Goal: Transaction & Acquisition: Purchase product/service

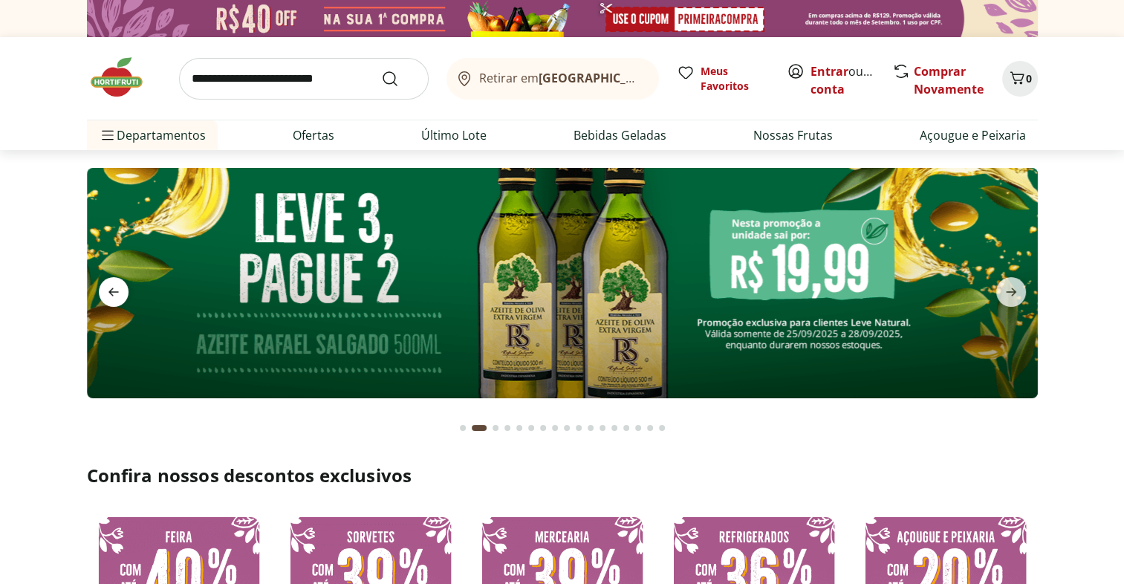
click at [112, 294] on icon "previous" at bounding box center [113, 292] width 10 height 8
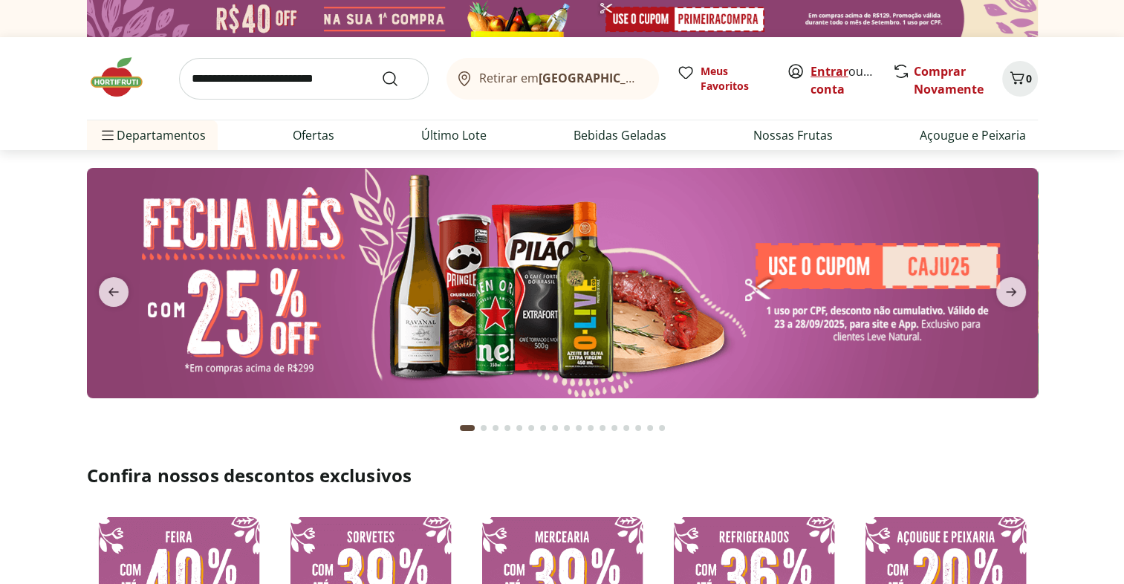
click at [823, 71] on link "Entrar" at bounding box center [830, 71] width 38 height 16
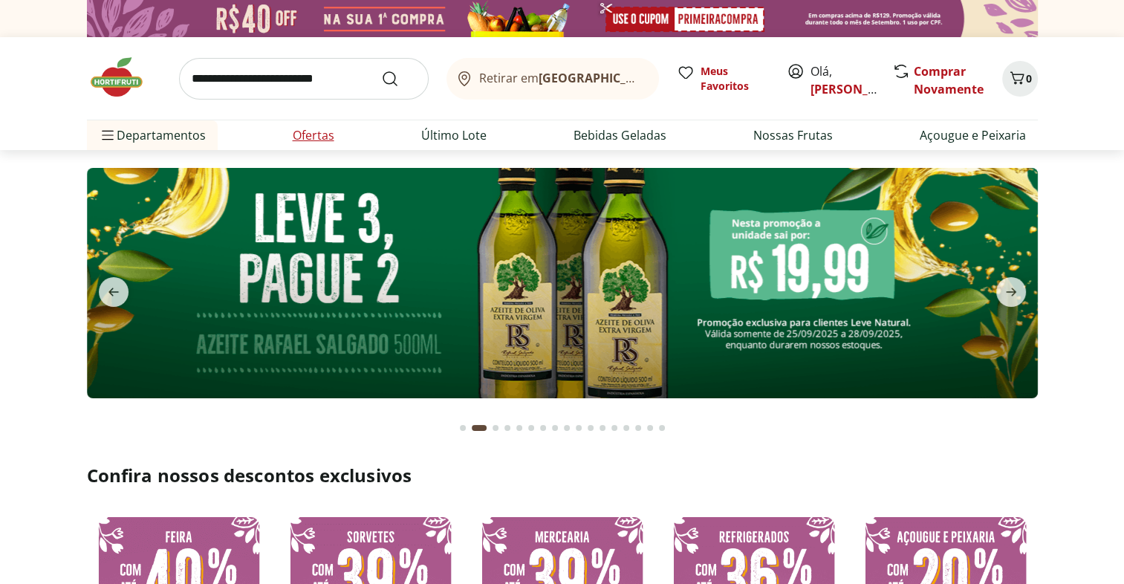
click at [312, 134] on link "Ofertas" at bounding box center [314, 135] width 42 height 18
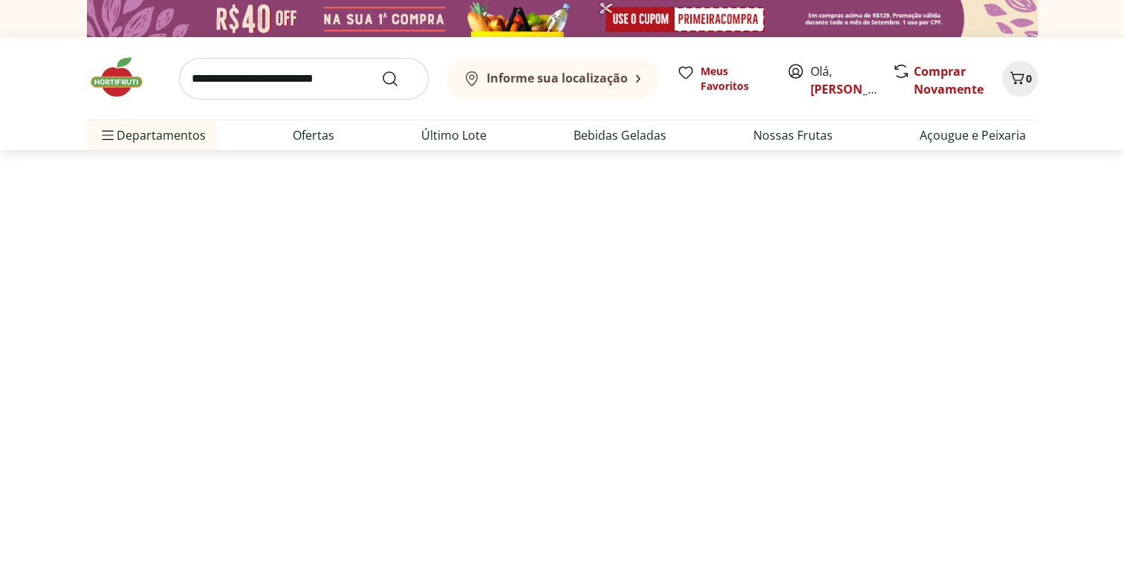
select select "**********"
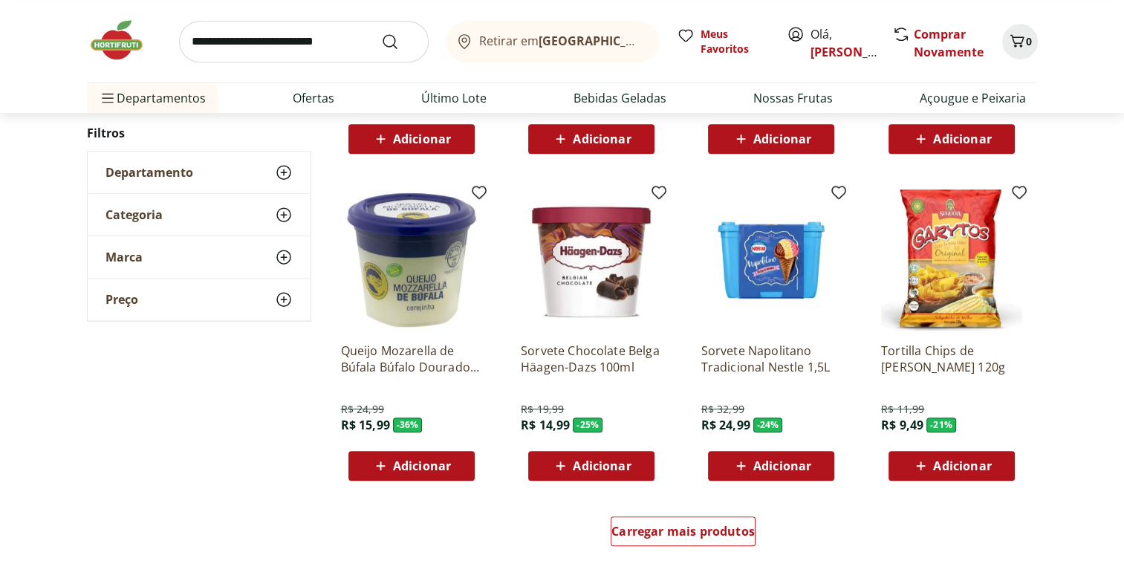
scroll to position [722, 0]
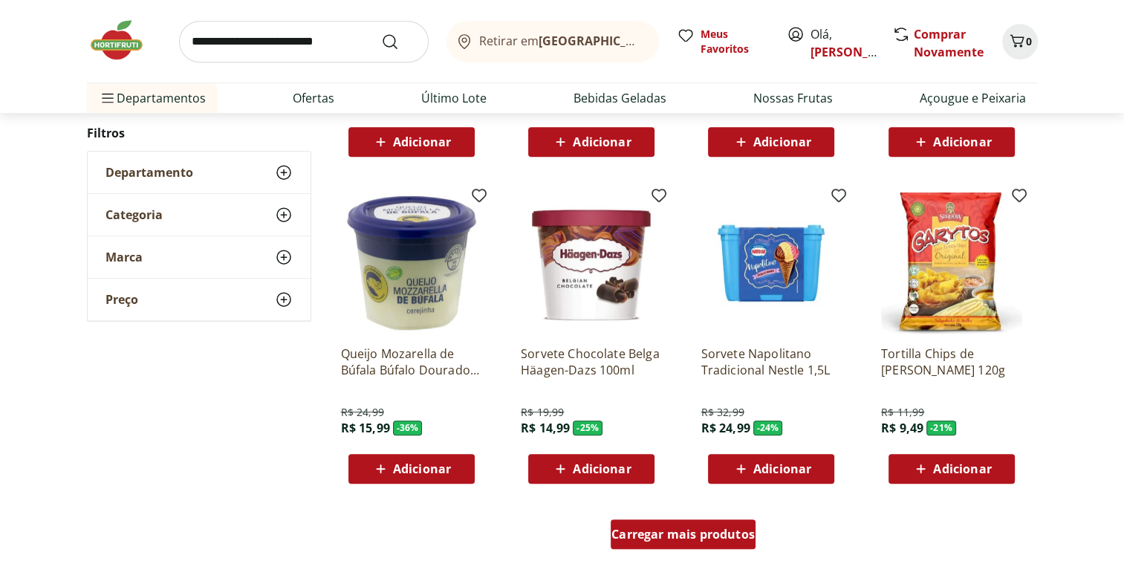
click at [714, 528] on span "Carregar mais produtos" at bounding box center [683, 534] width 143 height 12
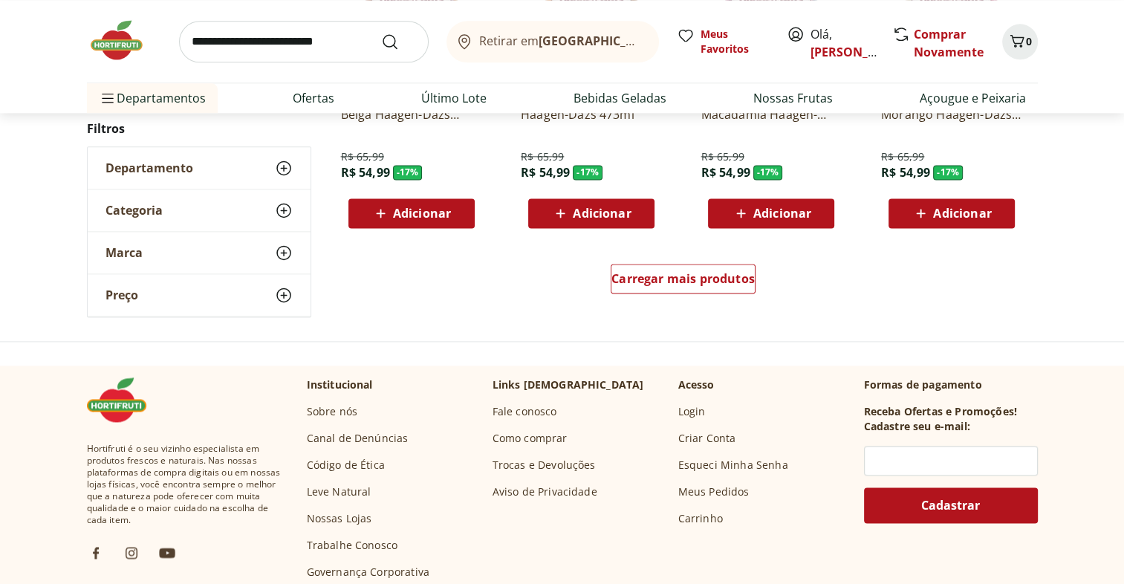
scroll to position [1947, 0]
click at [733, 277] on span "Carregar mais produtos" at bounding box center [683, 279] width 143 height 12
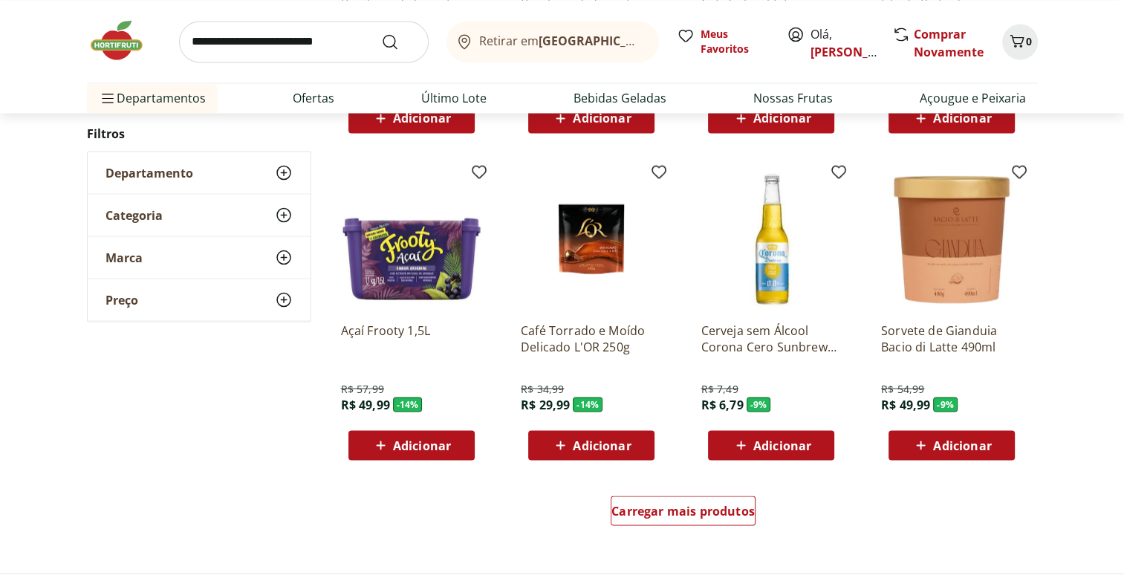
scroll to position [2698, 0]
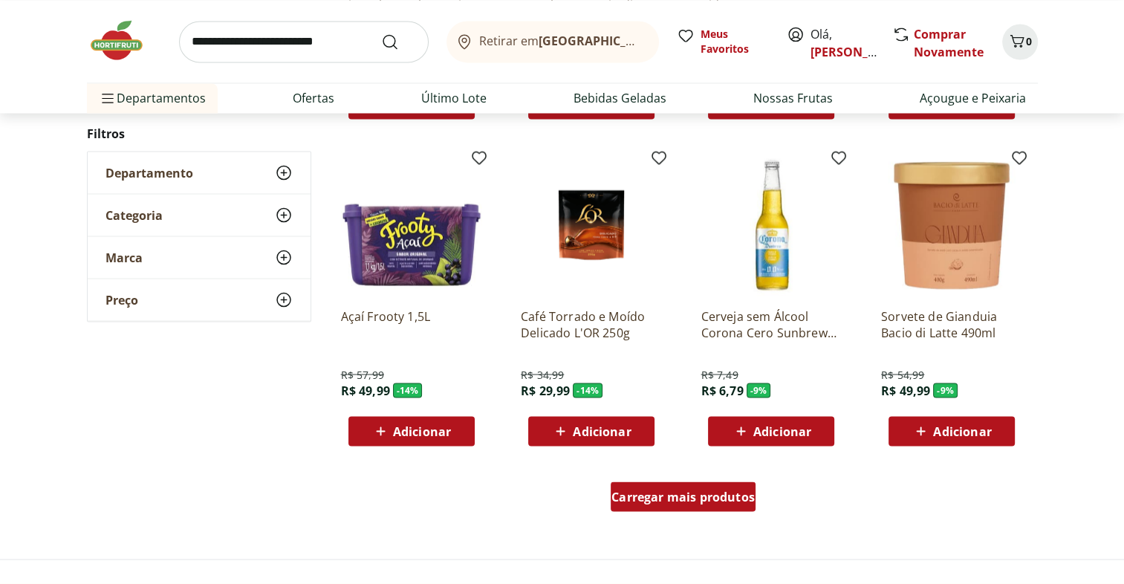
click at [711, 501] on span "Carregar mais produtos" at bounding box center [683, 496] width 143 height 12
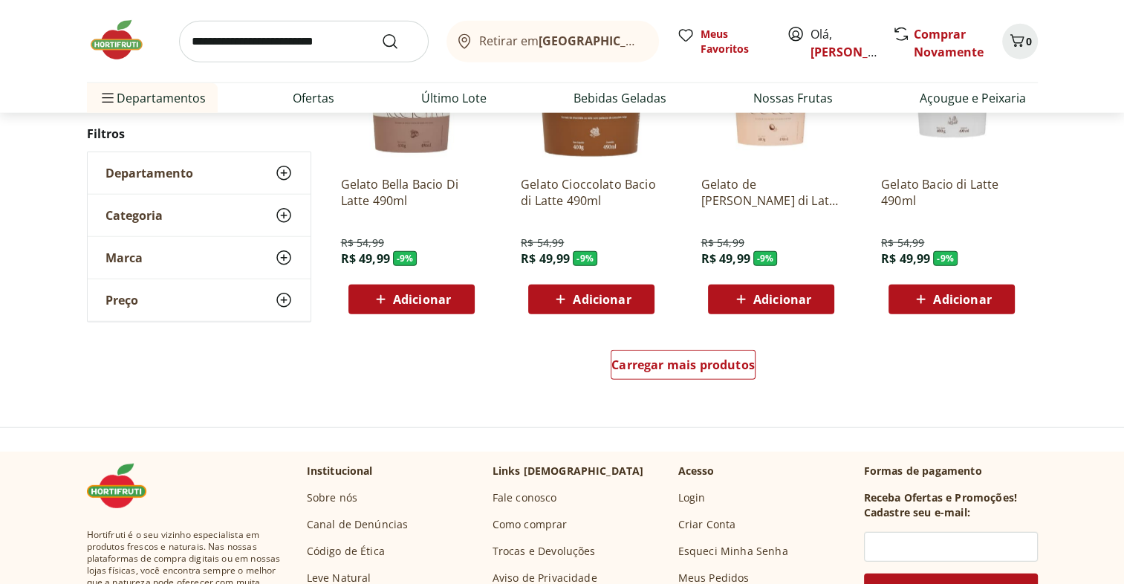
scroll to position [3805, 0]
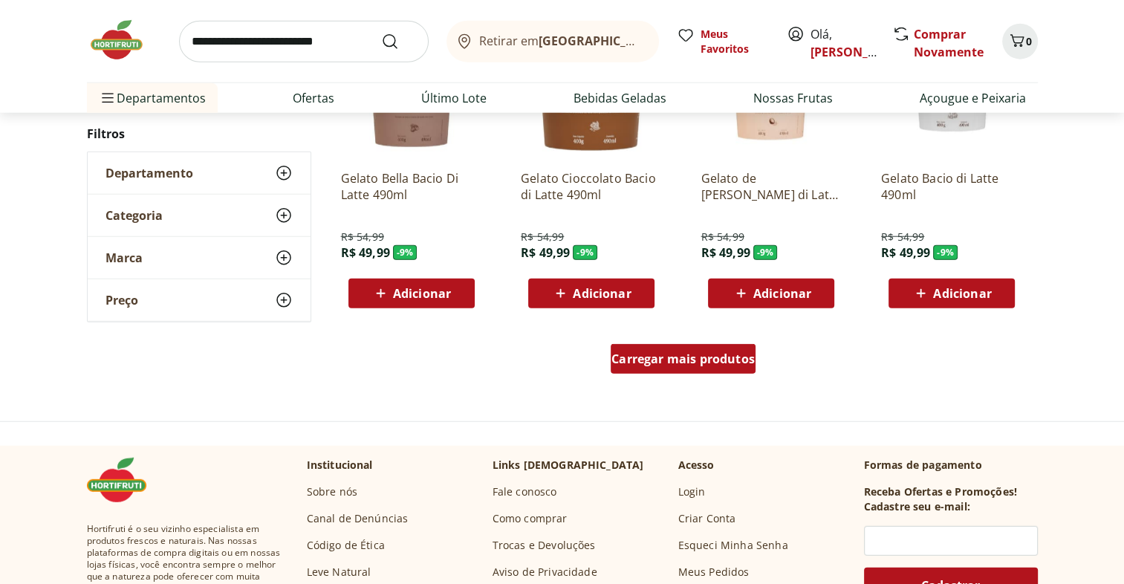
click at [731, 363] on span "Carregar mais produtos" at bounding box center [683, 359] width 143 height 12
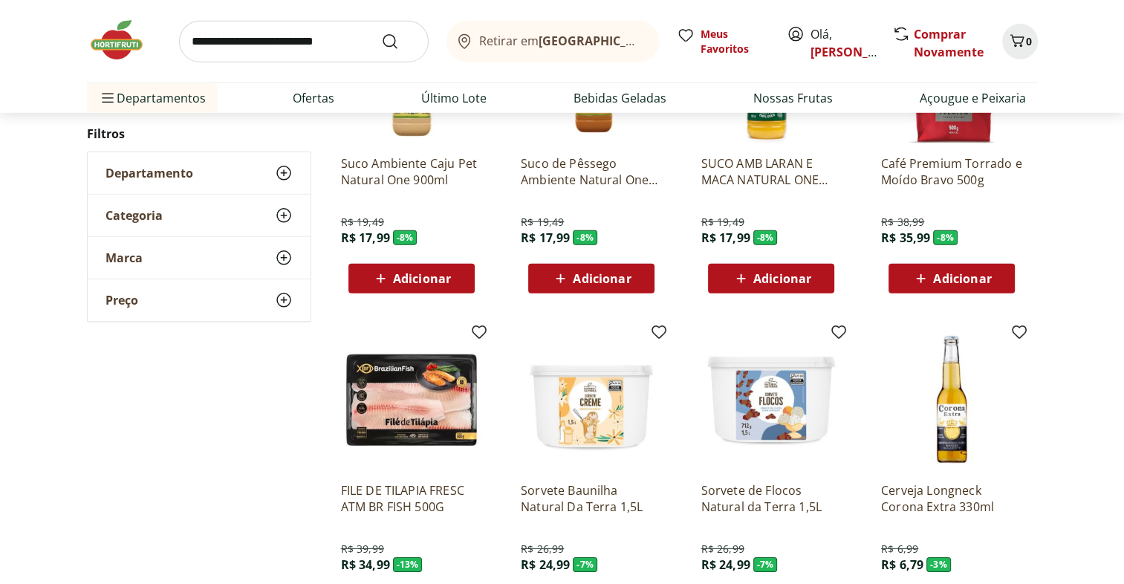
scroll to position [4690, 0]
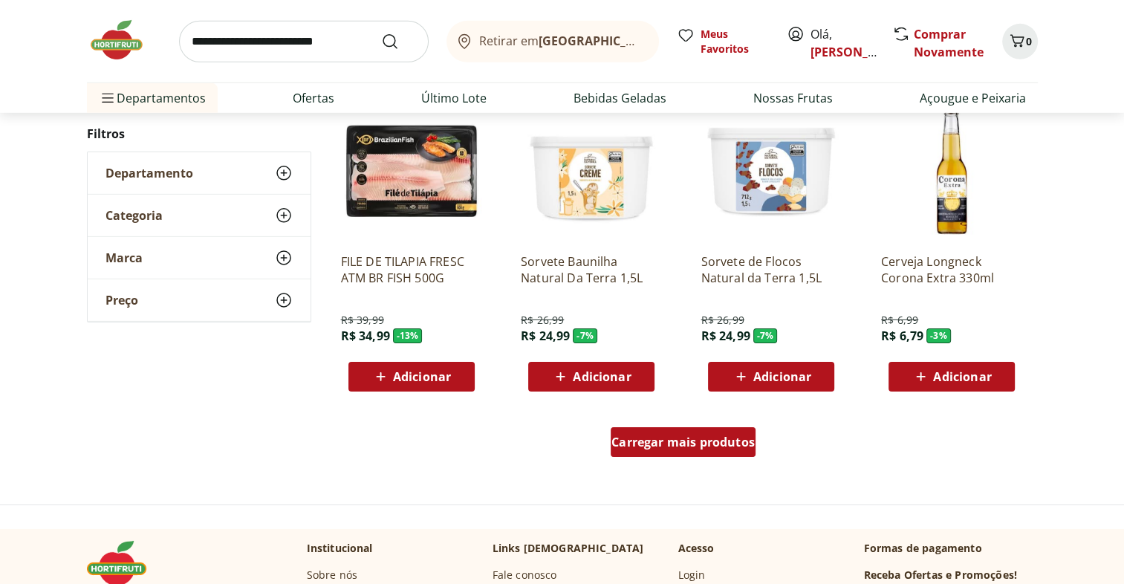
click at [733, 444] on span "Carregar mais produtos" at bounding box center [683, 442] width 143 height 12
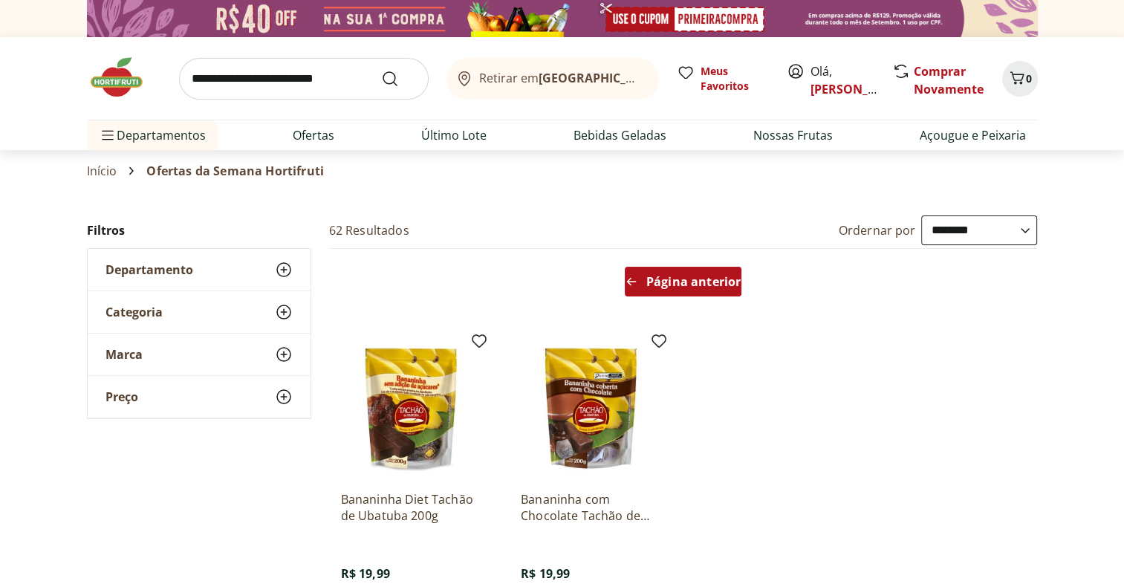
click at [727, 286] on span "Página anterior" at bounding box center [693, 282] width 94 height 12
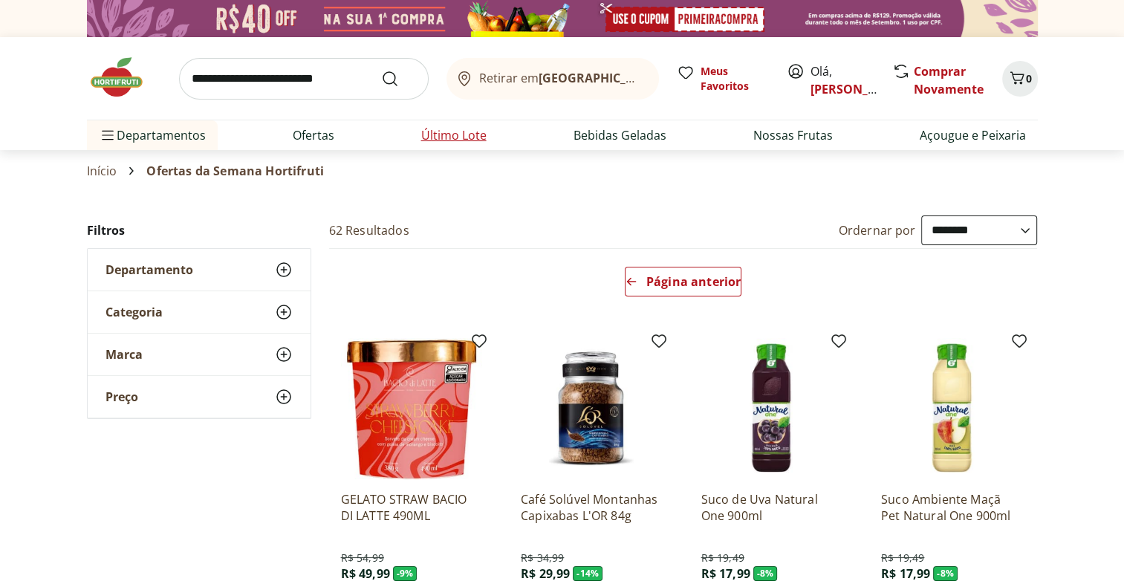
click at [465, 137] on link "Último Lote" at bounding box center [453, 135] width 65 height 18
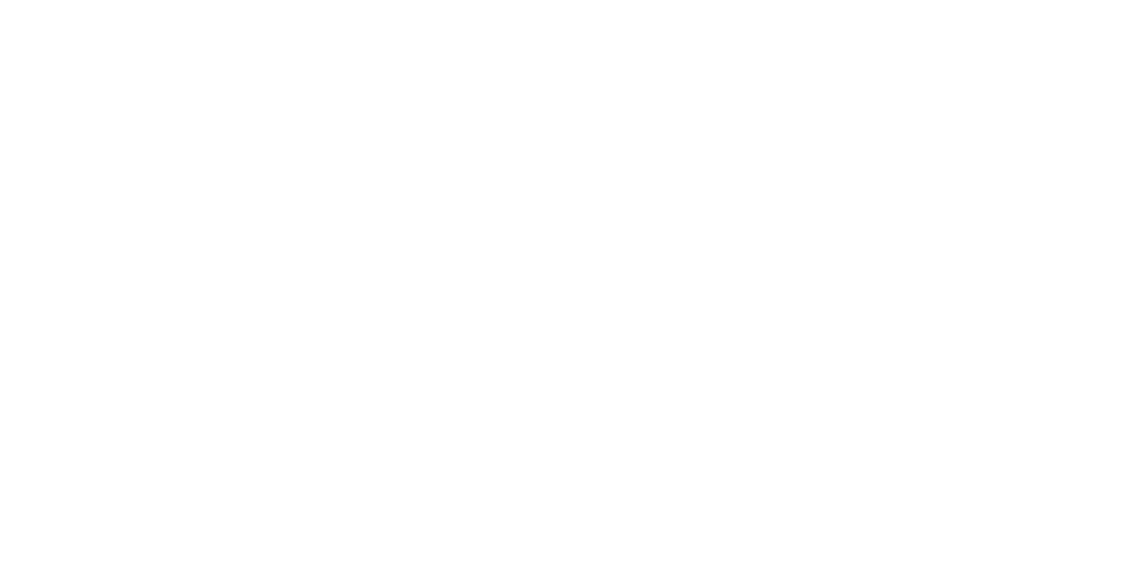
select select "**********"
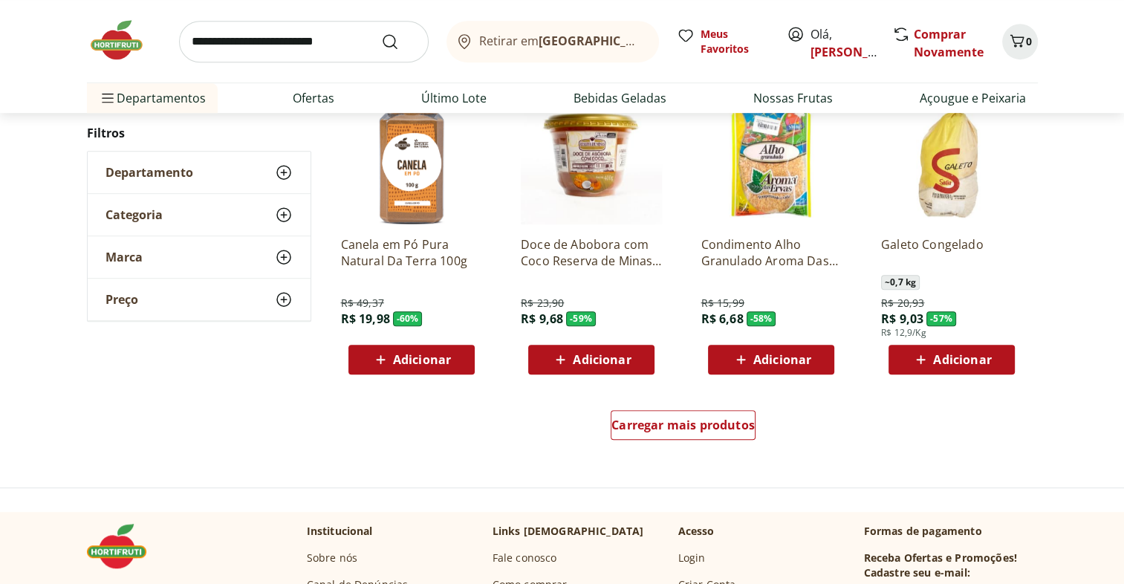
scroll to position [831, 0]
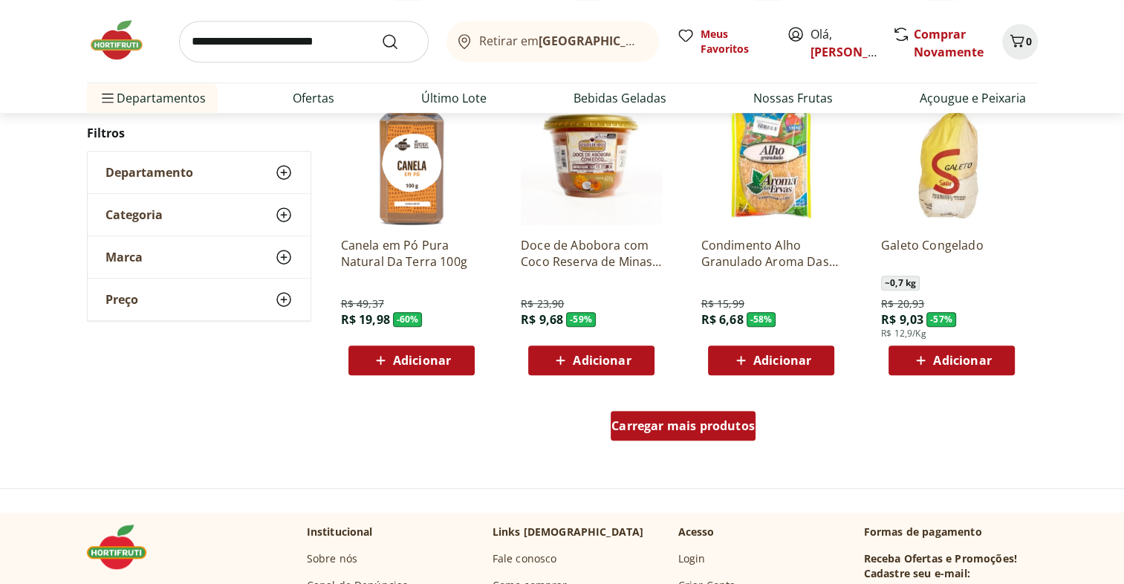
click at [714, 436] on div "Carregar mais produtos" at bounding box center [683, 426] width 145 height 30
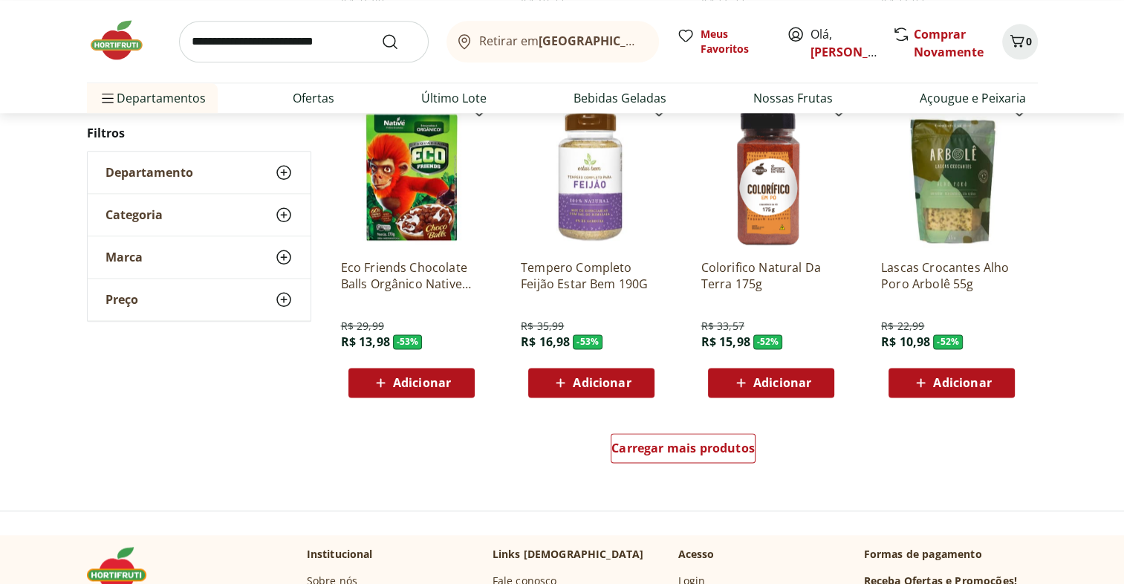
scroll to position [1789, 0]
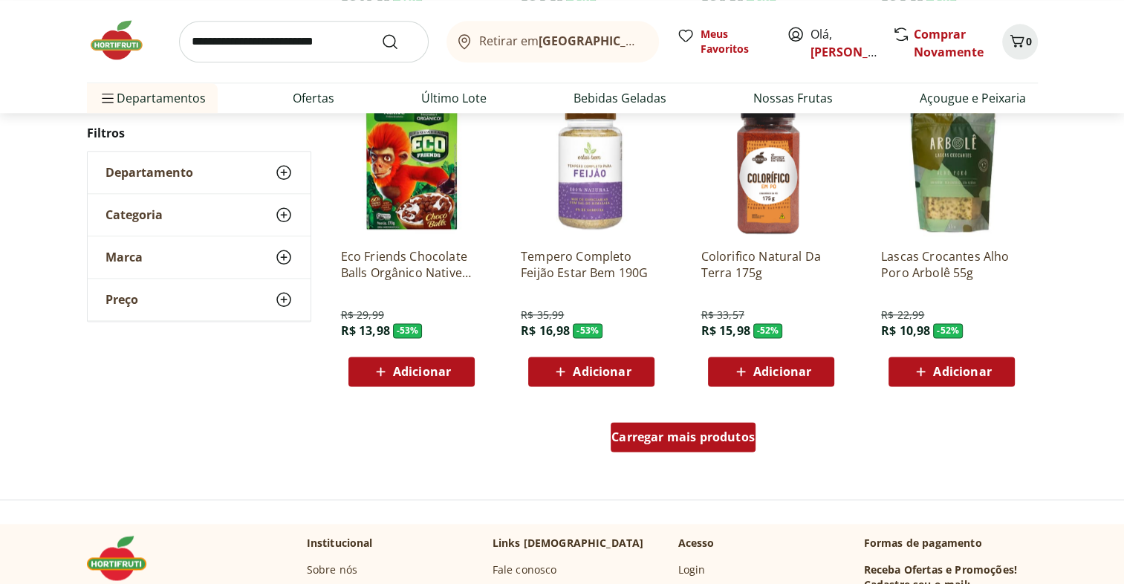
click at [748, 438] on span "Carregar mais produtos" at bounding box center [683, 437] width 143 height 12
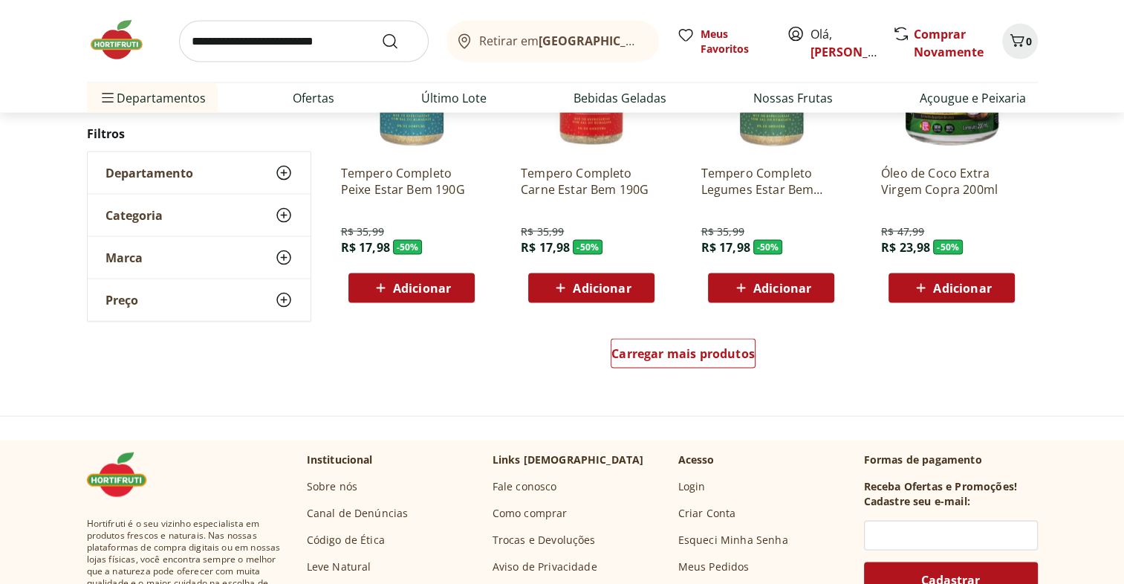
scroll to position [2839, 0]
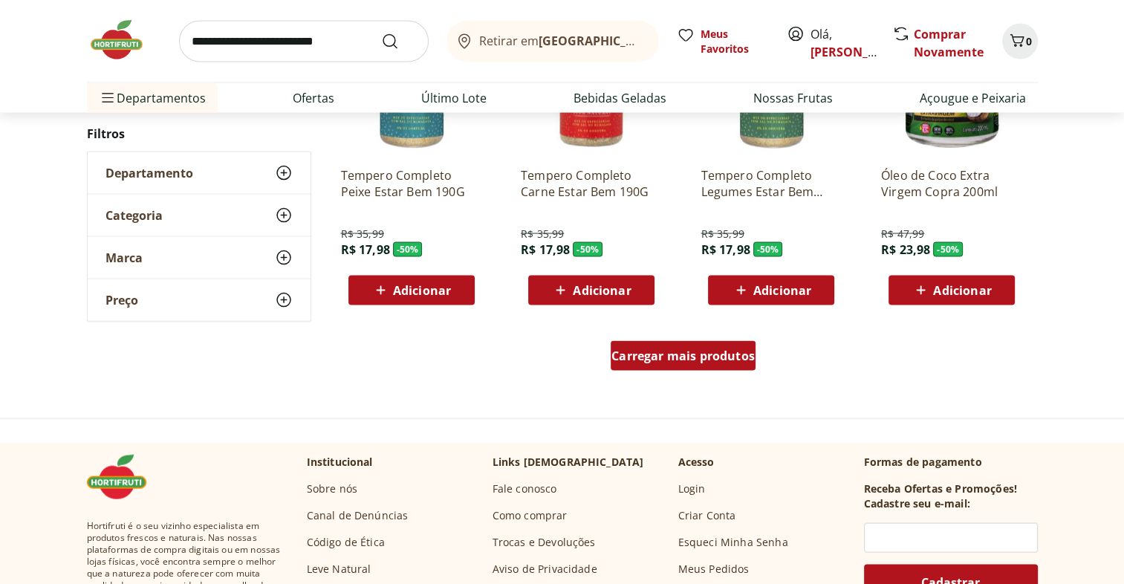
click at [704, 358] on span "Carregar mais produtos" at bounding box center [683, 356] width 143 height 12
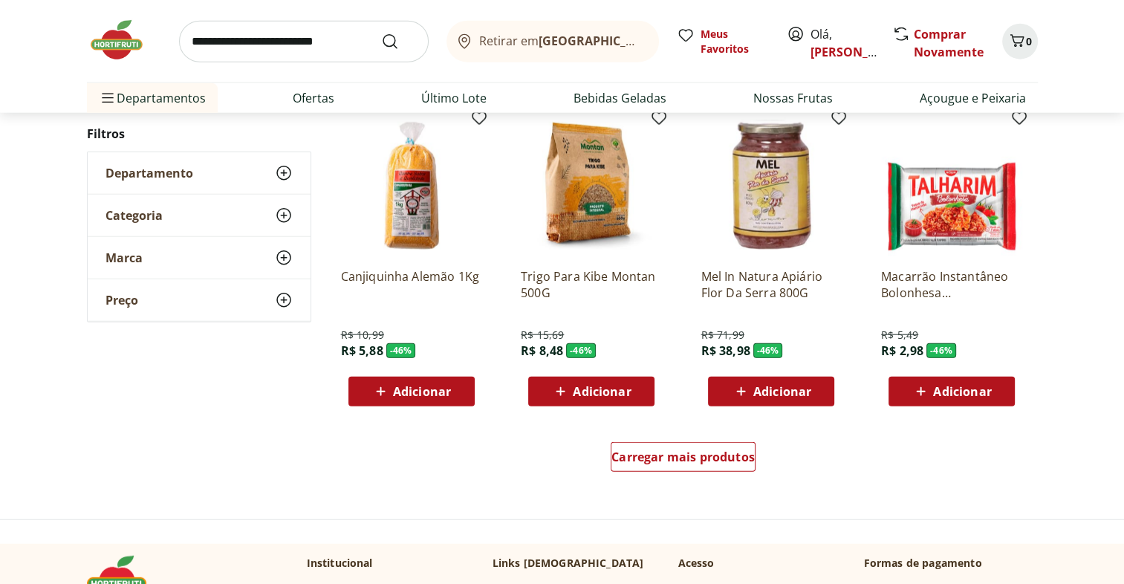
scroll to position [3706, 0]
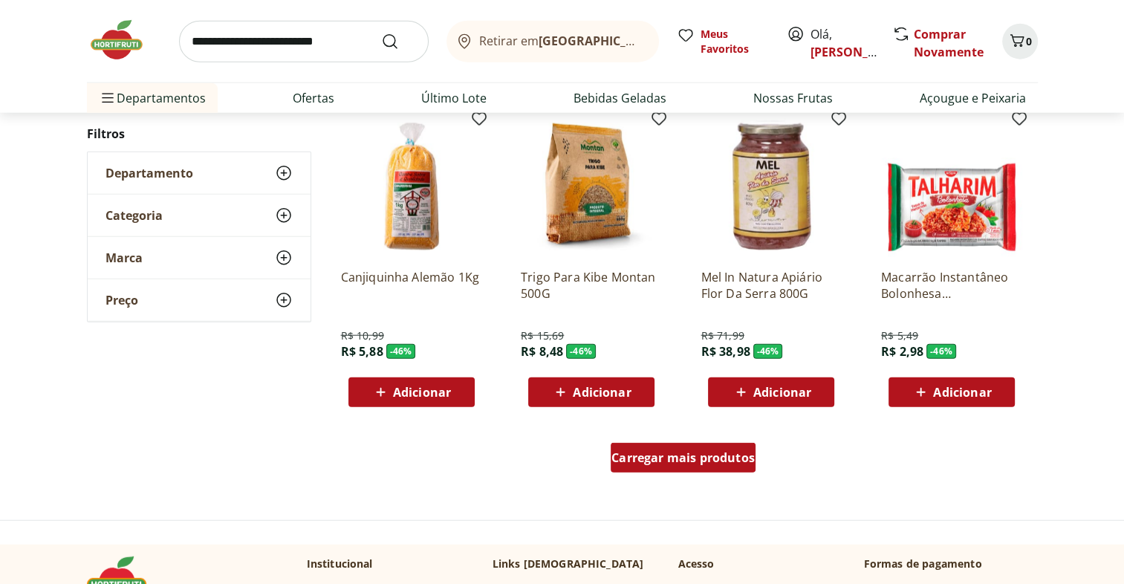
click at [731, 461] on span "Carregar mais produtos" at bounding box center [683, 458] width 143 height 12
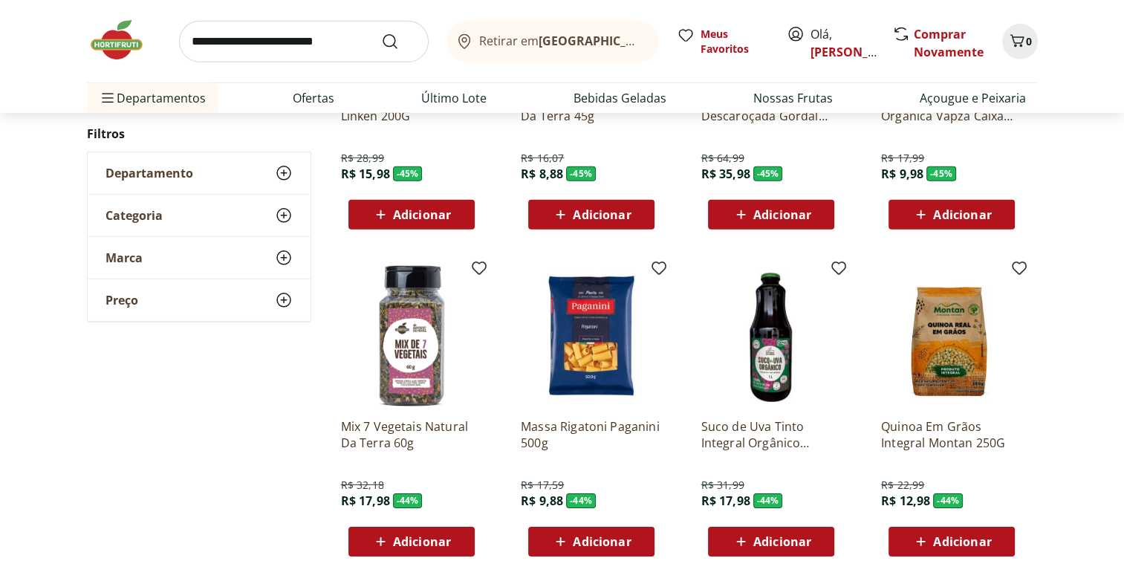
scroll to position [4631, 0]
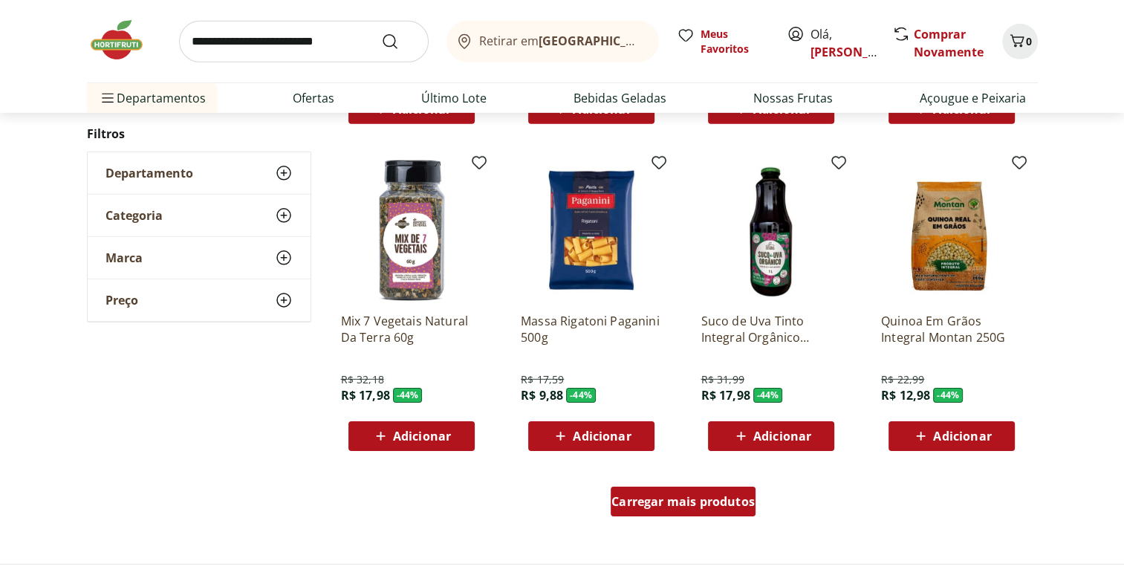
click at [719, 497] on span "Carregar mais produtos" at bounding box center [683, 502] width 143 height 12
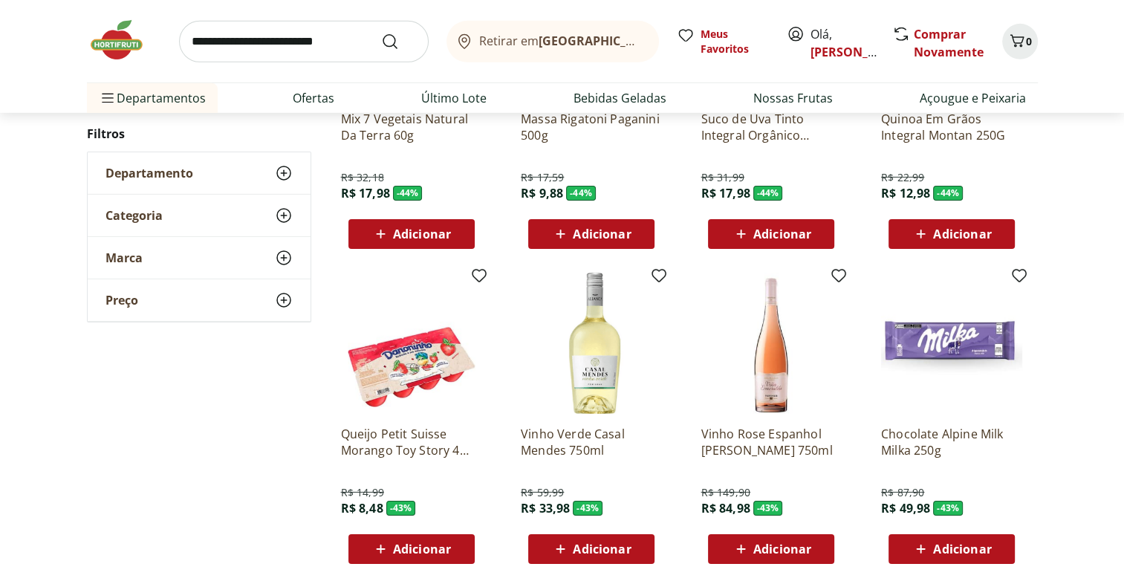
scroll to position [4835, 0]
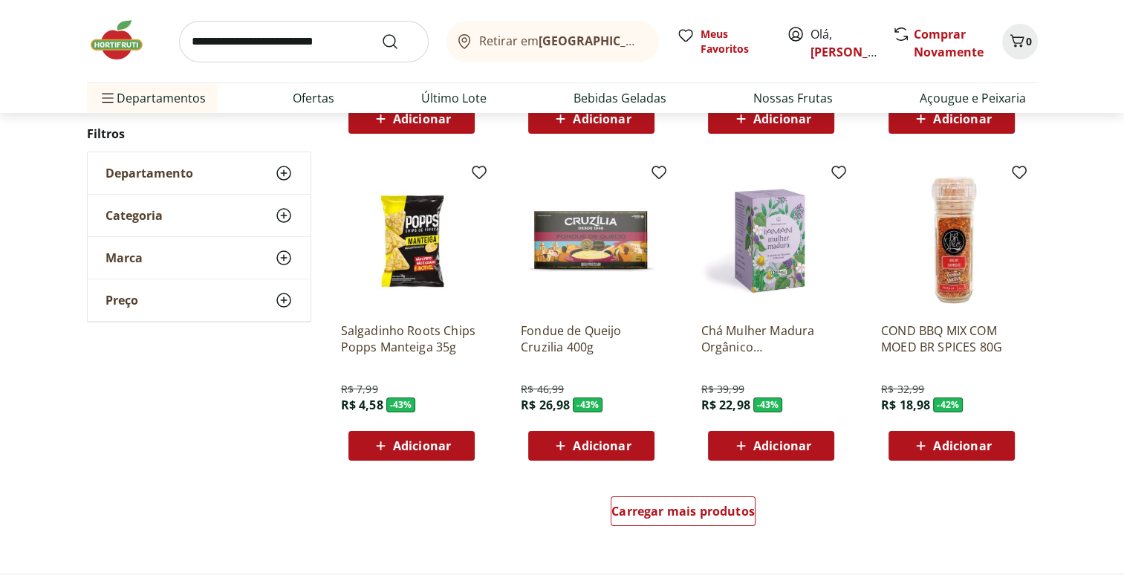
scroll to position [5594, 0]
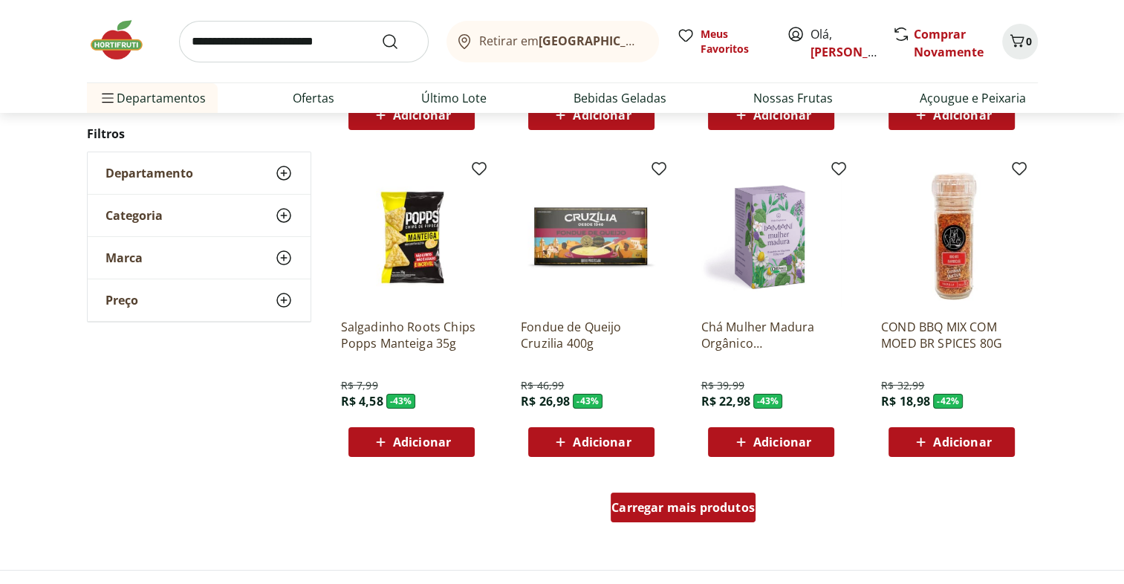
click at [716, 513] on span "Carregar mais produtos" at bounding box center [683, 508] width 143 height 12
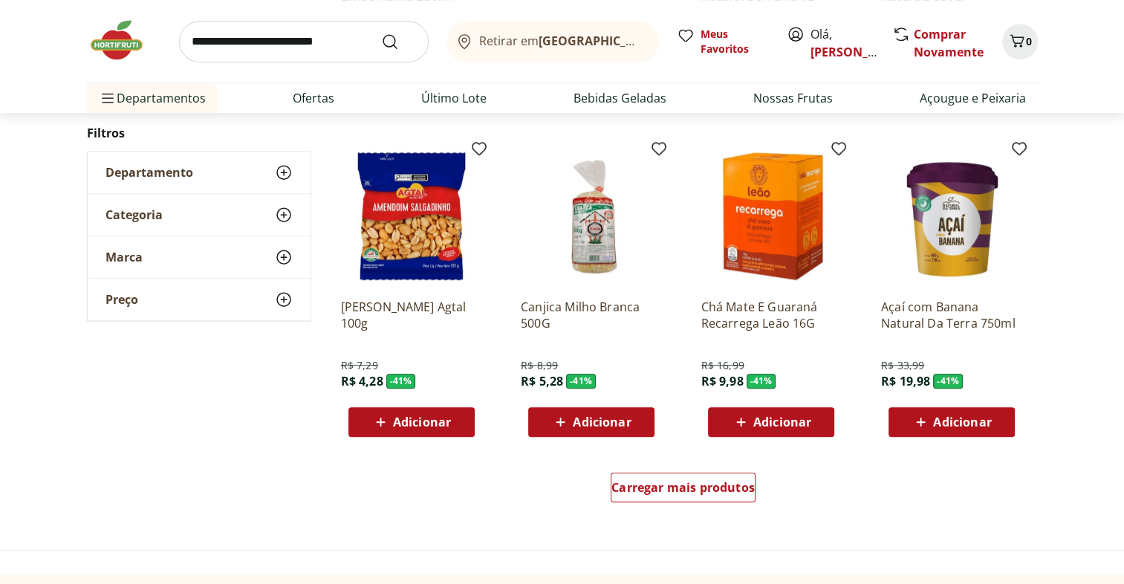
scroll to position [6580, 0]
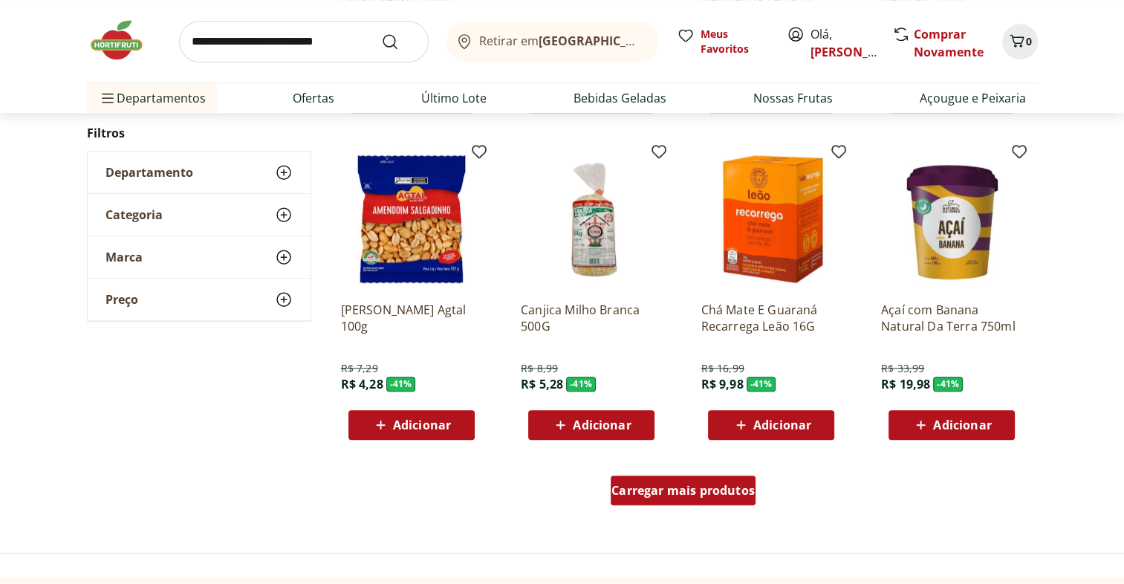
click at [695, 487] on span "Carregar mais produtos" at bounding box center [683, 490] width 143 height 12
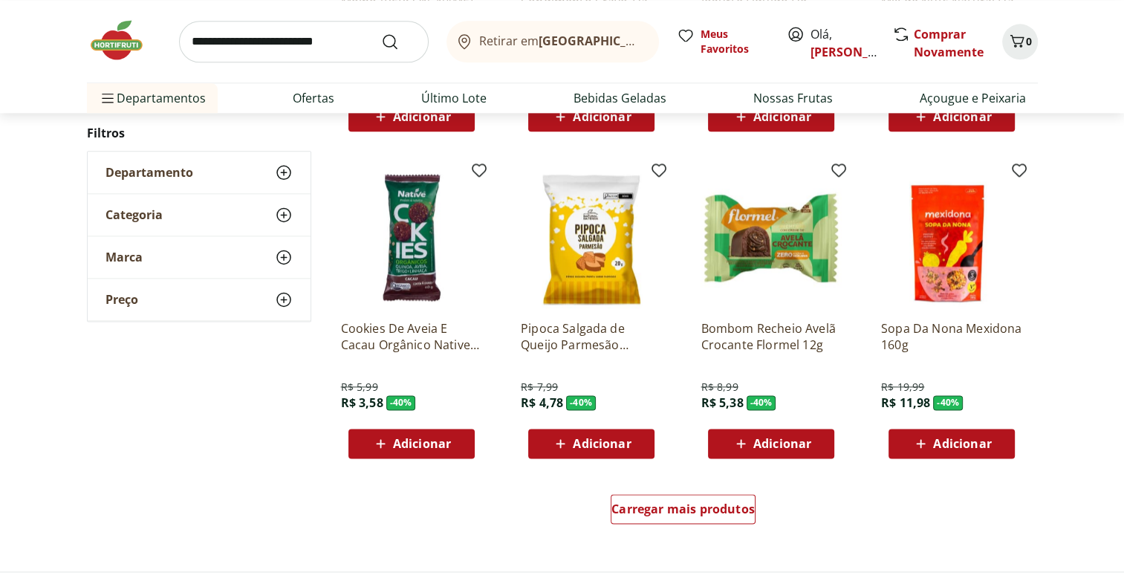
scroll to position [7573, 0]
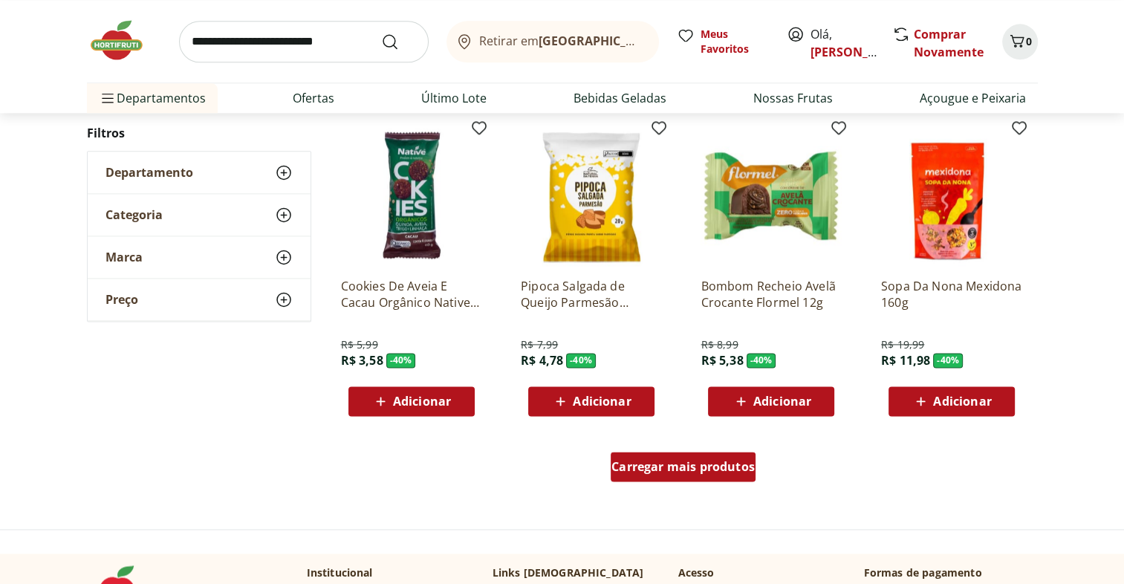
click at [734, 462] on span "Carregar mais produtos" at bounding box center [683, 467] width 143 height 12
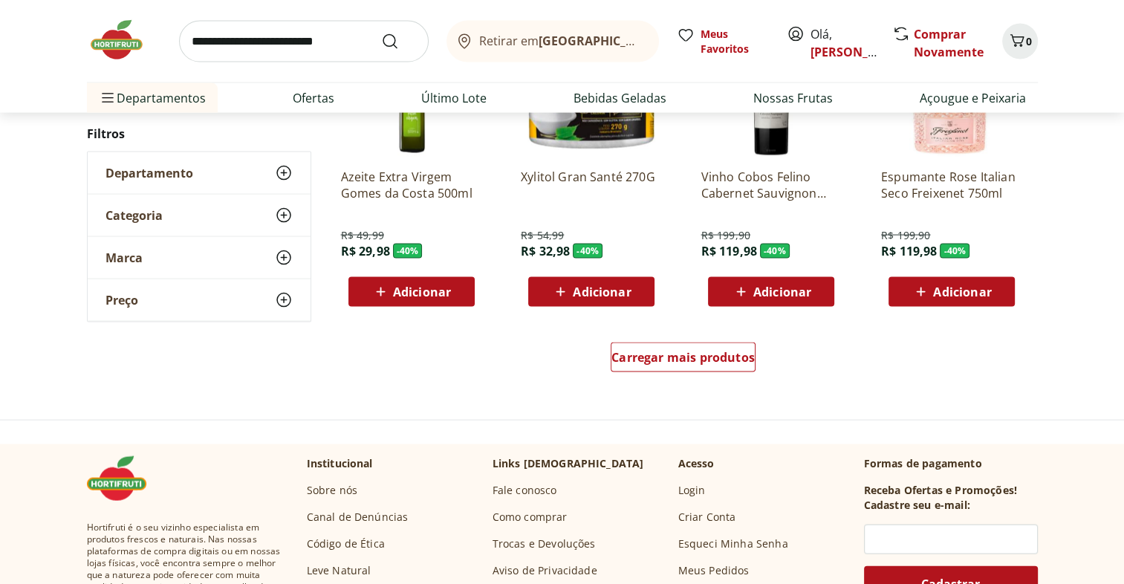
scroll to position [8673, 0]
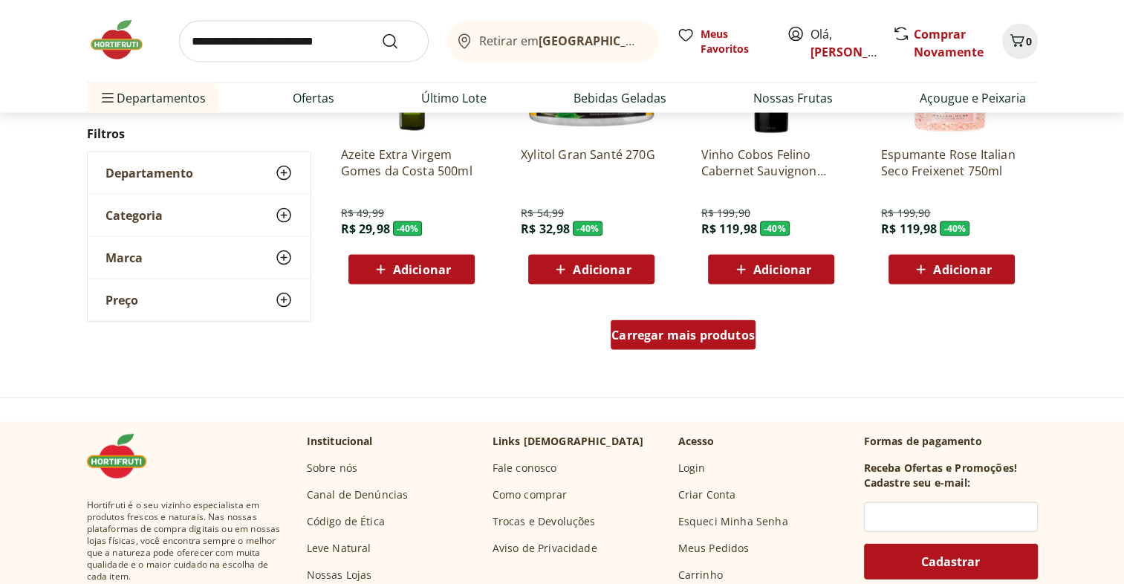
click at [694, 340] on span "Carregar mais produtos" at bounding box center [683, 335] width 143 height 12
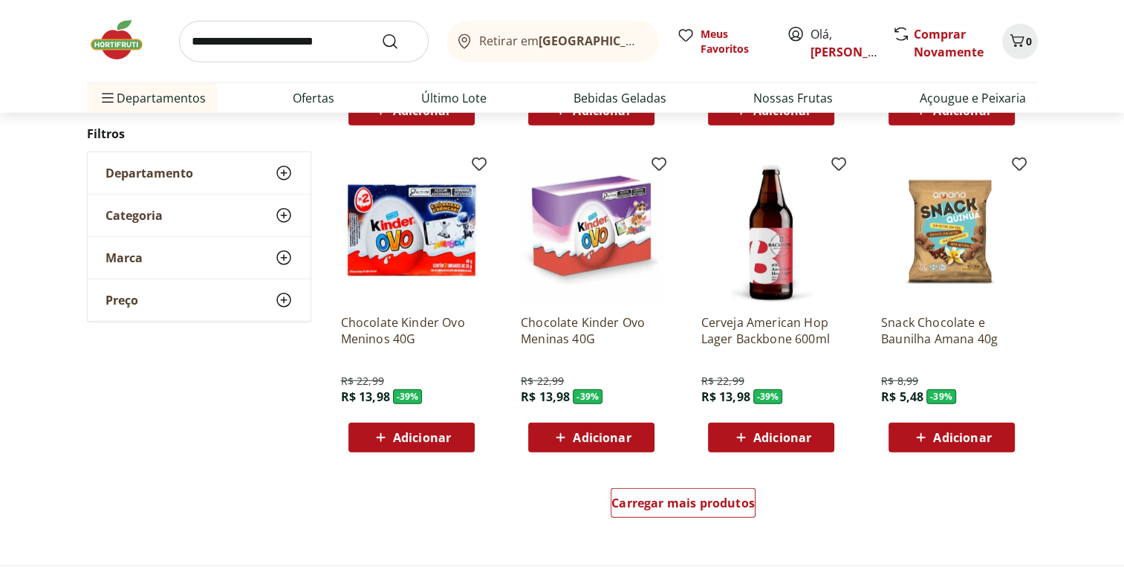
scroll to position [9473, 0]
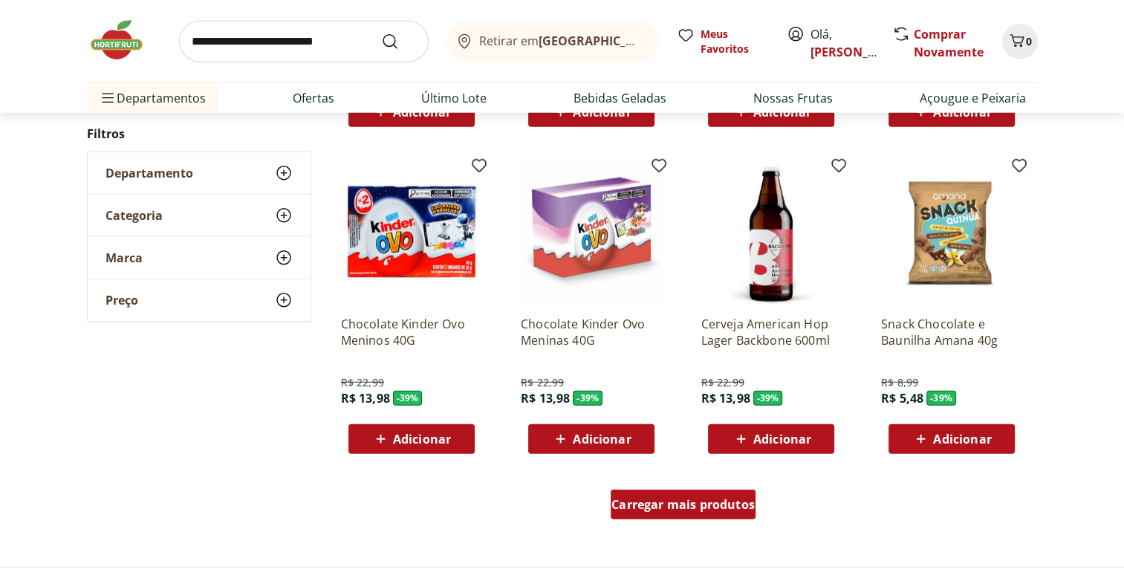
click at [712, 504] on span "Carregar mais produtos" at bounding box center [683, 505] width 143 height 12
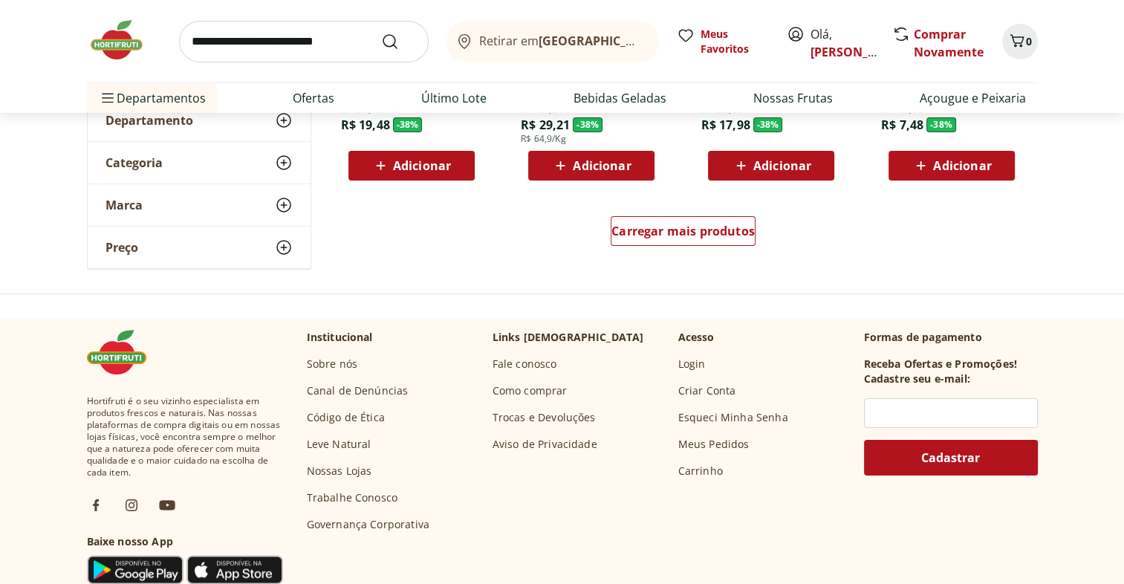
scroll to position [10717, 0]
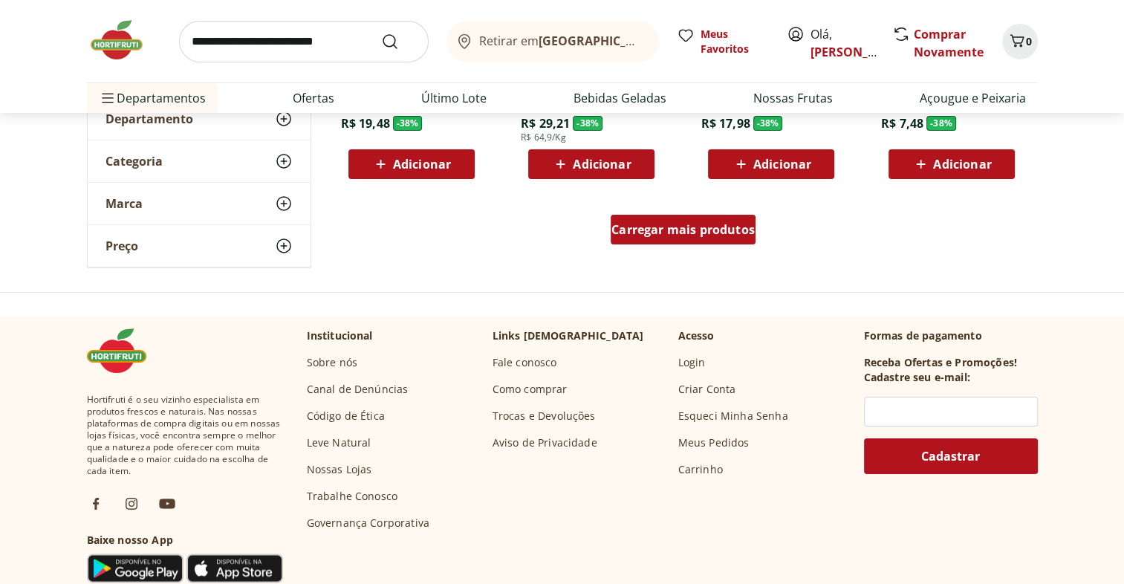
click at [715, 232] on span "Carregar mais produtos" at bounding box center [683, 230] width 143 height 12
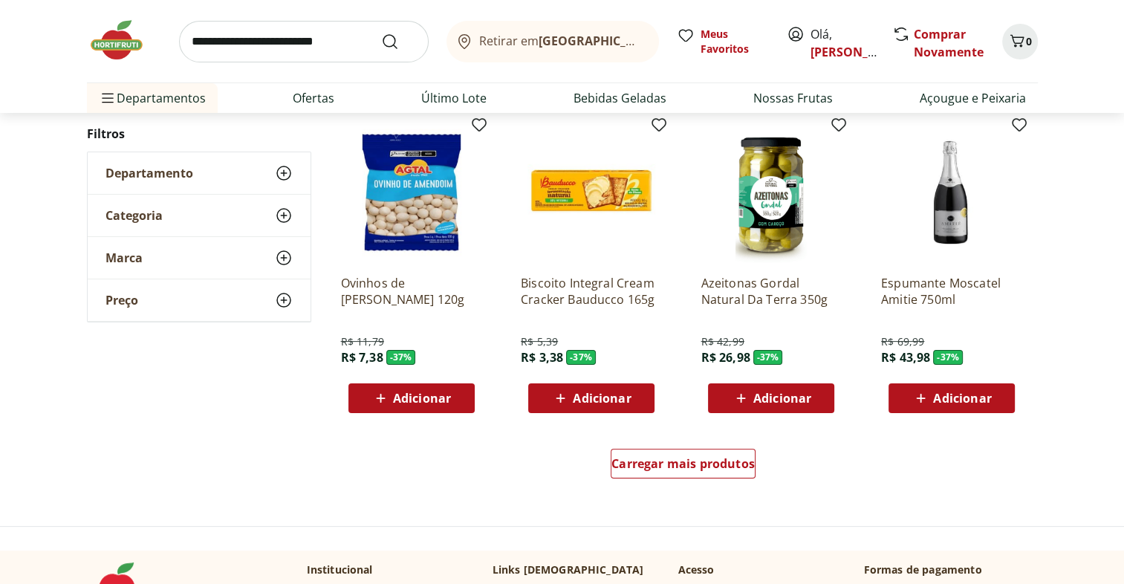
scroll to position [11450, 0]
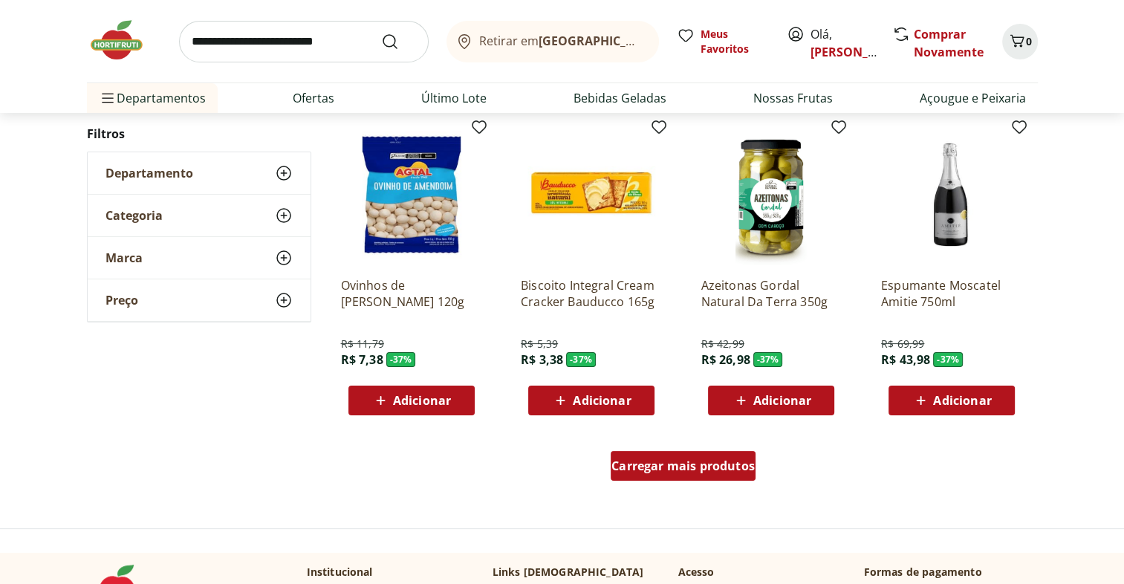
click at [711, 477] on div "Carregar mais produtos" at bounding box center [683, 466] width 145 height 30
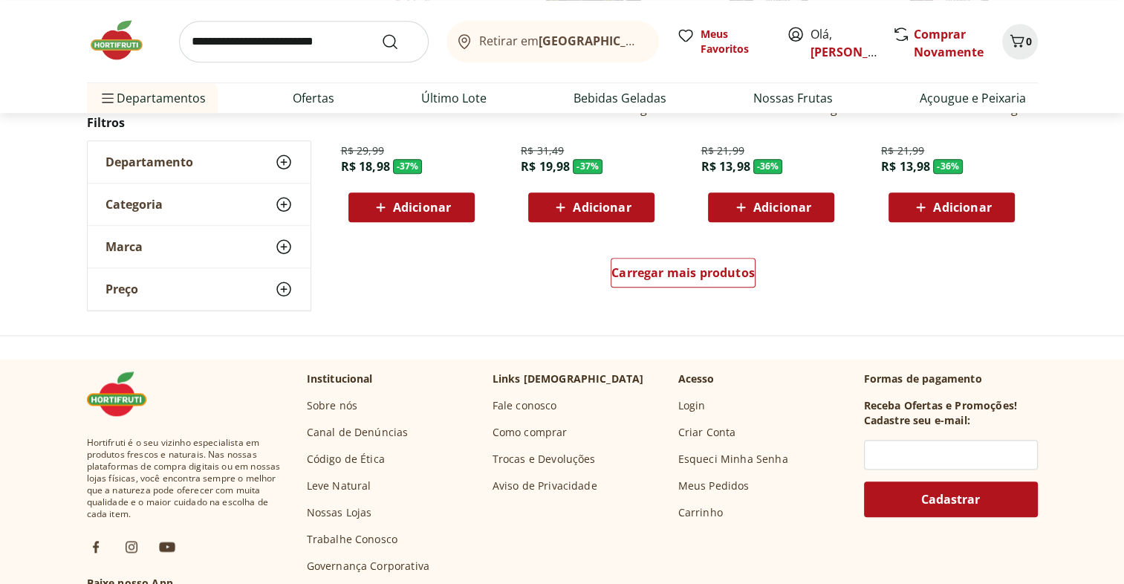
scroll to position [12610, 0]
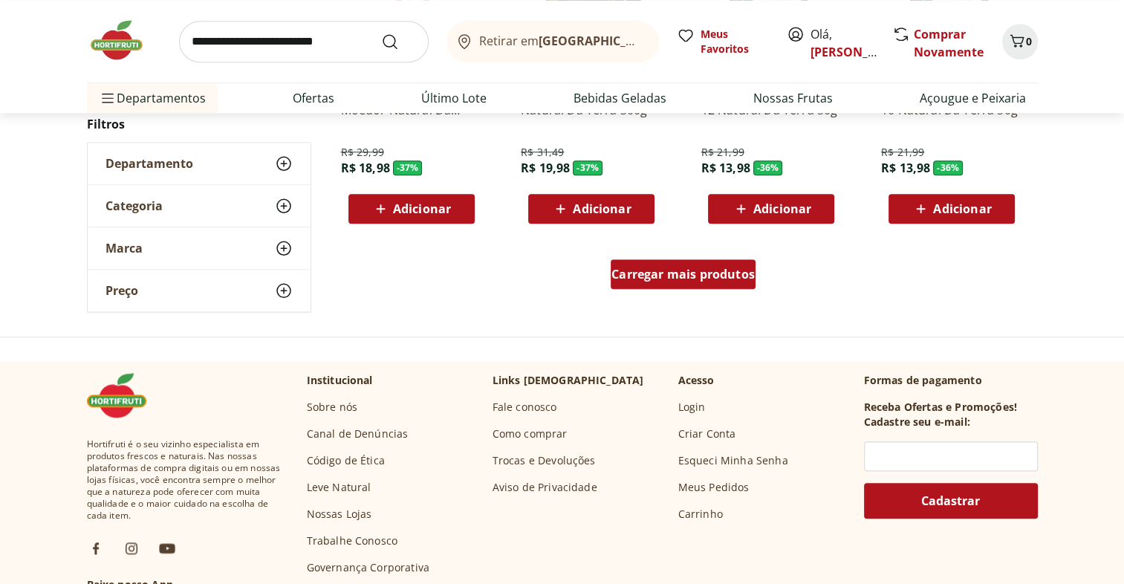
click at [681, 277] on span "Carregar mais produtos" at bounding box center [683, 274] width 143 height 12
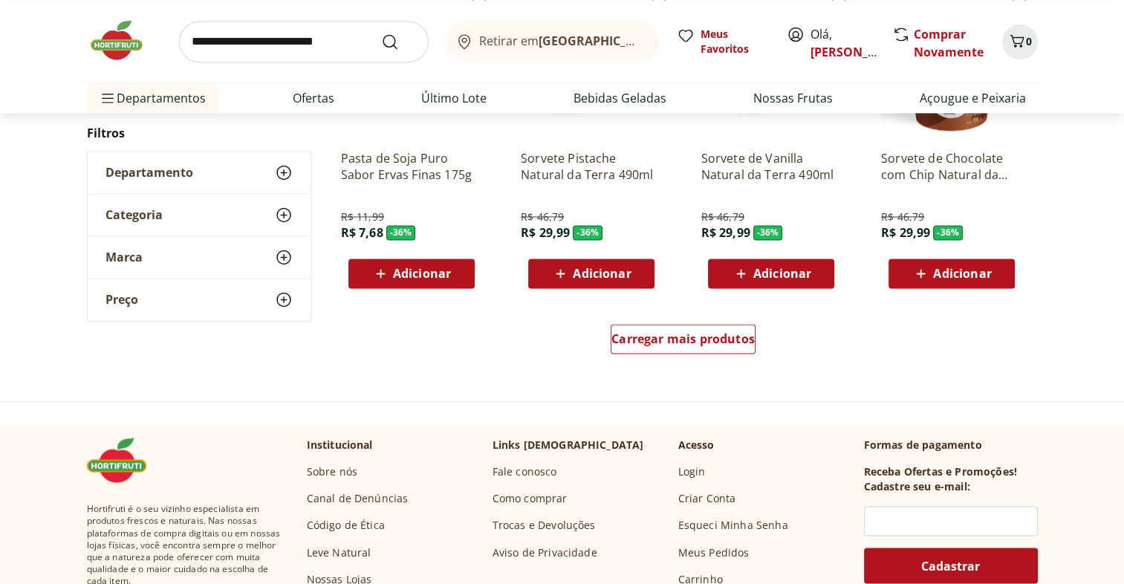
scroll to position [13514, 0]
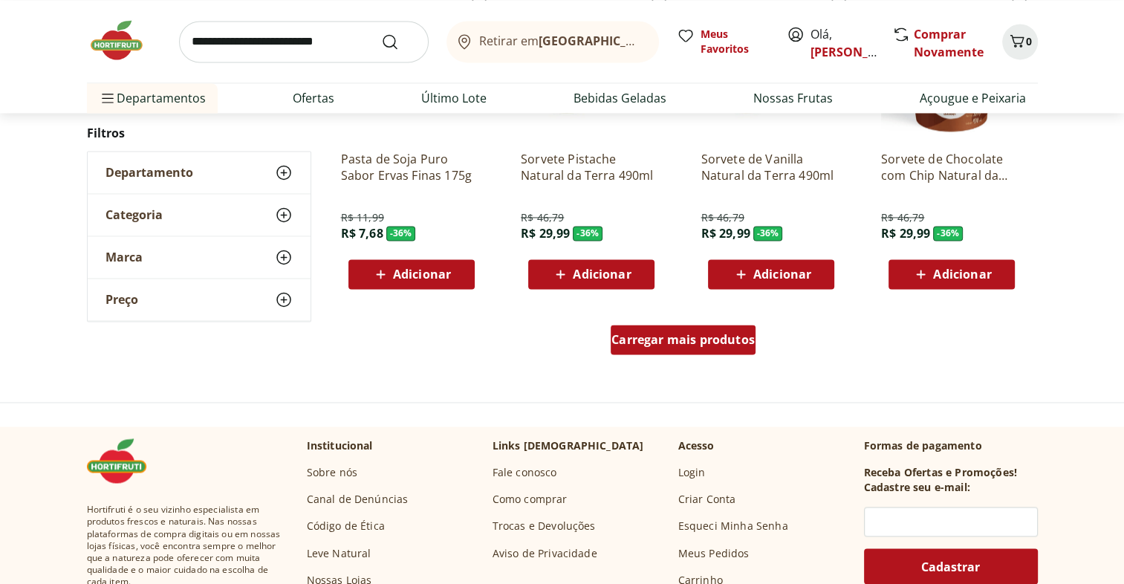
click at [701, 340] on span "Carregar mais produtos" at bounding box center [683, 340] width 143 height 12
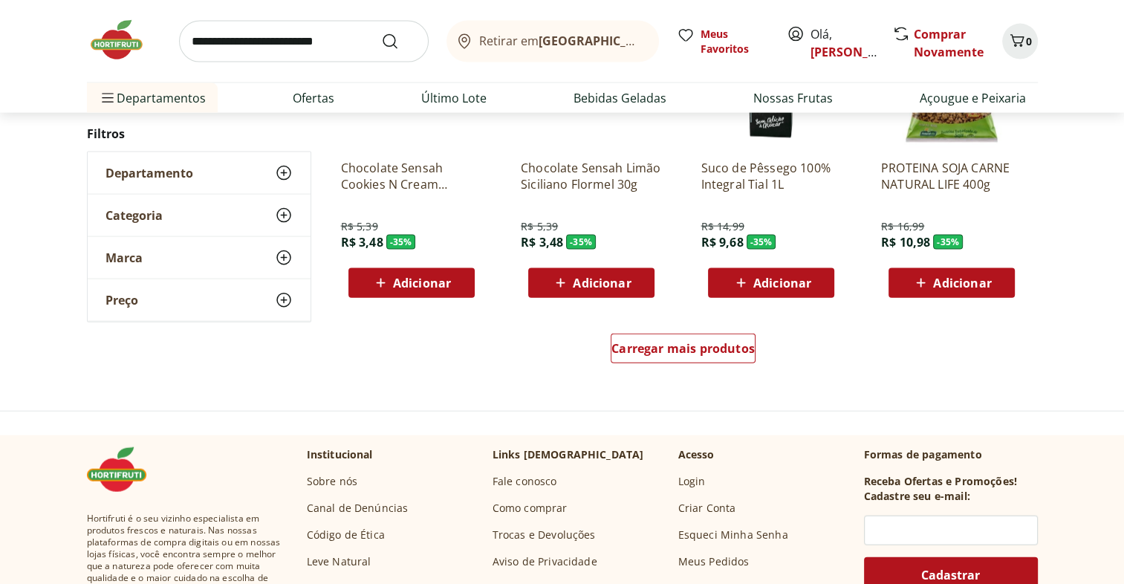
scroll to position [14472, 0]
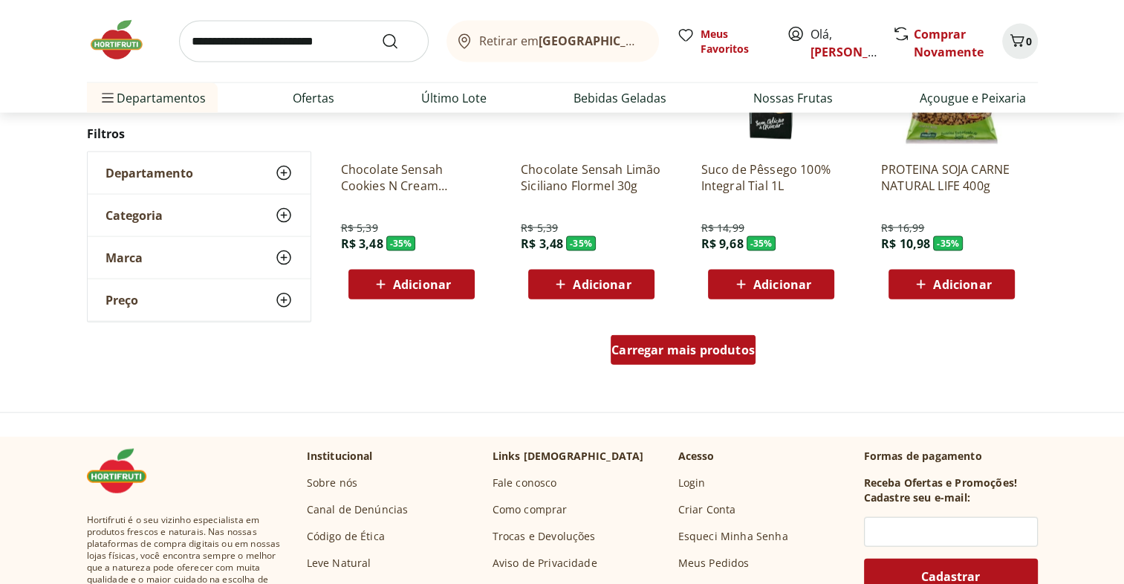
click at [732, 351] on span "Carregar mais produtos" at bounding box center [683, 350] width 143 height 12
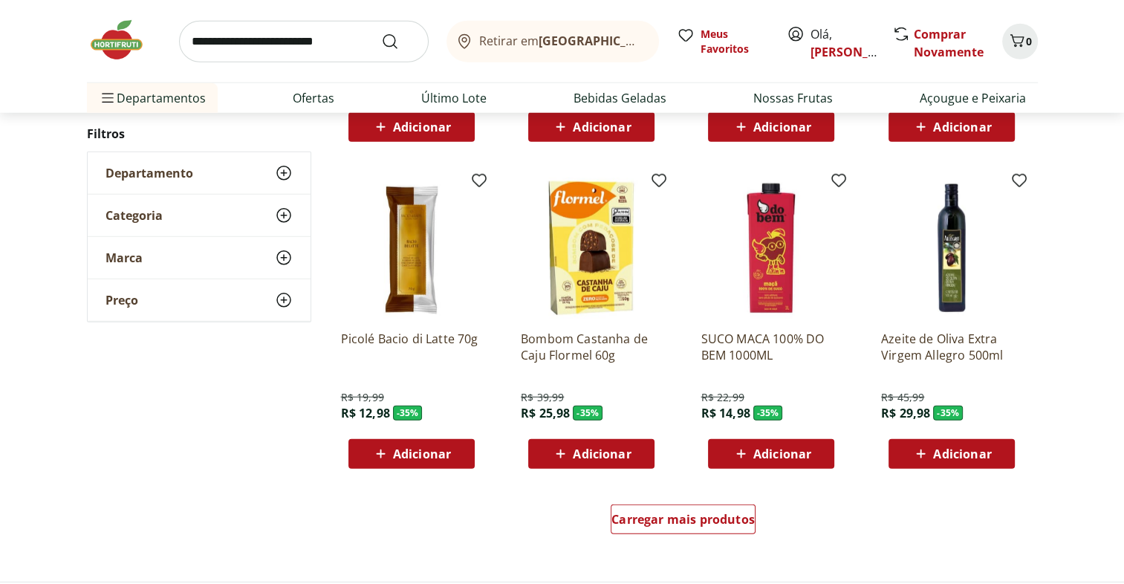
scroll to position [15272, 0]
click at [713, 527] on div "Carregar mais produtos" at bounding box center [683, 520] width 145 height 30
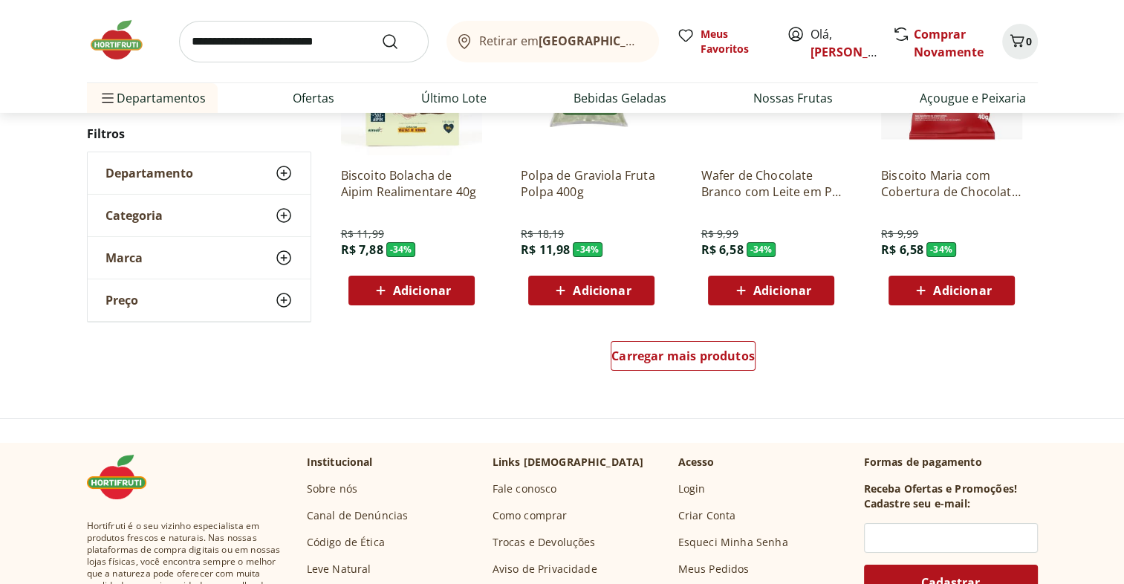
scroll to position [16401, 0]
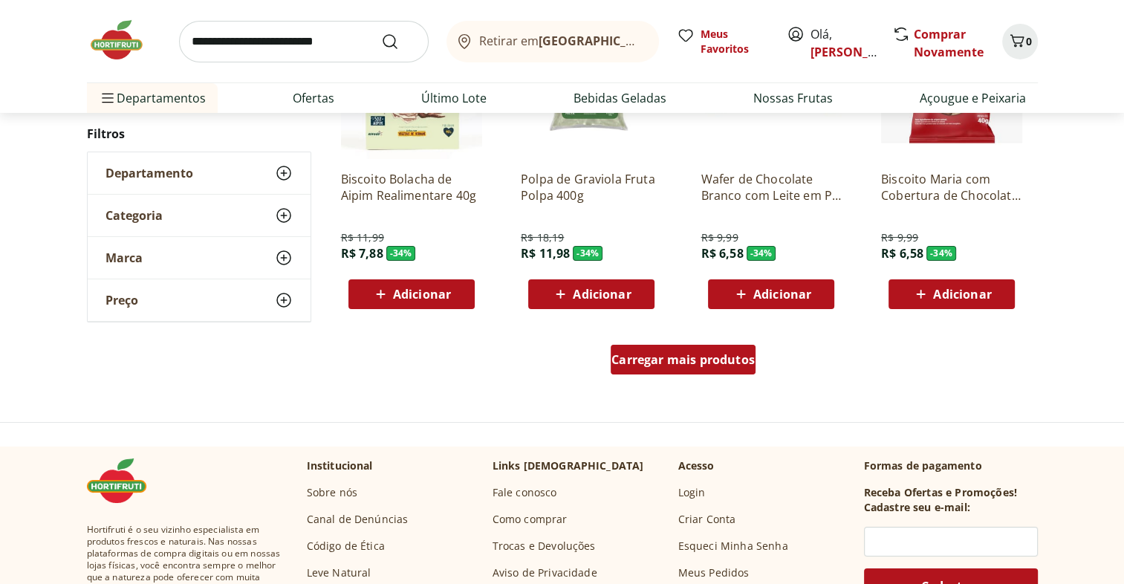
click at [745, 366] on span "Carregar mais produtos" at bounding box center [683, 360] width 143 height 12
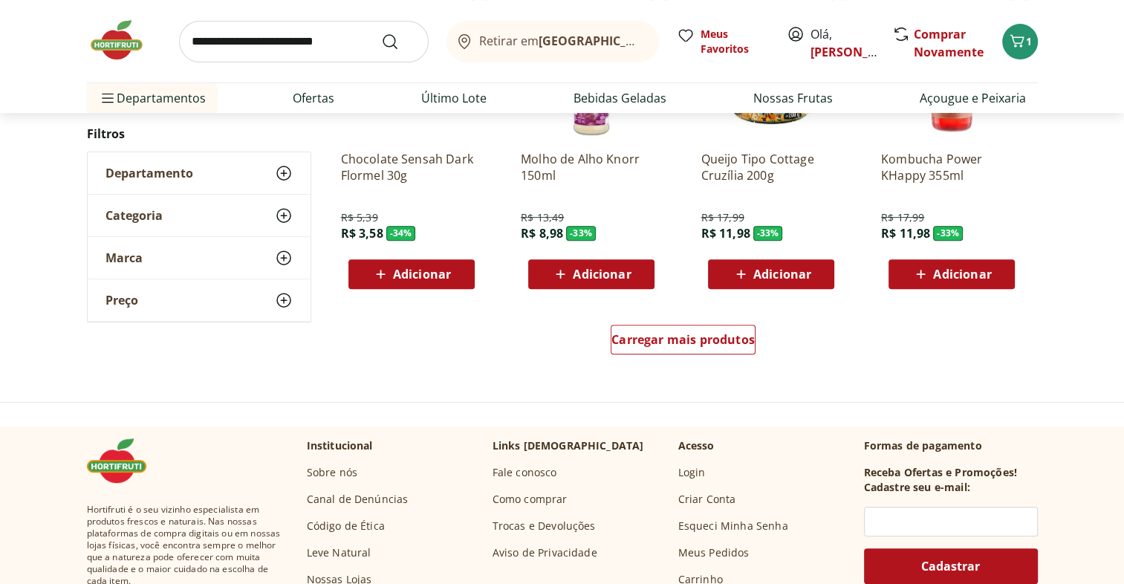
scroll to position [17389, 0]
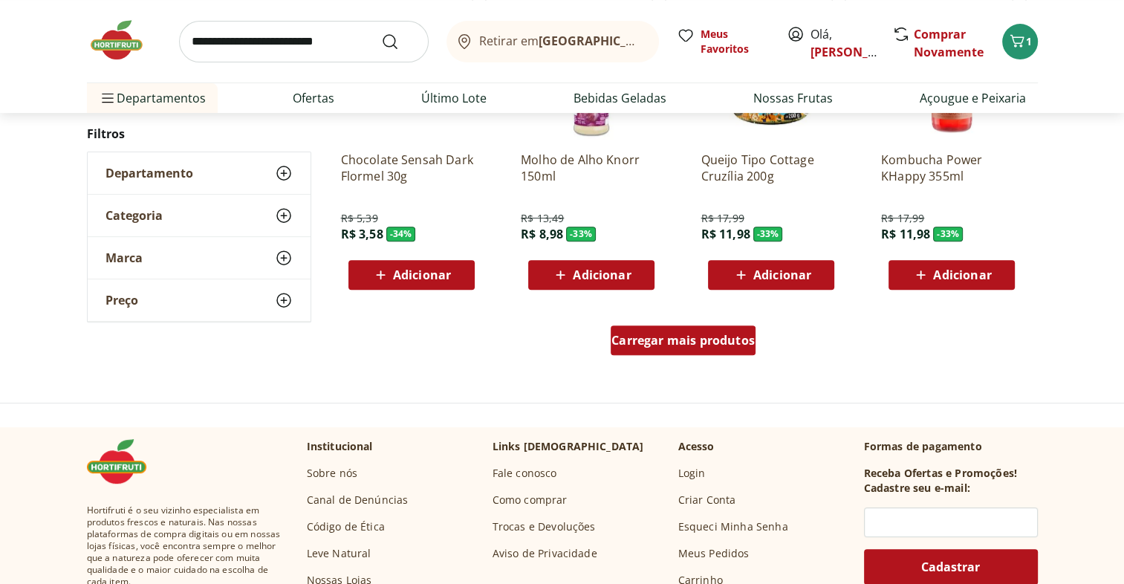
click at [710, 356] on link "Carregar mais produtos" at bounding box center [683, 343] width 145 height 36
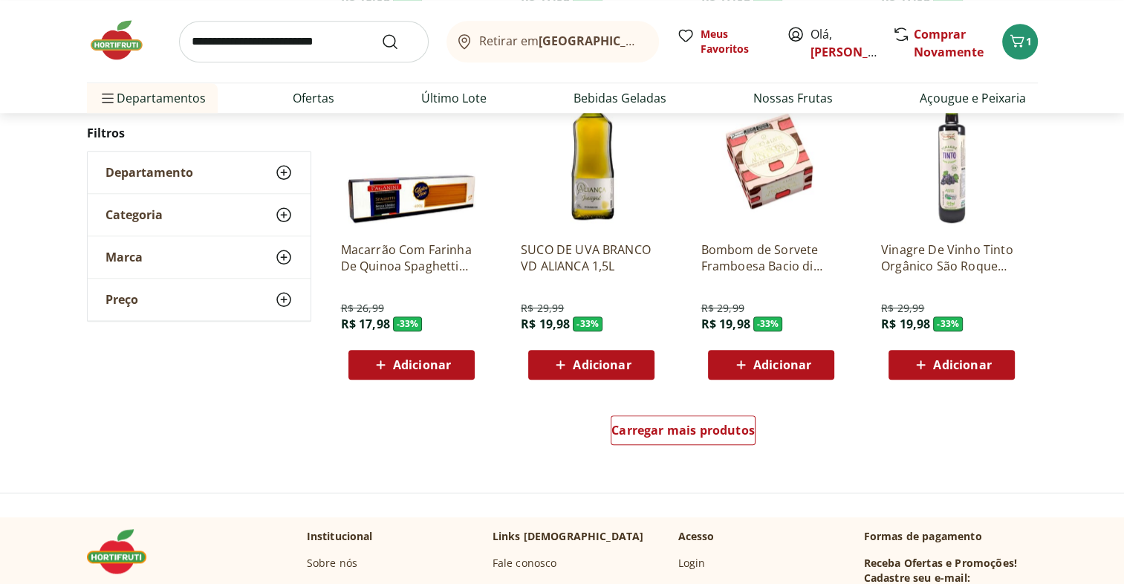
scroll to position [18267, 0]
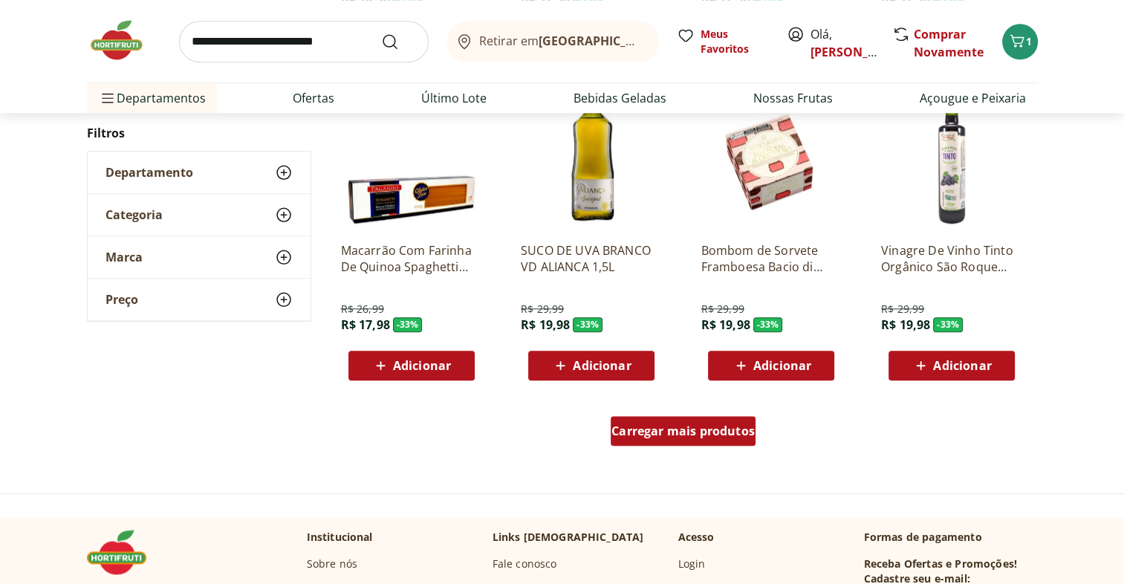
click at [711, 441] on div "Carregar mais produtos" at bounding box center [683, 431] width 145 height 30
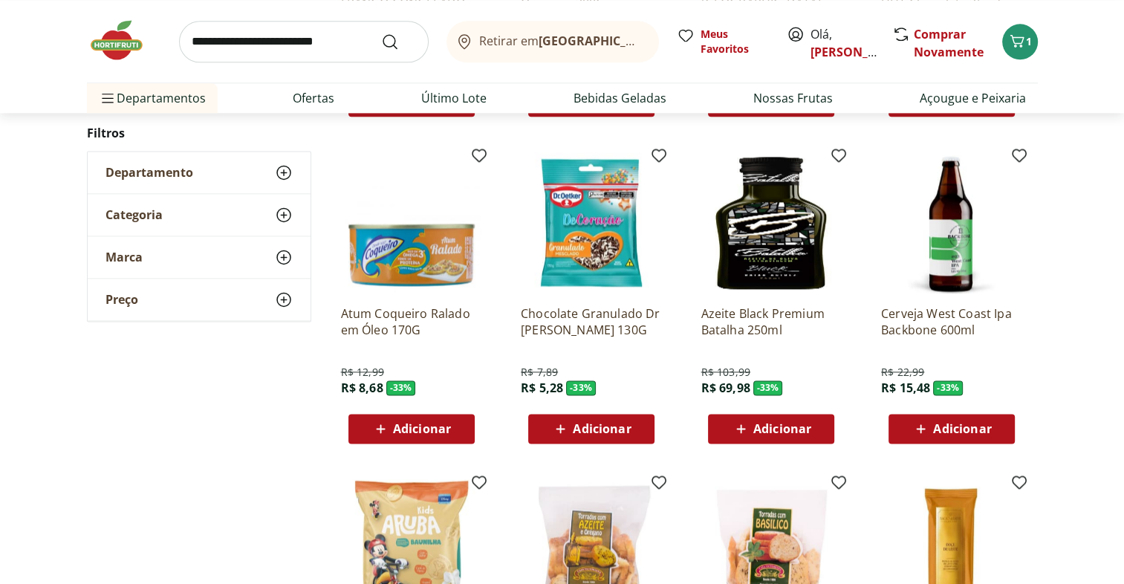
scroll to position [18846, 0]
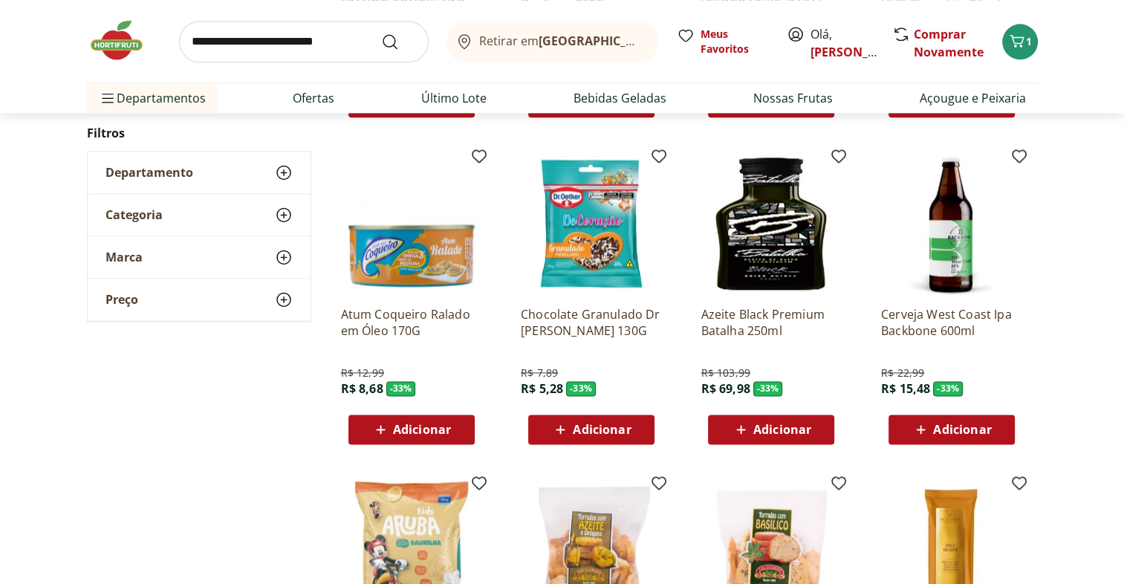
click at [991, 430] on div "Adicionar" at bounding box center [952, 429] width 103 height 27
click at [909, 430] on icon at bounding box center [910, 429] width 12 height 14
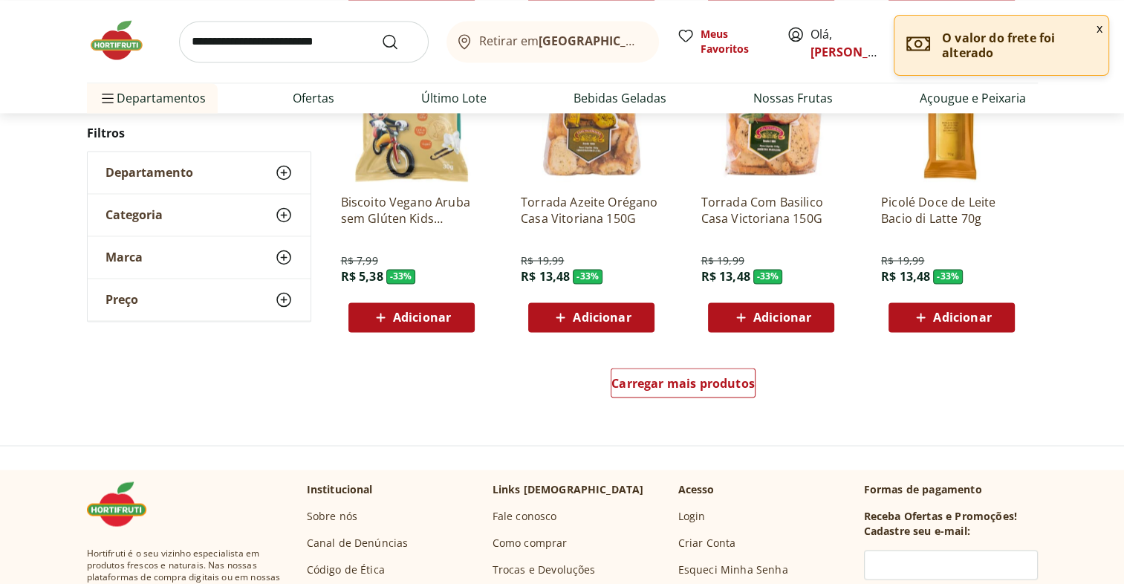
scroll to position [19315, 0]
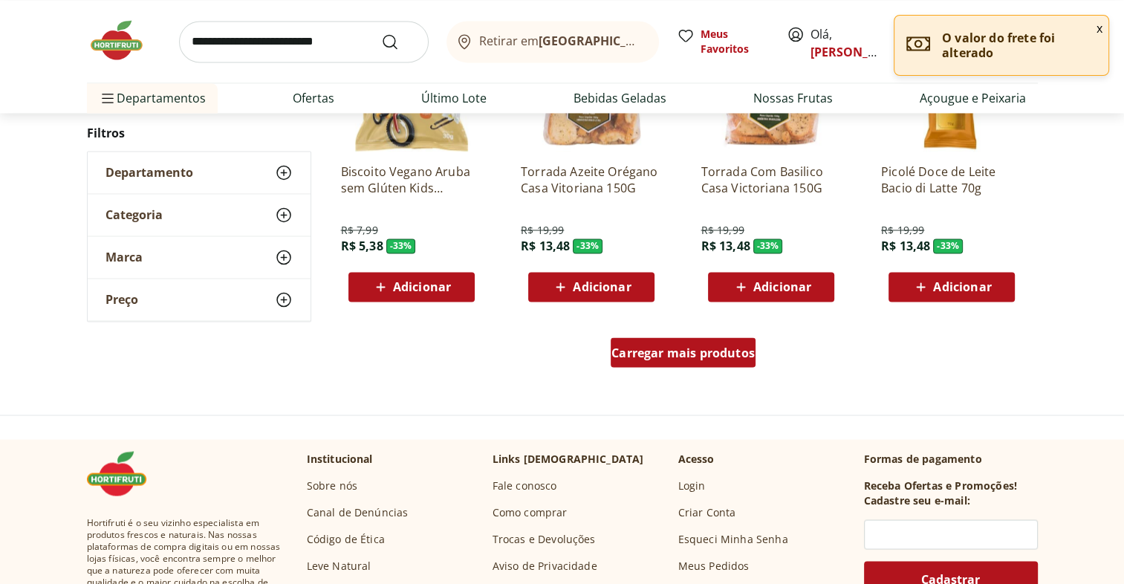
click at [693, 349] on span "Carregar mais produtos" at bounding box center [683, 352] width 143 height 12
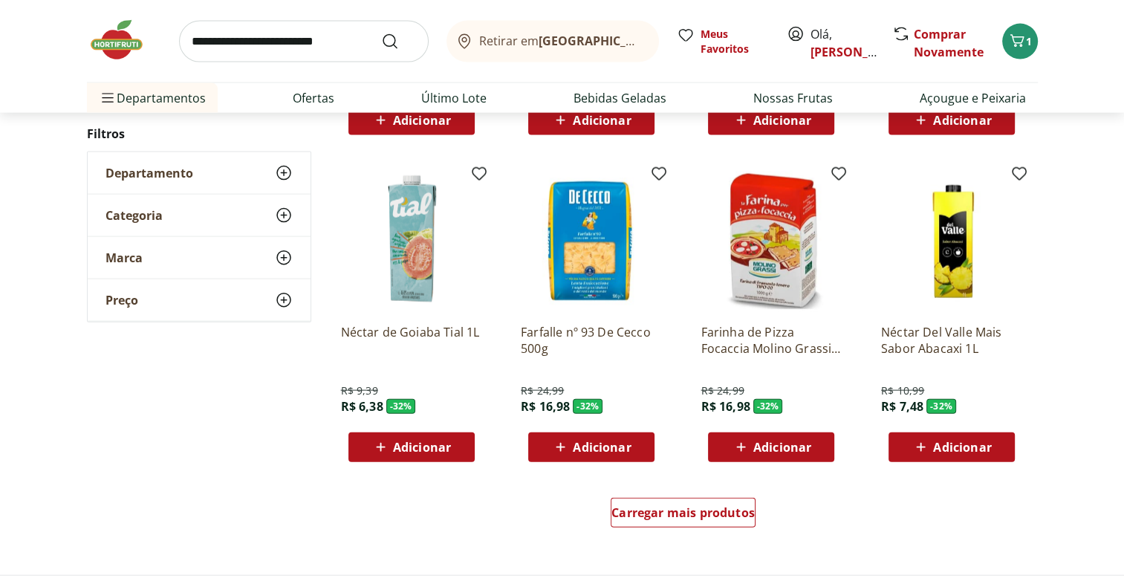
scroll to position [20124, 0]
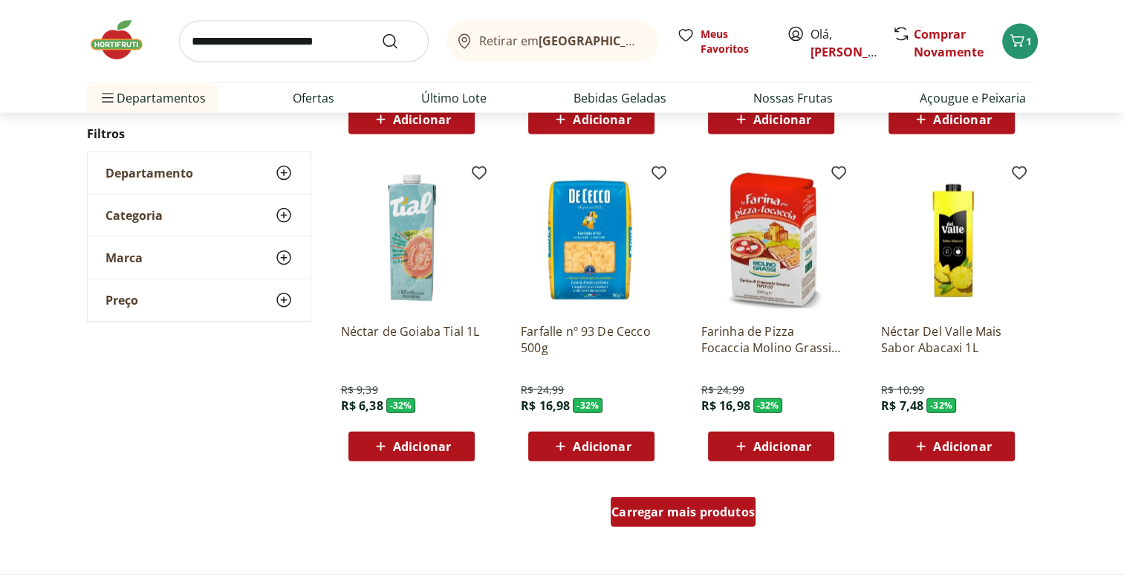
click at [712, 513] on span "Carregar mais produtos" at bounding box center [683, 512] width 143 height 12
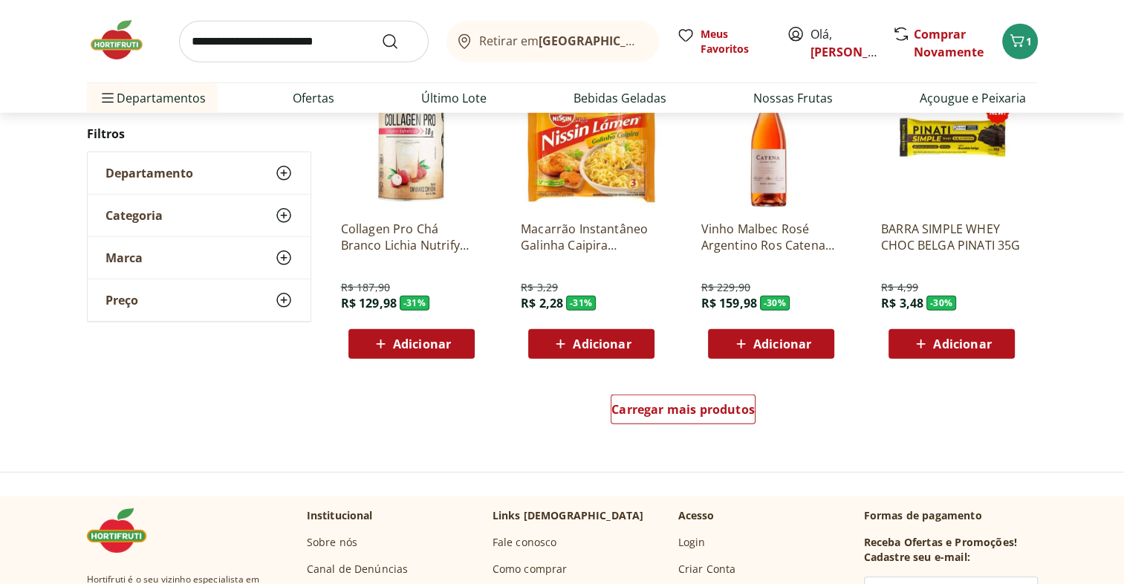
scroll to position [21197, 0]
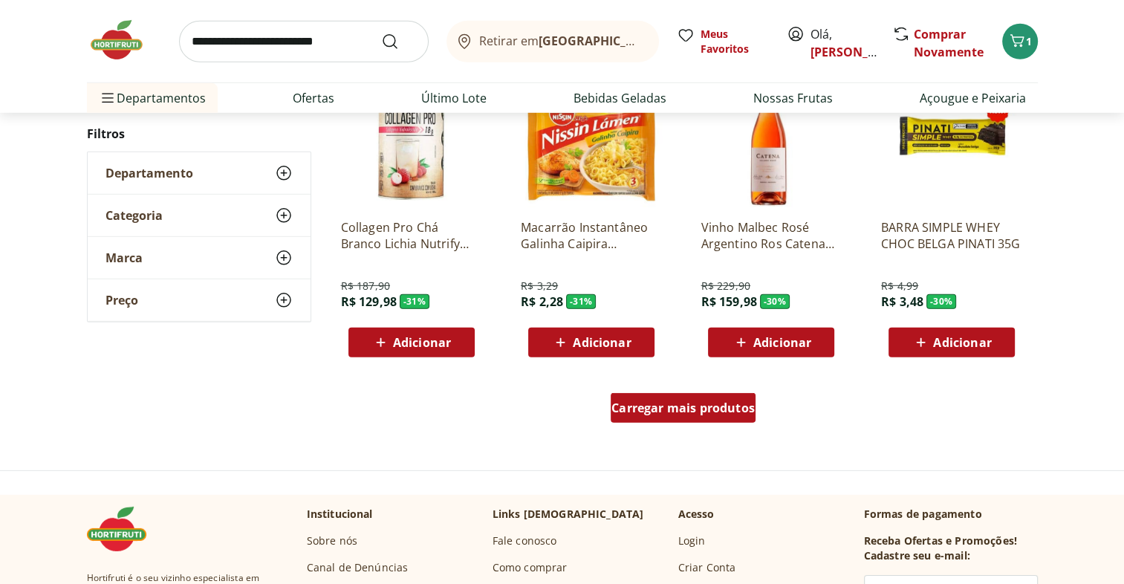
click at [713, 415] on div "Carregar mais produtos" at bounding box center [683, 408] width 145 height 30
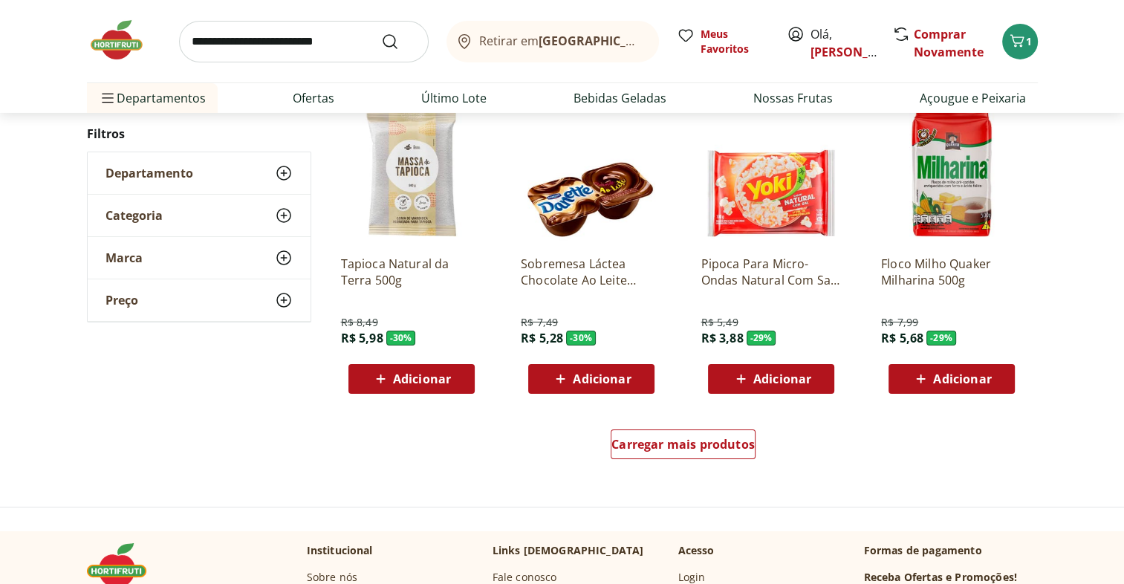
scroll to position [22131, 0]
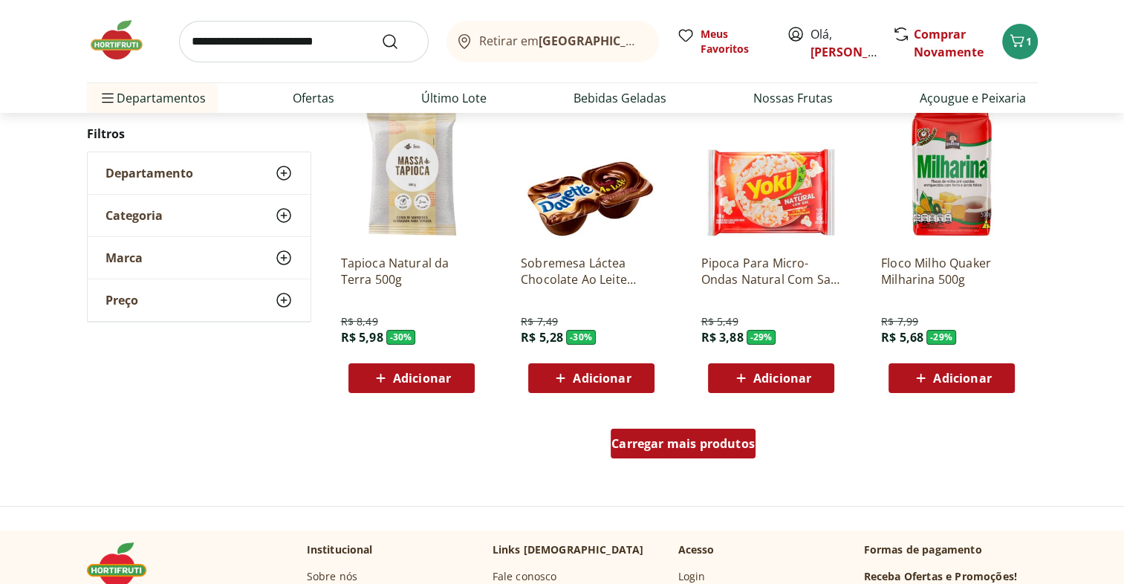
click at [723, 438] on span "Carregar mais produtos" at bounding box center [683, 444] width 143 height 12
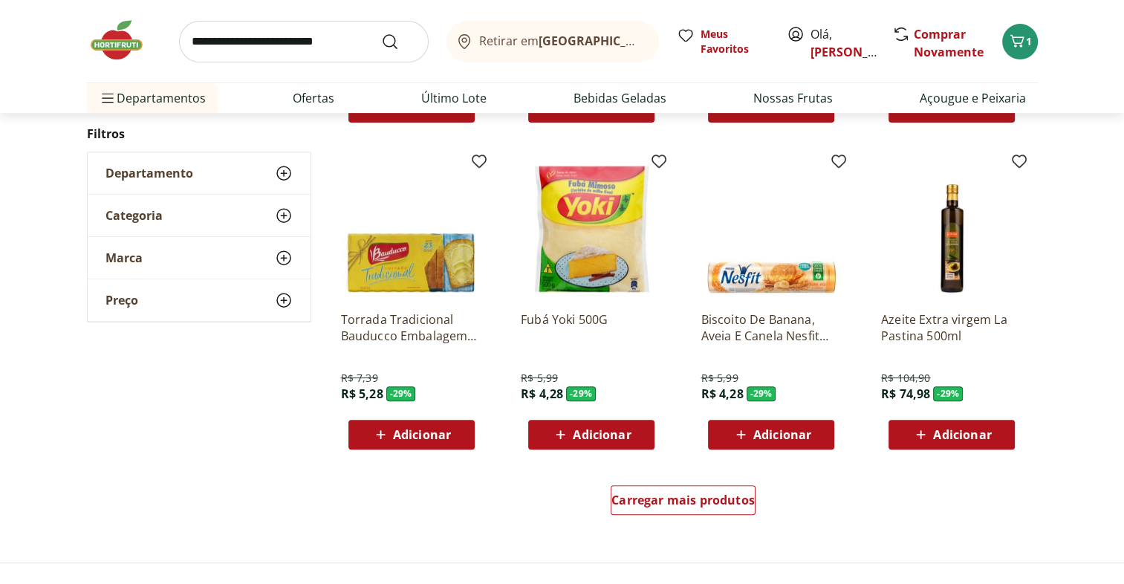
scroll to position [23035, 0]
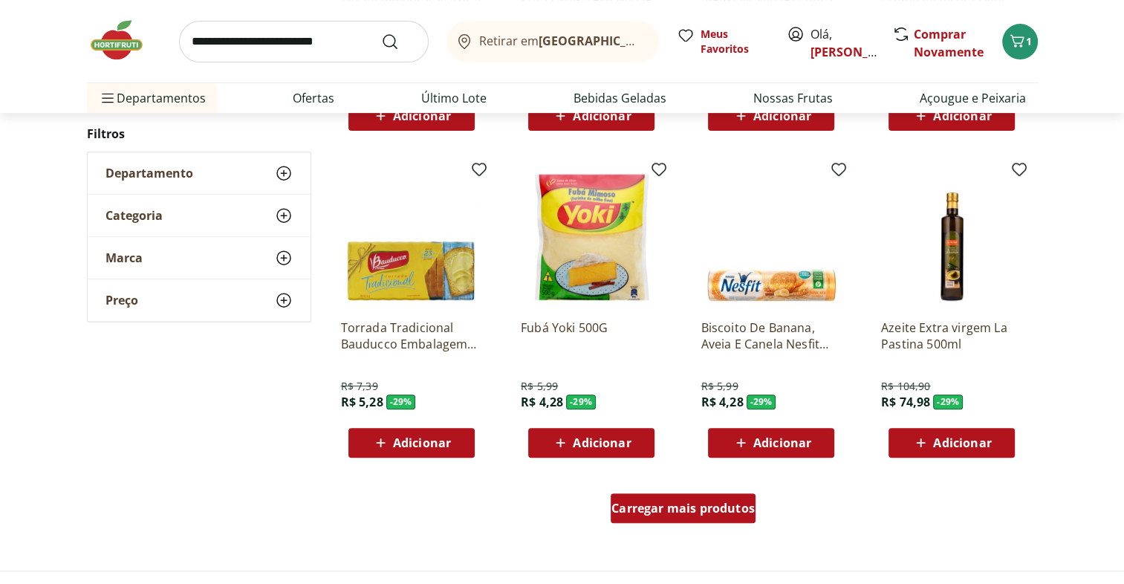
click at [725, 498] on div "Carregar mais produtos" at bounding box center [683, 508] width 145 height 30
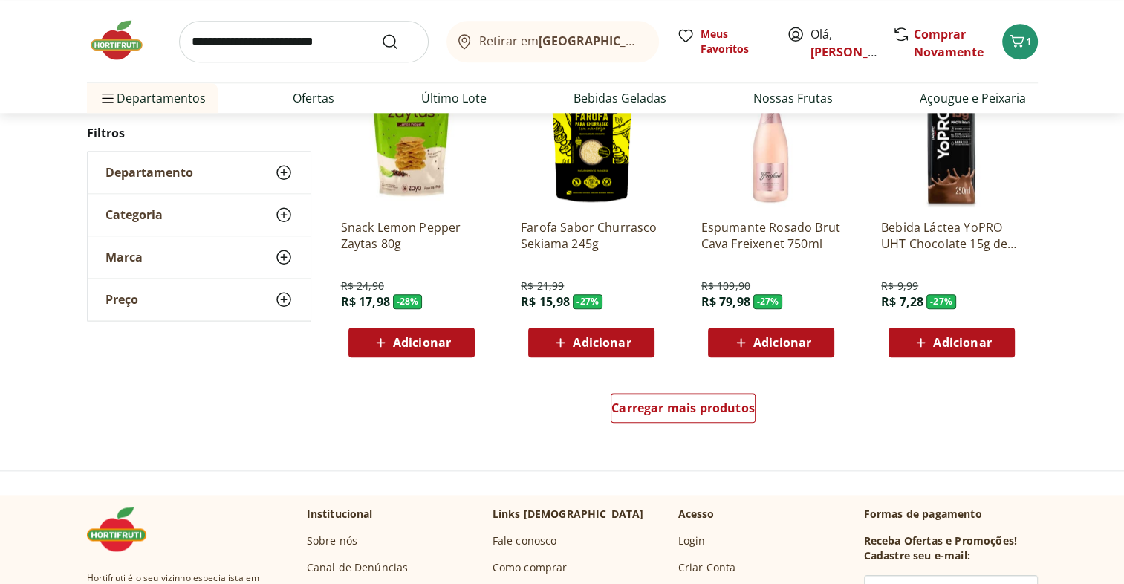
scroll to position [24105, 0]
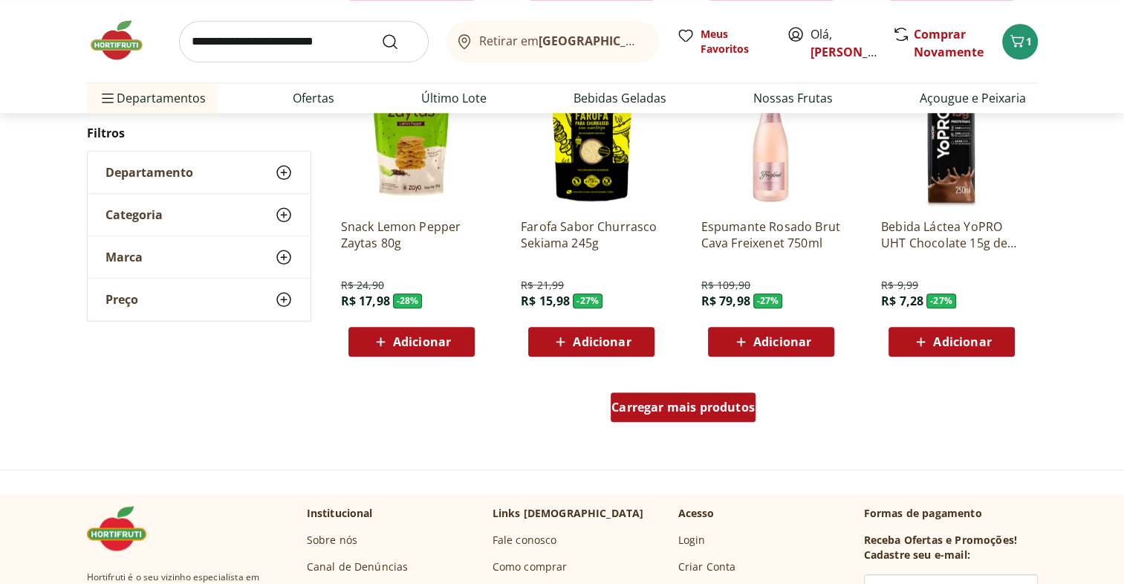
click at [700, 412] on span "Carregar mais produtos" at bounding box center [683, 407] width 143 height 12
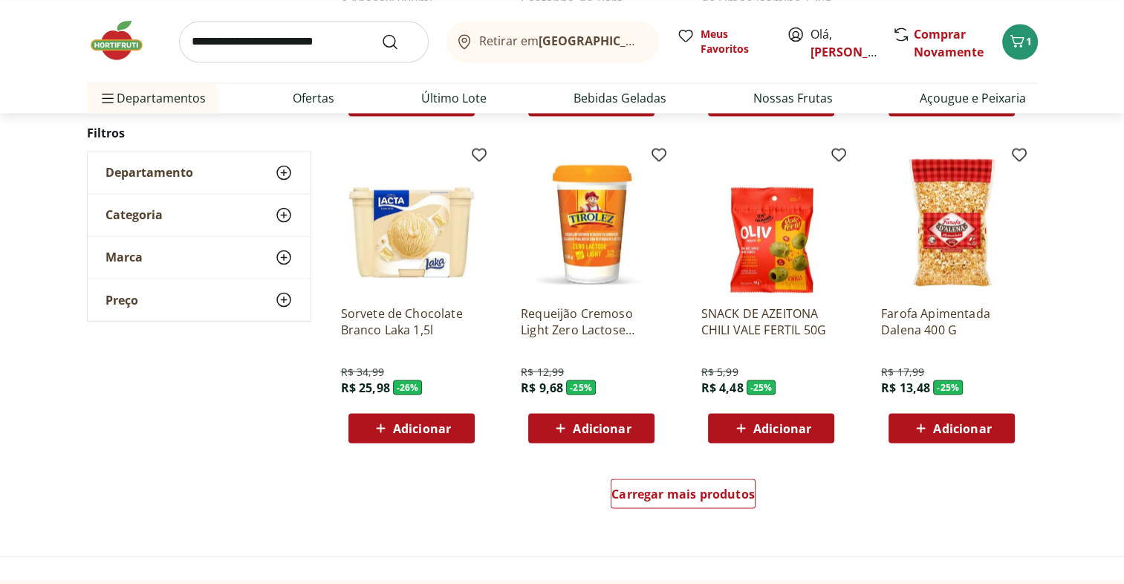
scroll to position [25009, 0]
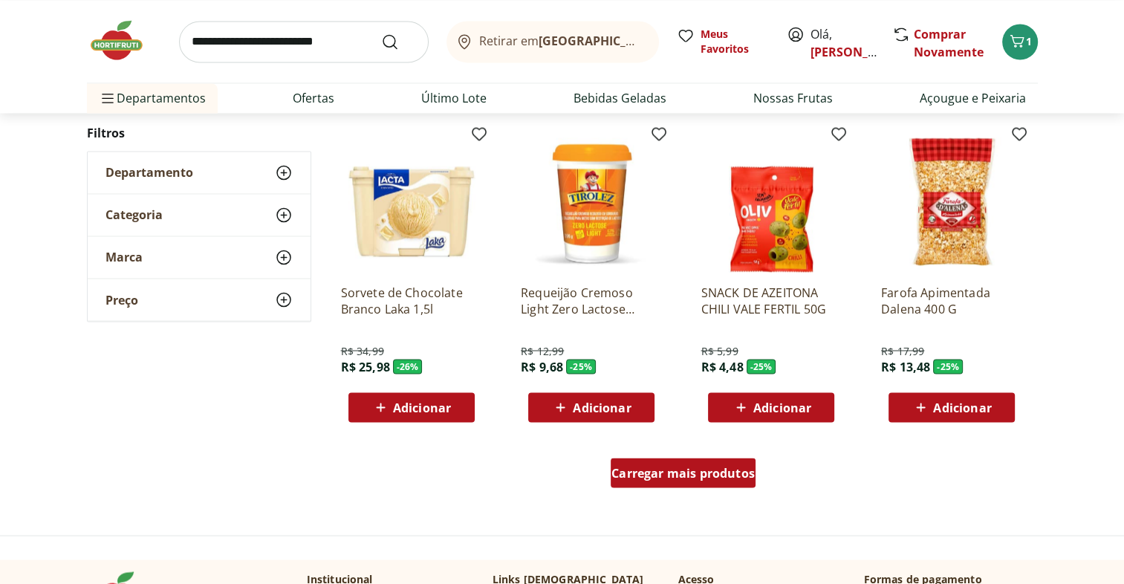
click at [736, 470] on span "Carregar mais produtos" at bounding box center [683, 473] width 143 height 12
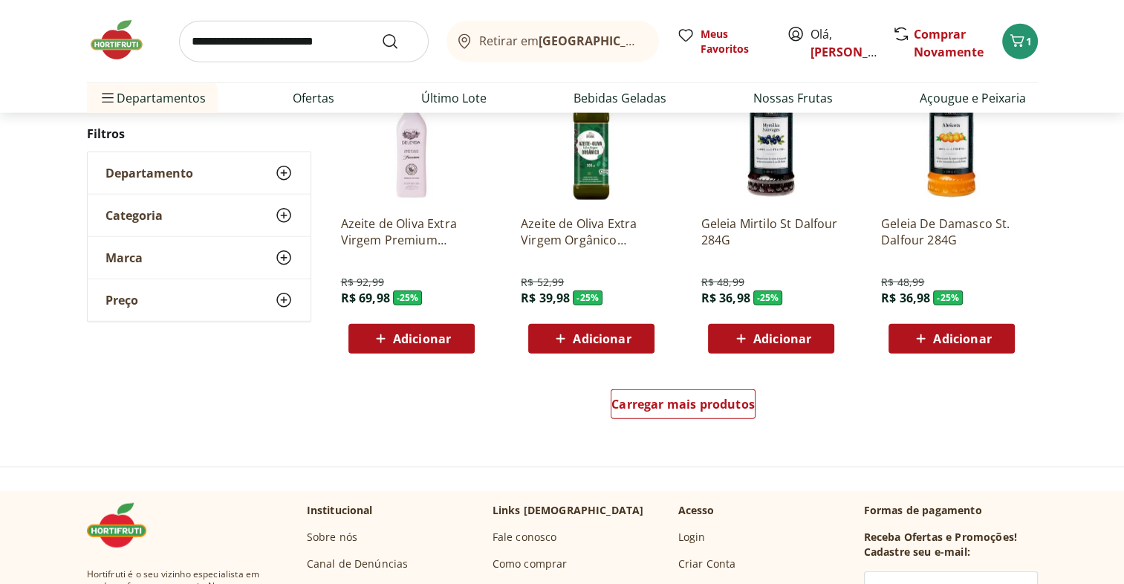
scroll to position [26049, 0]
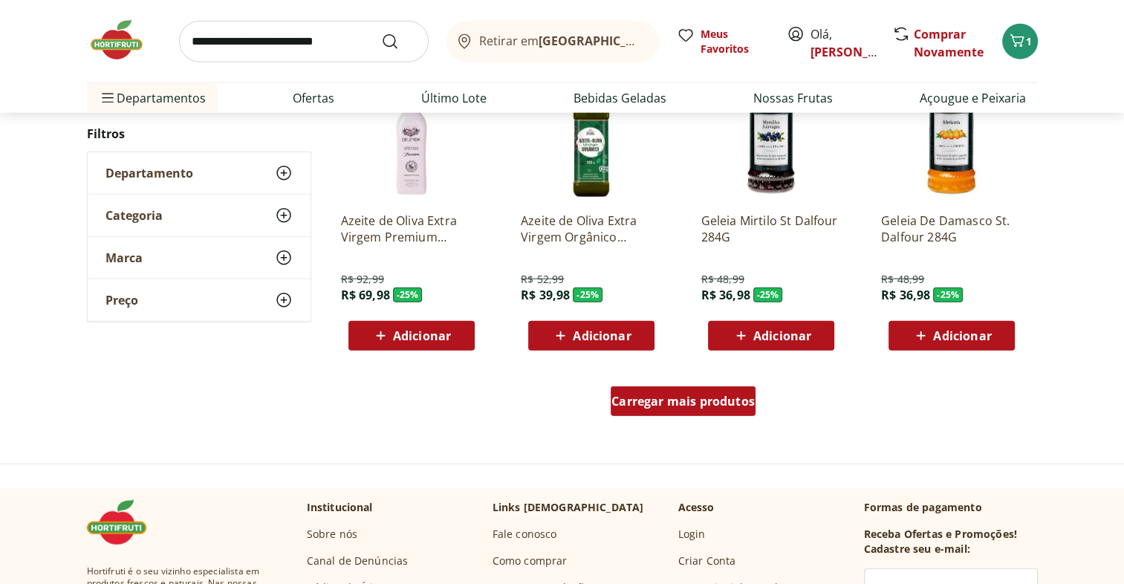
click at [730, 404] on span "Carregar mais produtos" at bounding box center [683, 401] width 143 height 12
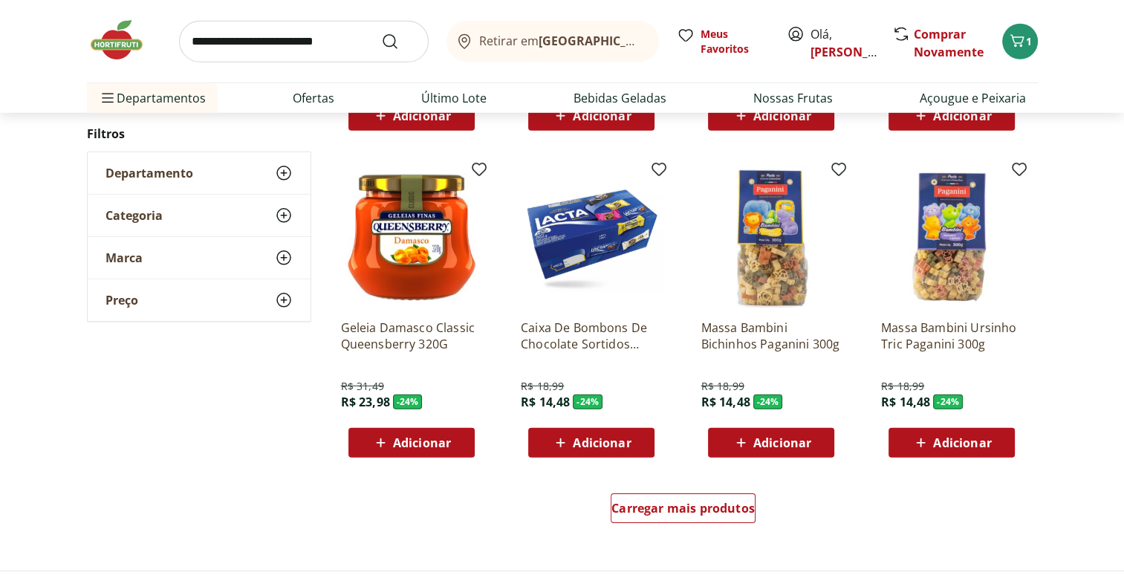
scroll to position [26910, 0]
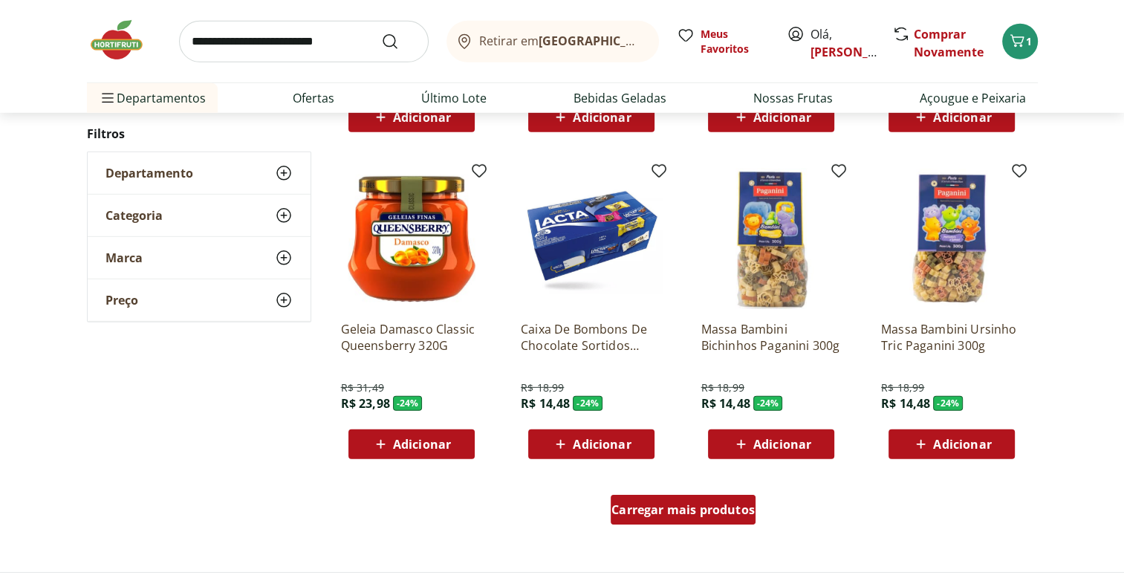
click at [730, 506] on span "Carregar mais produtos" at bounding box center [683, 510] width 143 height 12
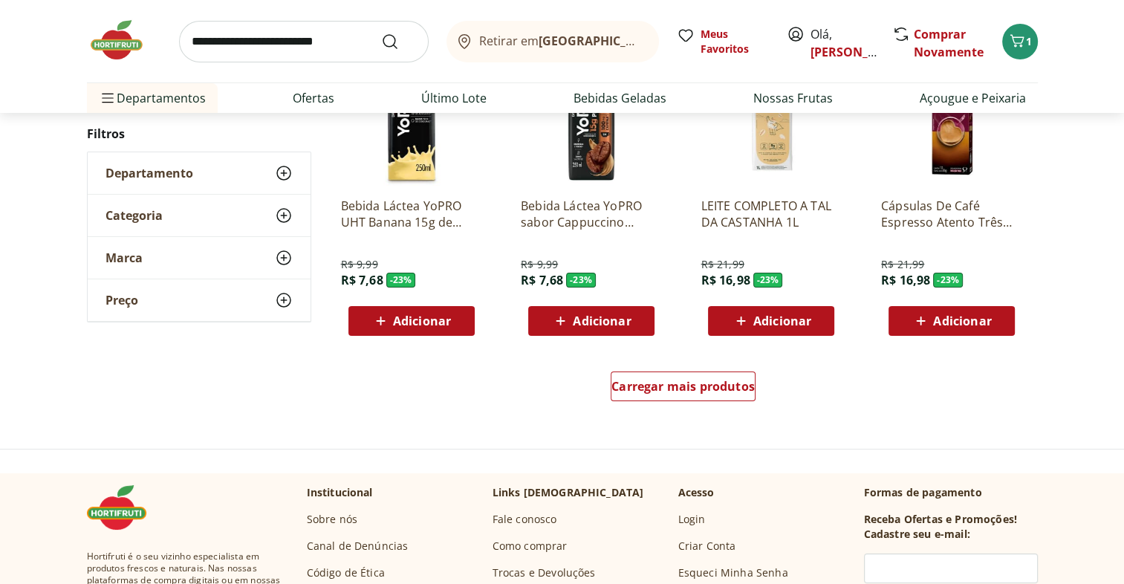
scroll to position [28003, 0]
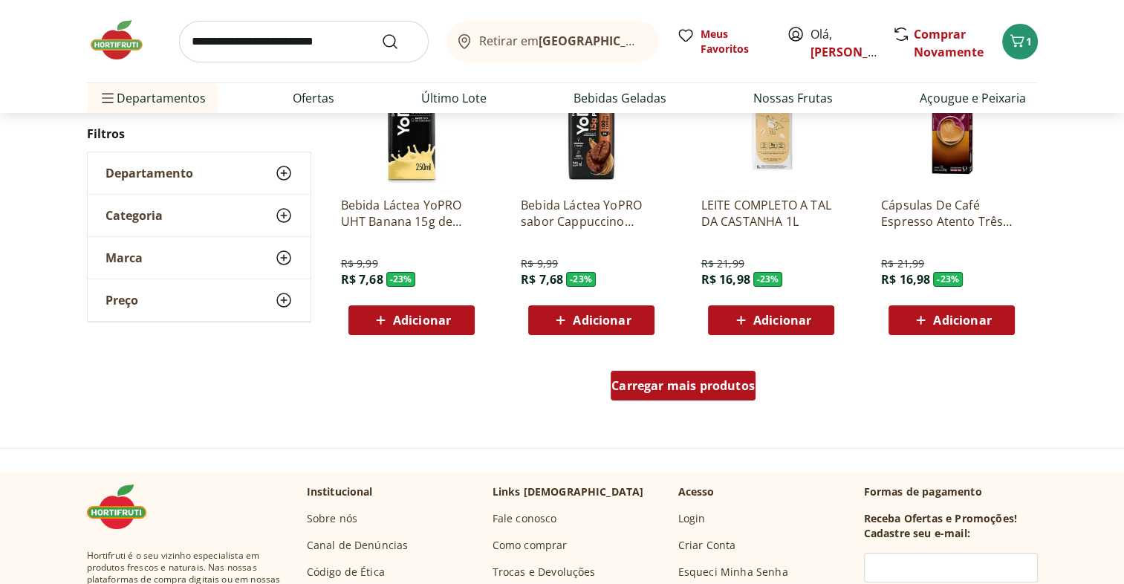
click at [717, 385] on span "Carregar mais produtos" at bounding box center [683, 386] width 143 height 12
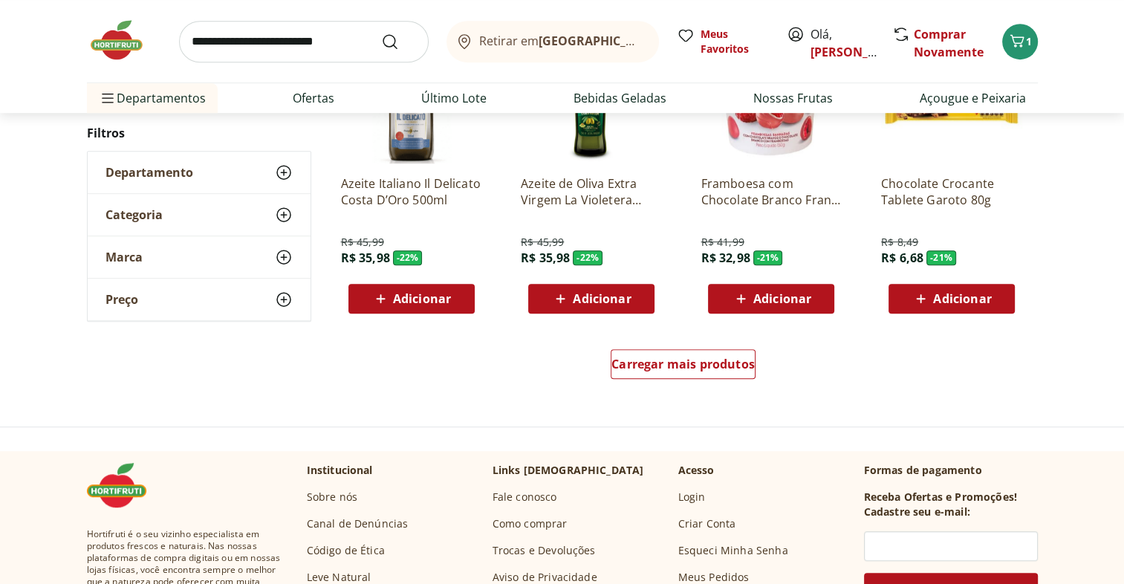
scroll to position [29048, 0]
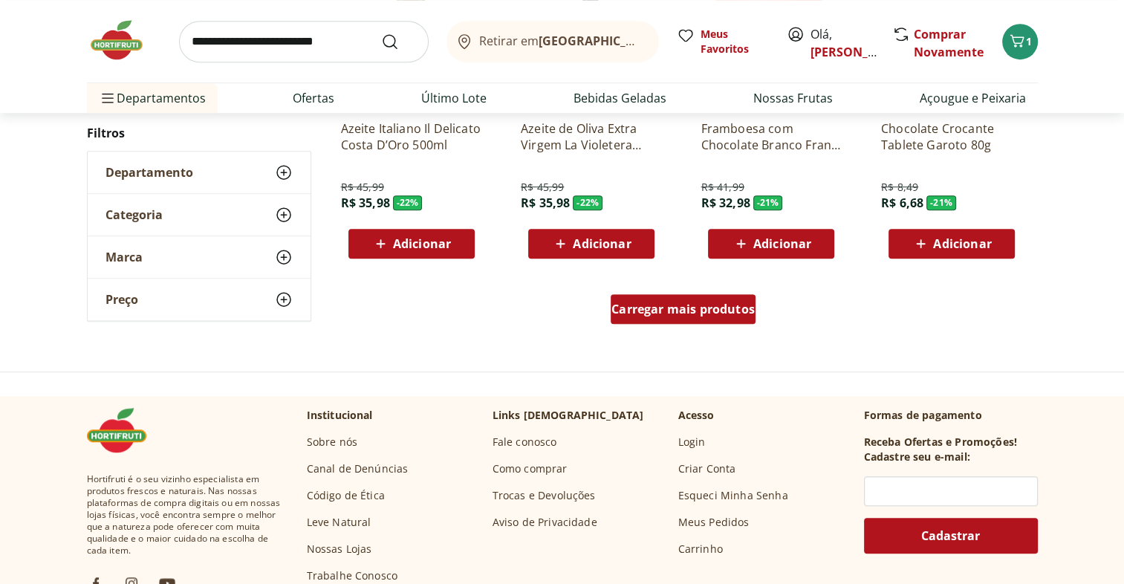
click at [722, 308] on span "Carregar mais produtos" at bounding box center [683, 309] width 143 height 12
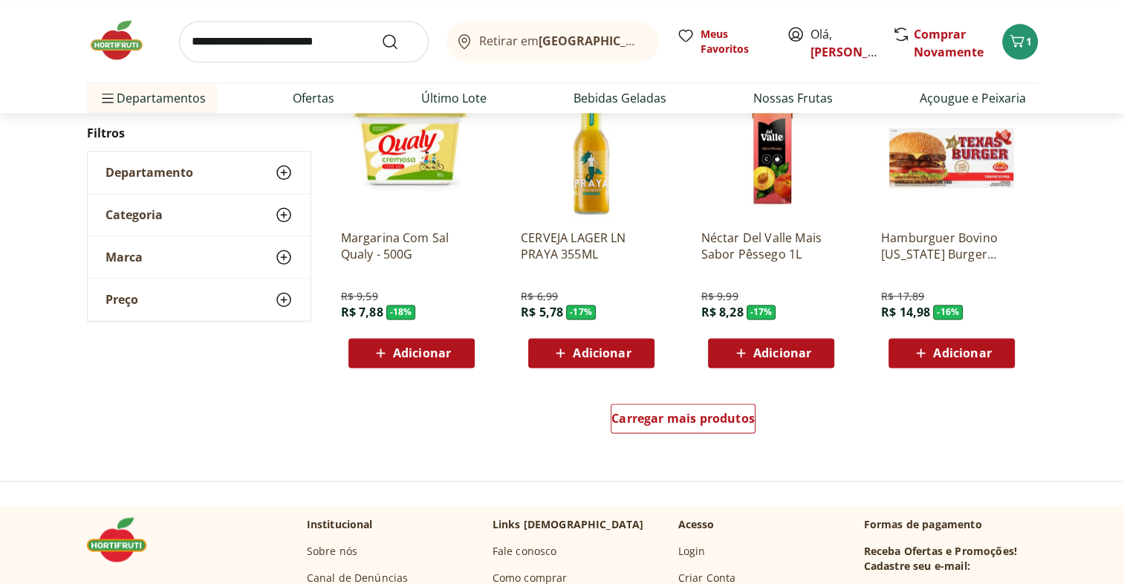
scroll to position [29892, 0]
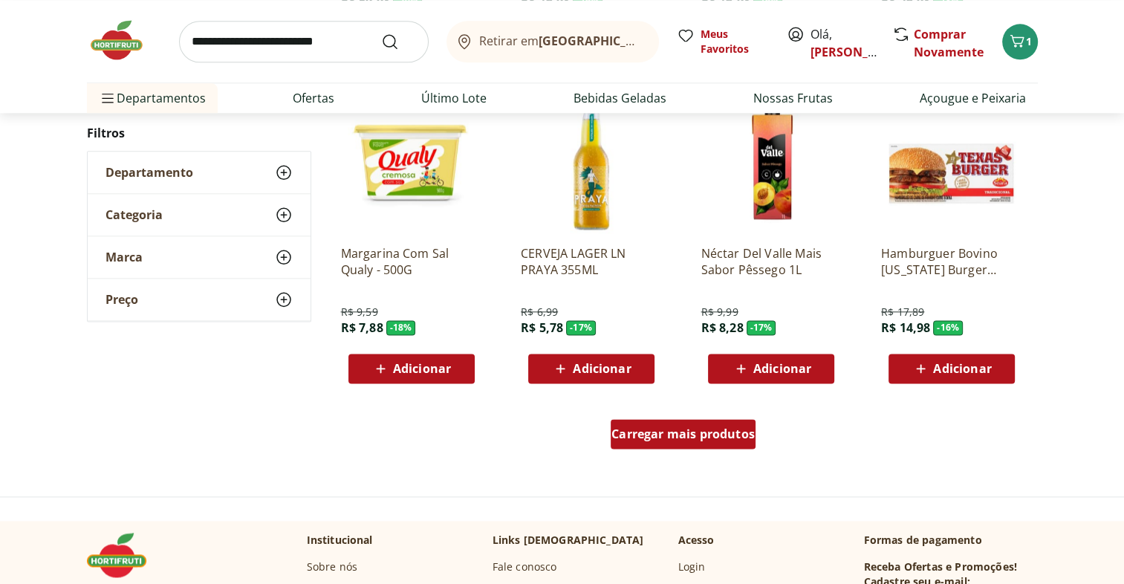
click at [717, 435] on span "Carregar mais produtos" at bounding box center [683, 434] width 143 height 12
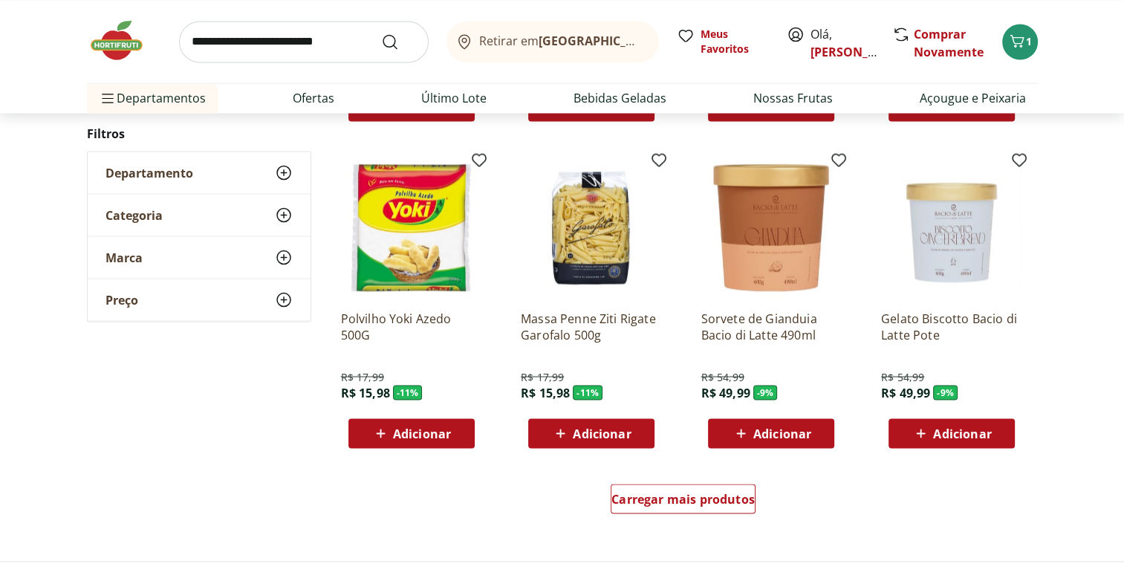
scroll to position [30803, 0]
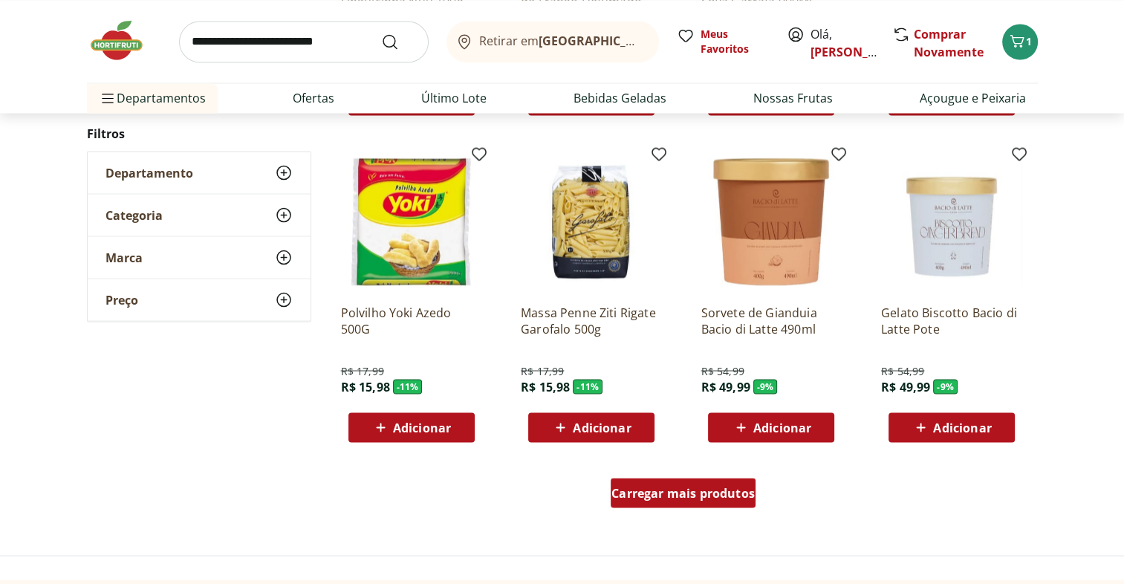
click at [702, 494] on span "Carregar mais produtos" at bounding box center [683, 493] width 143 height 12
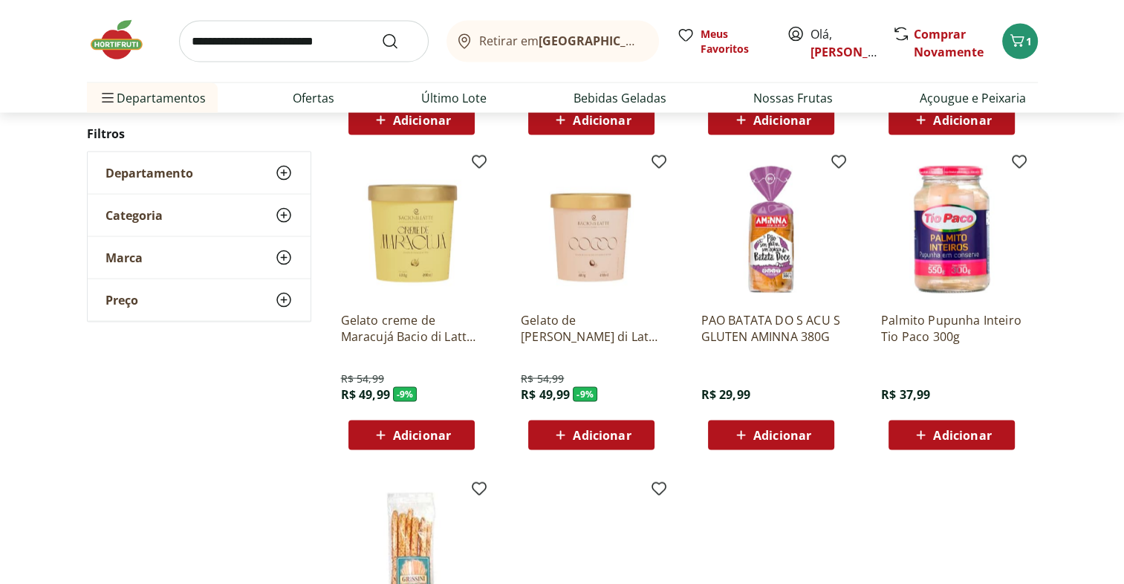
scroll to position [31112, 0]
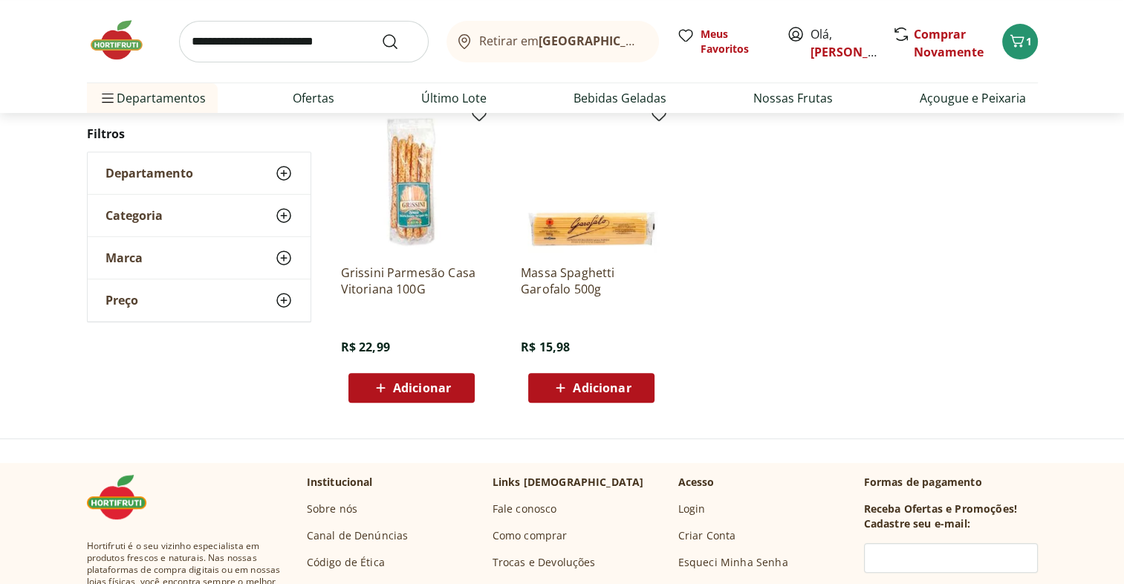
scroll to position [552, 0]
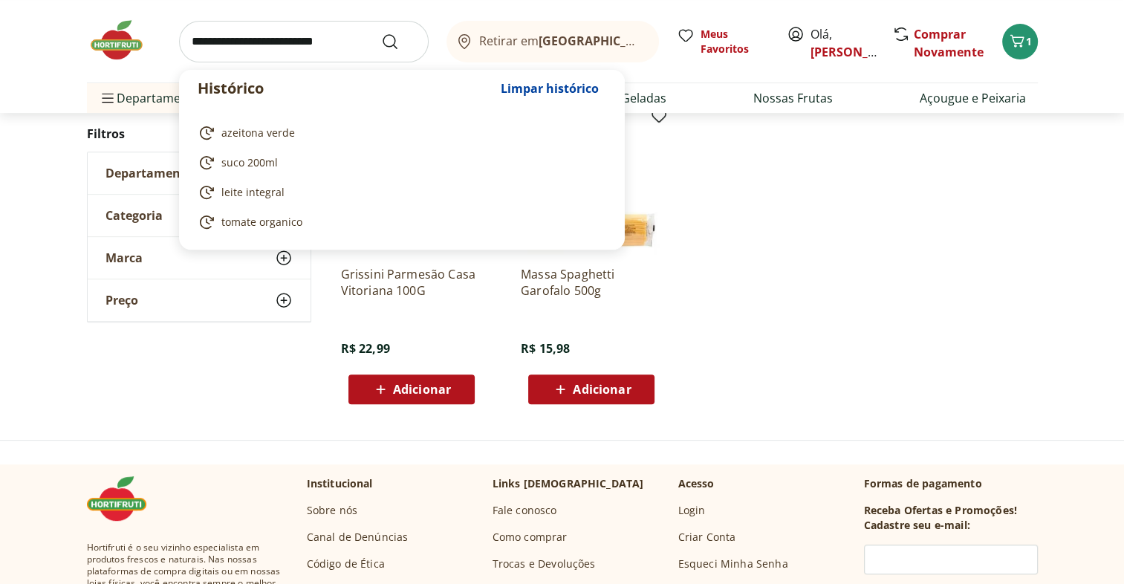
click at [290, 51] on input "search" at bounding box center [304, 42] width 250 height 42
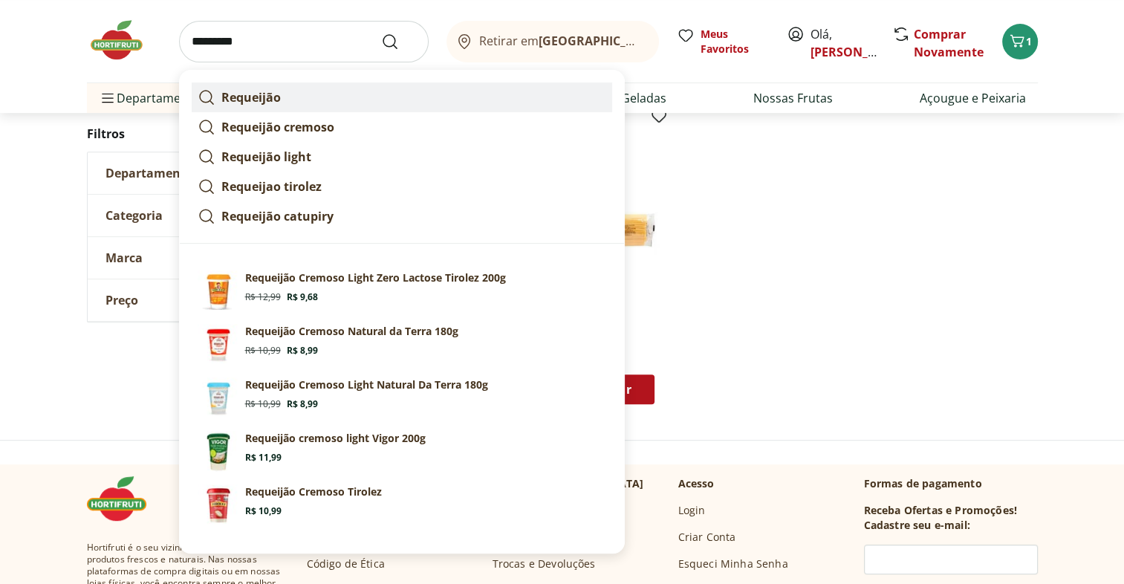
click at [250, 106] on link "Requeijão" at bounding box center [402, 97] width 421 height 30
type input "*********"
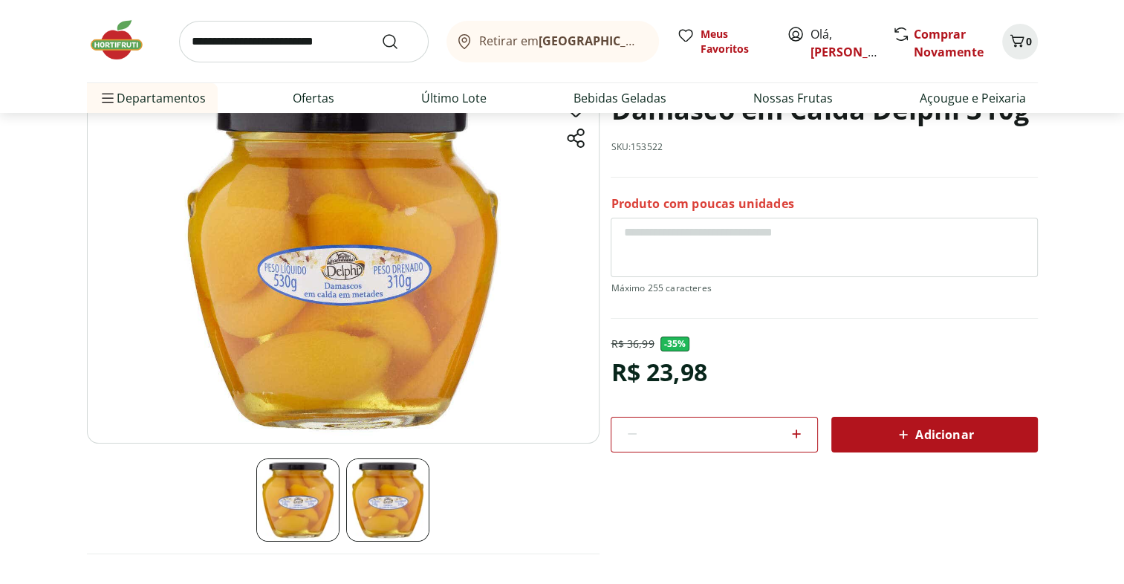
scroll to position [104, 0]
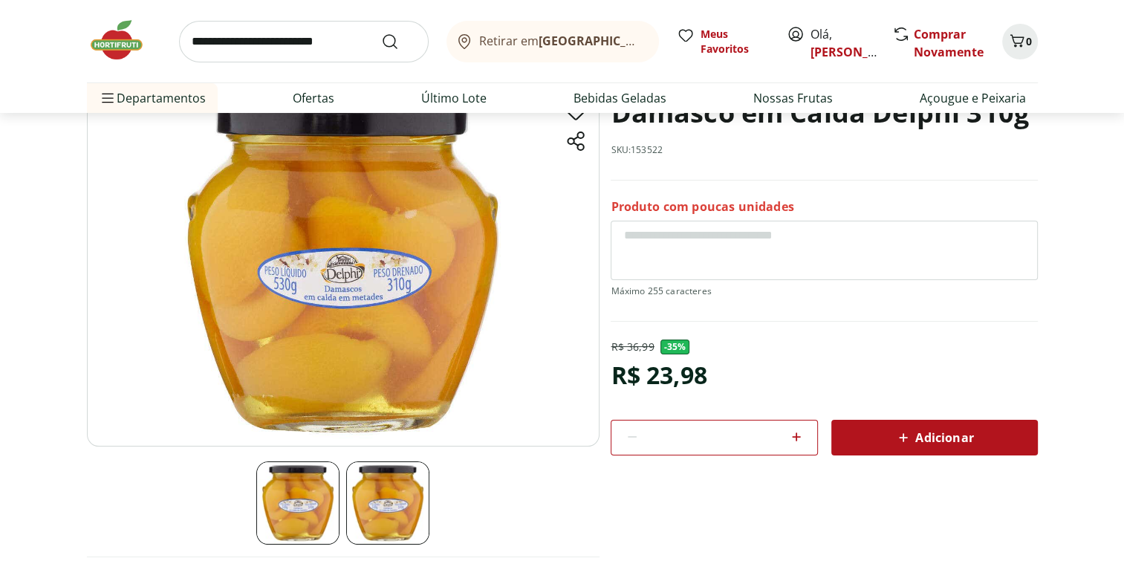
click at [961, 441] on span "Adicionar" at bounding box center [934, 438] width 79 height 18
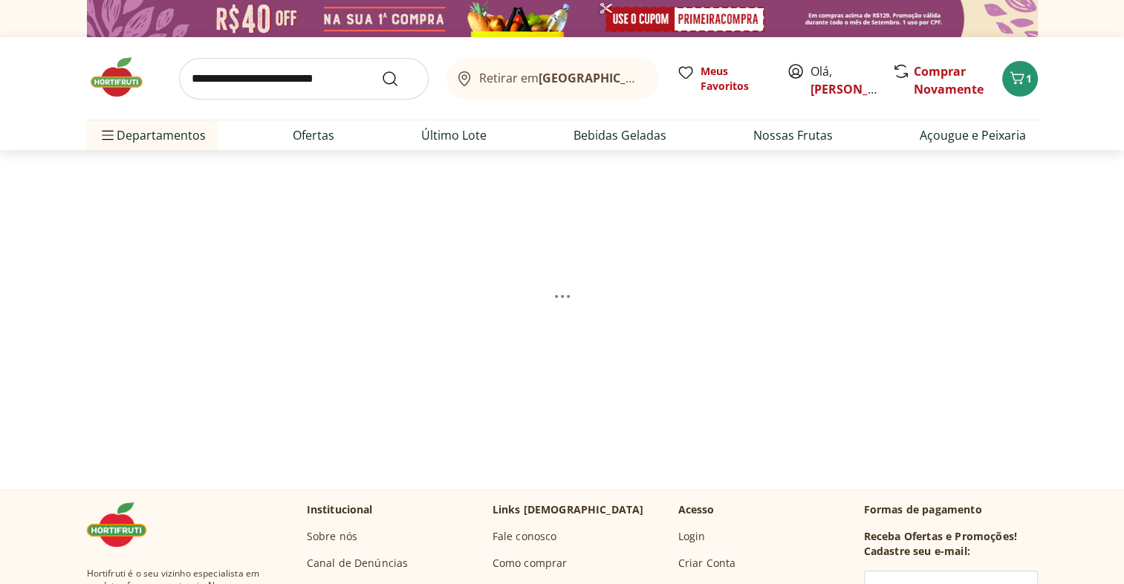
select select "**********"
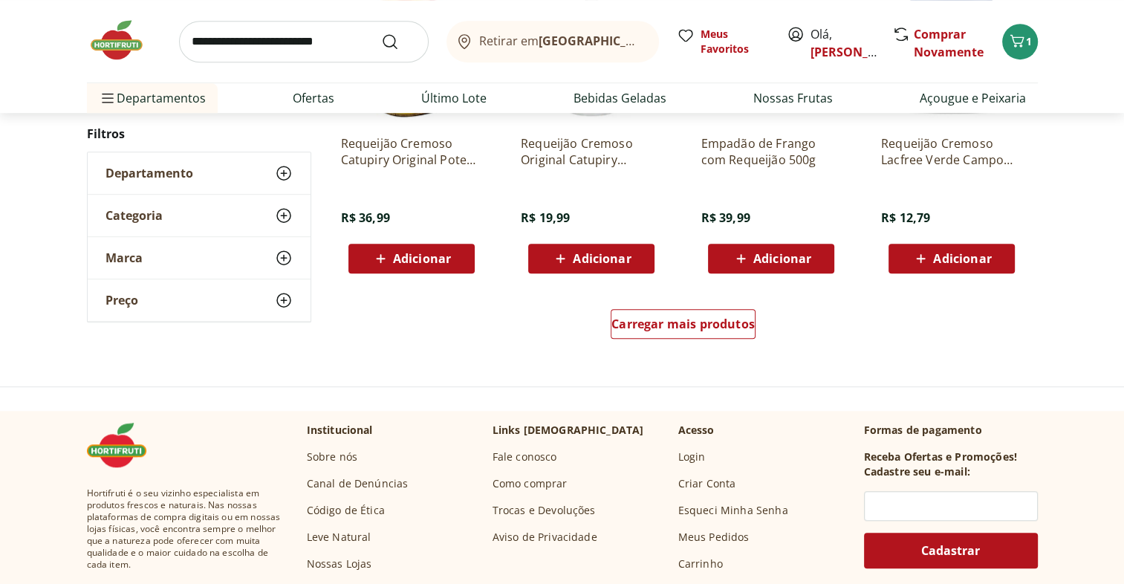
scroll to position [987, 0]
click at [710, 323] on span "Carregar mais produtos" at bounding box center [683, 324] width 143 height 12
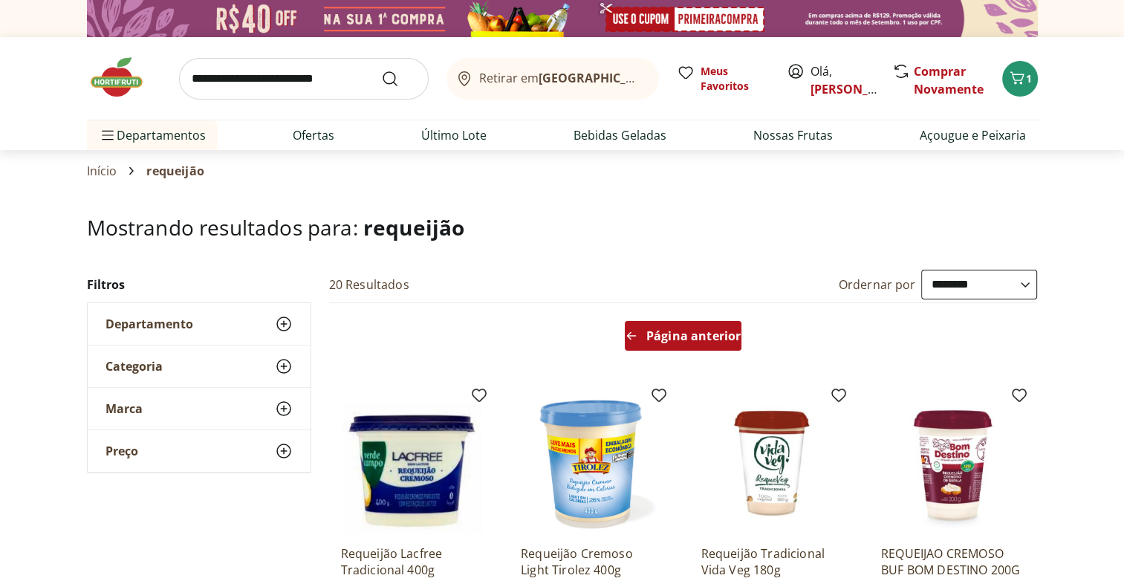
click at [718, 330] on span "Página anterior" at bounding box center [693, 336] width 94 height 12
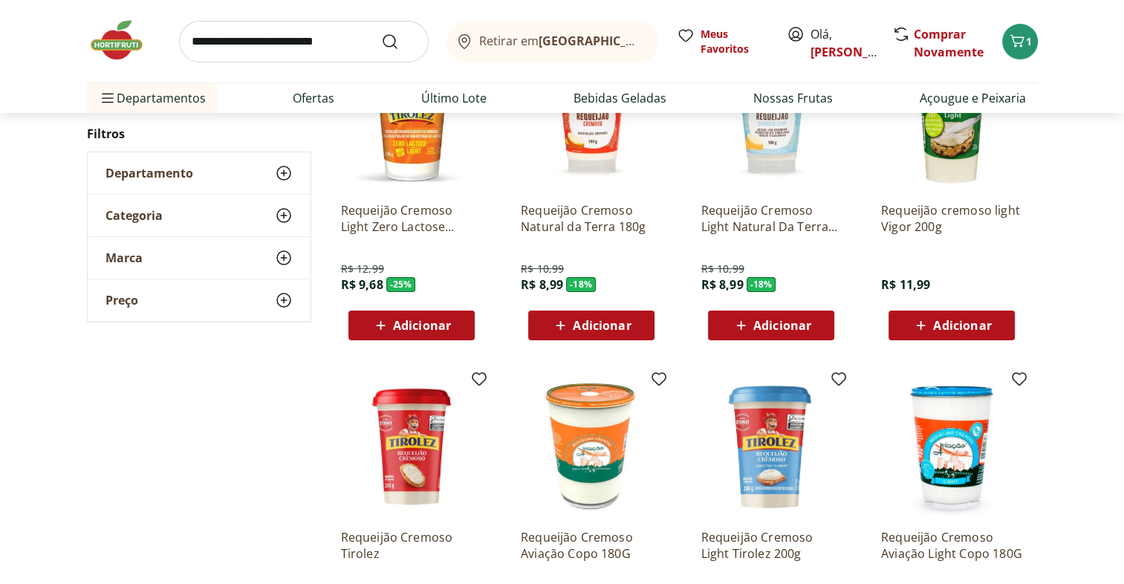
scroll to position [192, 0]
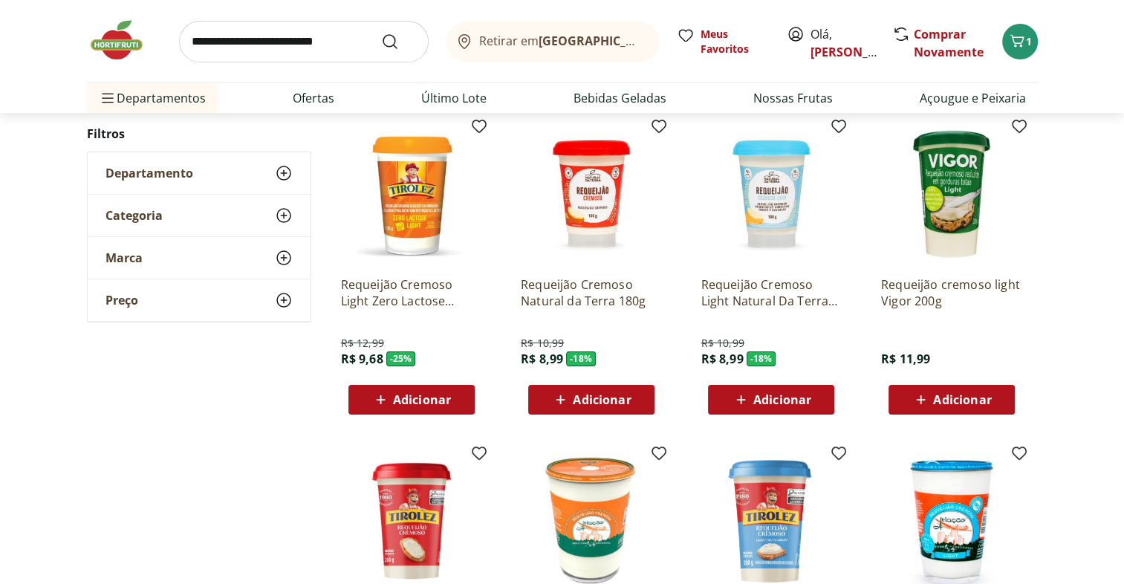
click at [624, 400] on span "Adicionar" at bounding box center [602, 400] width 58 height 12
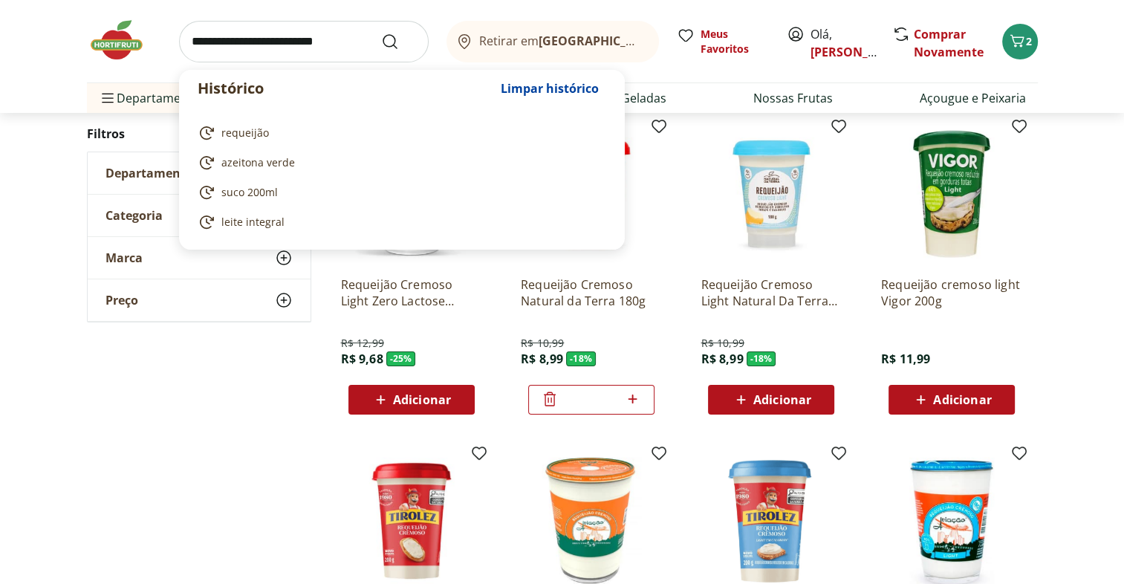
click at [270, 36] on input "search" at bounding box center [304, 42] width 250 height 42
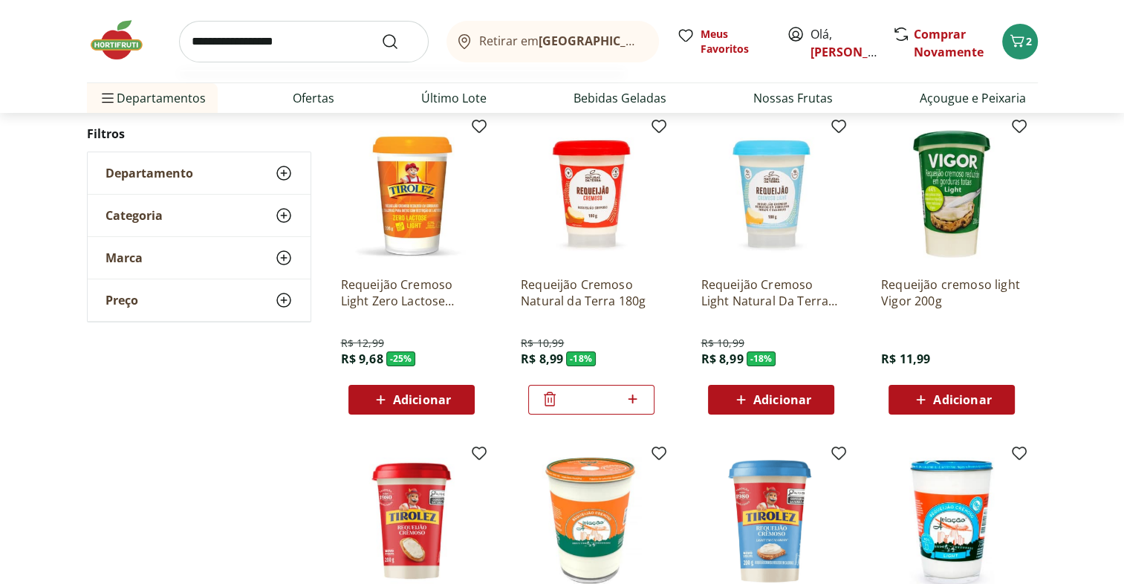
type input "**********"
click at [381, 33] on button "Submit Search" at bounding box center [399, 42] width 36 height 18
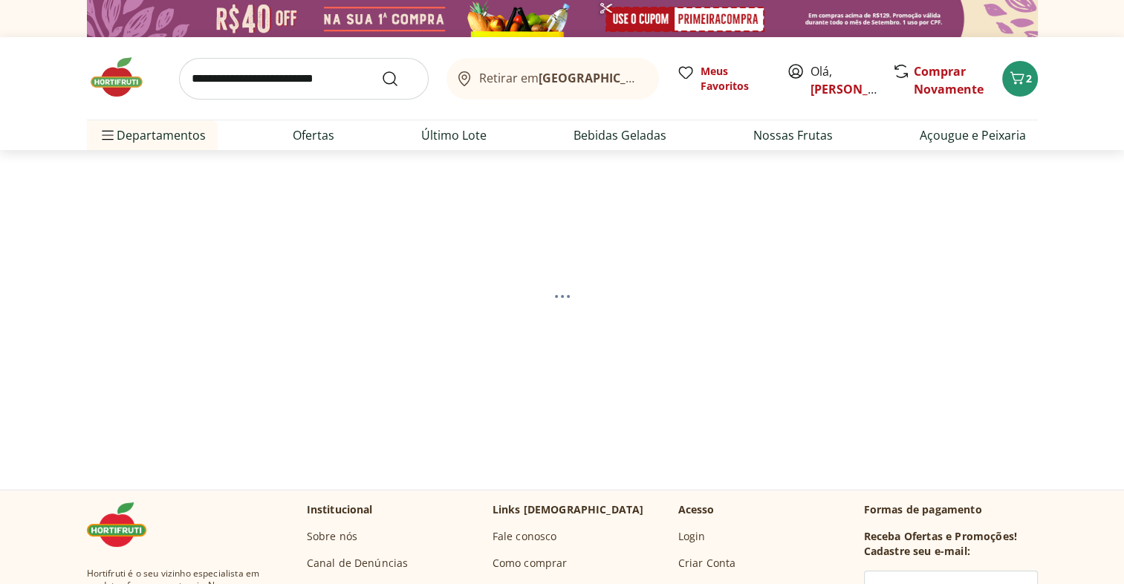
select select "**********"
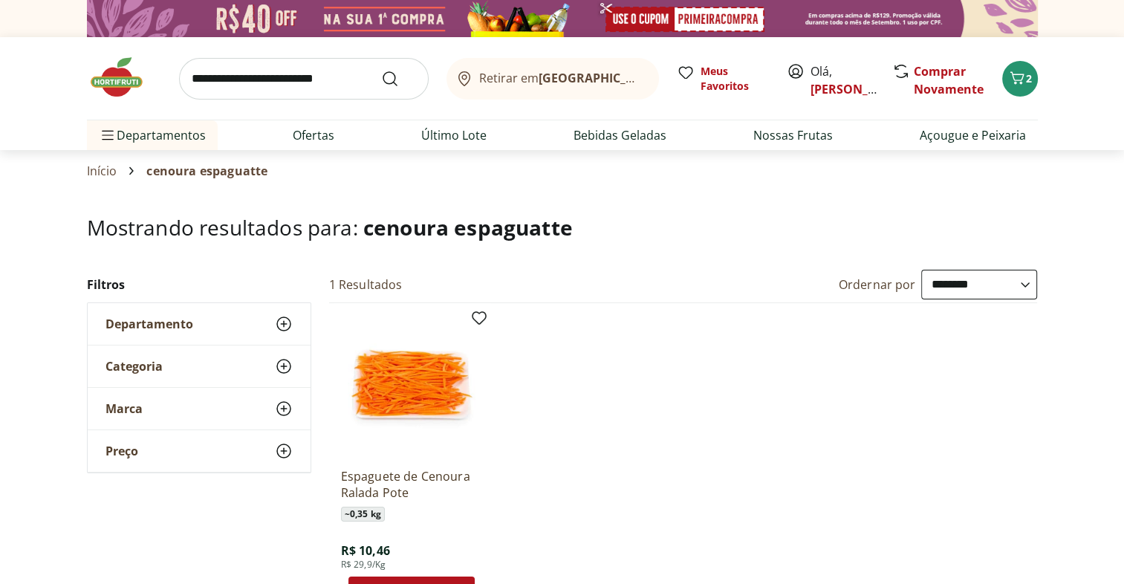
click at [430, 389] on img at bounding box center [411, 385] width 141 height 141
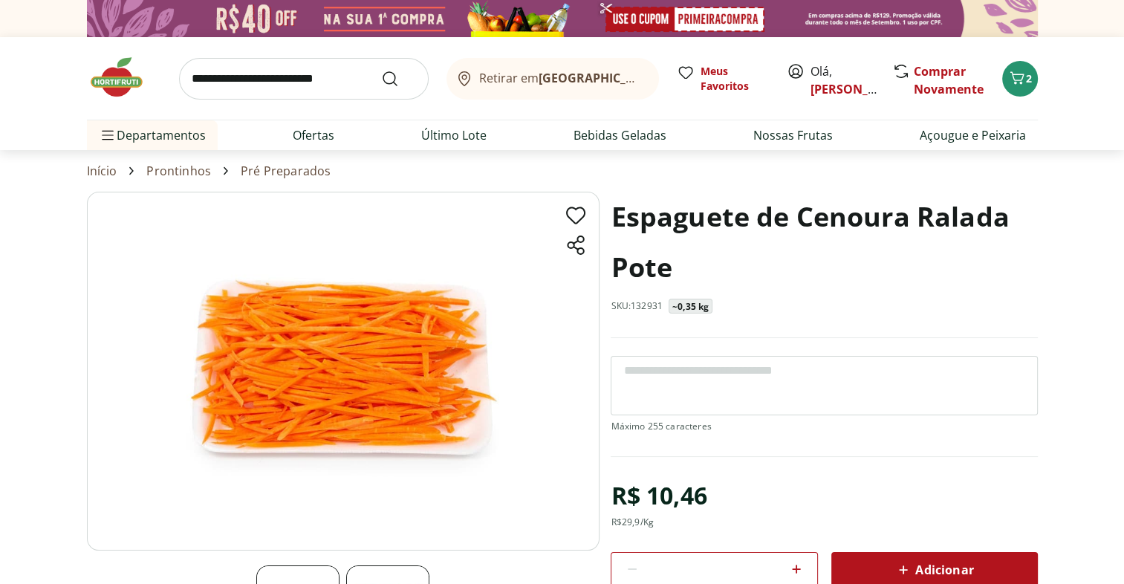
scroll to position [89, 0]
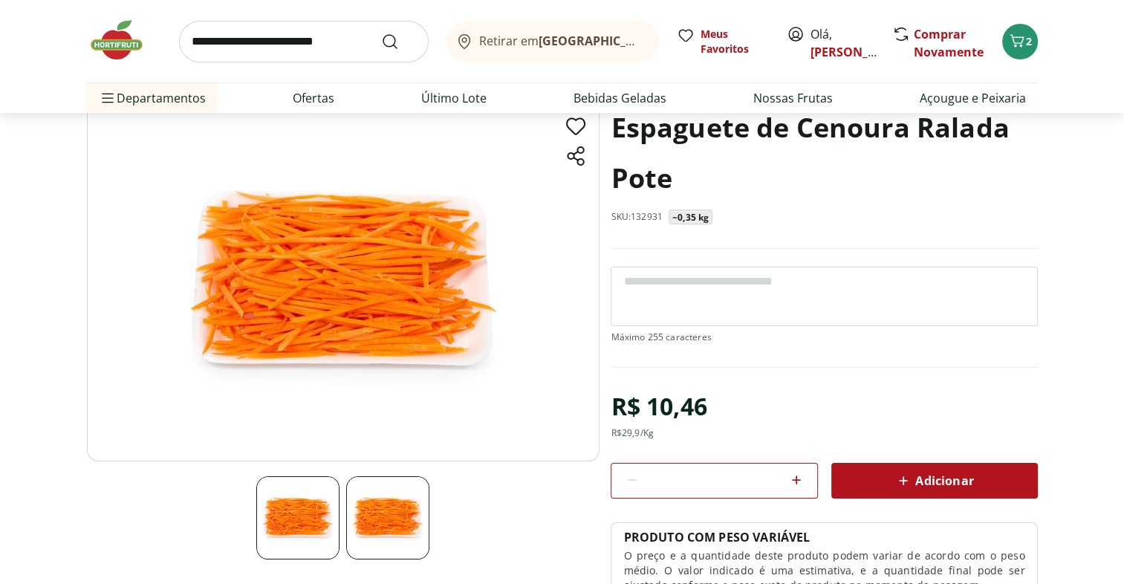
click at [955, 475] on span "Adicionar" at bounding box center [934, 481] width 79 height 18
click at [1020, 51] on span "Carrinho" at bounding box center [1017, 41] width 18 height 19
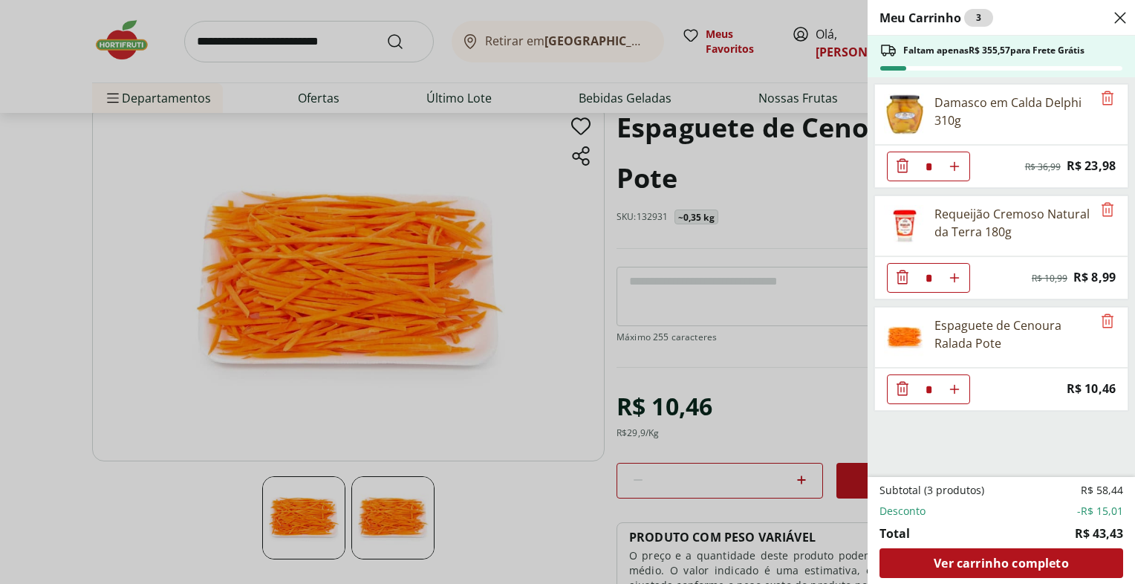
click at [953, 386] on use "Aumentar Quantidade" at bounding box center [955, 389] width 12 height 12
type input "*"
click at [567, 235] on div "Meu Carrinho 4 Faltam apenas R$ 345,11 para Frete Grátis Damasco em Calda Delph…" at bounding box center [567, 292] width 1135 height 584
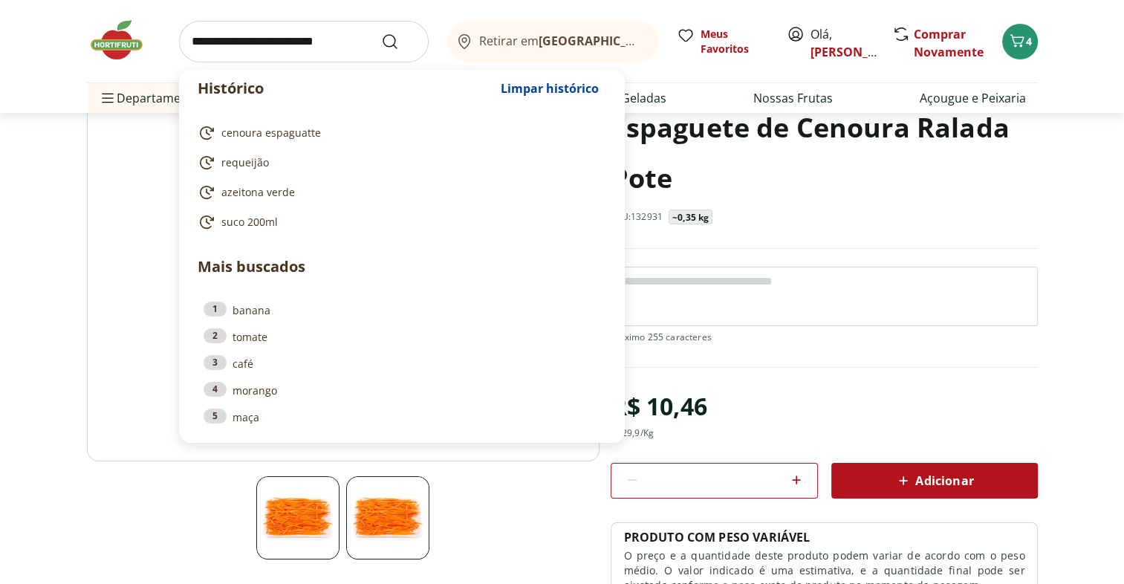
click at [249, 39] on input "search" at bounding box center [304, 42] width 250 height 42
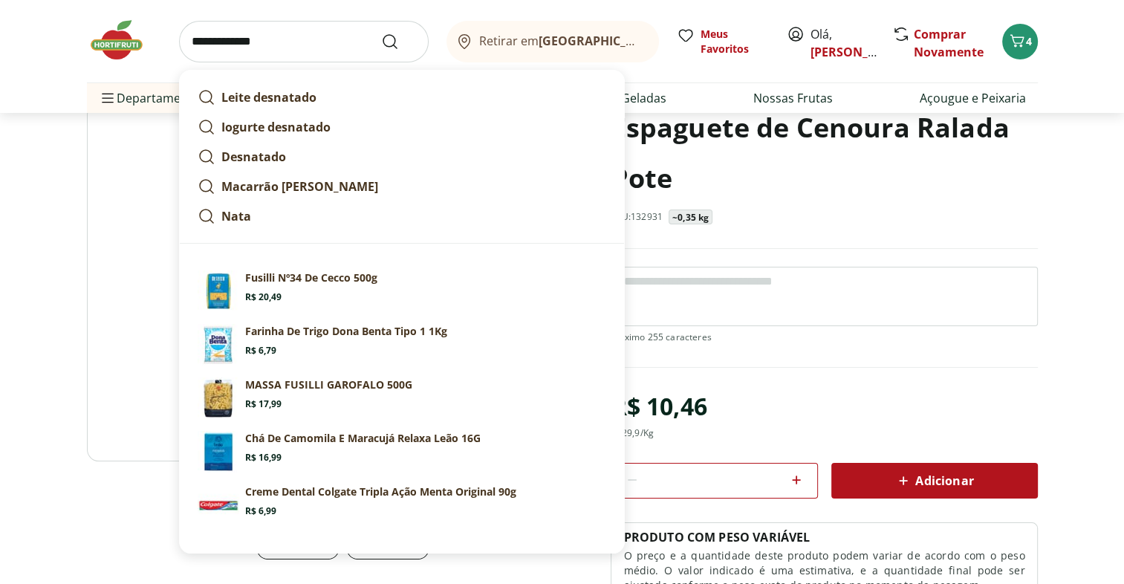
type input "**********"
click at [381, 33] on button "Submit Search" at bounding box center [399, 42] width 36 height 18
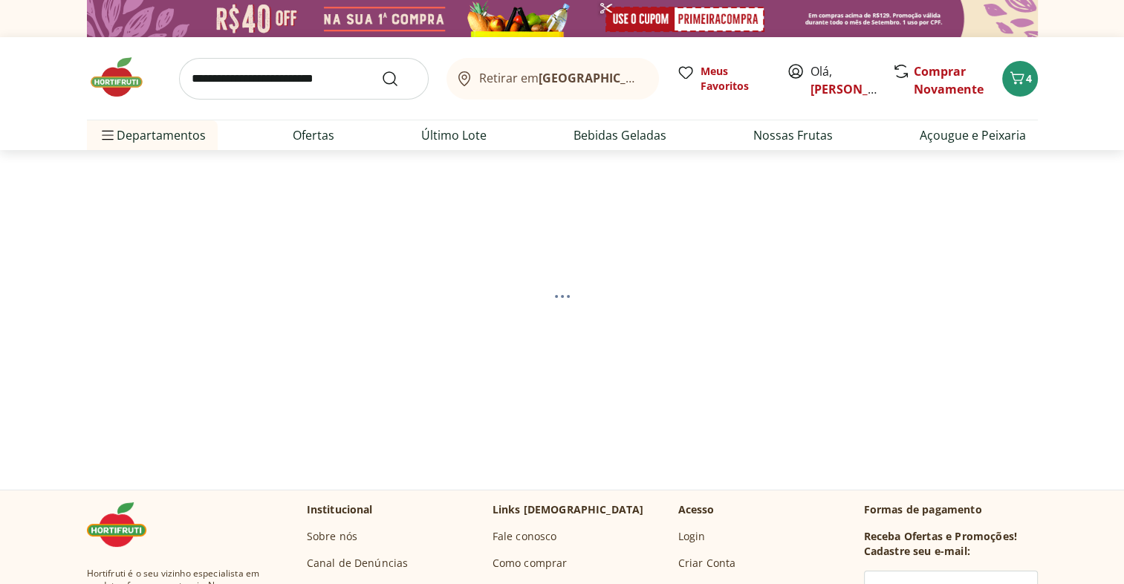
select select "**********"
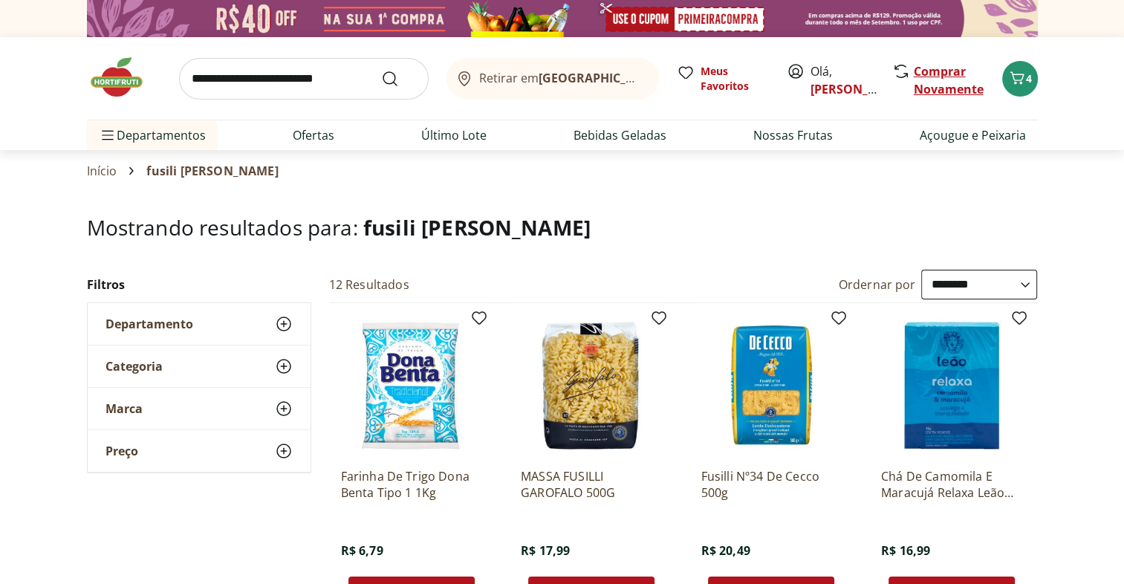
click at [932, 73] on link "Comprar Novamente" at bounding box center [949, 80] width 70 height 34
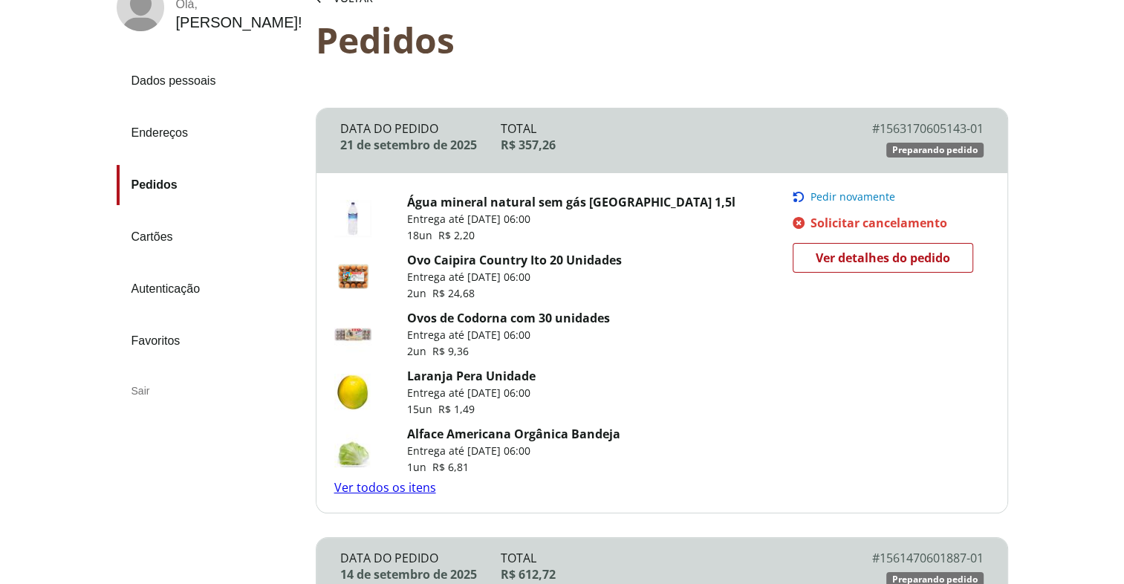
scroll to position [116, 0]
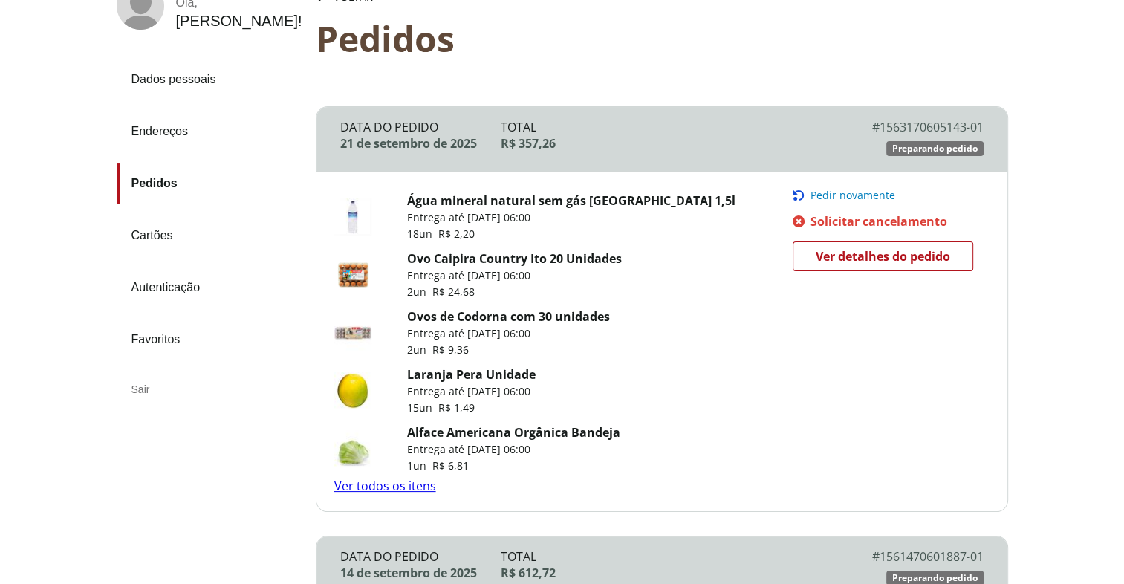
drag, startPoint x: 593, startPoint y: 318, endPoint x: 933, endPoint y: 296, distance: 341.0
click at [933, 296] on div "Água mineral natural sem gás Pouso Alto 1,5l Entrega até 21/09/2025 às 06:00 18…" at bounding box center [662, 341] width 691 height 339
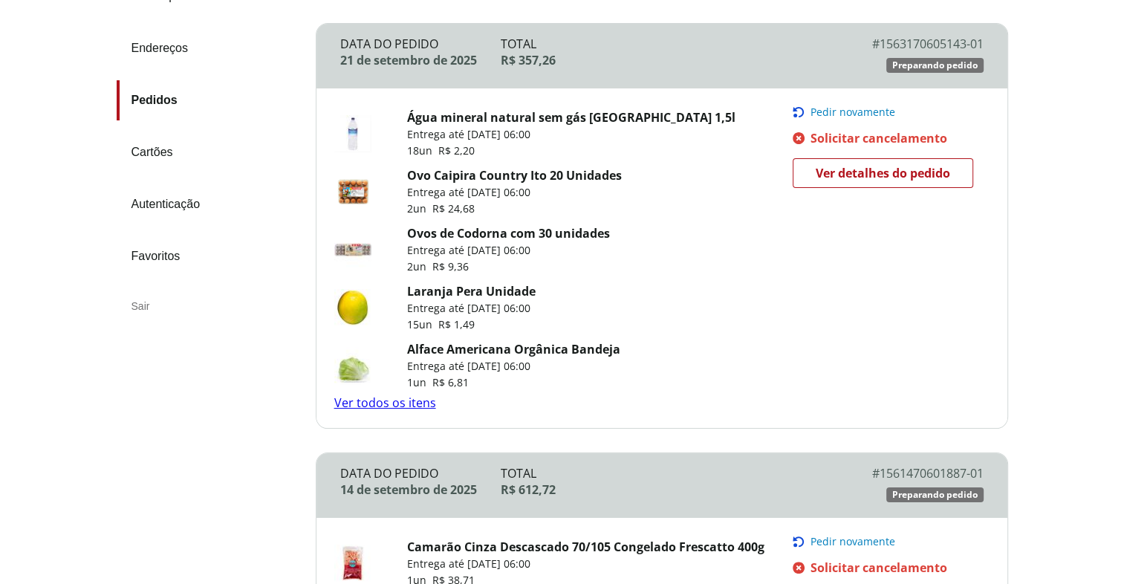
click at [404, 400] on link "Ver todos os itens" at bounding box center [385, 403] width 102 height 16
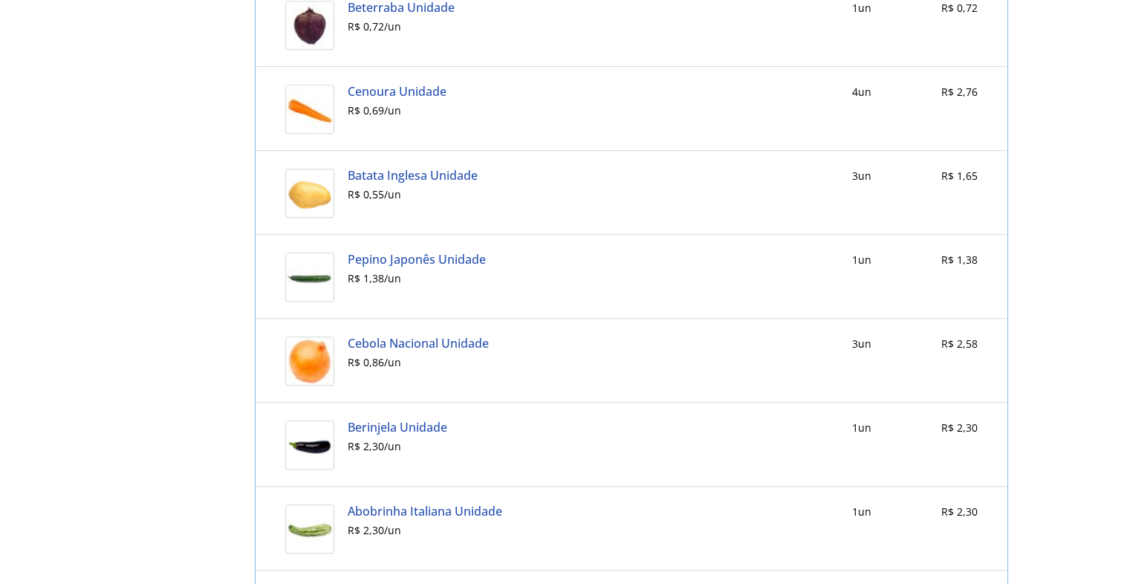
scroll to position [1073, 0]
drag, startPoint x: 411, startPoint y: 349, endPoint x: 392, endPoint y: 337, distance: 22.1
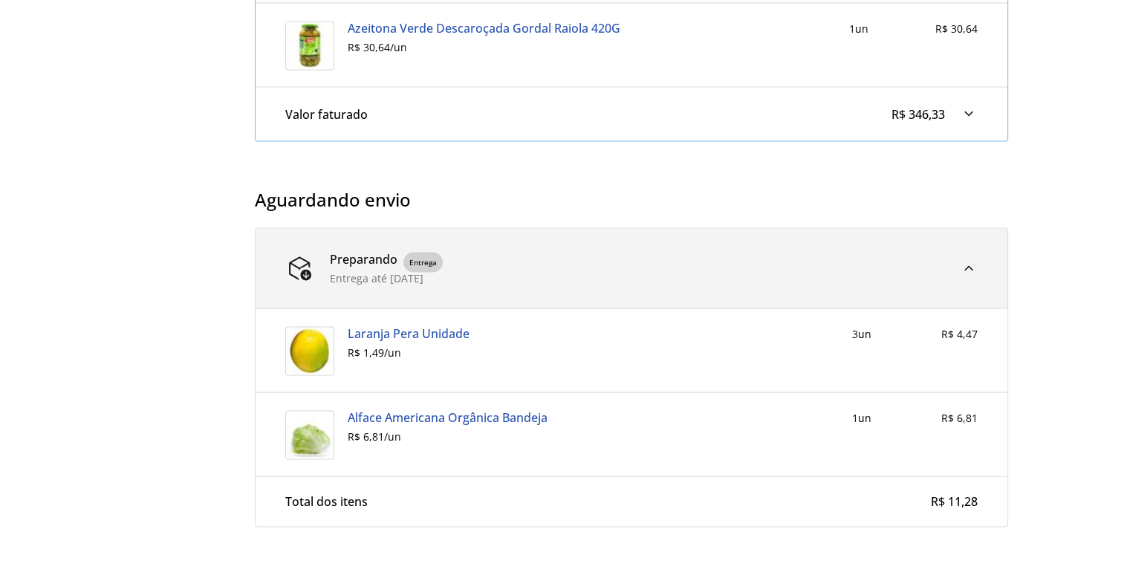
scroll to position [2814, 0]
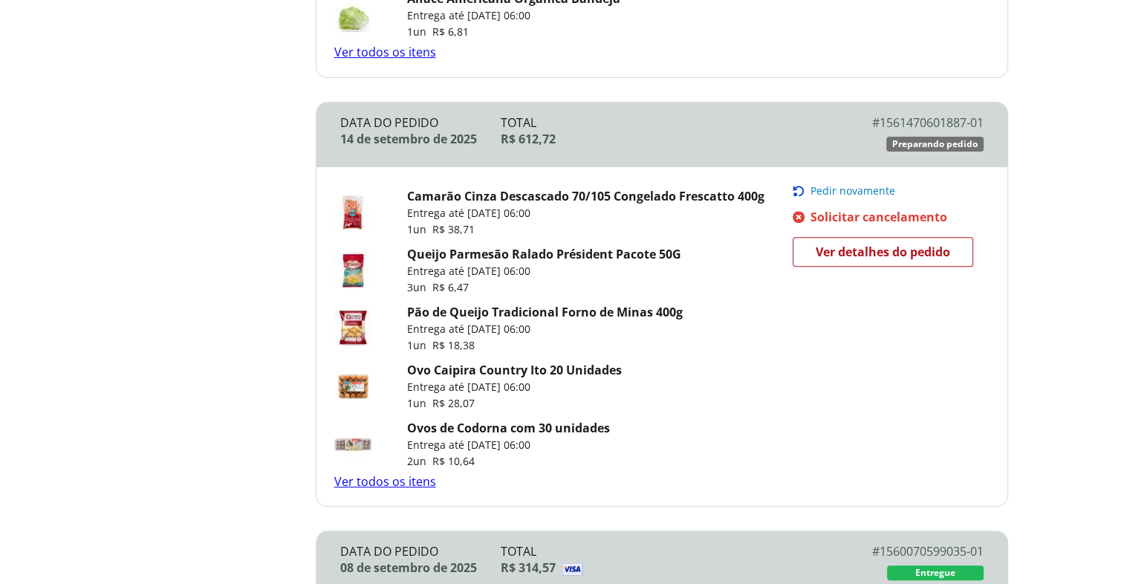
scroll to position [612, 0]
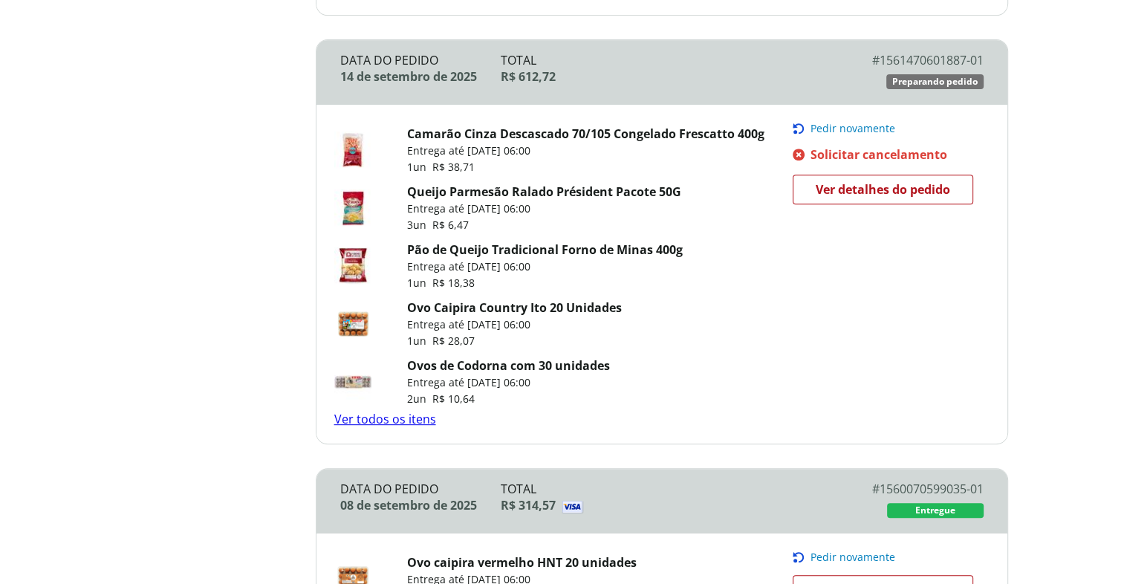
click at [407, 421] on link "Ver todos os itens" at bounding box center [385, 419] width 102 height 16
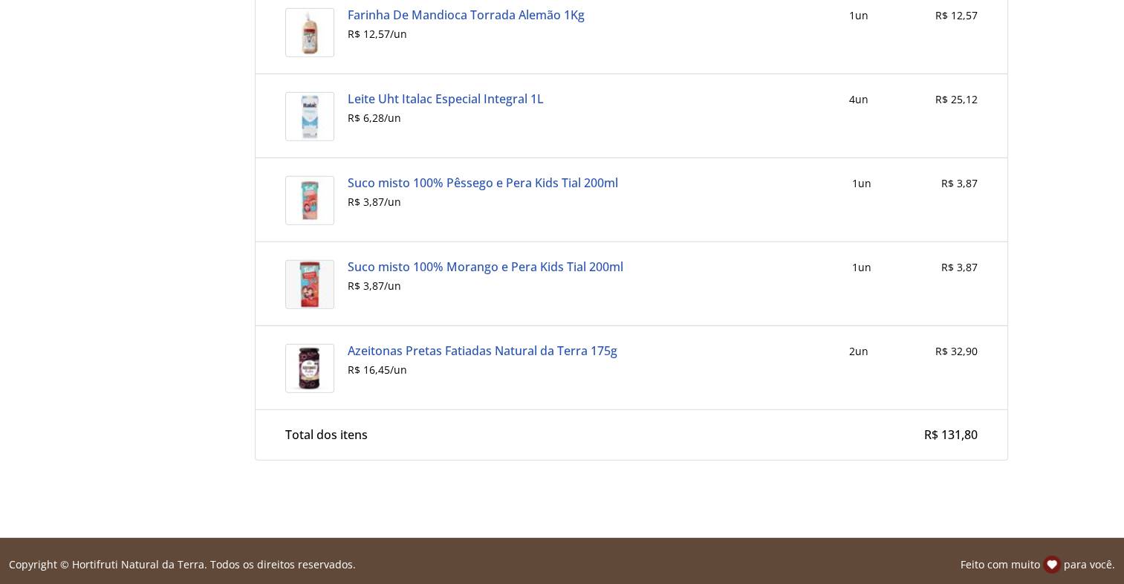
scroll to position [4001, 0]
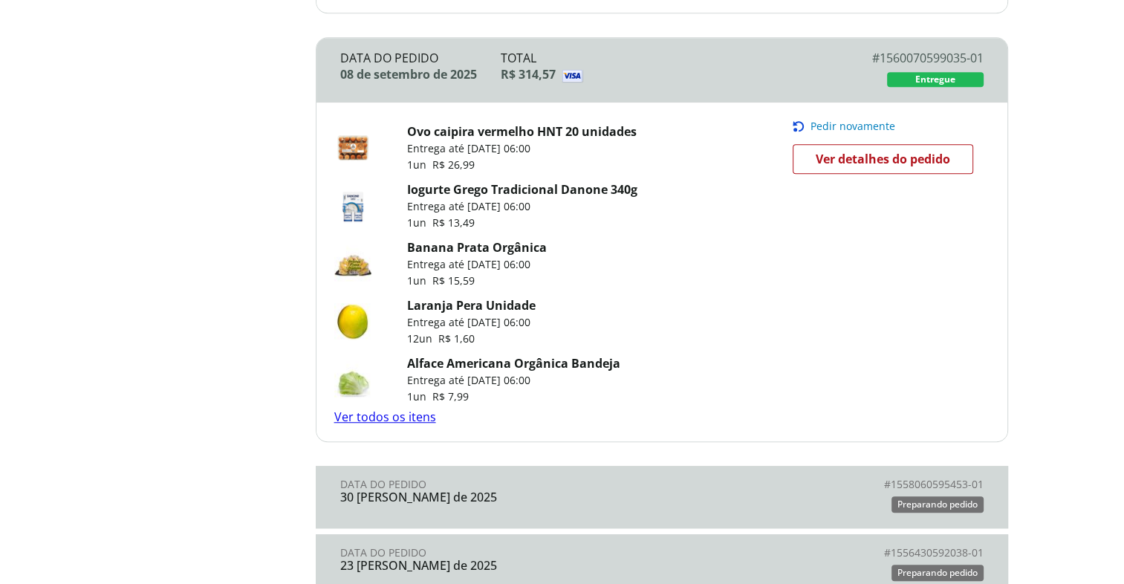
scroll to position [1043, 0]
click at [415, 415] on link "Ver todos os itens" at bounding box center [385, 417] width 102 height 16
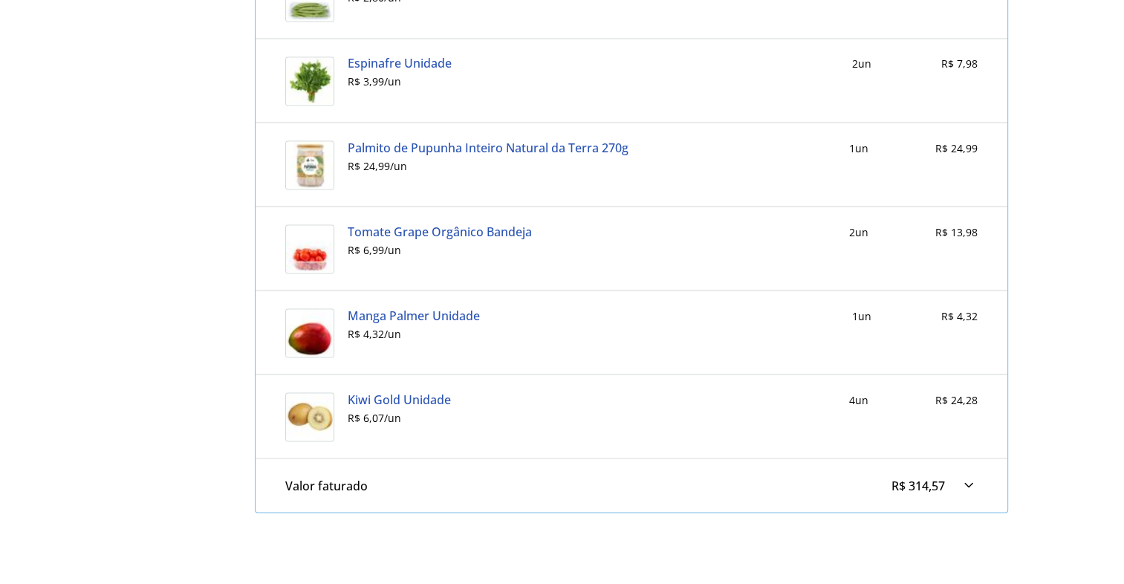
scroll to position [2693, 0]
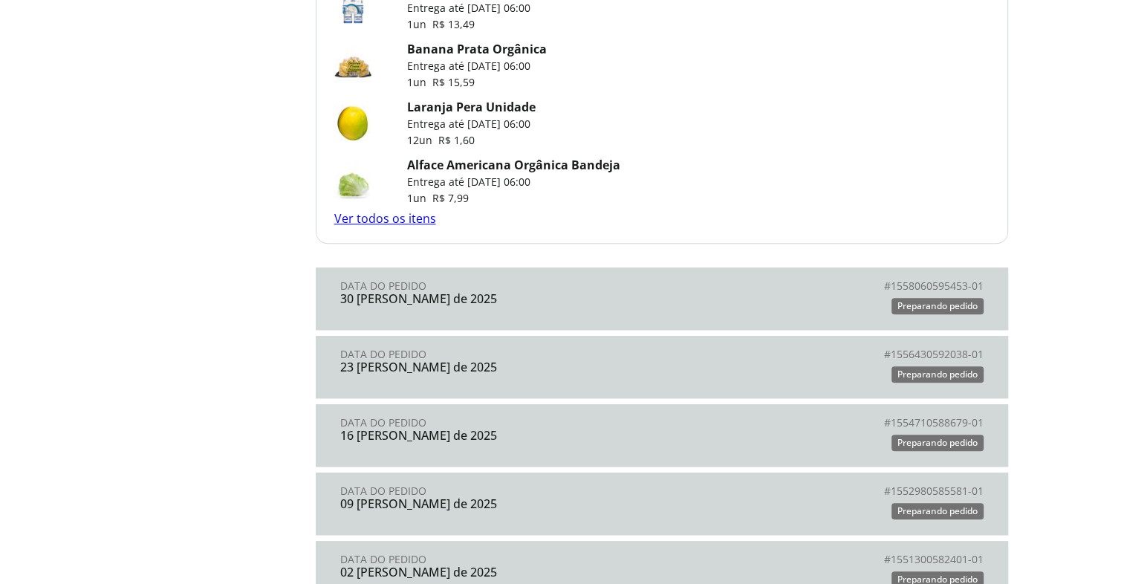
scroll to position [1241, 0]
click at [550, 312] on link "Data do Pedido 30 de agosto de 2025 # 1558060595453-01 # Preparando pedido" at bounding box center [662, 299] width 693 height 62
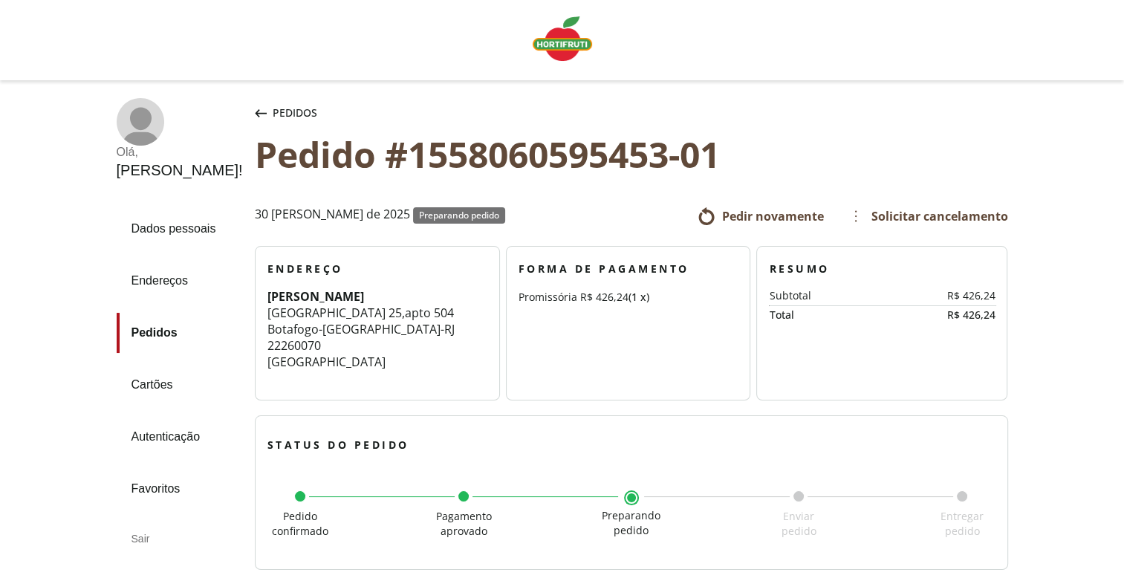
click at [562, 51] on img "Linha de sessão" at bounding box center [562, 38] width 59 height 45
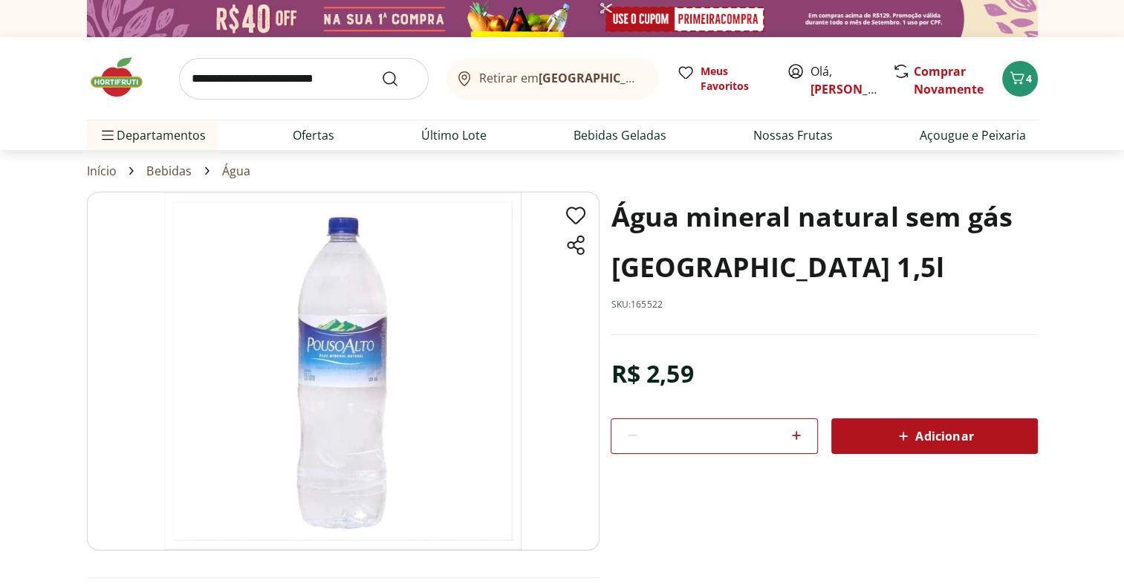
click at [797, 435] on icon at bounding box center [796, 436] width 9 height 9
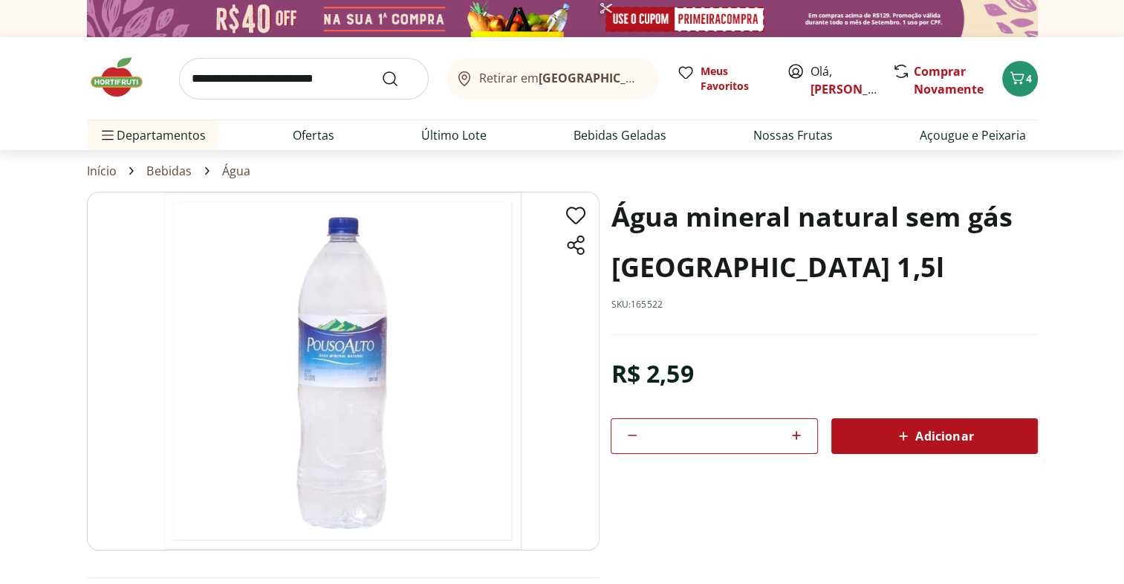
click at [797, 435] on icon at bounding box center [796, 436] width 9 height 9
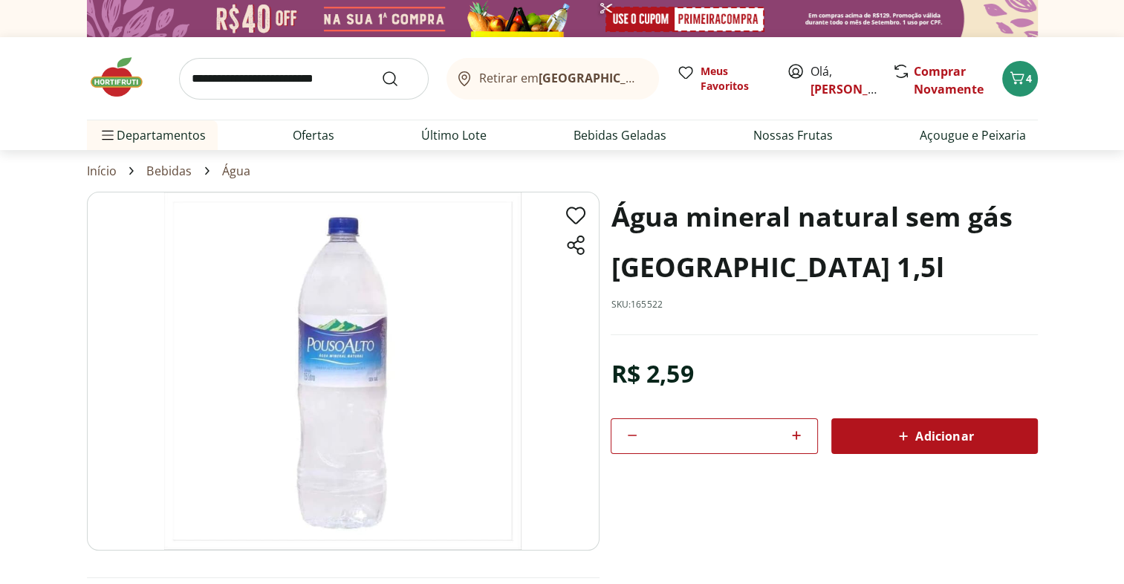
click at [797, 435] on icon at bounding box center [796, 436] width 9 height 9
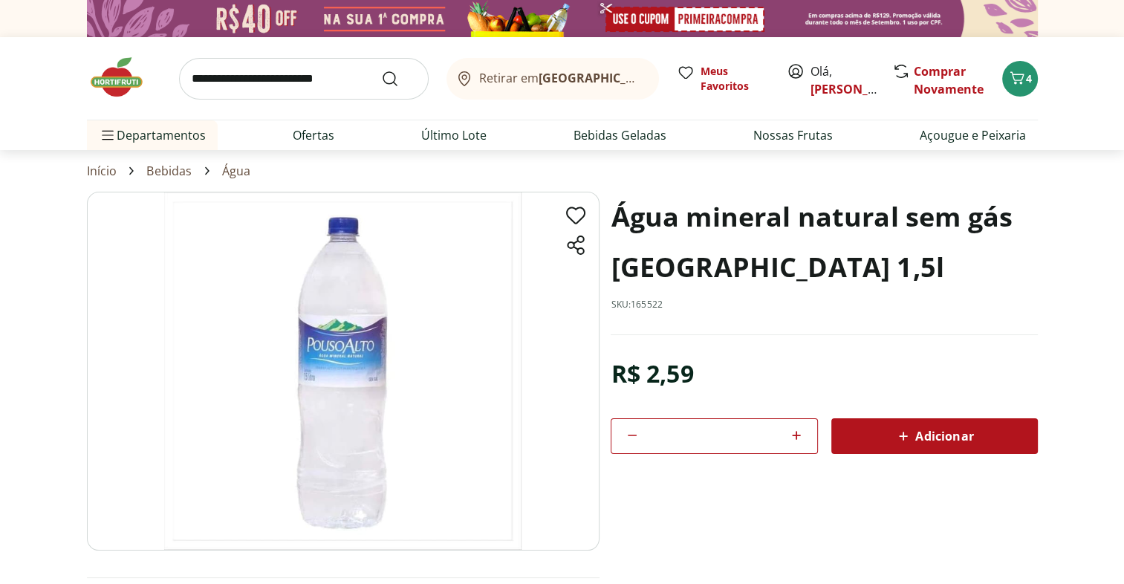
click at [797, 435] on icon at bounding box center [796, 436] width 9 height 9
click at [634, 433] on icon at bounding box center [632, 436] width 18 height 18
type input "**"
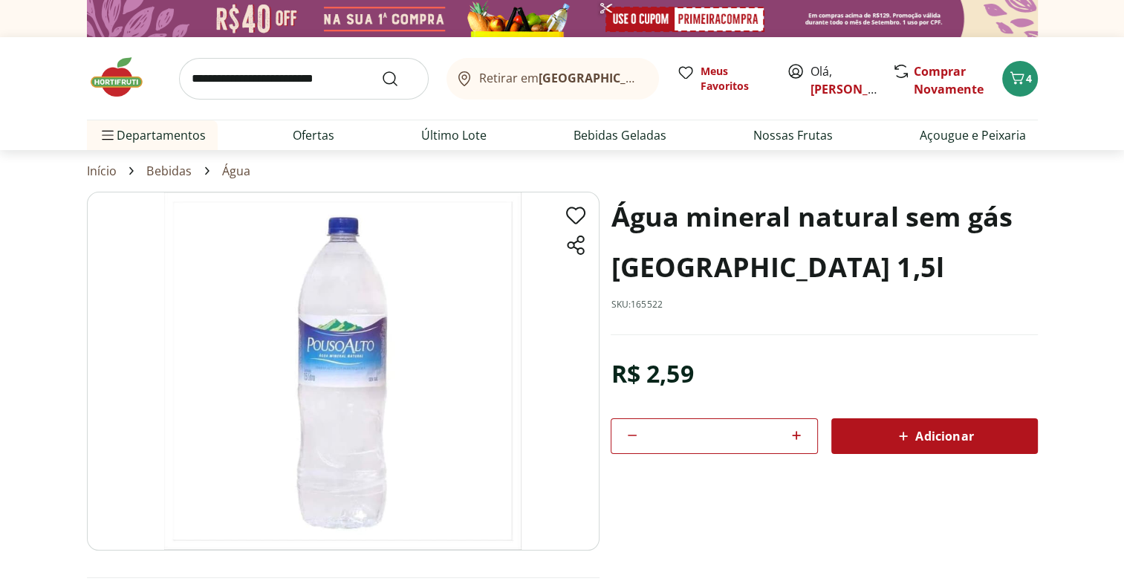
click at [951, 428] on span "Adicionar" at bounding box center [934, 436] width 79 height 18
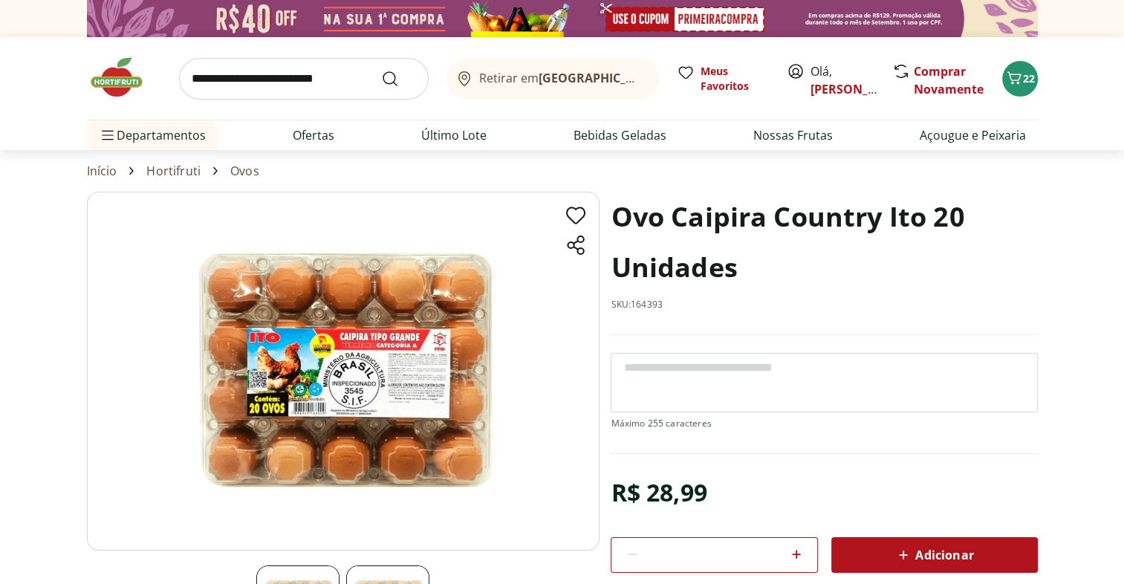
scroll to position [48, 0]
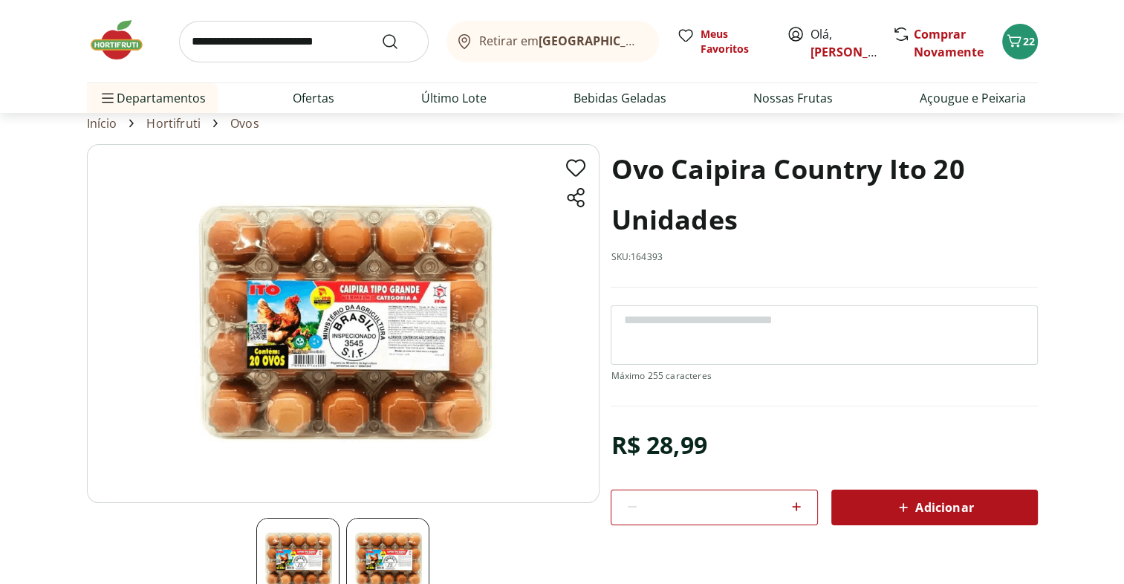
click at [956, 508] on span "Adicionar" at bounding box center [934, 508] width 79 height 18
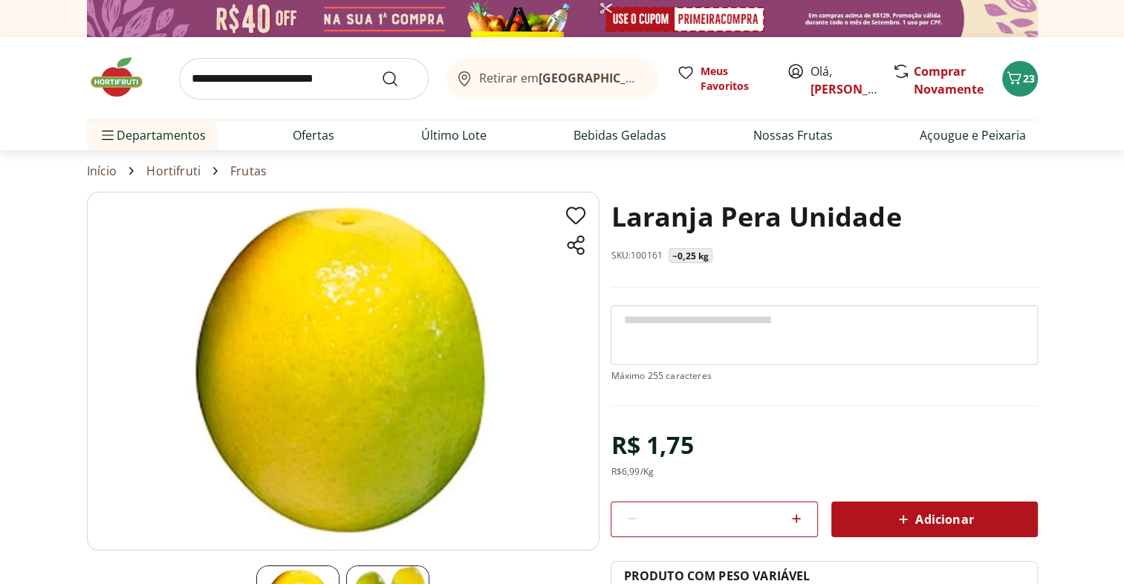
click at [794, 517] on icon at bounding box center [796, 518] width 9 height 9
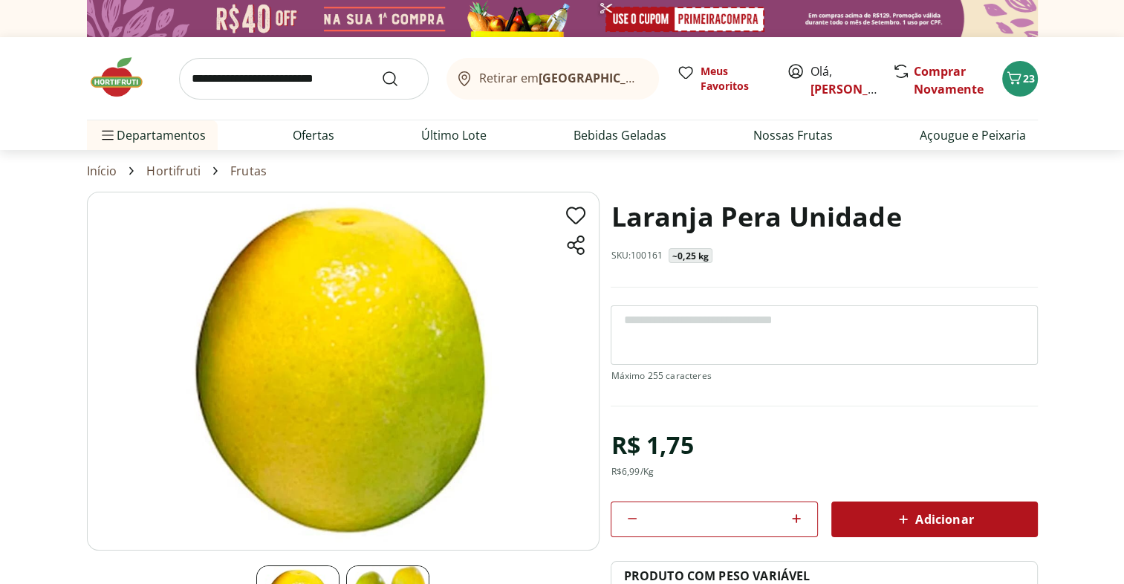
click at [794, 517] on icon at bounding box center [796, 518] width 9 height 9
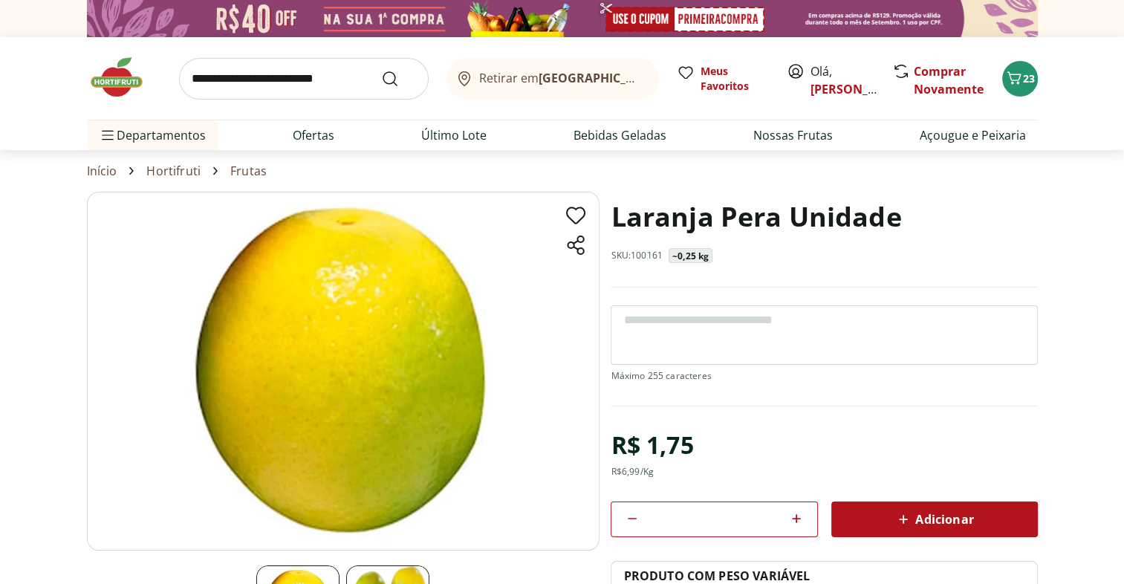
click at [794, 517] on icon at bounding box center [796, 518] width 9 height 9
click at [628, 518] on icon at bounding box center [632, 519] width 18 height 18
type input "**"
click at [988, 513] on div "Adicionar" at bounding box center [934, 519] width 183 height 27
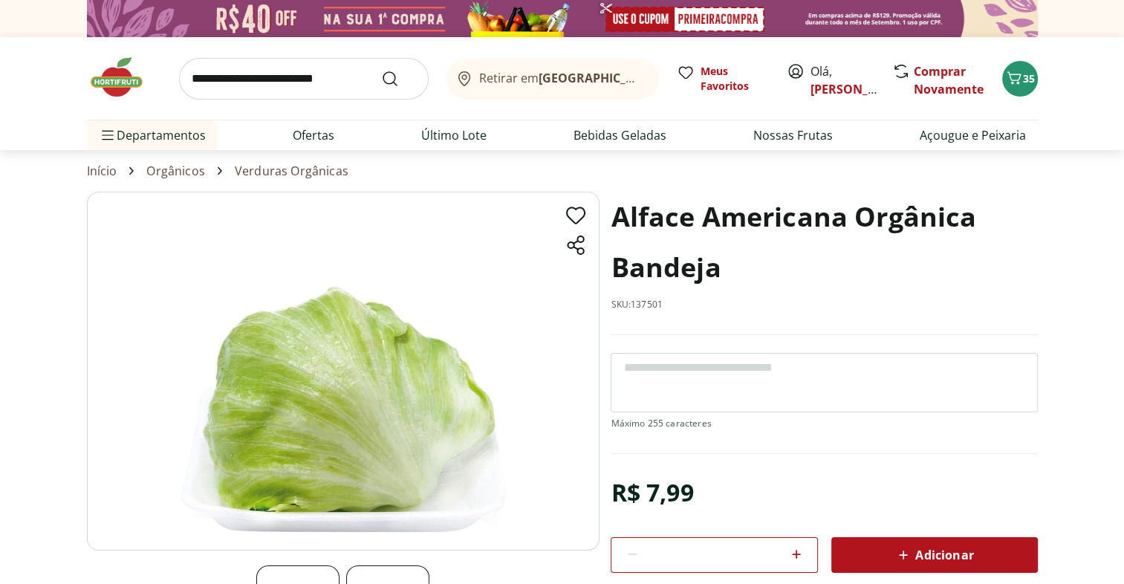
scroll to position [68, 0]
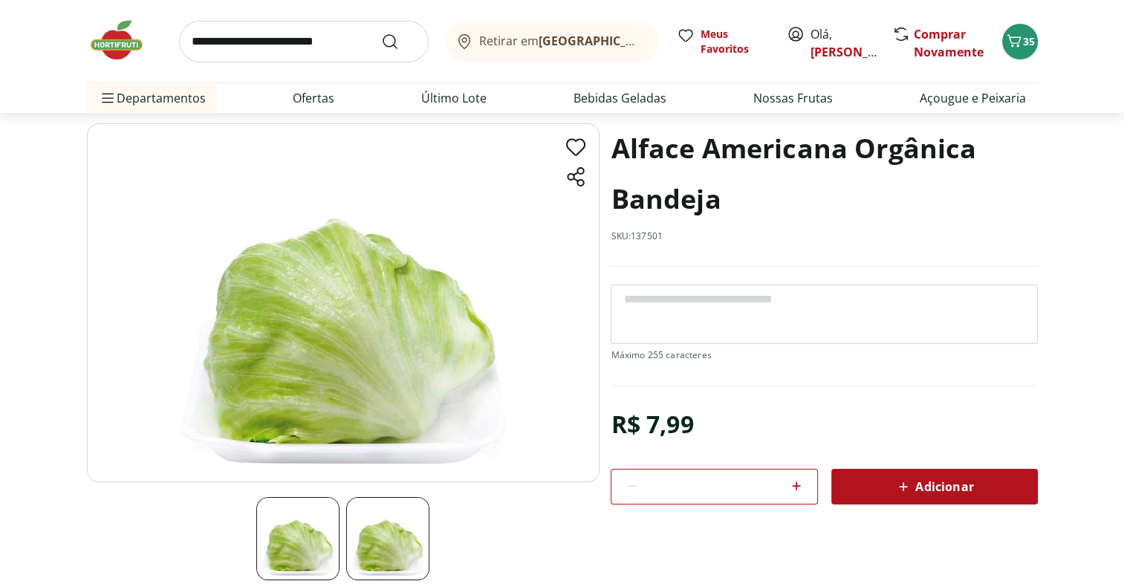
click at [964, 486] on span "Adicionar" at bounding box center [934, 487] width 79 height 18
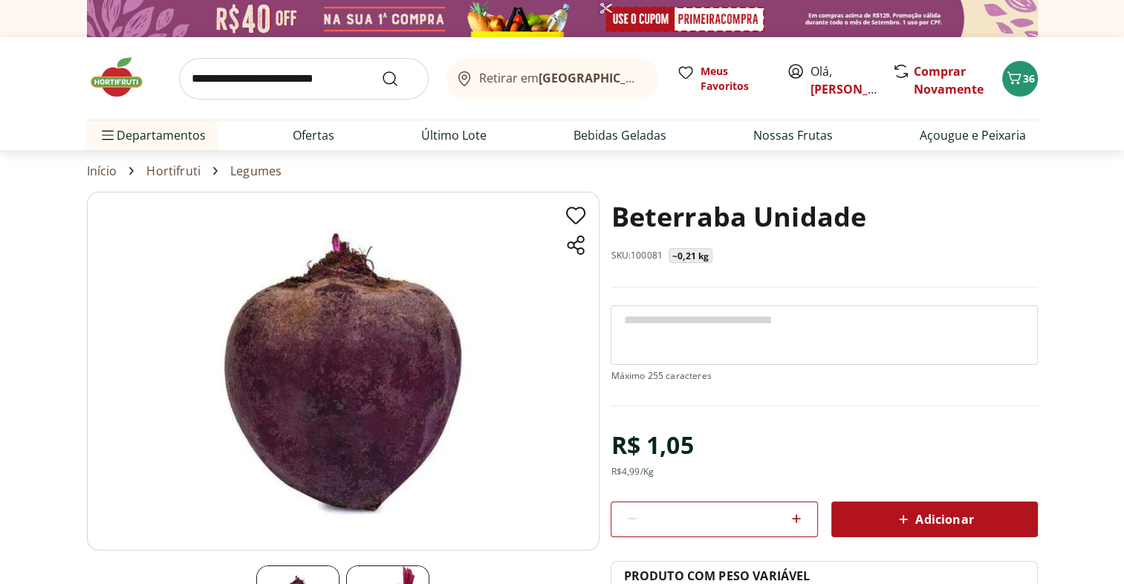
click at [990, 516] on div "Adicionar" at bounding box center [934, 519] width 183 height 27
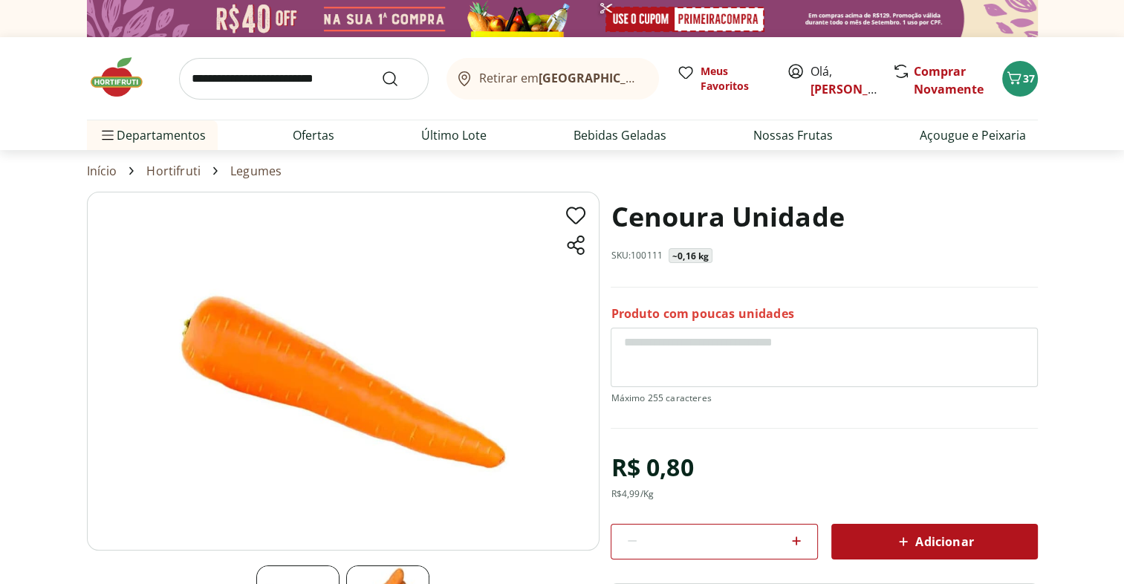
click at [795, 539] on icon at bounding box center [796, 541] width 9 height 9
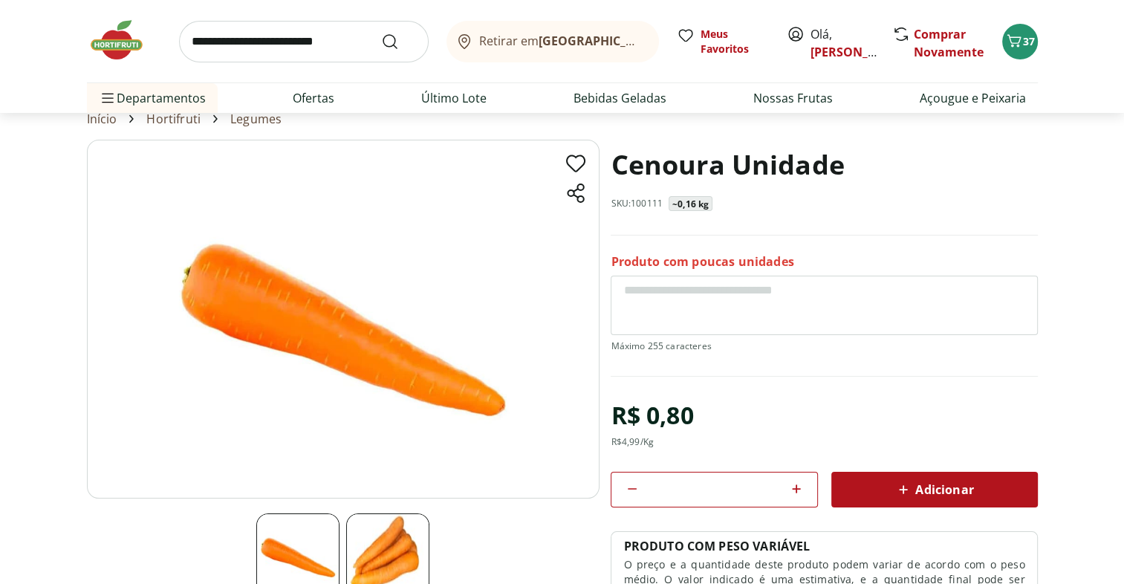
scroll to position [51, 0]
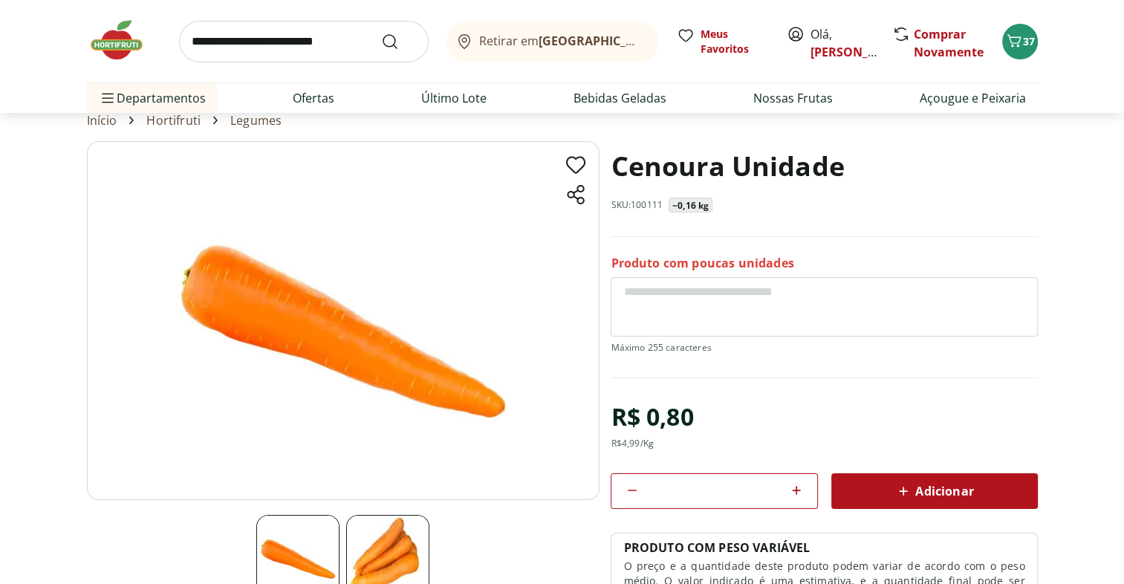
click at [794, 485] on icon at bounding box center [797, 491] width 18 height 18
click at [631, 486] on icon at bounding box center [632, 491] width 18 height 18
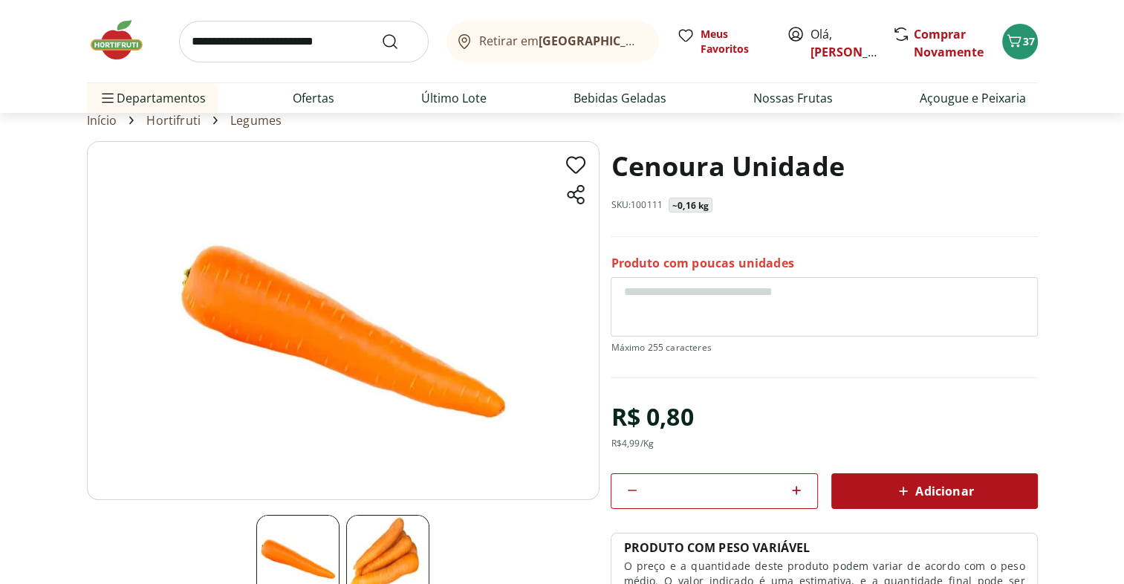
click at [631, 486] on icon at bounding box center [632, 491] width 18 height 18
type input "*"
click at [976, 490] on div "Adicionar" at bounding box center [934, 491] width 183 height 27
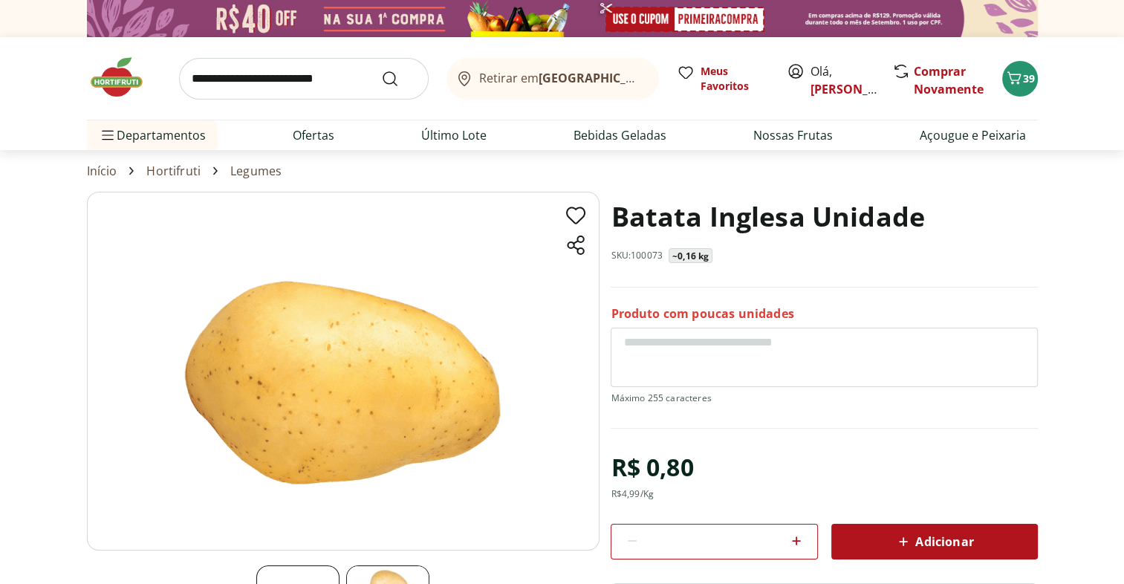
click at [797, 539] on icon at bounding box center [796, 541] width 9 height 9
type input "*"
click at [957, 539] on span "Adicionar" at bounding box center [934, 542] width 79 height 18
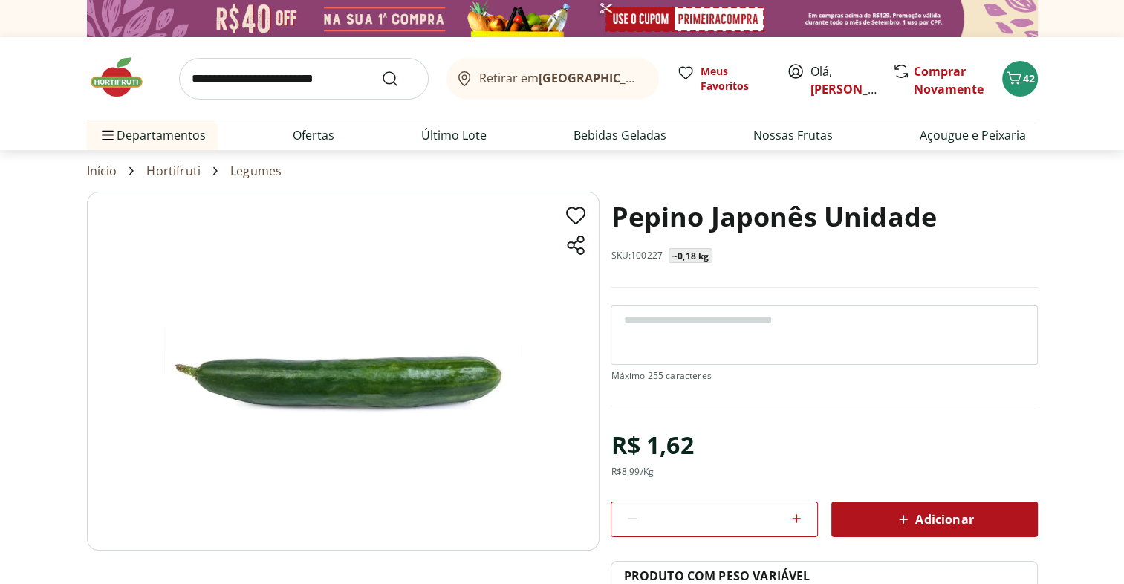
click at [973, 519] on span "Adicionar" at bounding box center [934, 520] width 79 height 18
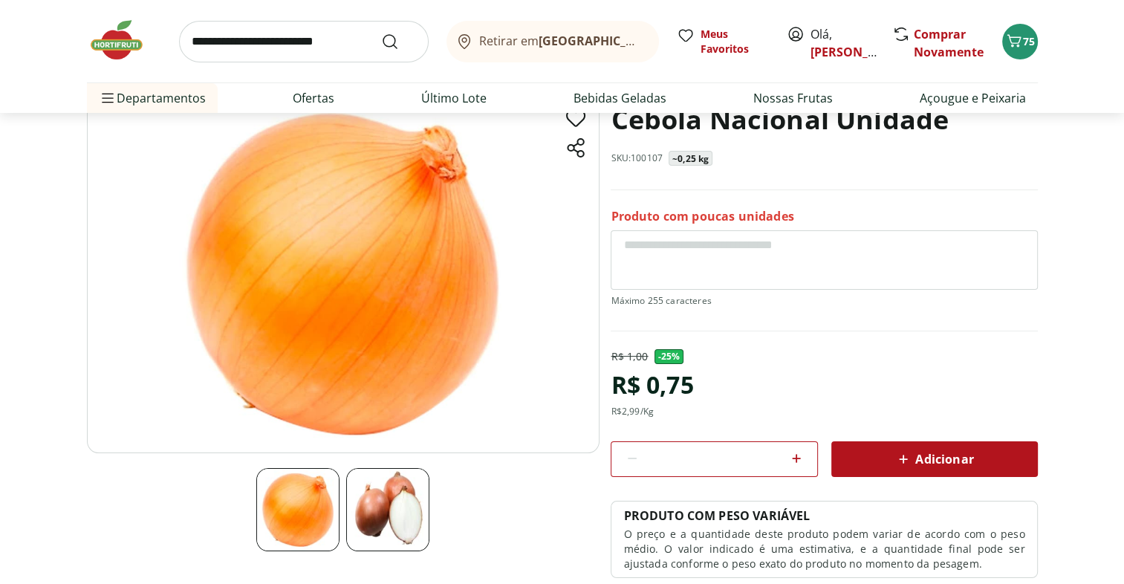
scroll to position [98, 0]
click at [947, 458] on span "Adicionar" at bounding box center [934, 459] width 79 height 18
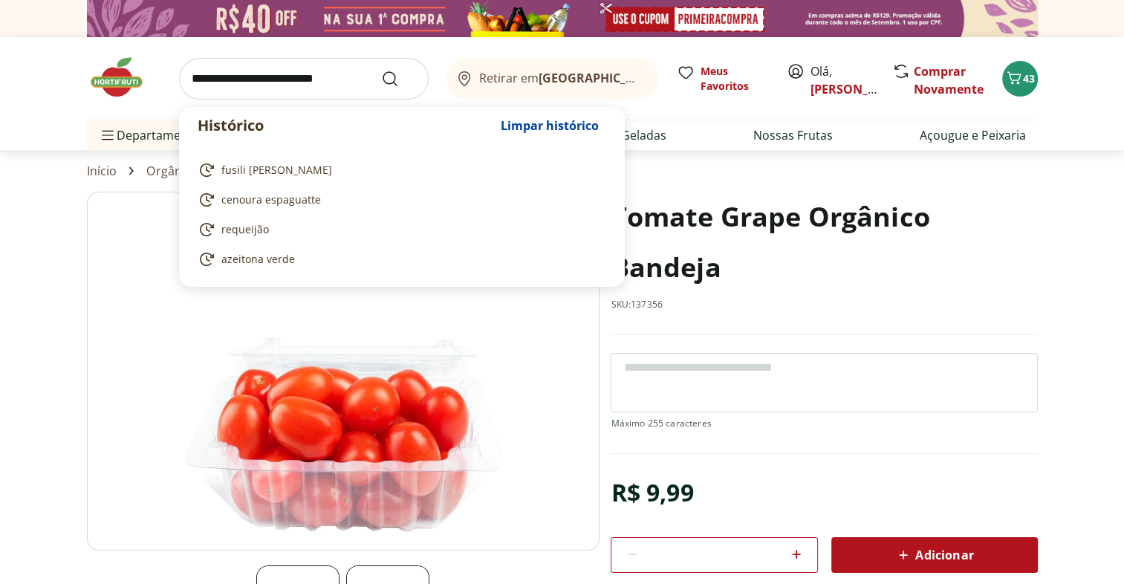
click at [303, 74] on input "search" at bounding box center [304, 79] width 250 height 42
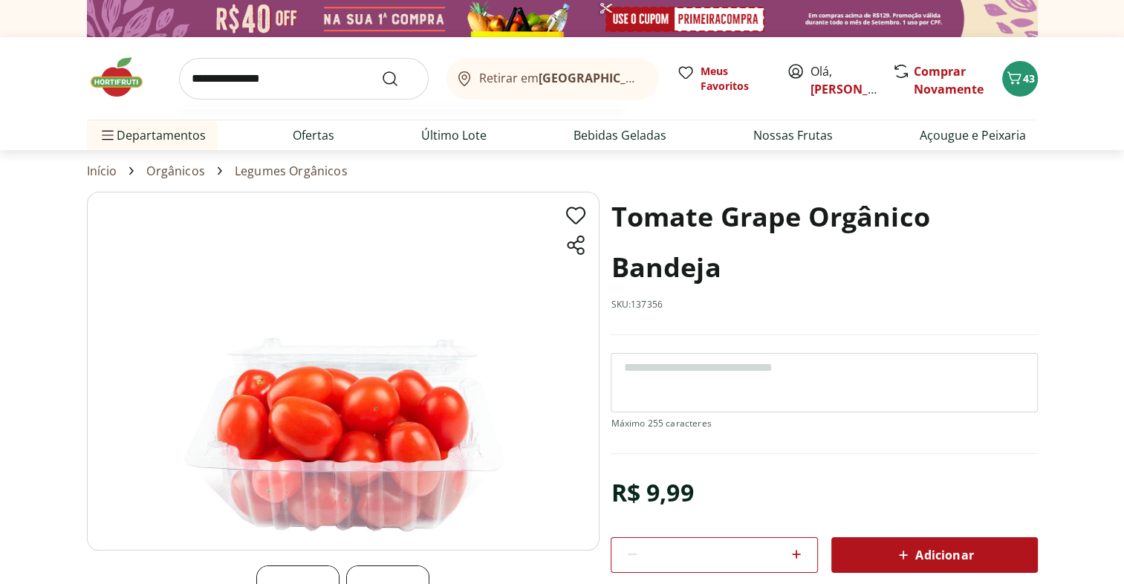
type input "**********"
click at [381, 70] on button "Submit Search" at bounding box center [399, 79] width 36 height 18
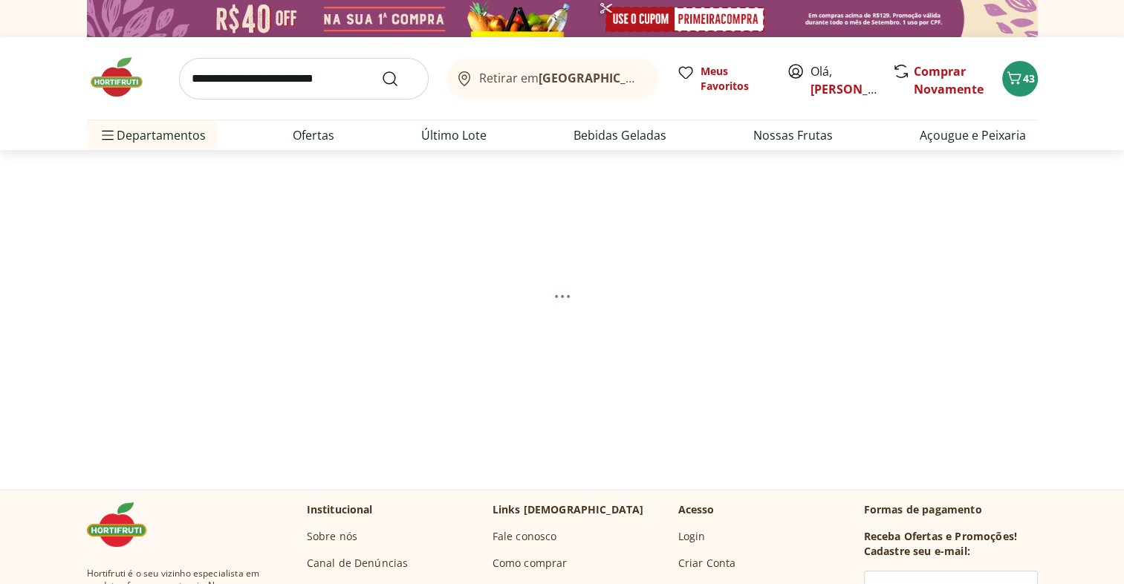
select select "**********"
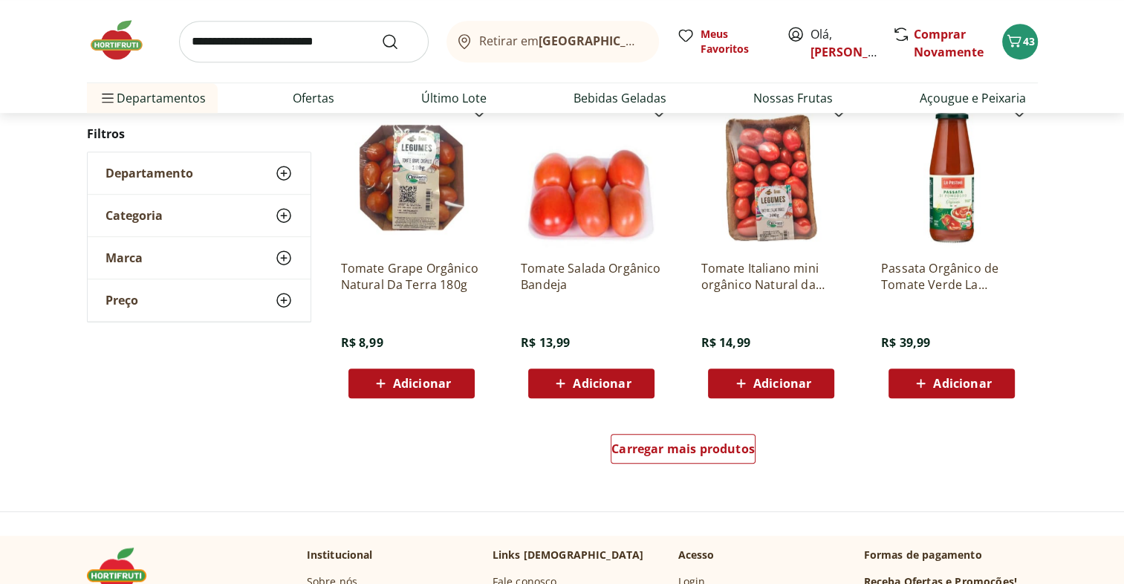
scroll to position [862, 0]
click at [731, 443] on span "Carregar mais produtos" at bounding box center [683, 449] width 143 height 12
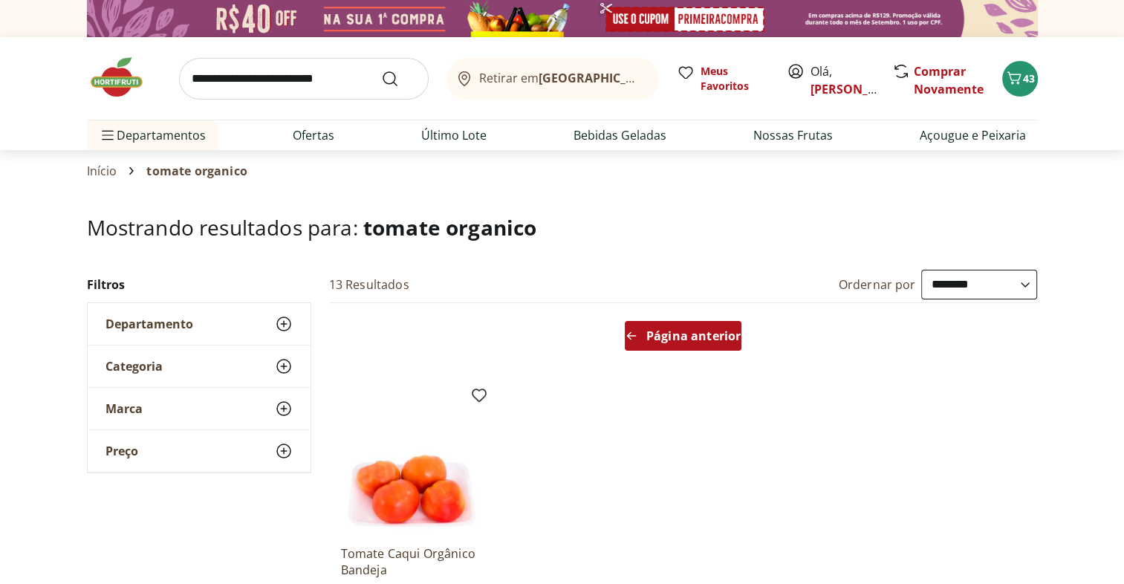
click at [676, 341] on span "Página anterior" at bounding box center [693, 336] width 94 height 12
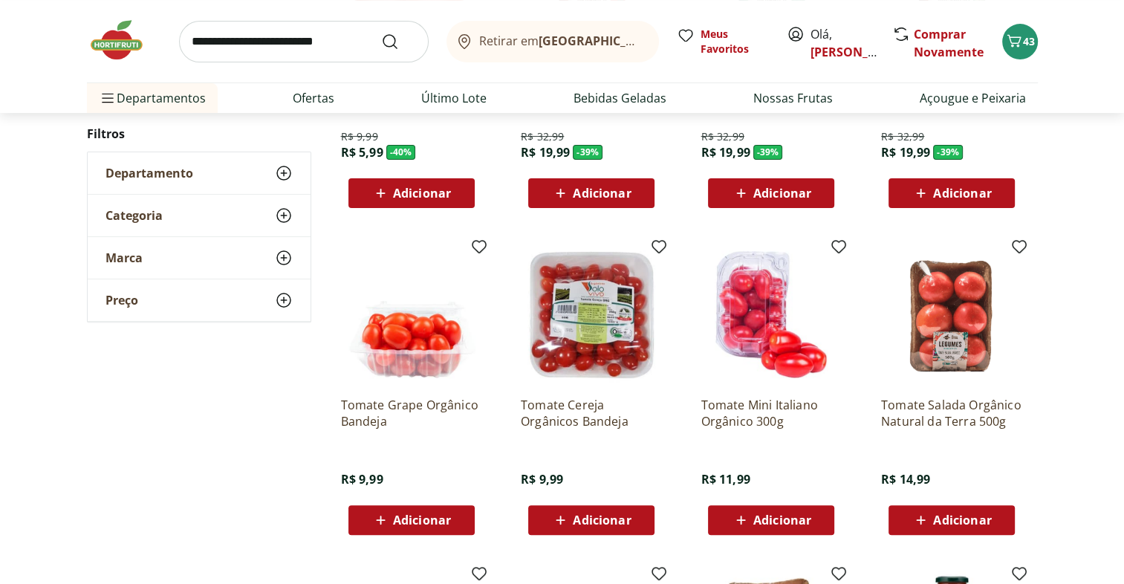
scroll to position [398, 0]
click at [459, 518] on div "Adicionar" at bounding box center [411, 520] width 103 height 27
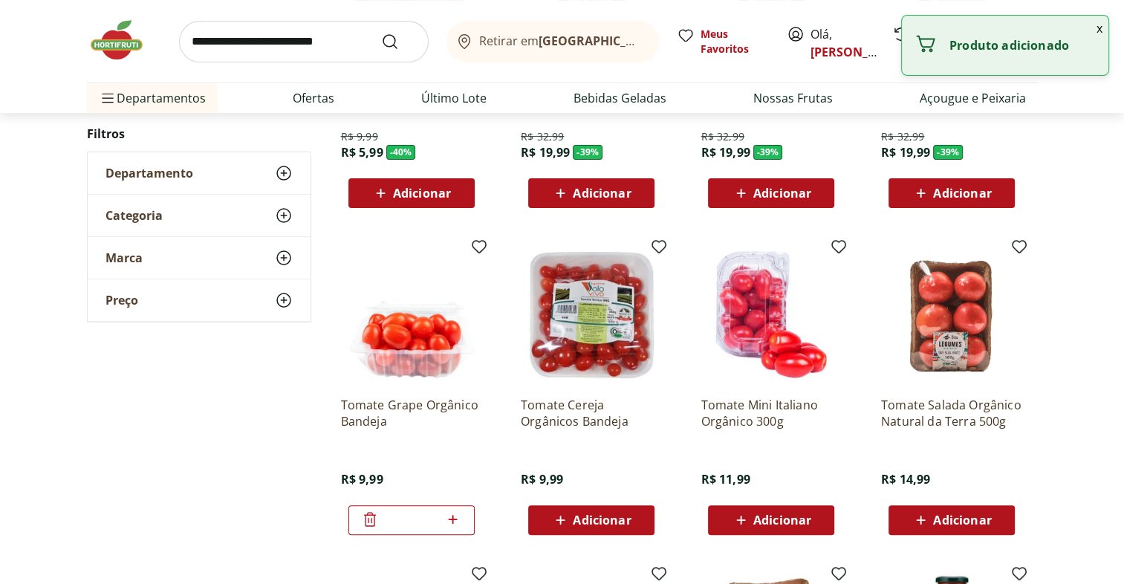
click at [454, 518] on icon at bounding box center [453, 519] width 9 height 9
type input "*"
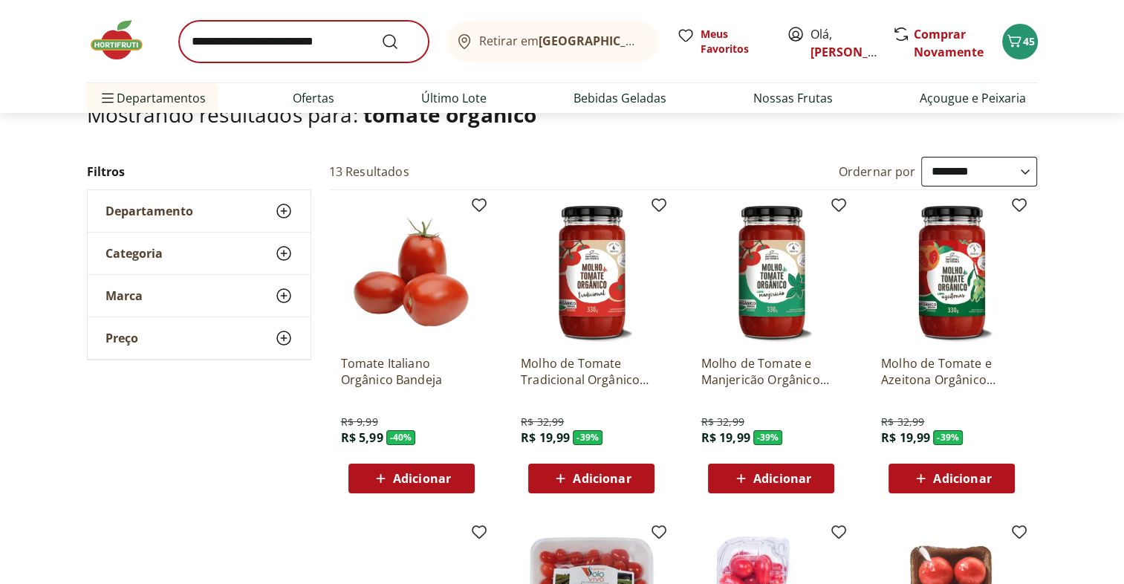
scroll to position [101, 0]
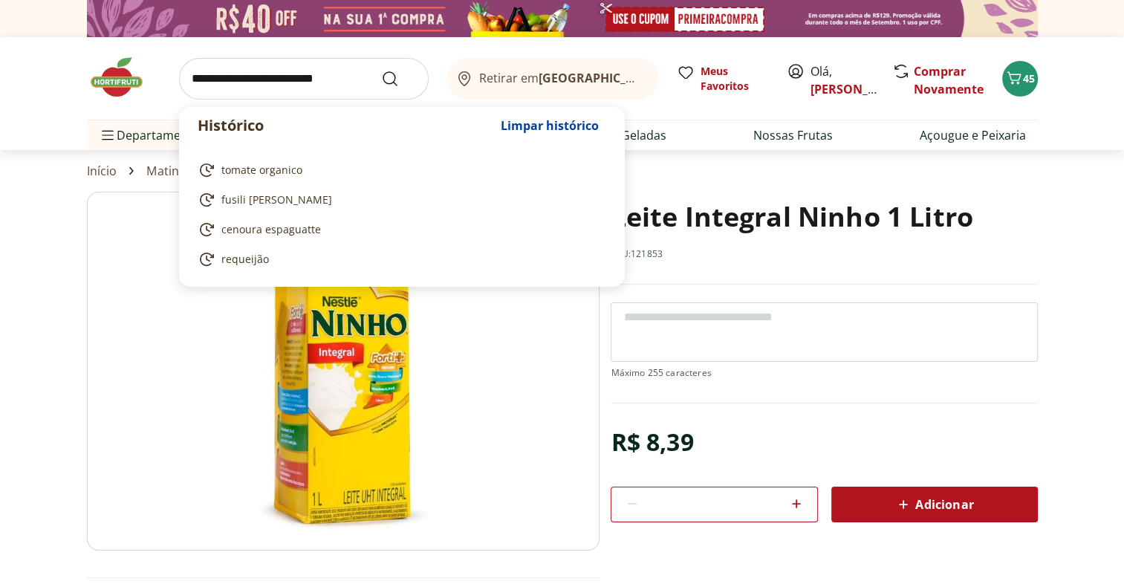
click at [326, 82] on input "search" at bounding box center [304, 79] width 250 height 42
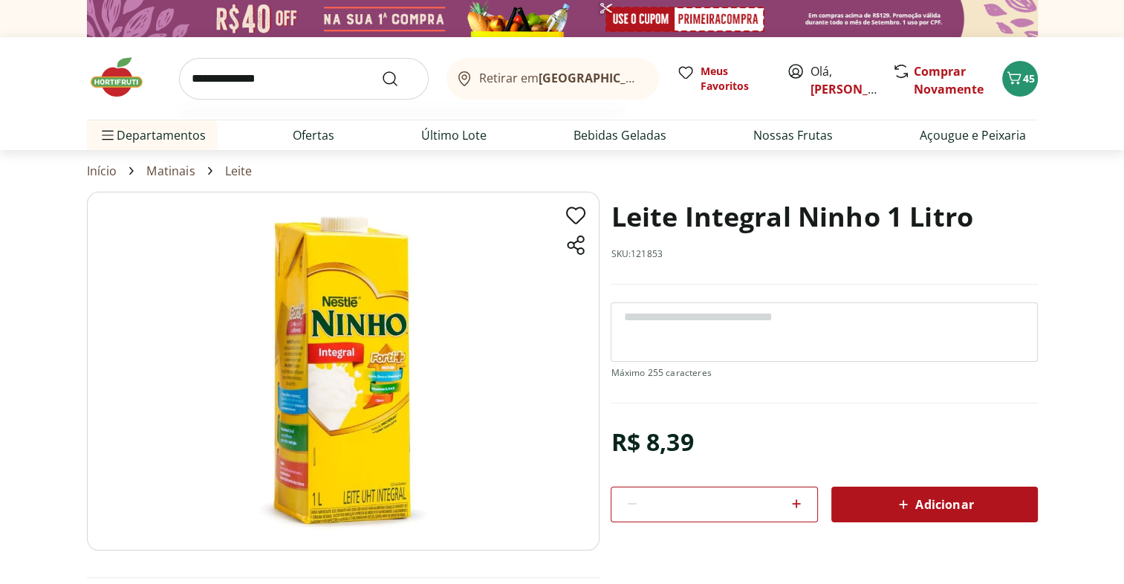
type input "**********"
click at [381, 70] on button "Submit Search" at bounding box center [399, 79] width 36 height 18
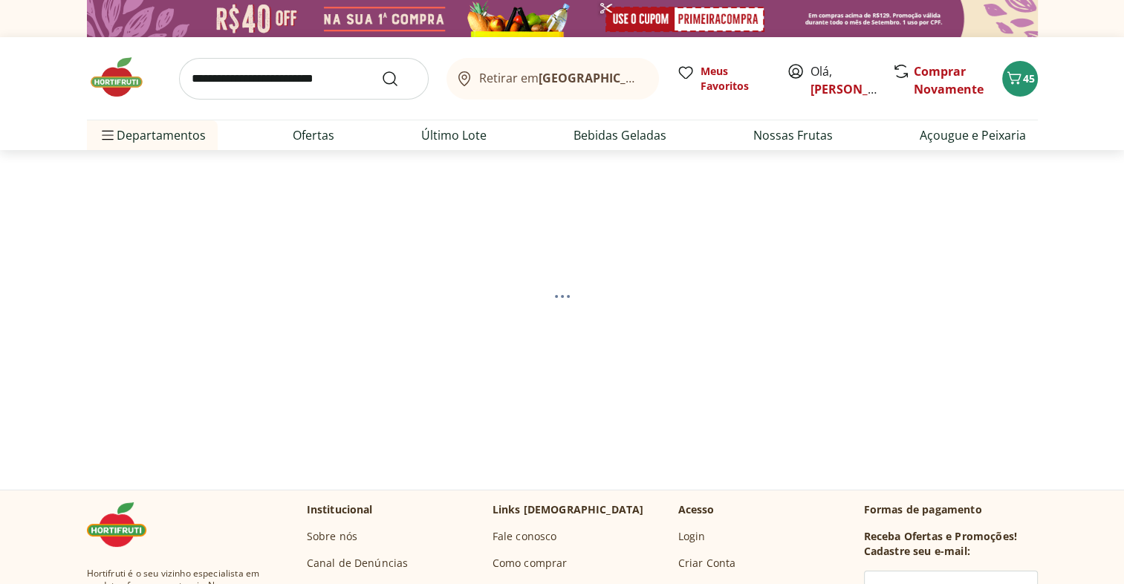
select select "**********"
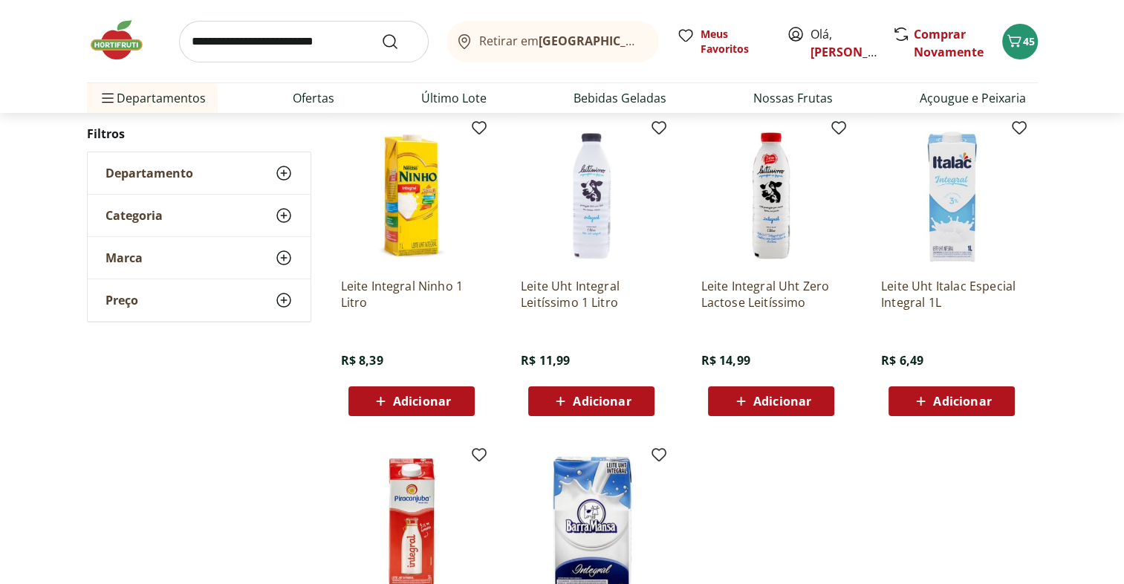
scroll to position [189, 0]
click at [462, 400] on button "Adicionar" at bounding box center [412, 402] width 126 height 30
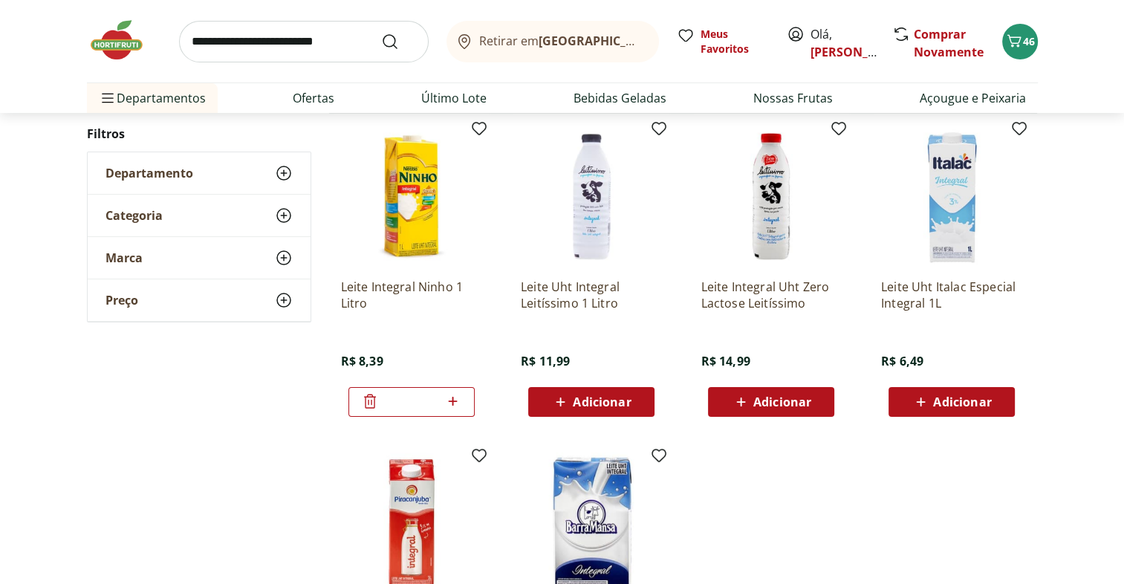
click at [453, 400] on icon at bounding box center [453, 401] width 9 height 9
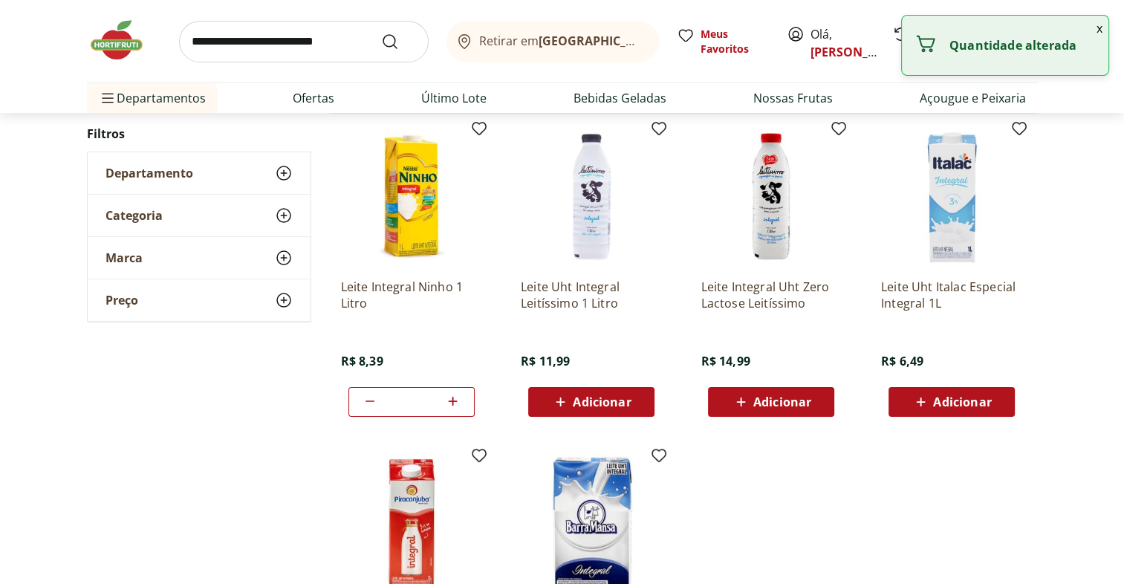
click at [453, 400] on icon at bounding box center [453, 401] width 9 height 9
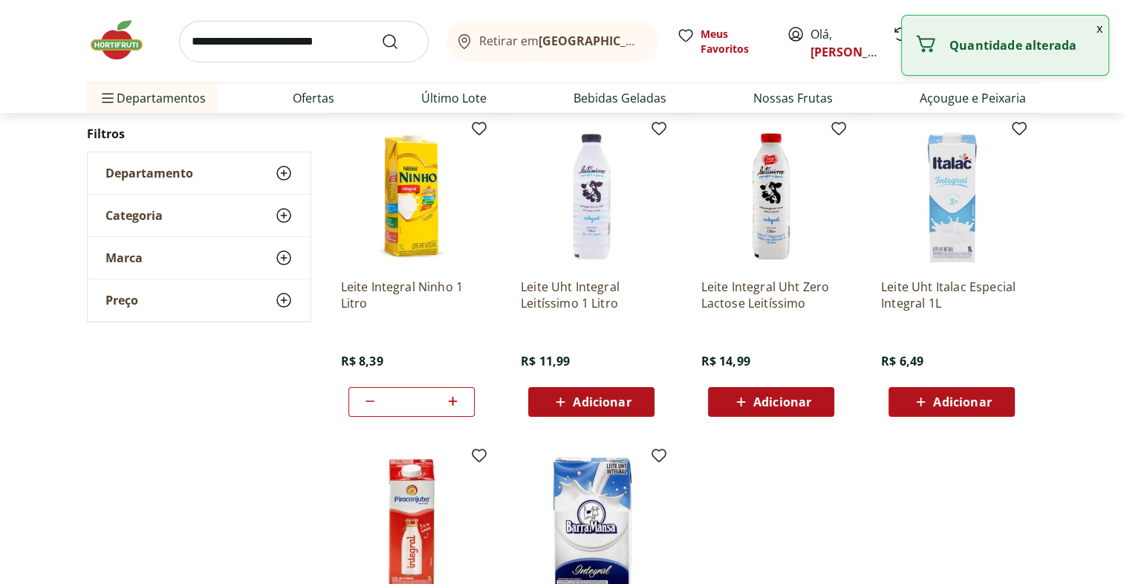
click at [453, 400] on icon at bounding box center [453, 401] width 9 height 9
type input "*"
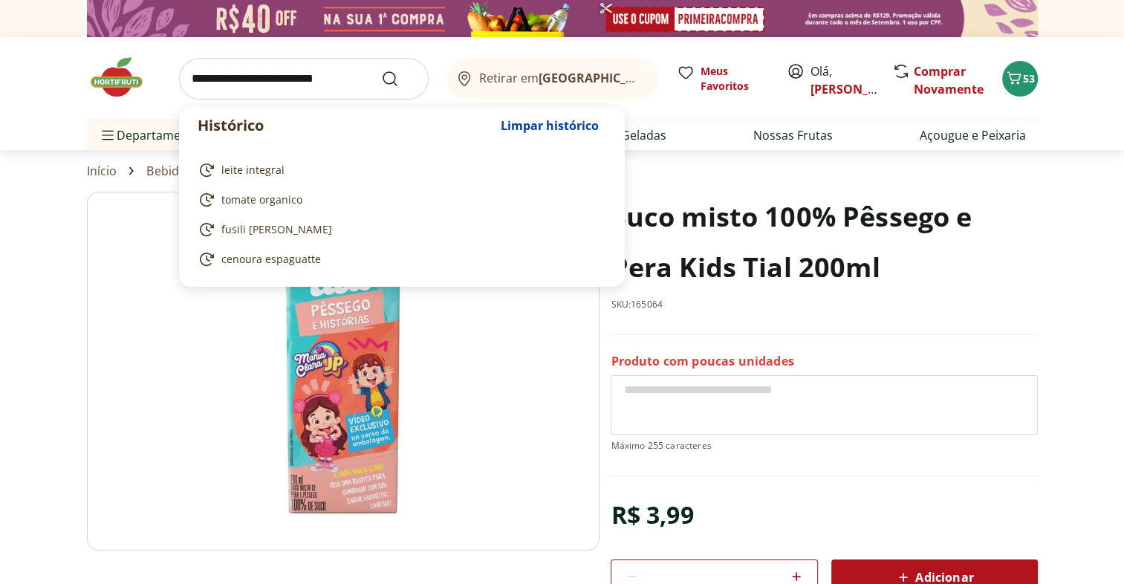
click at [299, 76] on input "search" at bounding box center [304, 79] width 250 height 42
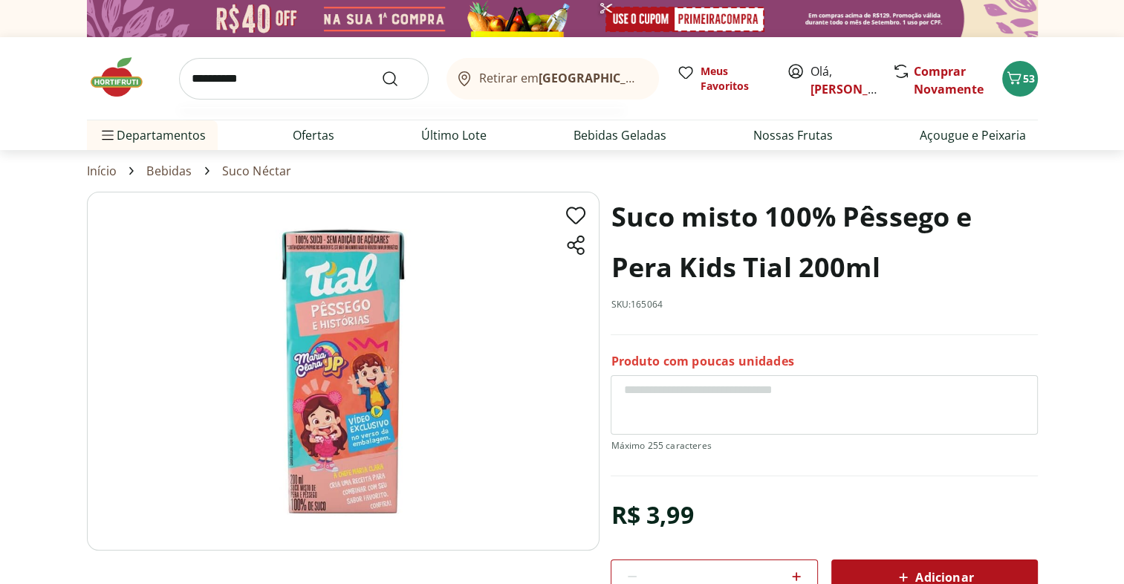
type input "**********"
click at [381, 70] on button "Submit Search" at bounding box center [399, 79] width 36 height 18
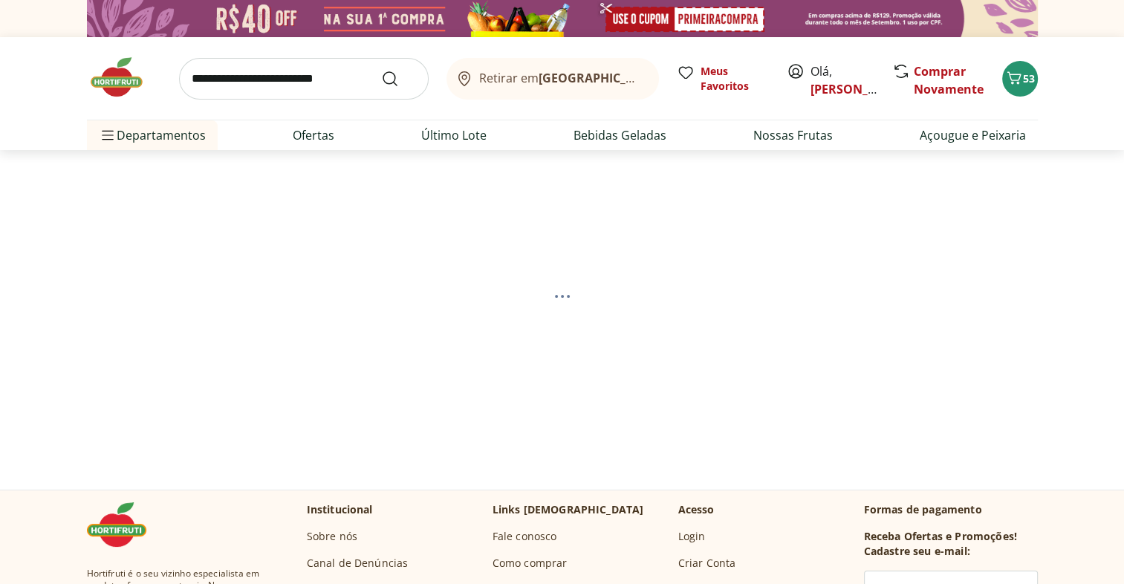
select select "**********"
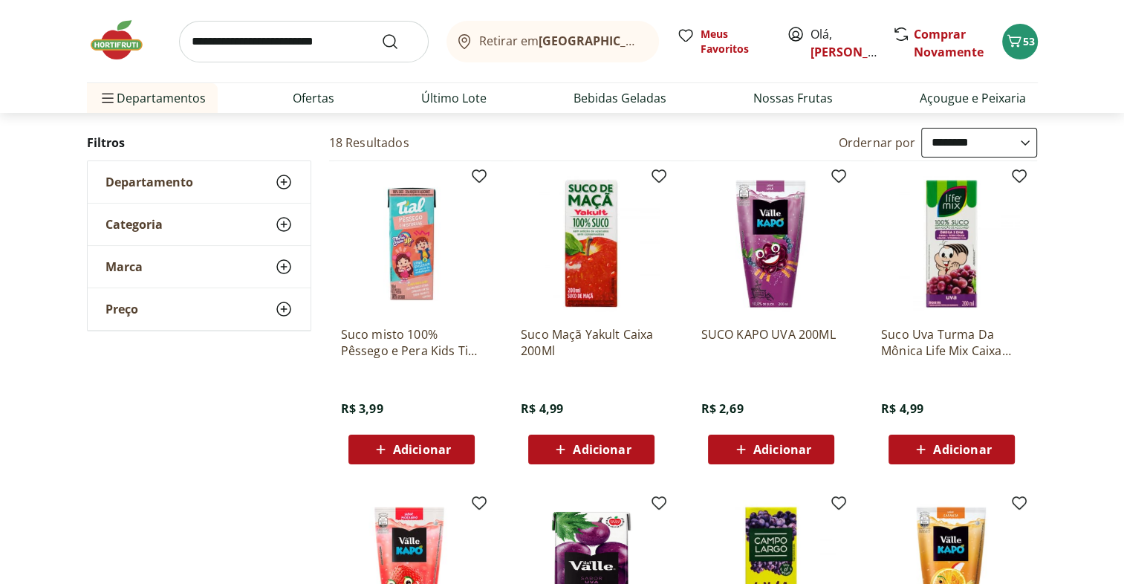
scroll to position [143, 0]
click at [455, 448] on div "Adicionar" at bounding box center [411, 448] width 103 height 27
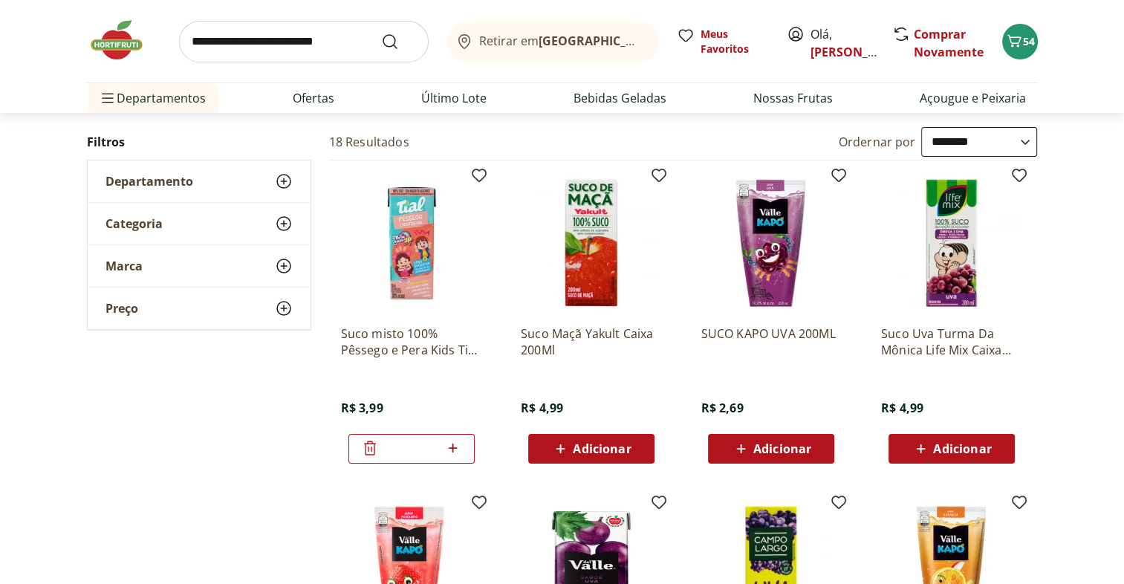
click at [645, 447] on button "Adicionar" at bounding box center [591, 449] width 126 height 30
click at [996, 447] on div "Adicionar" at bounding box center [952, 448] width 103 height 27
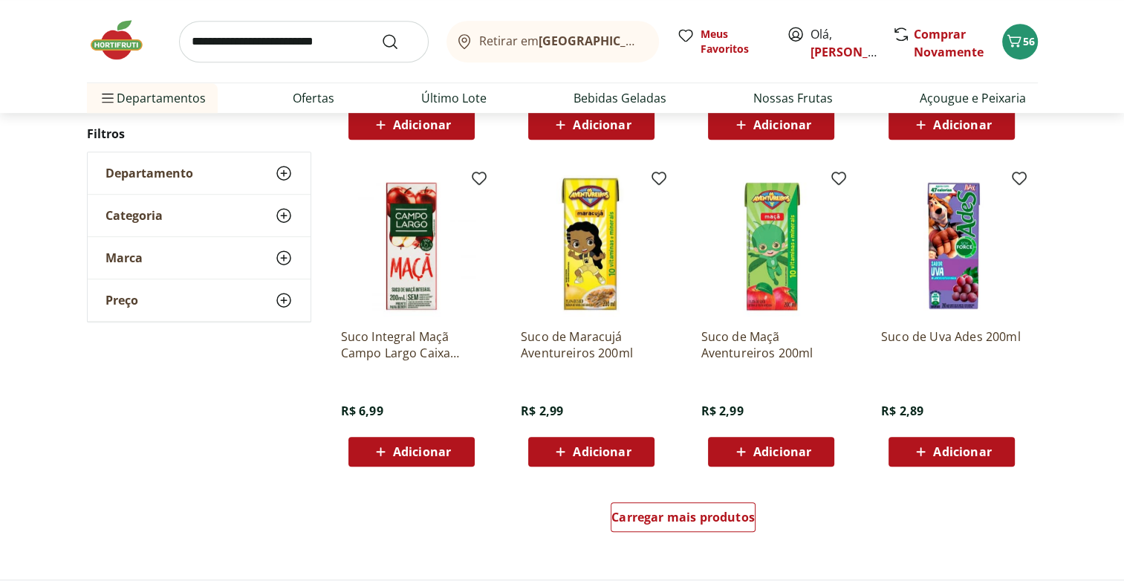
scroll to position [793, 0]
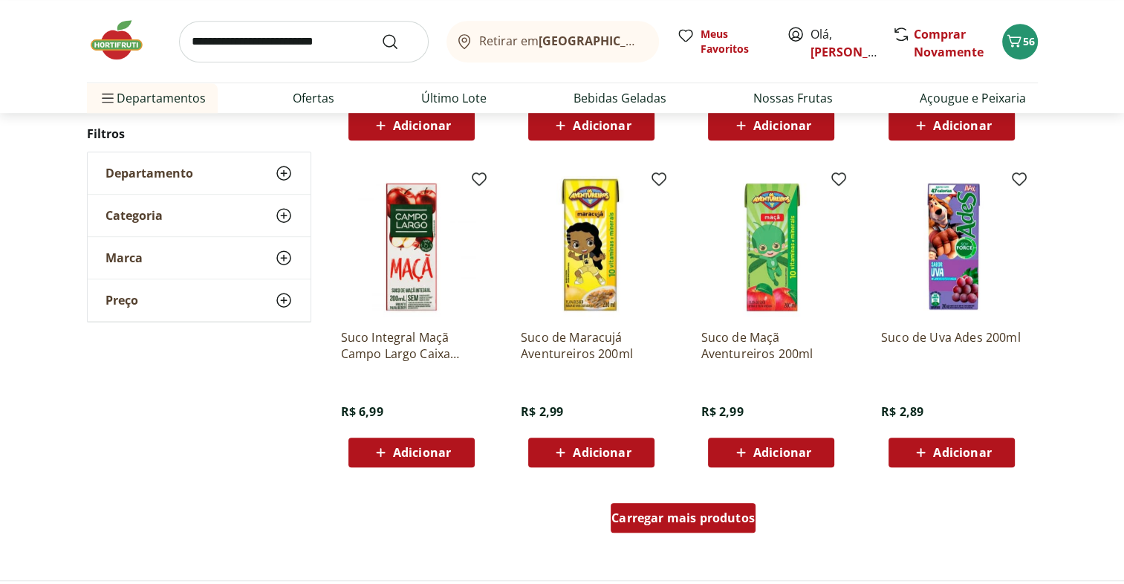
click at [715, 522] on span "Carregar mais produtos" at bounding box center [683, 518] width 143 height 12
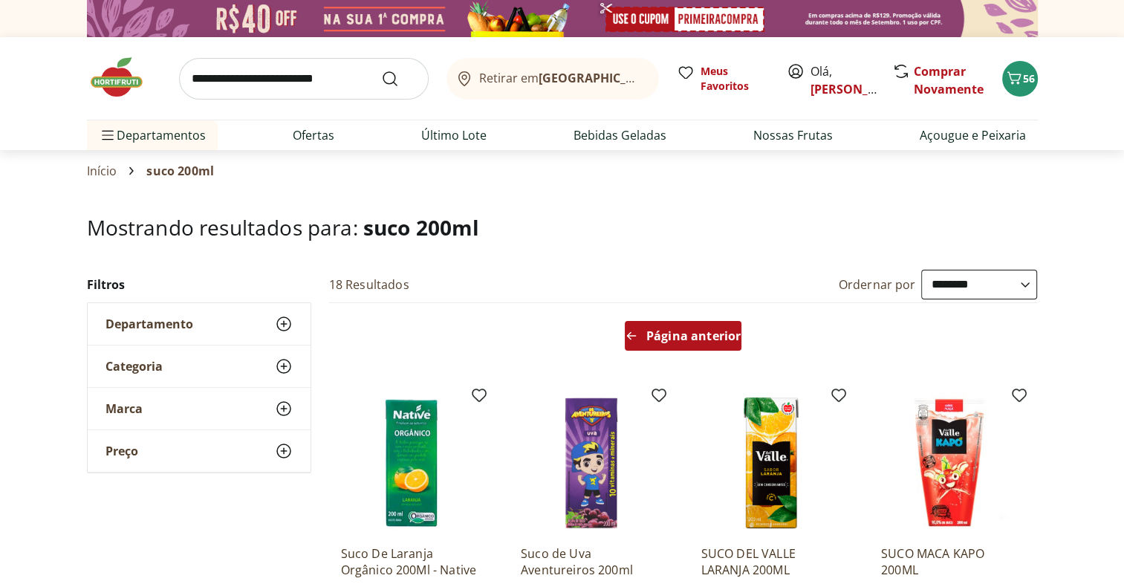
click at [672, 339] on span "Página anterior" at bounding box center [693, 336] width 94 height 12
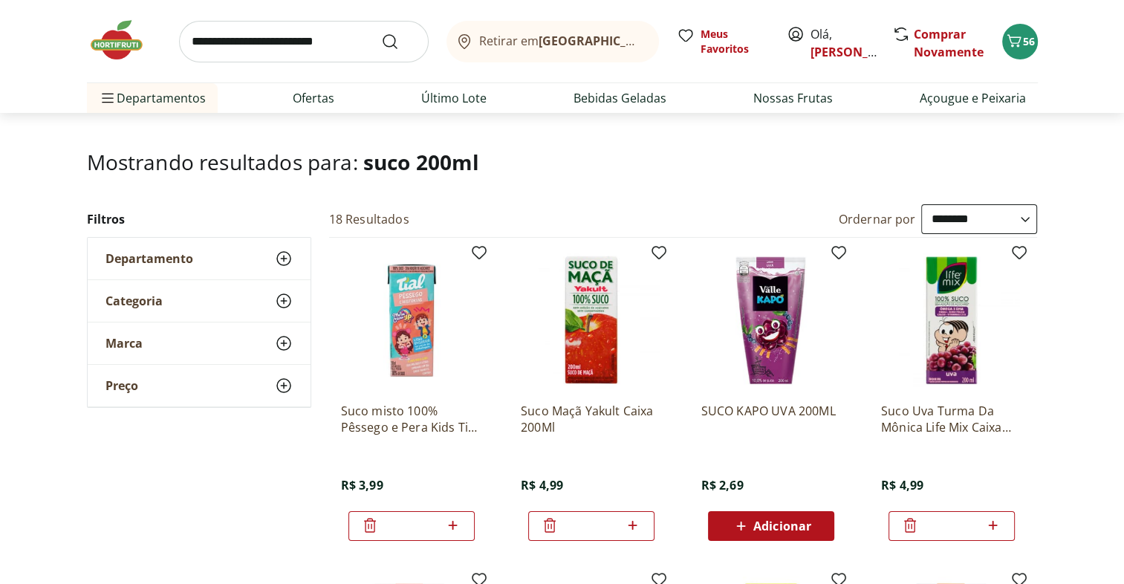
scroll to position [62, 0]
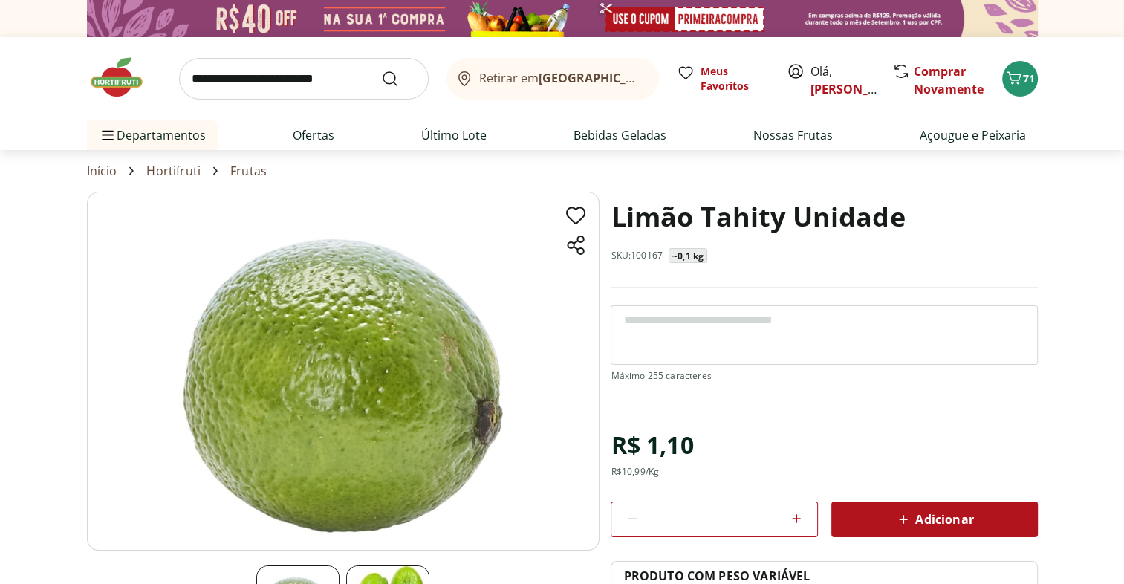
click at [797, 514] on icon at bounding box center [796, 518] width 9 height 9
type input "*"
click at [936, 526] on span "Adicionar" at bounding box center [934, 520] width 79 height 18
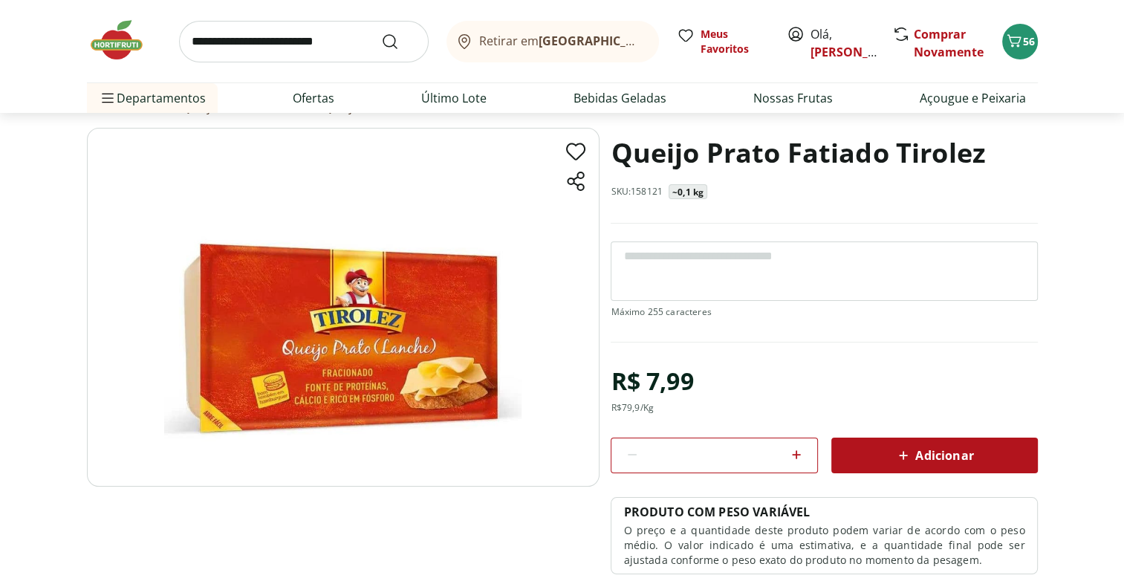
scroll to position [65, 0]
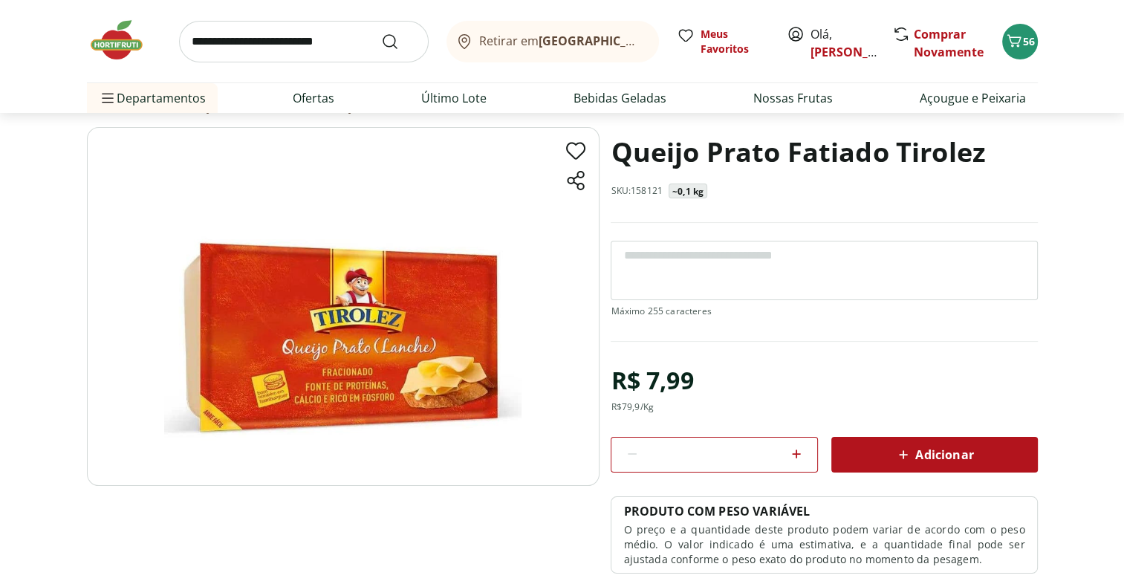
click at [791, 454] on icon at bounding box center [797, 454] width 18 height 18
click at [630, 454] on icon at bounding box center [632, 454] width 18 height 18
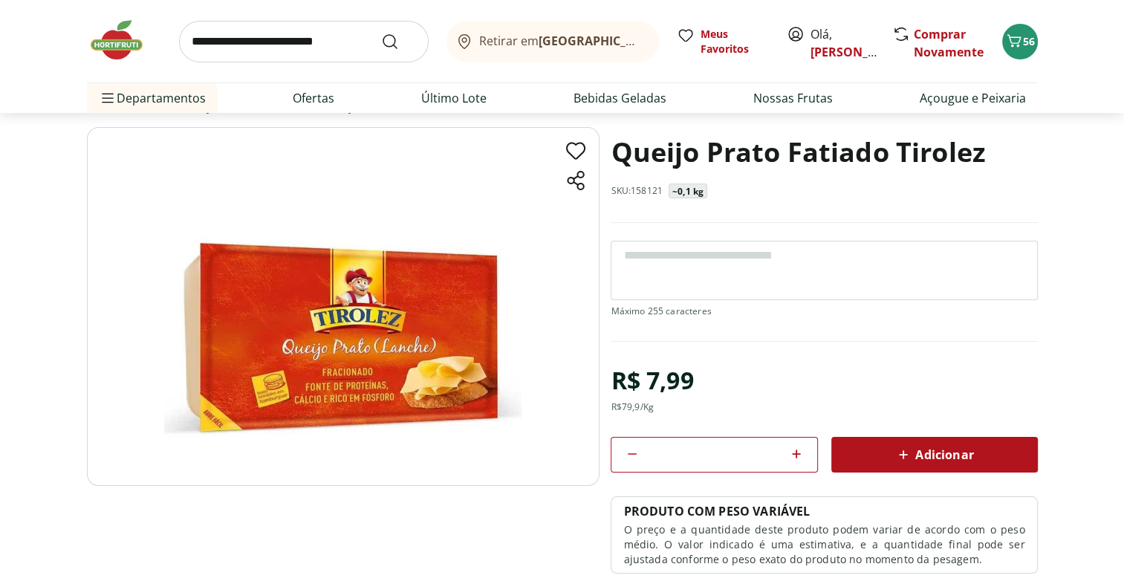
type input "*"
click at [976, 456] on div "Adicionar" at bounding box center [934, 454] width 183 height 27
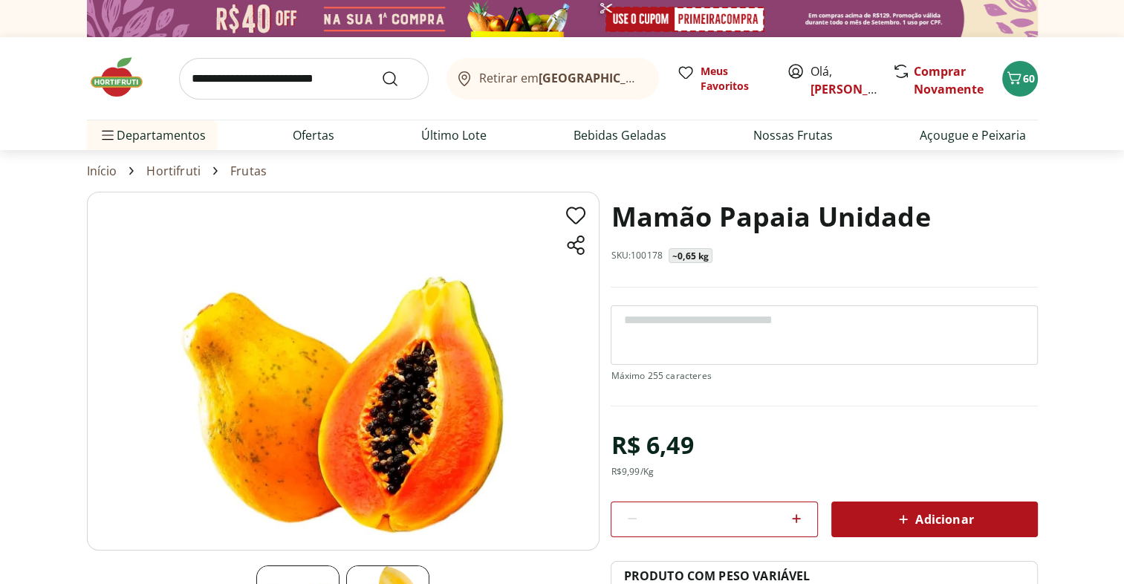
click at [991, 524] on div "Adicionar" at bounding box center [934, 519] width 183 height 27
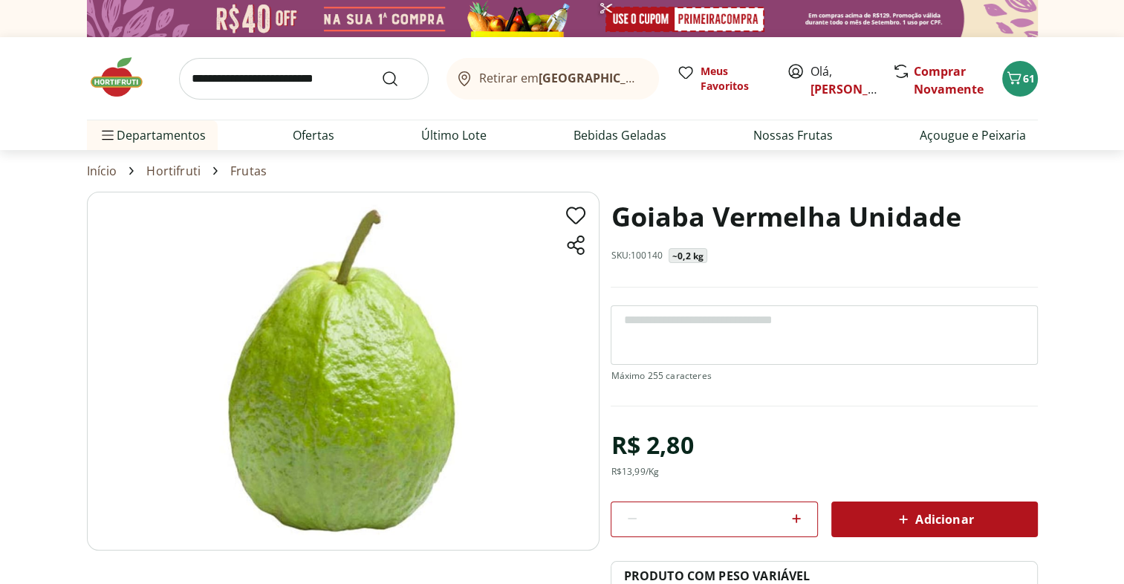
click at [798, 512] on icon at bounding box center [797, 519] width 18 height 18
type input "*"
click at [969, 511] on span "Adicionar" at bounding box center [934, 520] width 79 height 18
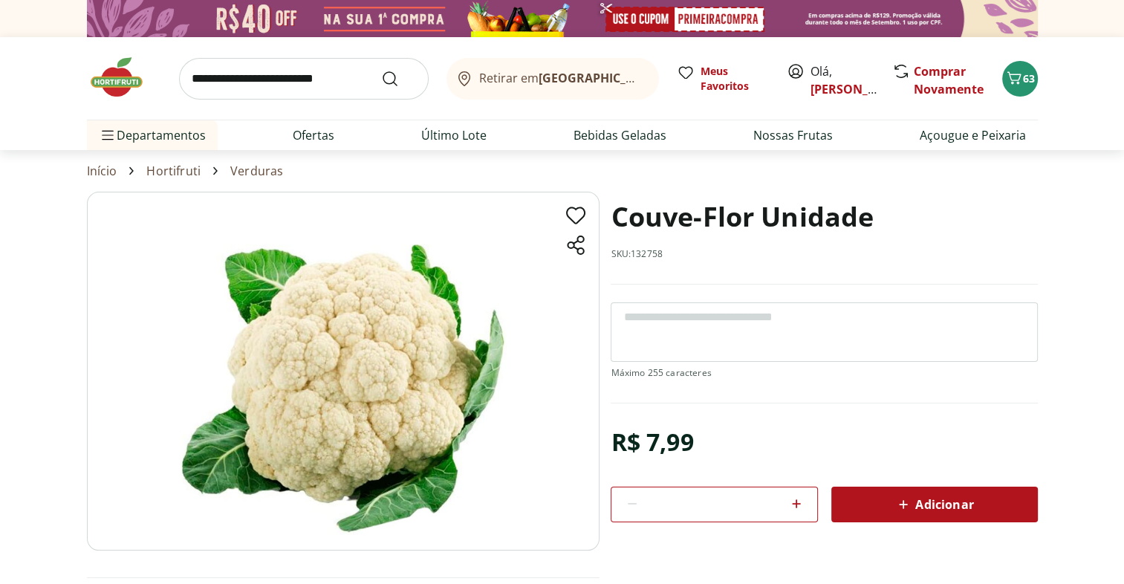
click at [987, 510] on div "Adicionar" at bounding box center [934, 504] width 183 height 27
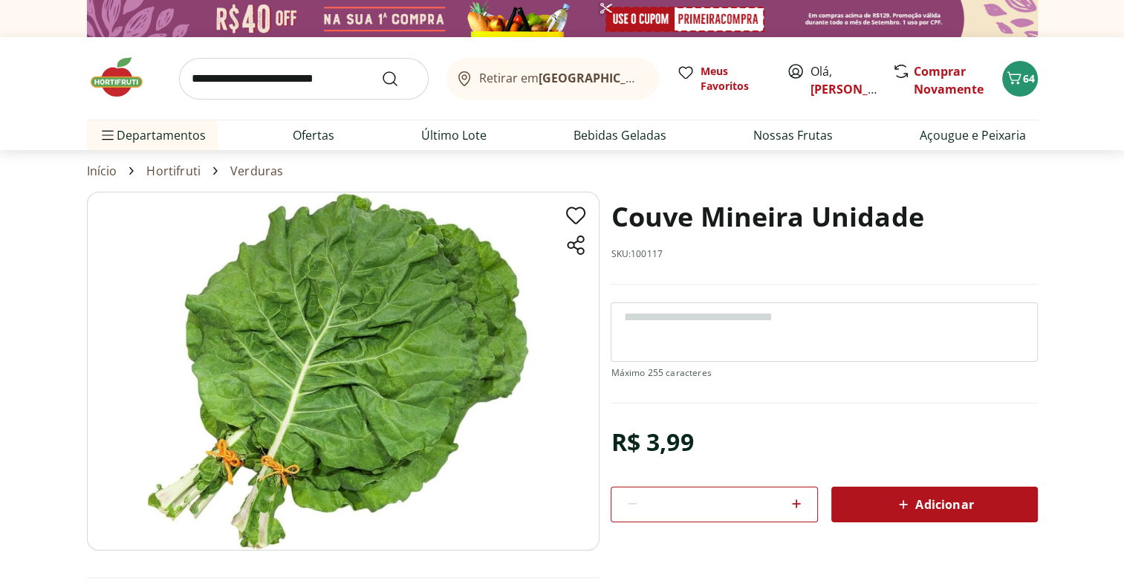
click at [955, 516] on div "Adicionar" at bounding box center [934, 504] width 183 height 27
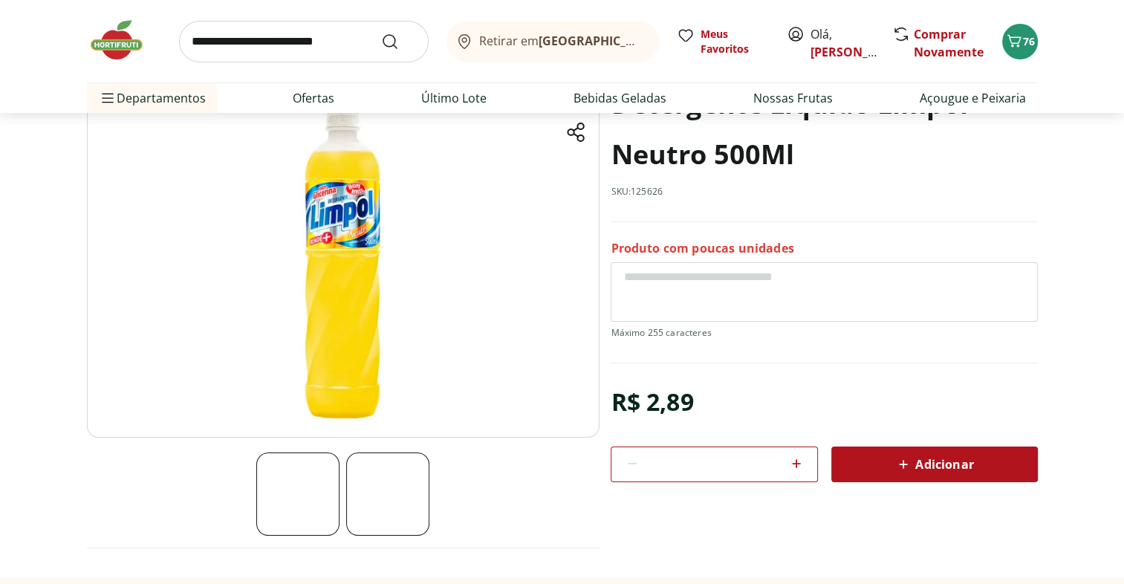
scroll to position [119, 0]
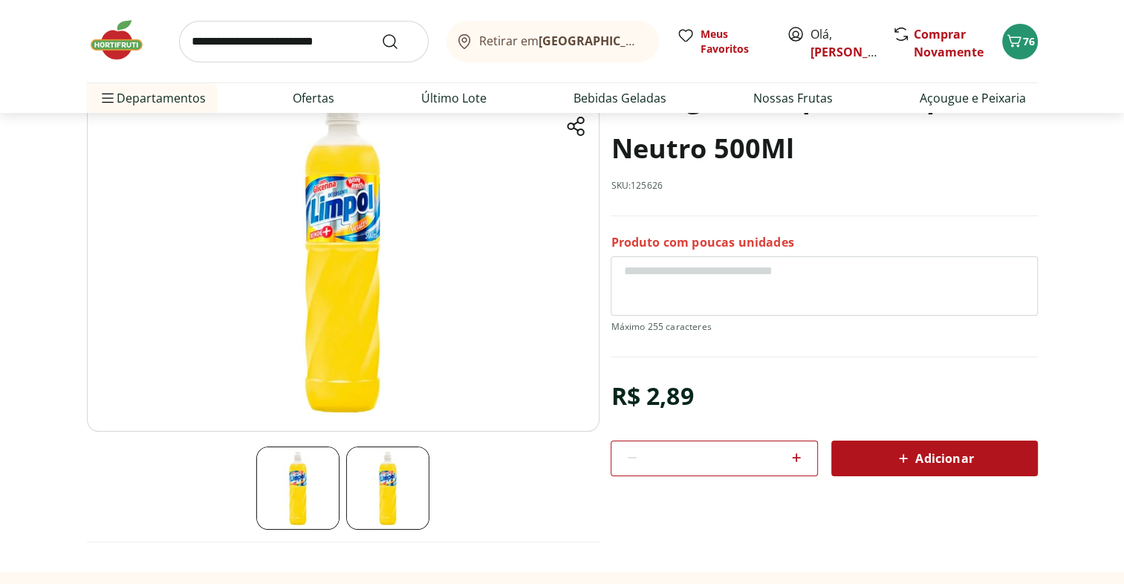
click at [791, 454] on icon at bounding box center [797, 458] width 18 height 18
type input "*"
click at [945, 458] on span "Adicionar" at bounding box center [934, 459] width 79 height 18
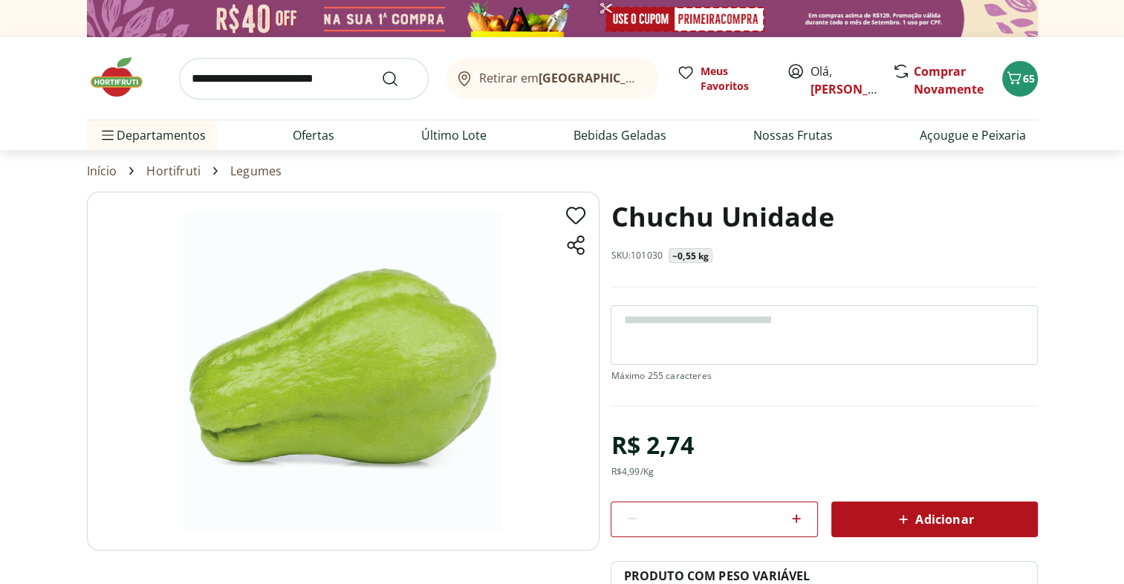
click at [797, 512] on icon at bounding box center [797, 519] width 18 height 18
type input "*"
click at [924, 518] on span "Adicionar" at bounding box center [934, 520] width 79 height 18
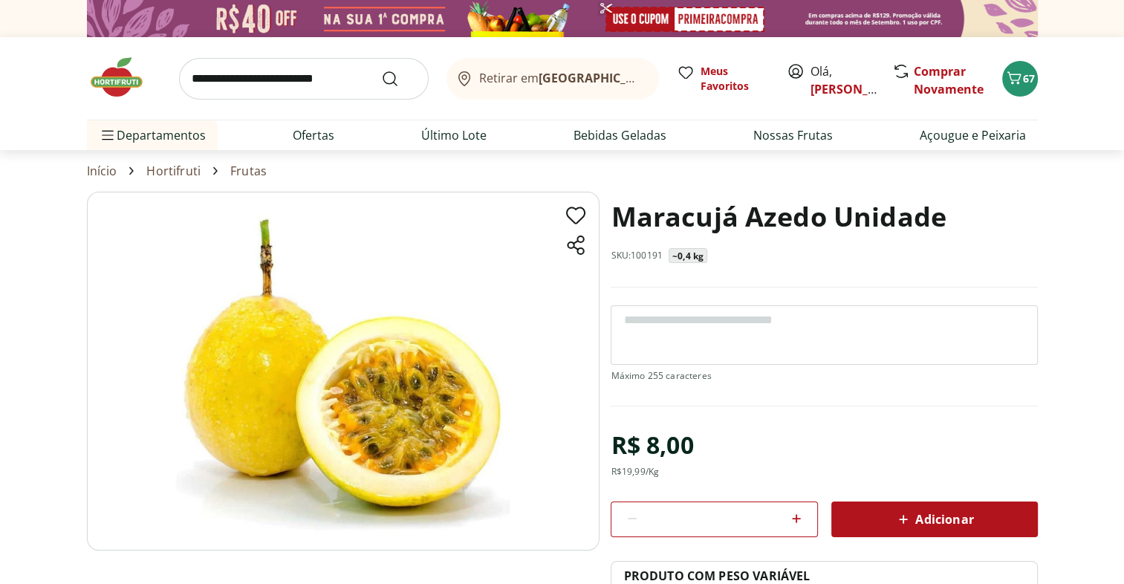
click at [797, 514] on icon at bounding box center [796, 518] width 9 height 9
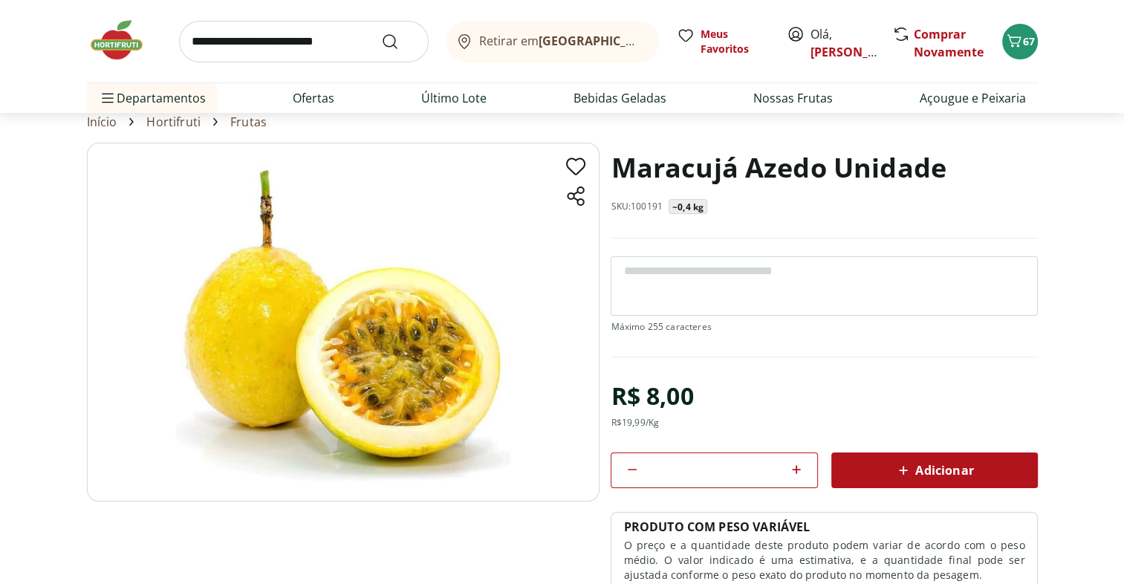
scroll to position [52, 0]
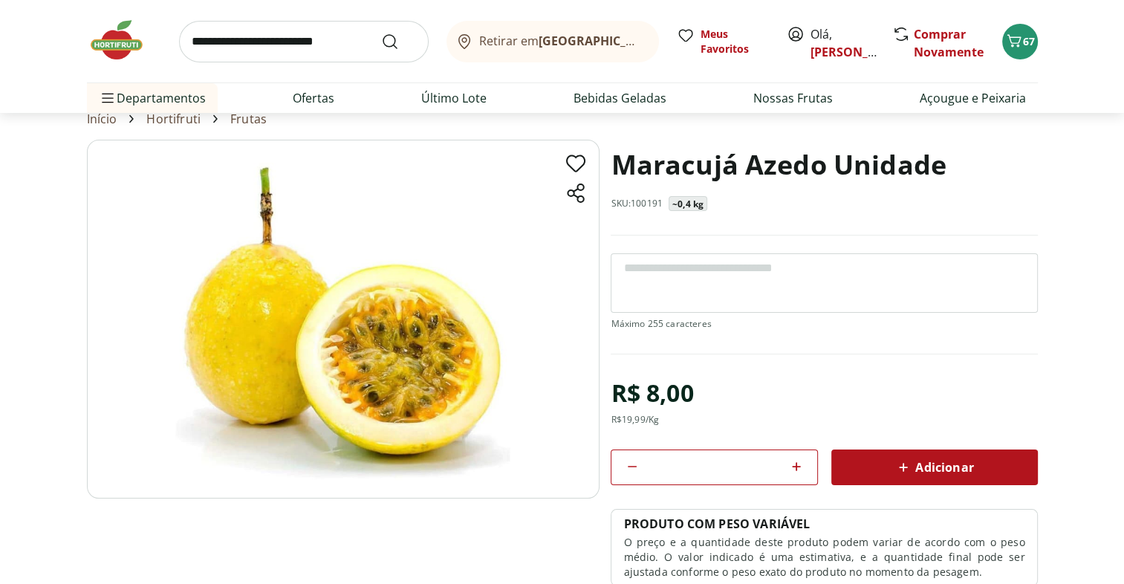
click at [794, 468] on icon at bounding box center [797, 467] width 18 height 18
click at [630, 463] on icon at bounding box center [632, 467] width 18 height 18
click at [794, 464] on icon at bounding box center [796, 466] width 9 height 9
type input "*"
click at [939, 468] on span "Adicionar" at bounding box center [934, 467] width 79 height 18
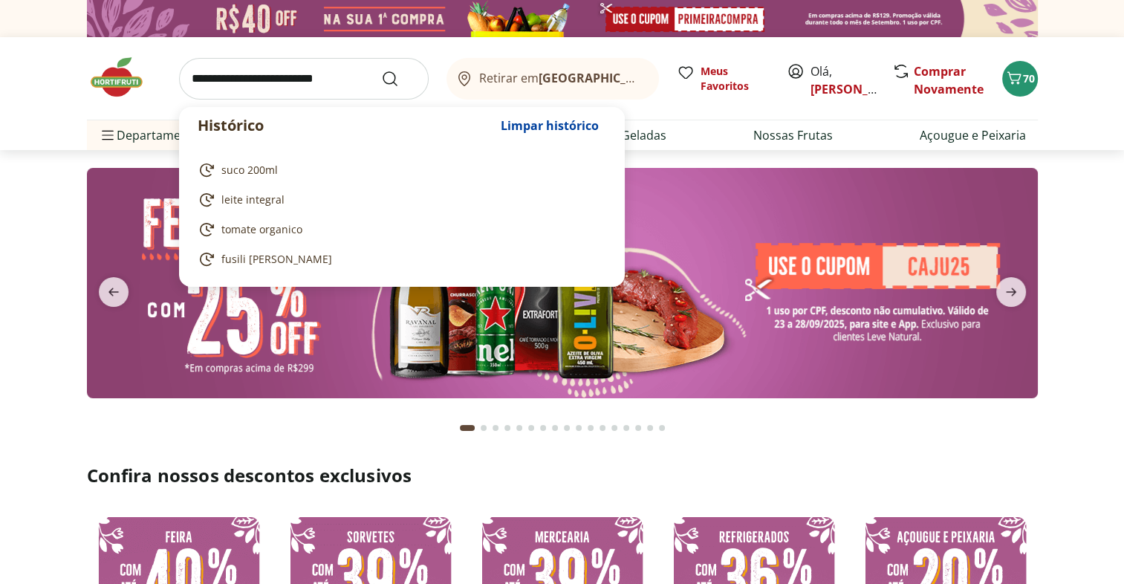
click at [325, 76] on input "search" at bounding box center [304, 79] width 250 height 42
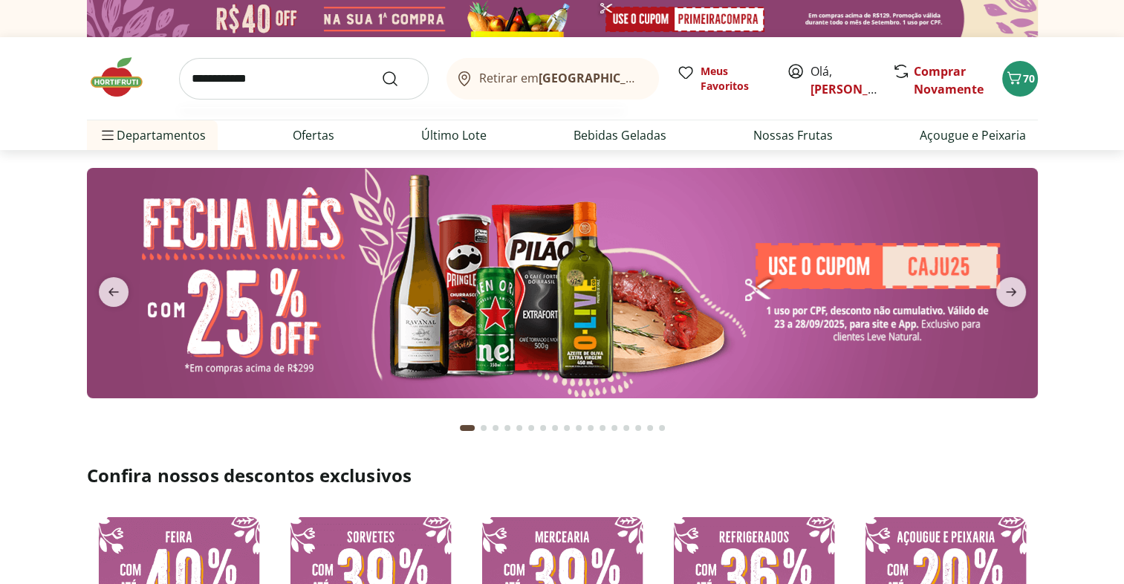
type input "**********"
click at [381, 70] on button "Submit Search" at bounding box center [399, 79] width 36 height 18
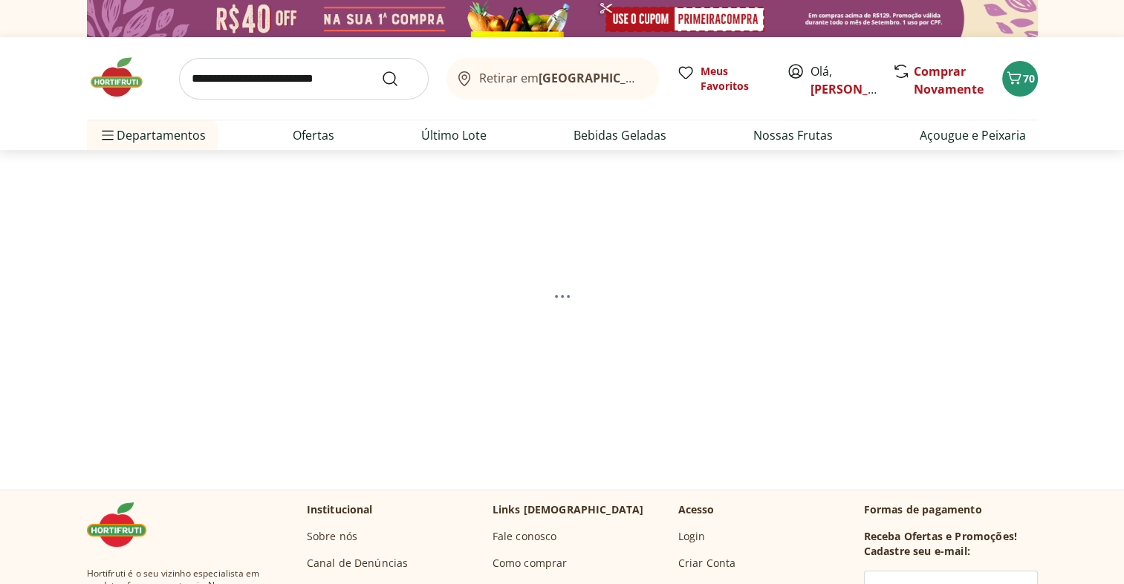
select select "**********"
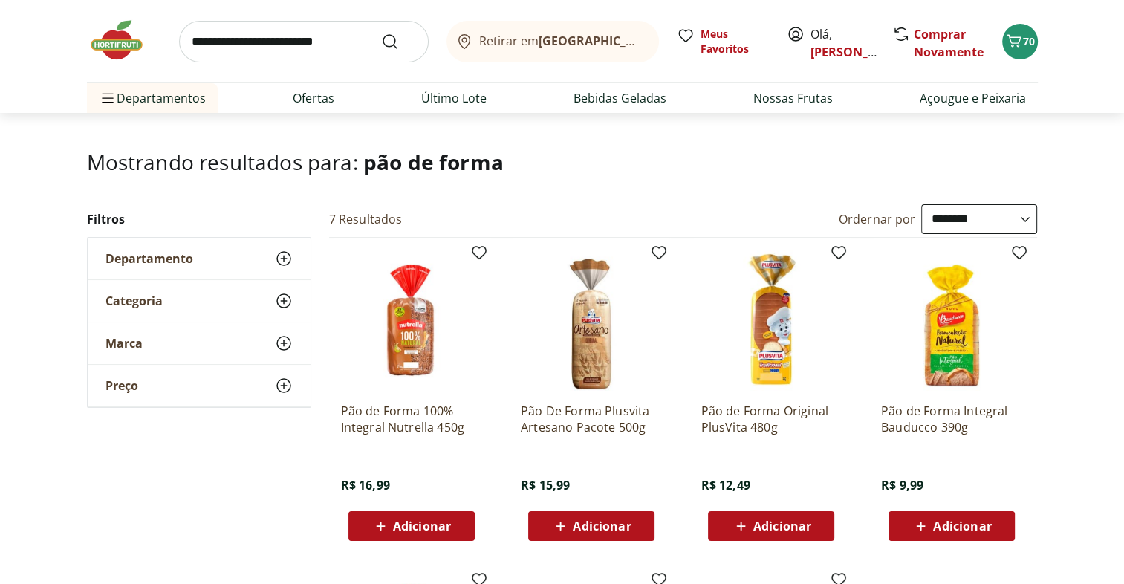
scroll to position [65, 0]
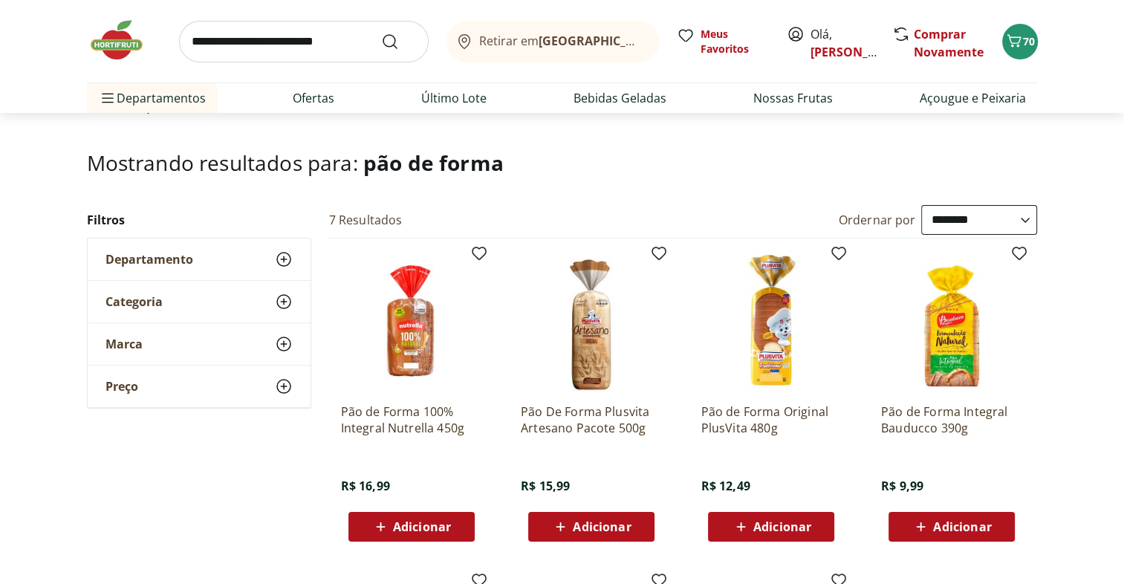
click at [806, 526] on span "Adicionar" at bounding box center [782, 527] width 58 height 12
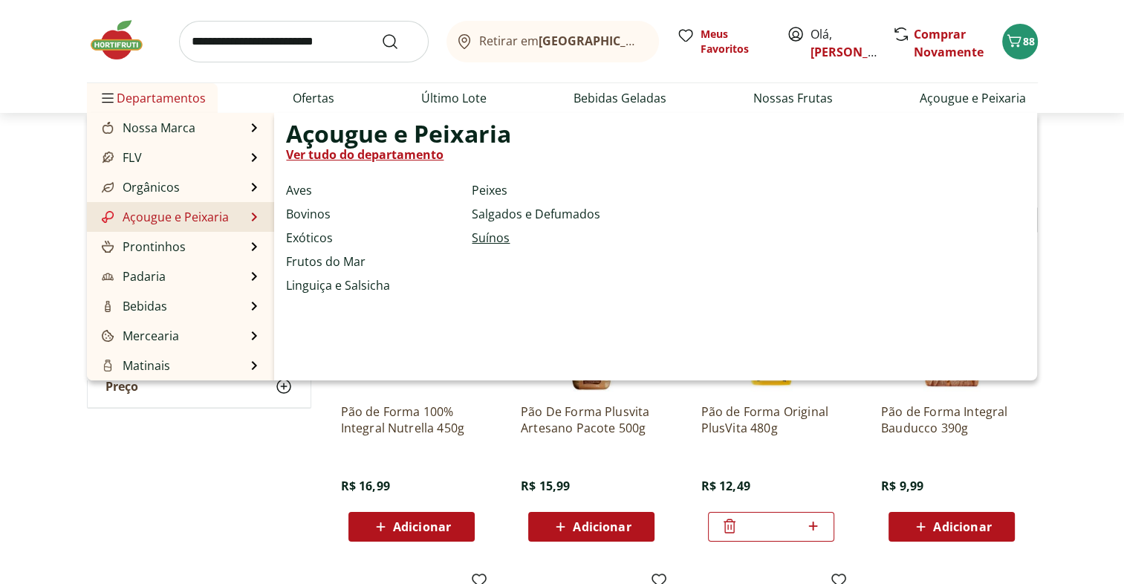
click at [497, 235] on link "Suínos" at bounding box center [491, 238] width 38 height 18
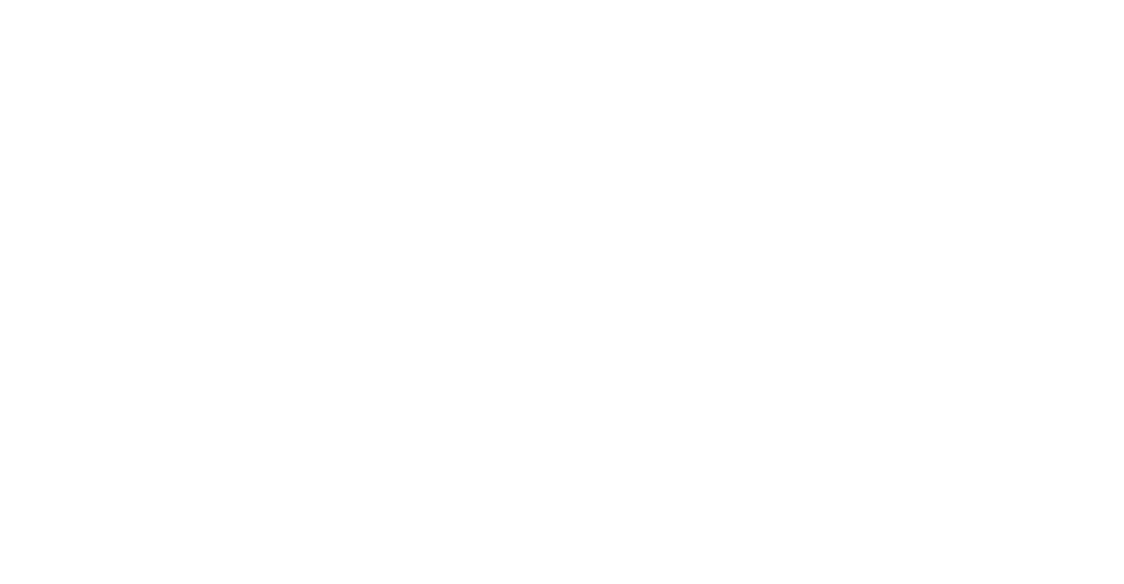
select select "**********"
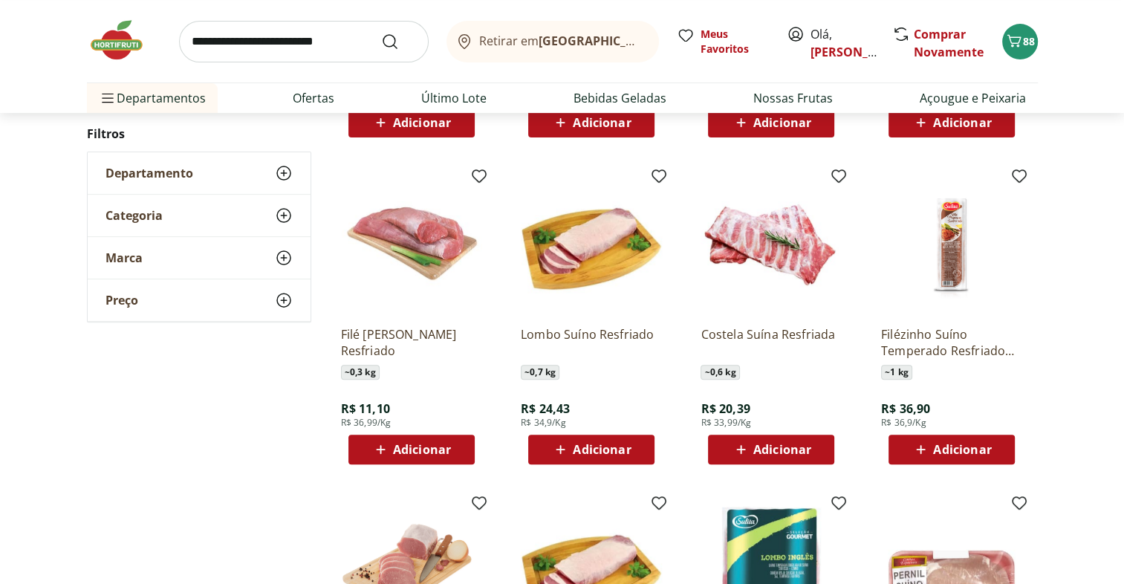
scroll to position [412, 0]
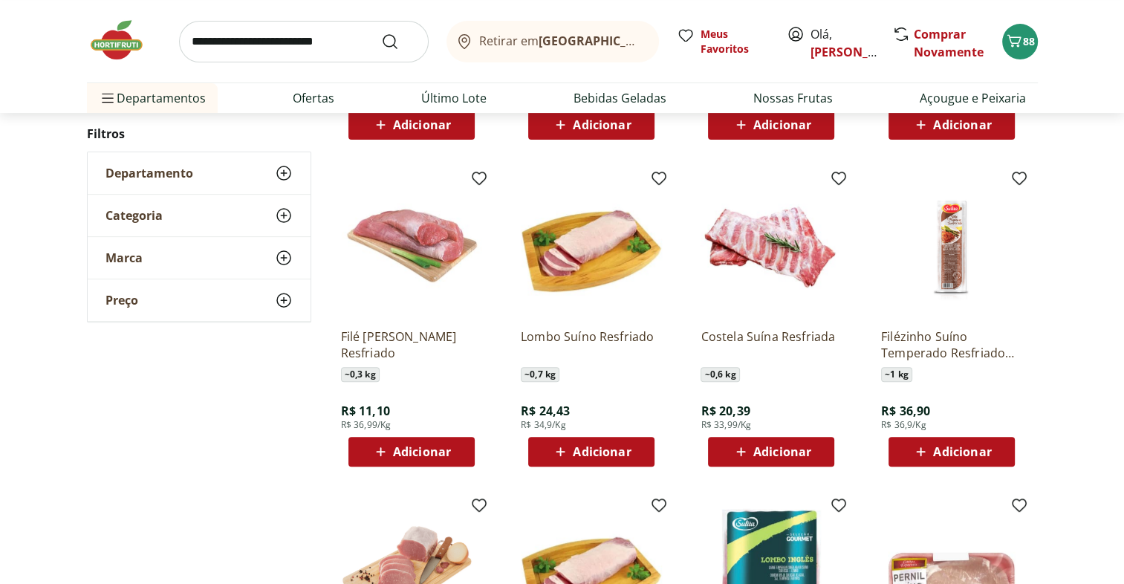
click at [458, 450] on div "Adicionar" at bounding box center [411, 451] width 103 height 27
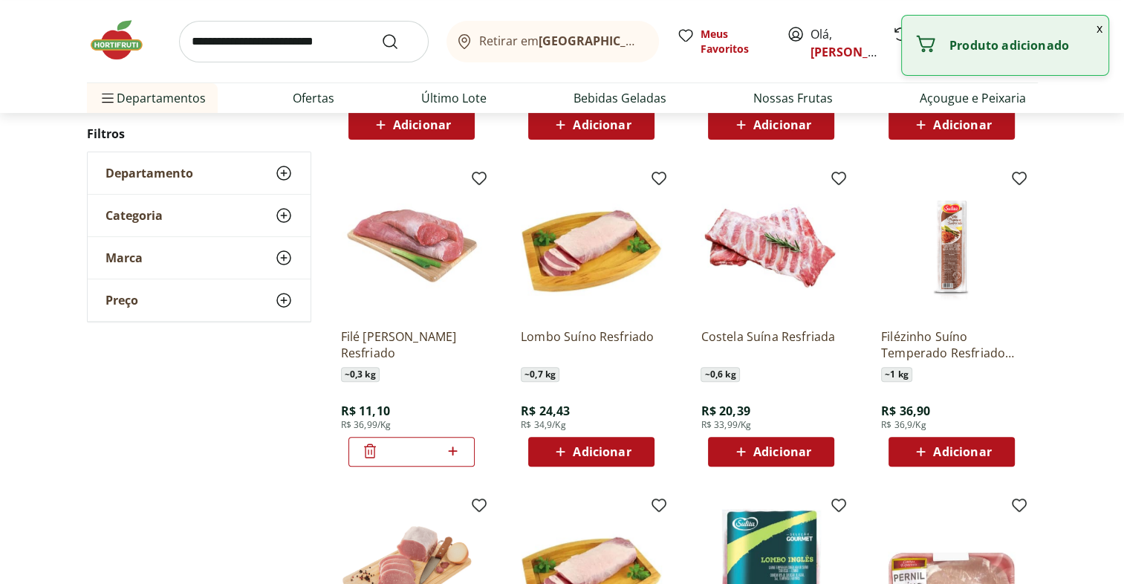
click at [458, 450] on icon at bounding box center [453, 451] width 19 height 18
type input "*"
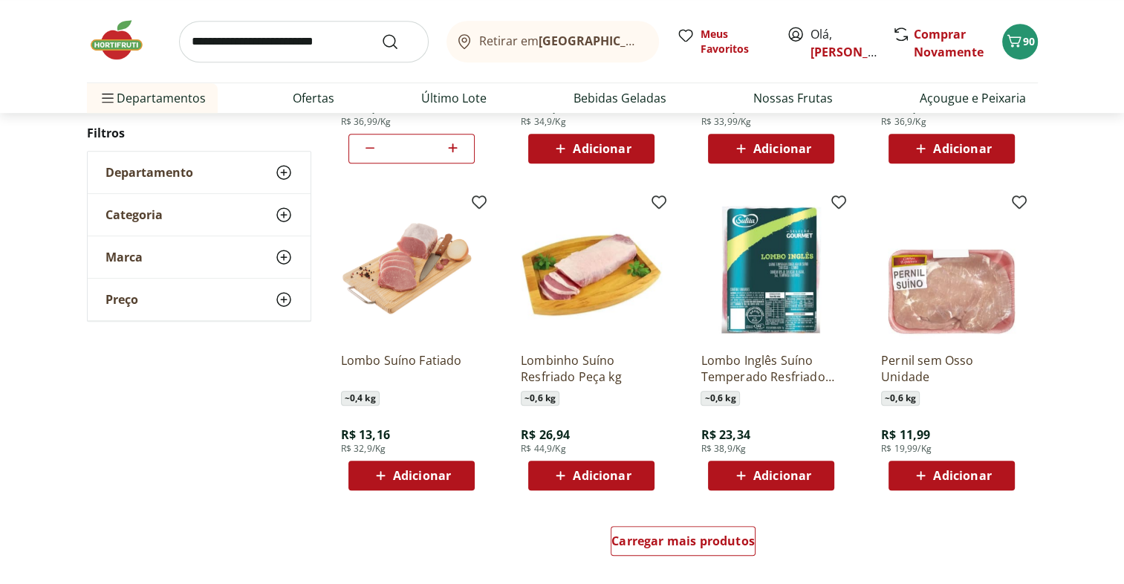
scroll to position [719, 0]
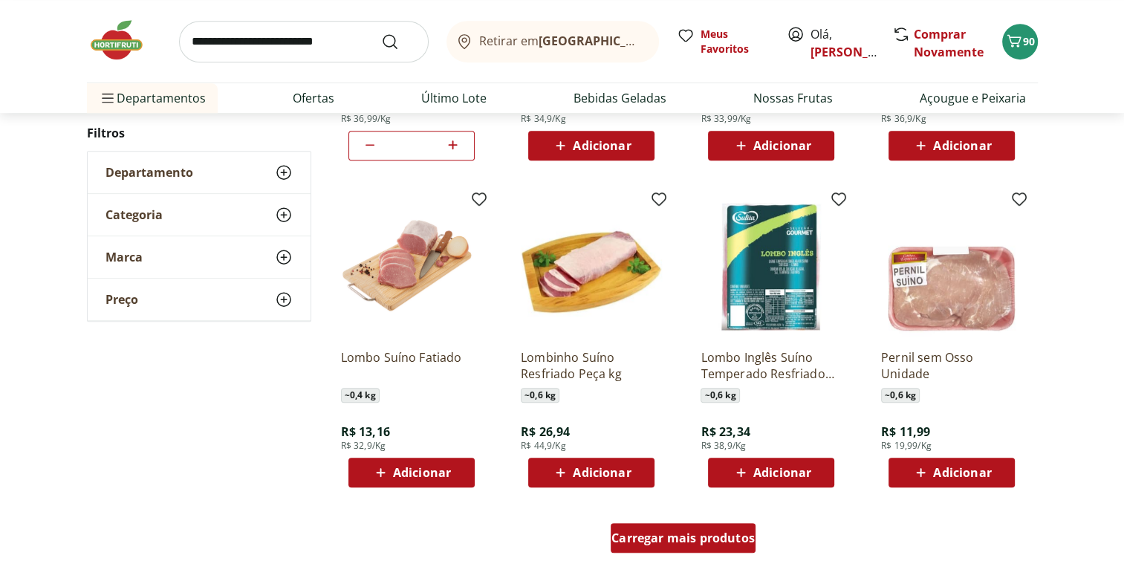
click at [725, 534] on span "Carregar mais produtos" at bounding box center [683, 538] width 143 height 12
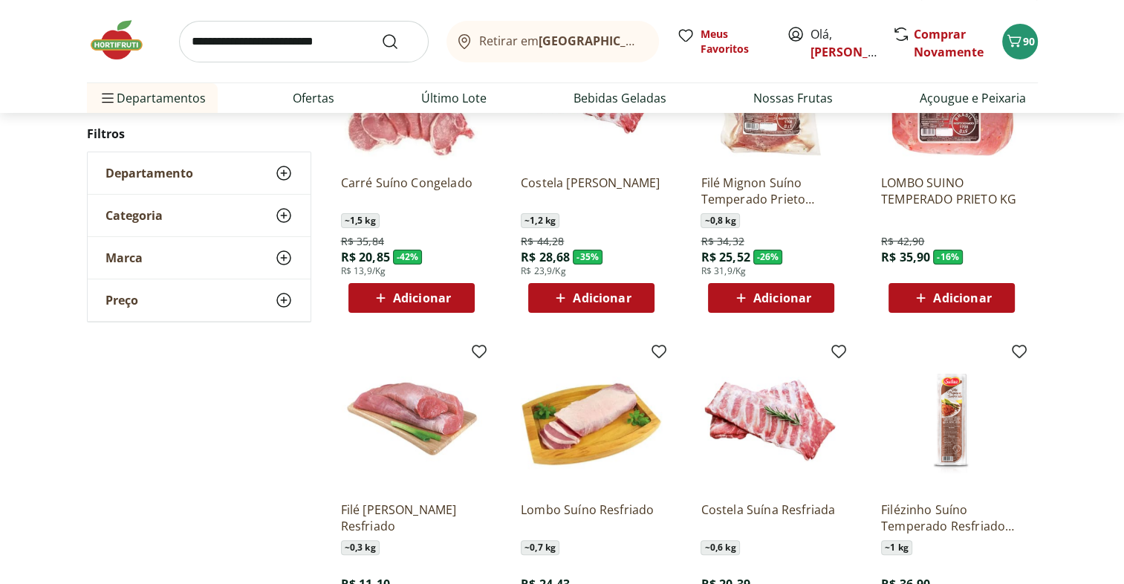
scroll to position [220, 0]
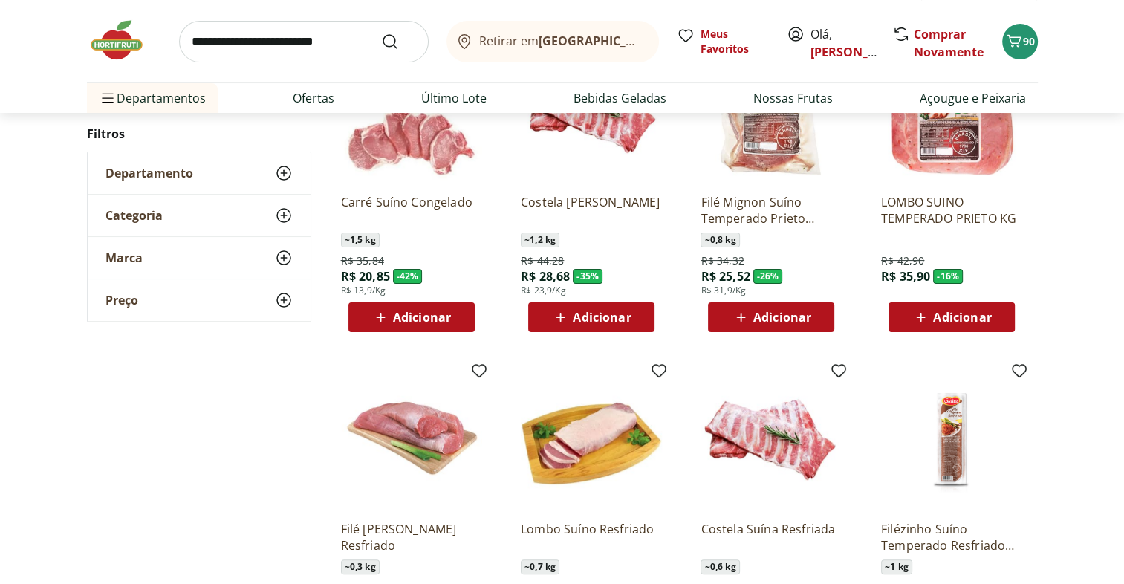
click at [635, 323] on div "Adicionar" at bounding box center [591, 317] width 103 height 27
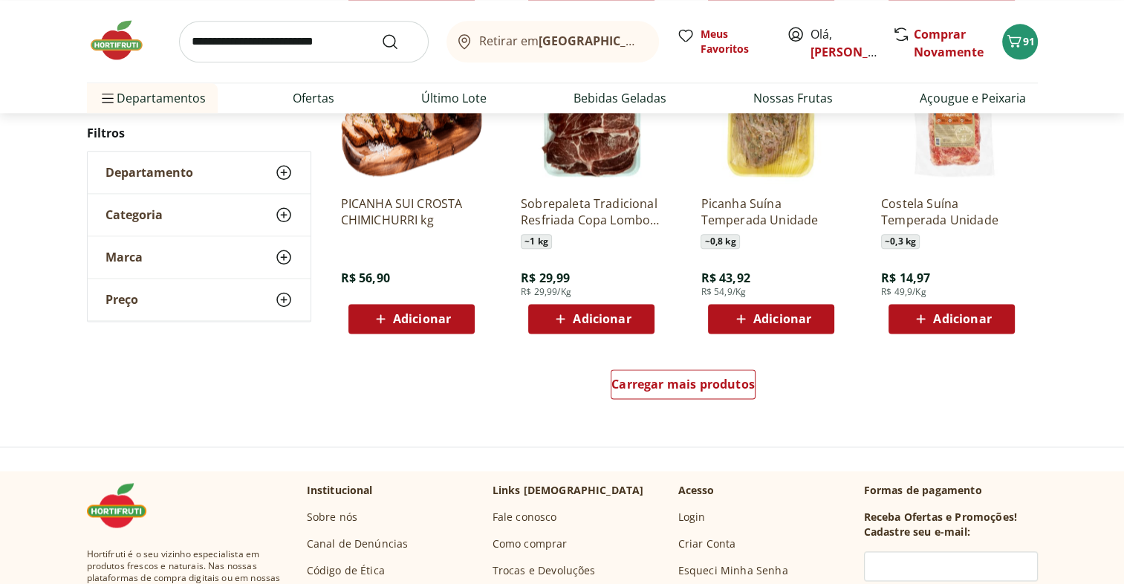
scroll to position [1840, 0]
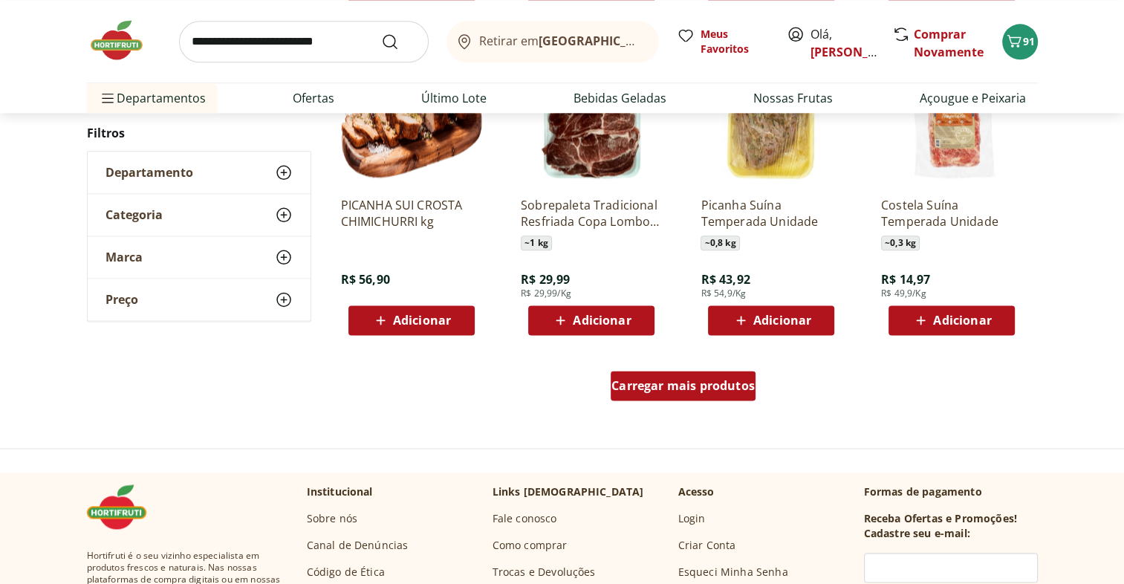
click at [731, 383] on span "Carregar mais produtos" at bounding box center [683, 386] width 143 height 12
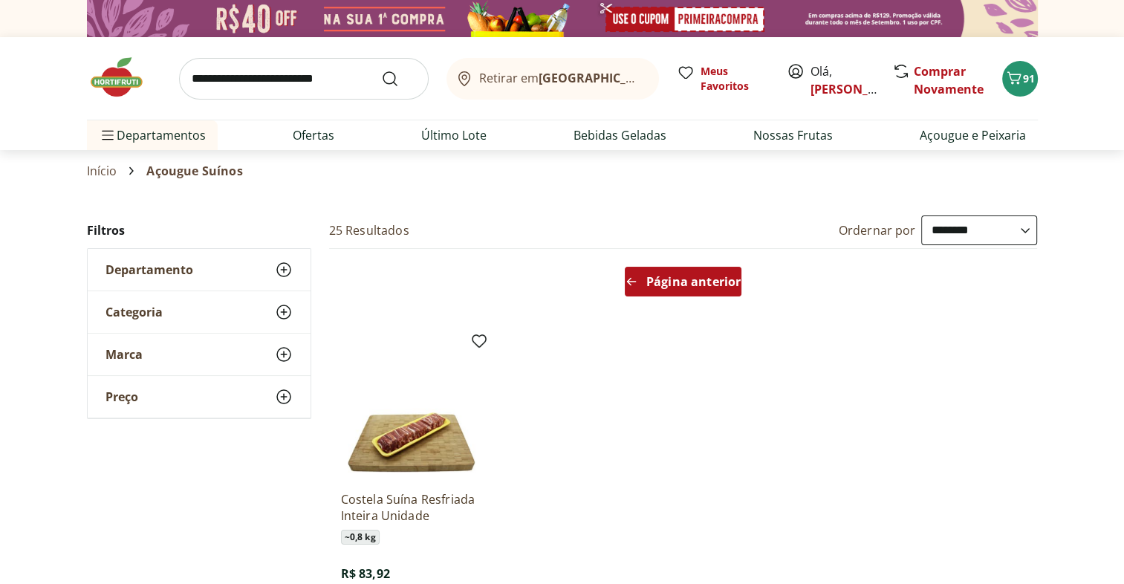
click at [664, 276] on span "Página anterior" at bounding box center [693, 282] width 94 height 12
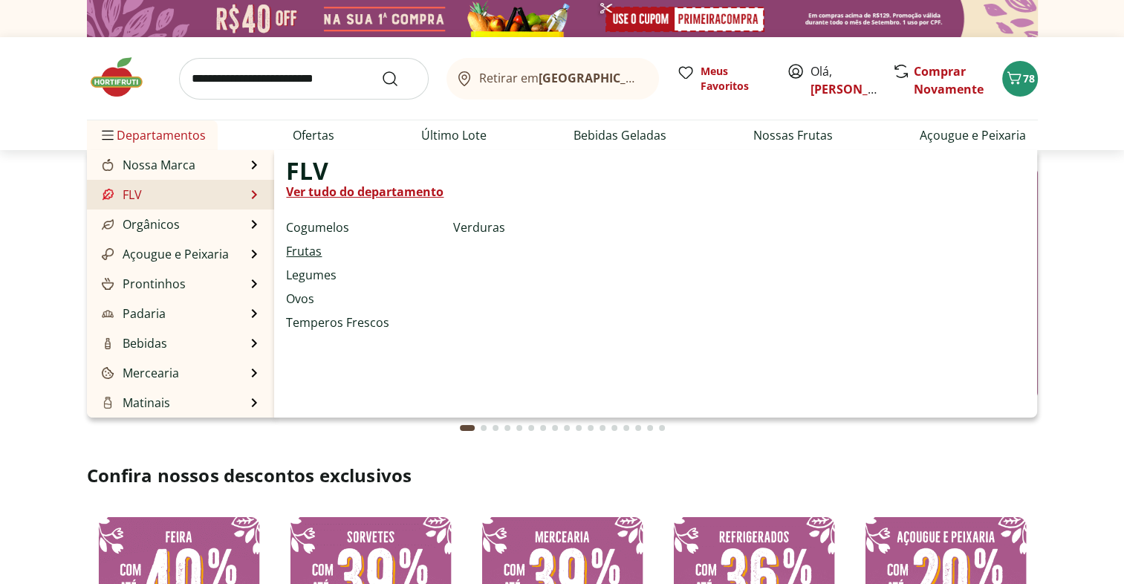
click at [305, 256] on link "Frutas" at bounding box center [304, 251] width 36 height 18
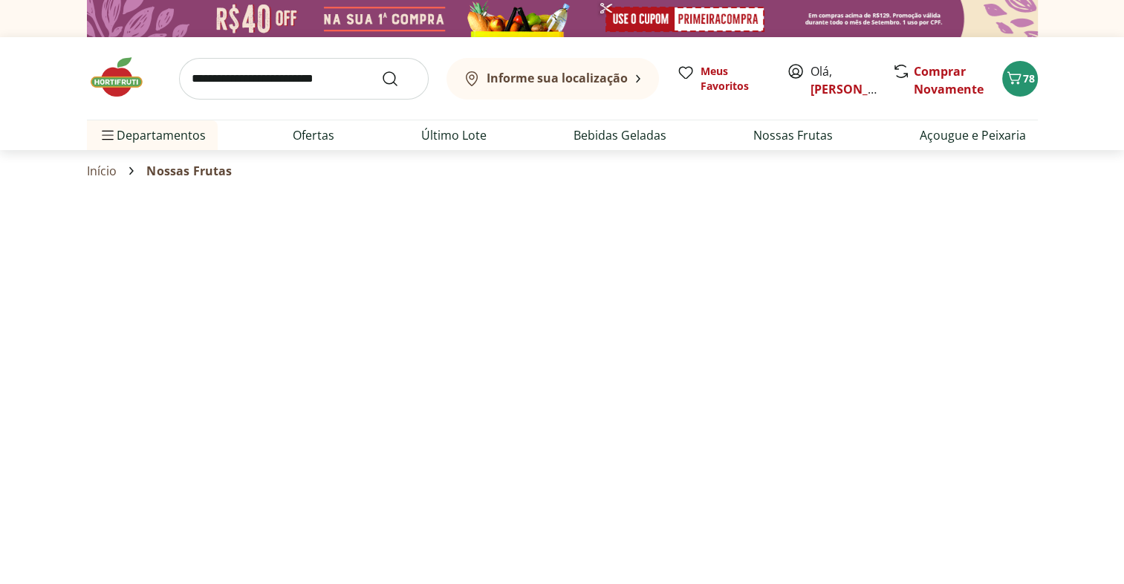
select select "**********"
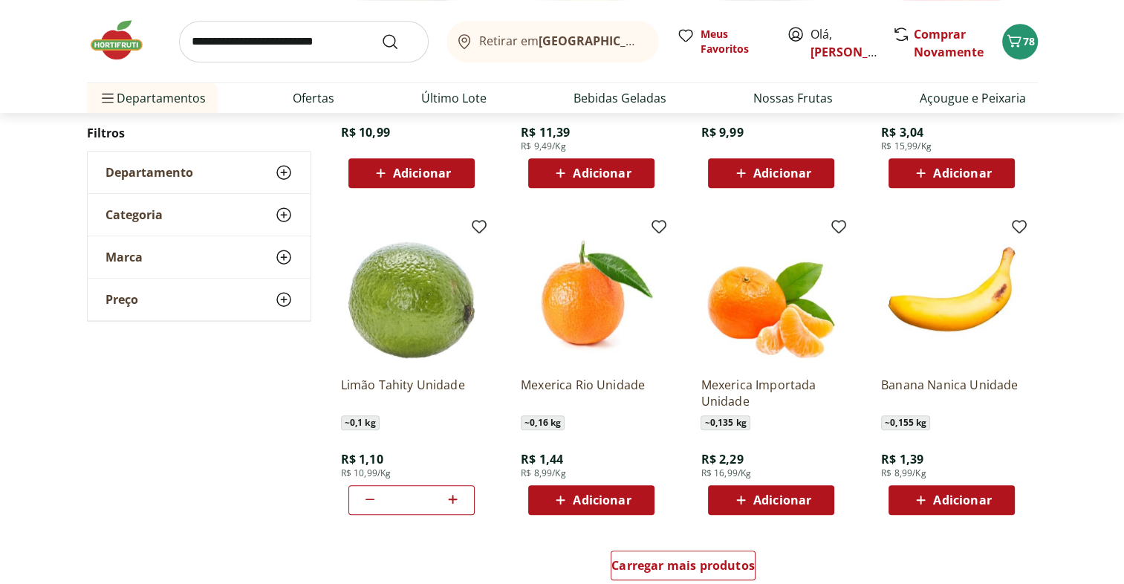
scroll to position [802, 0]
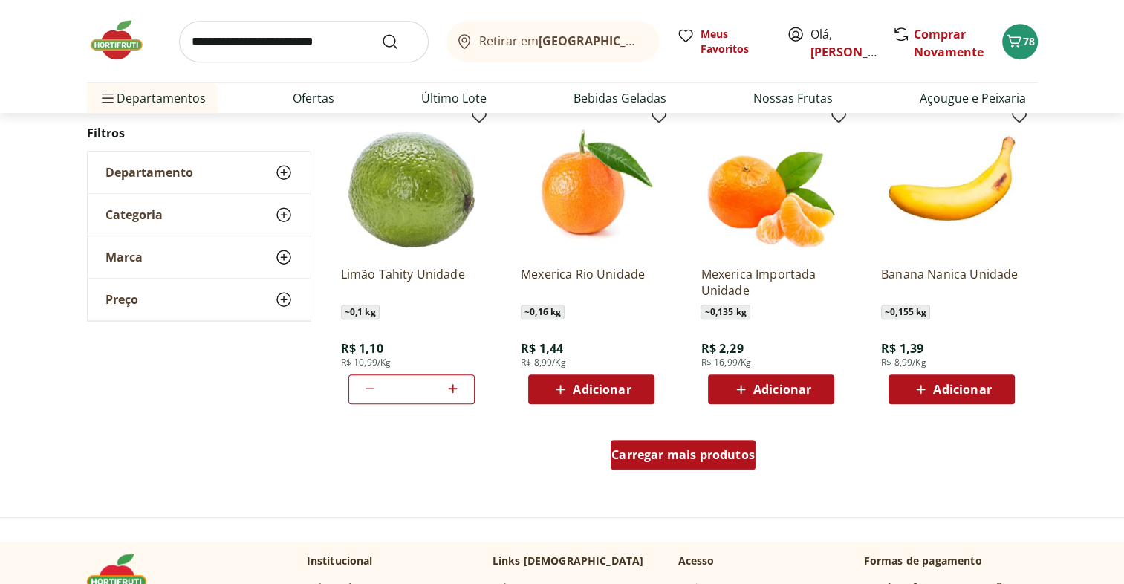
click at [713, 461] on span "Carregar mais produtos" at bounding box center [683, 455] width 143 height 12
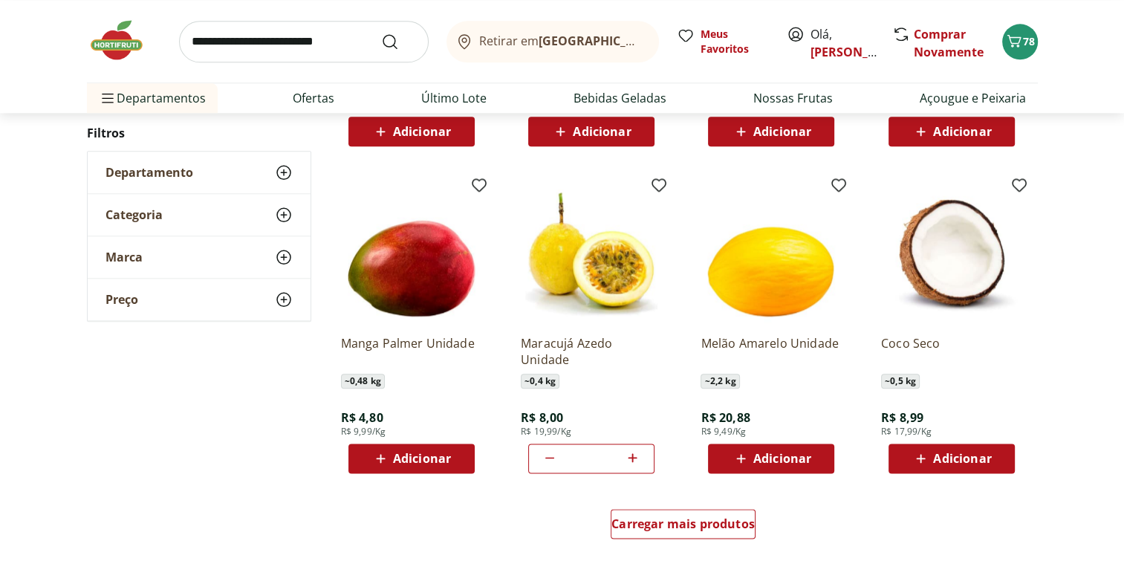
scroll to position [1714, 0]
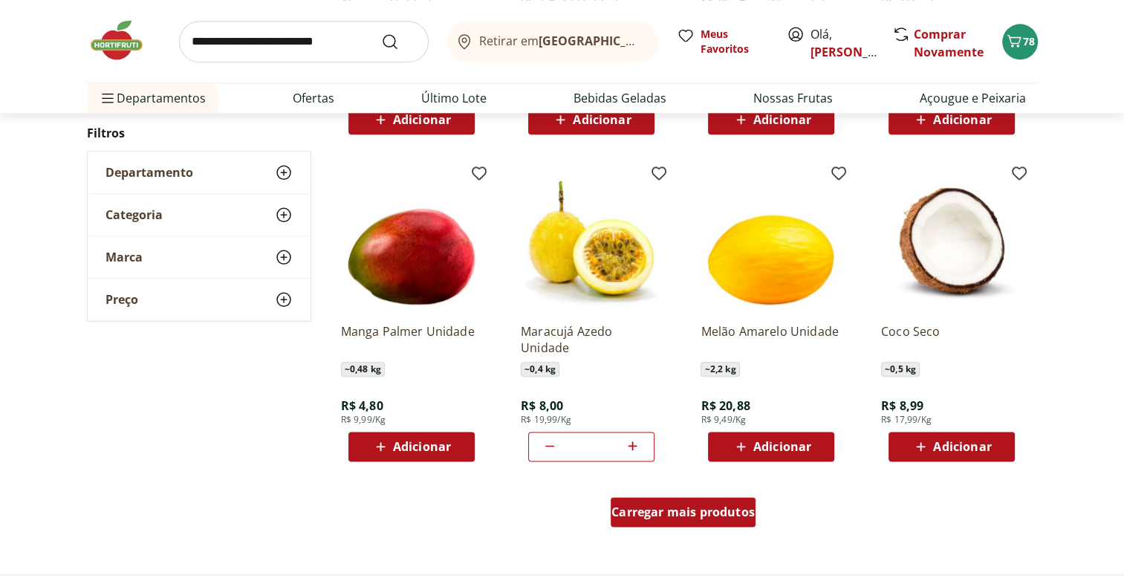
click at [736, 516] on span "Carregar mais produtos" at bounding box center [683, 512] width 143 height 12
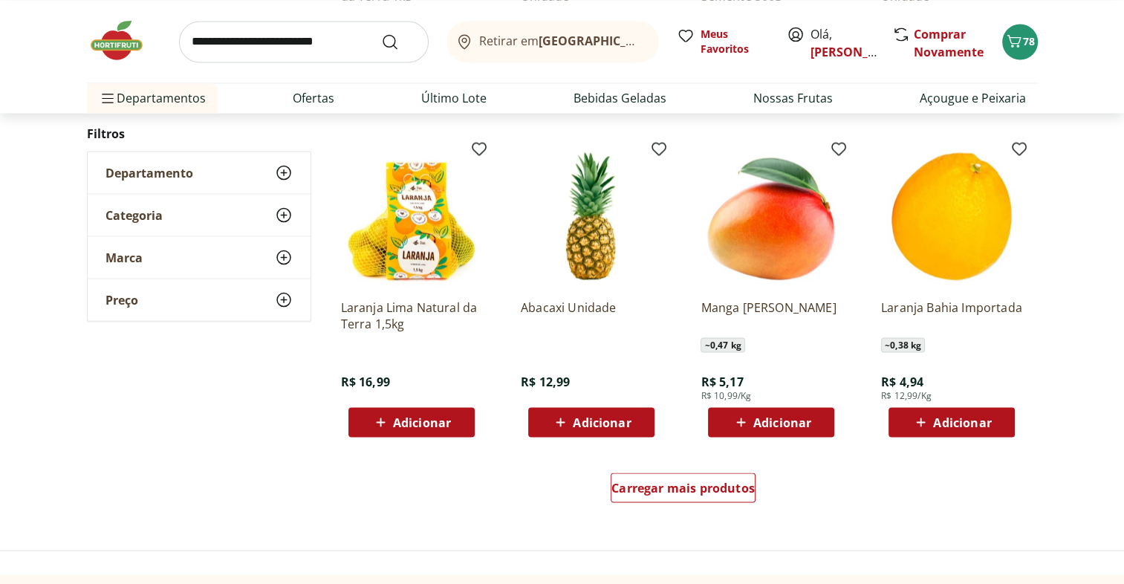
scroll to position [2709, 0]
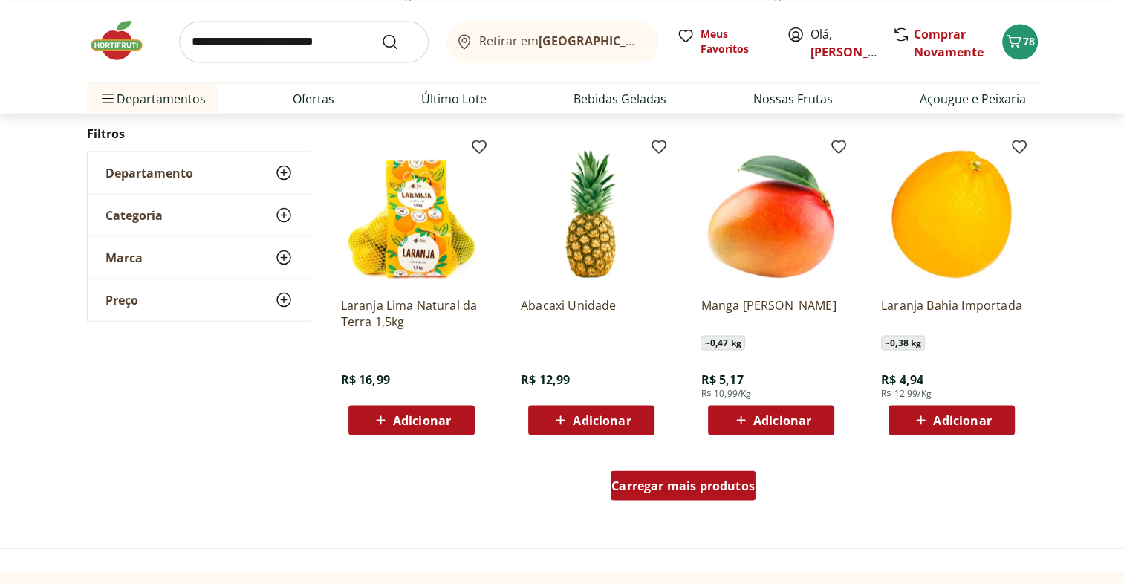
click at [708, 486] on span "Carregar mais produtos" at bounding box center [683, 485] width 143 height 12
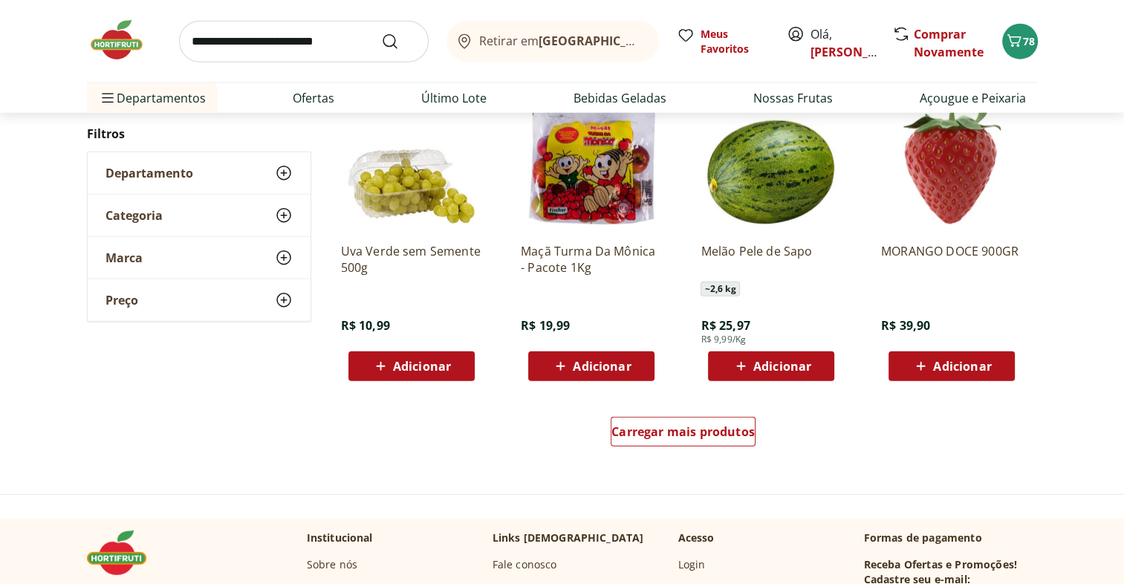
scroll to position [3730, 0]
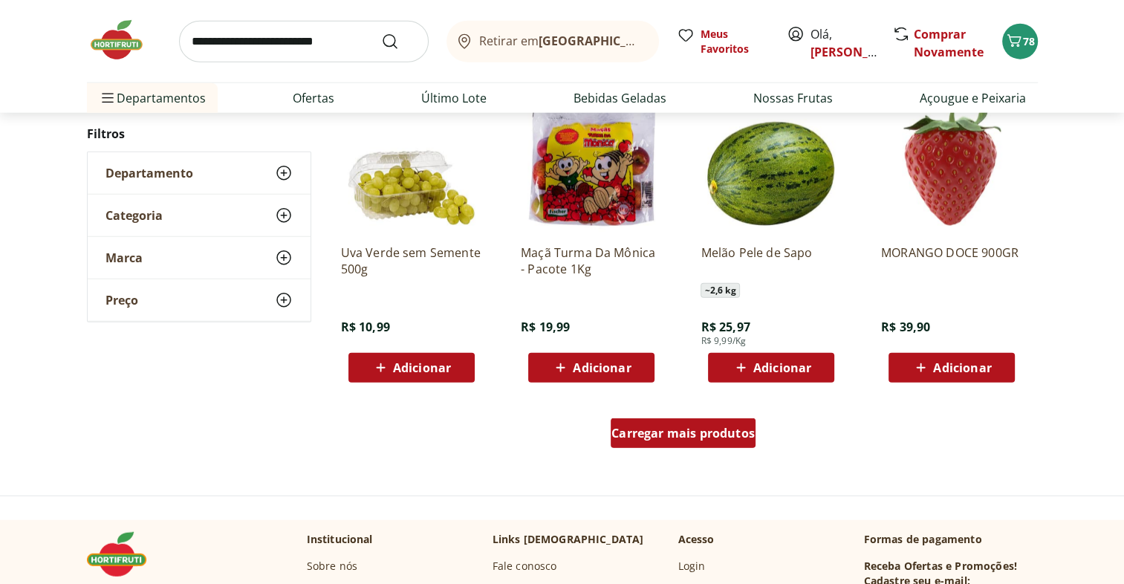
click at [719, 444] on div "Carregar mais produtos" at bounding box center [683, 433] width 145 height 30
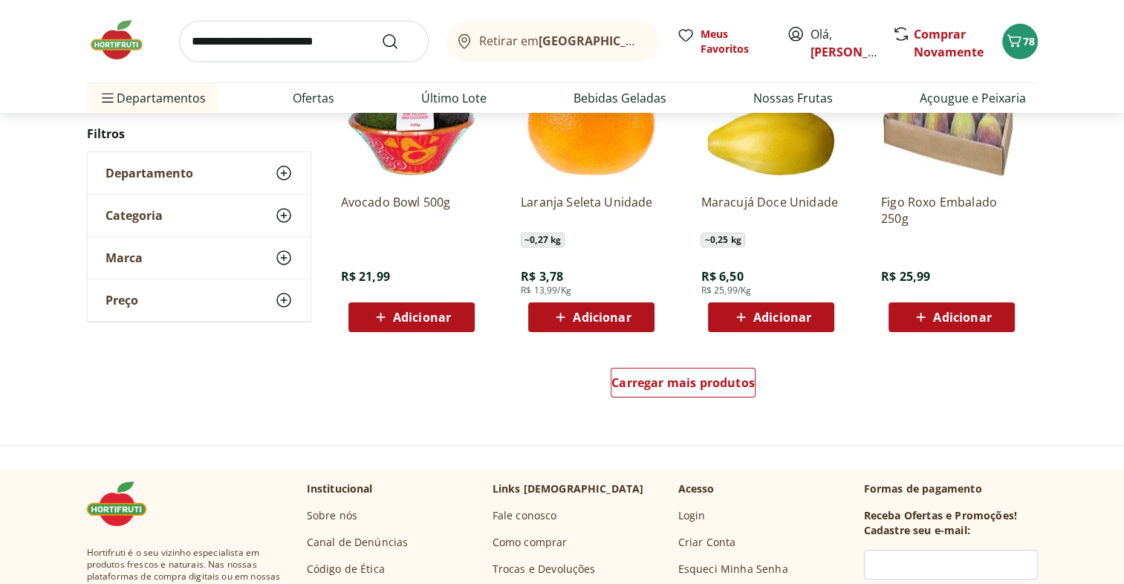
scroll to position [4751, 0]
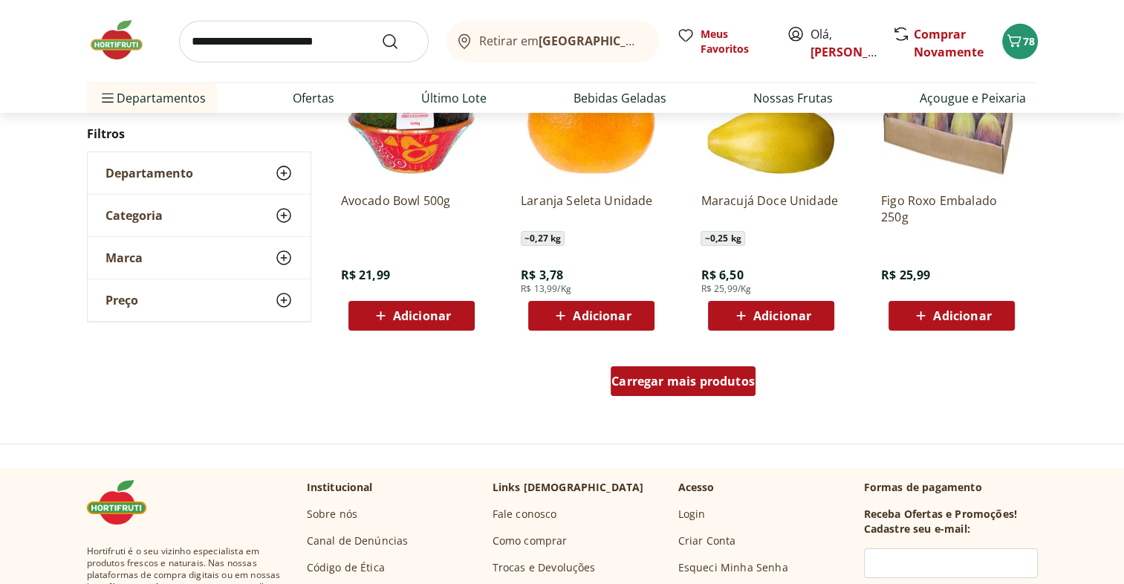
click at [697, 388] on div "Carregar mais produtos" at bounding box center [683, 381] width 145 height 30
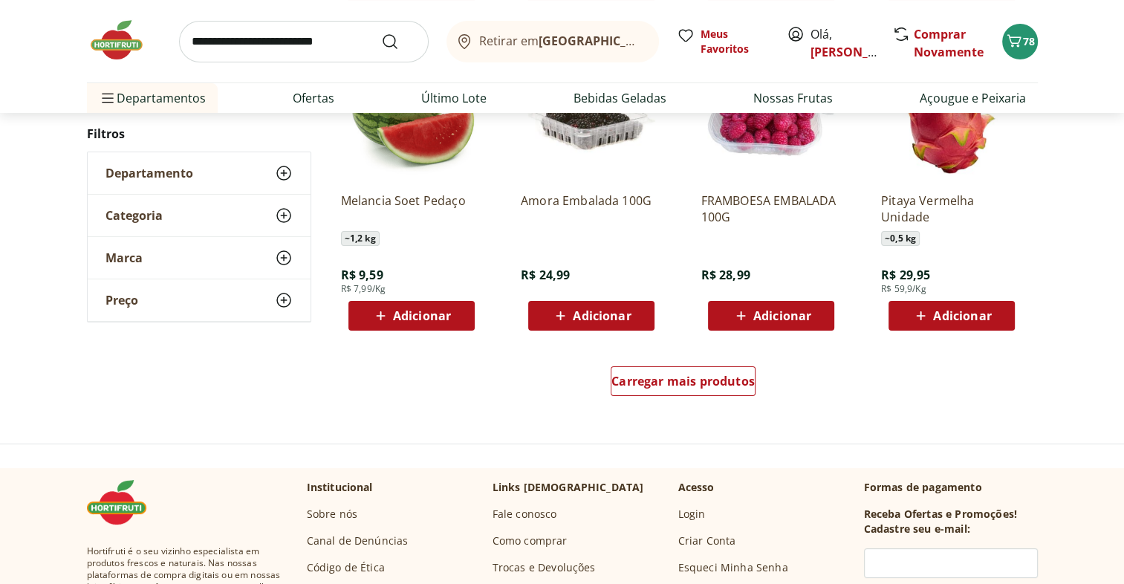
scroll to position [5722, 0]
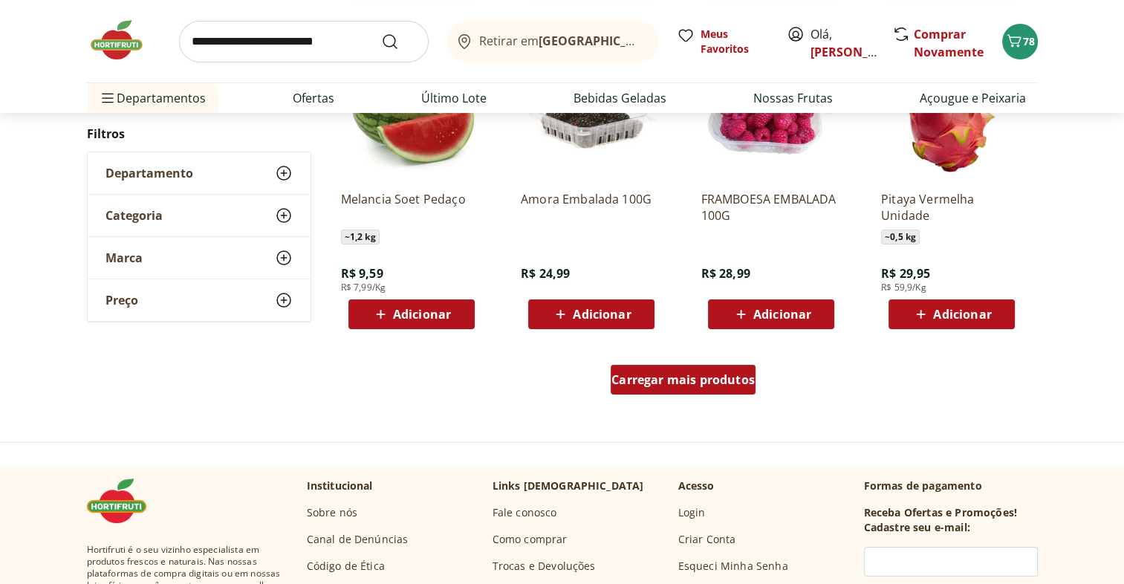
click at [727, 383] on span "Carregar mais produtos" at bounding box center [683, 380] width 143 height 12
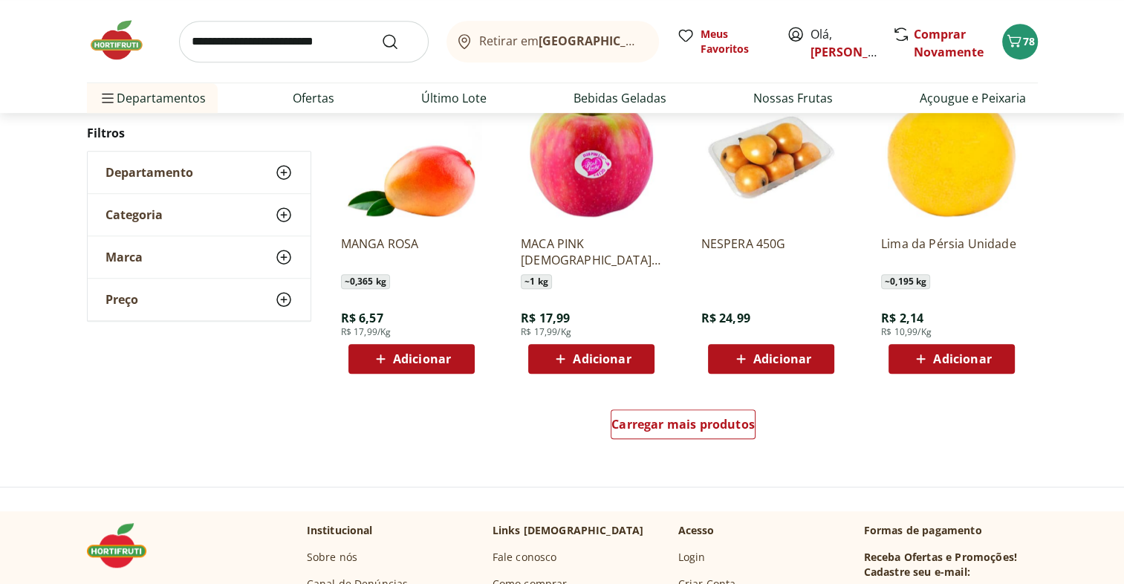
scroll to position [6646, 0]
click at [730, 425] on span "Carregar mais produtos" at bounding box center [683, 424] width 143 height 12
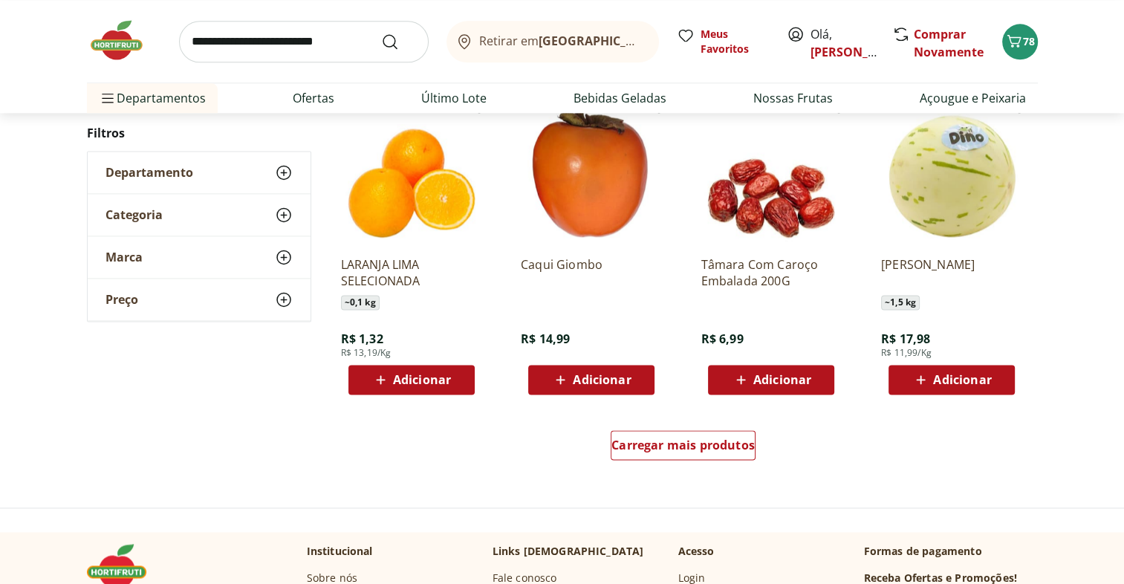
scroll to position [7594, 0]
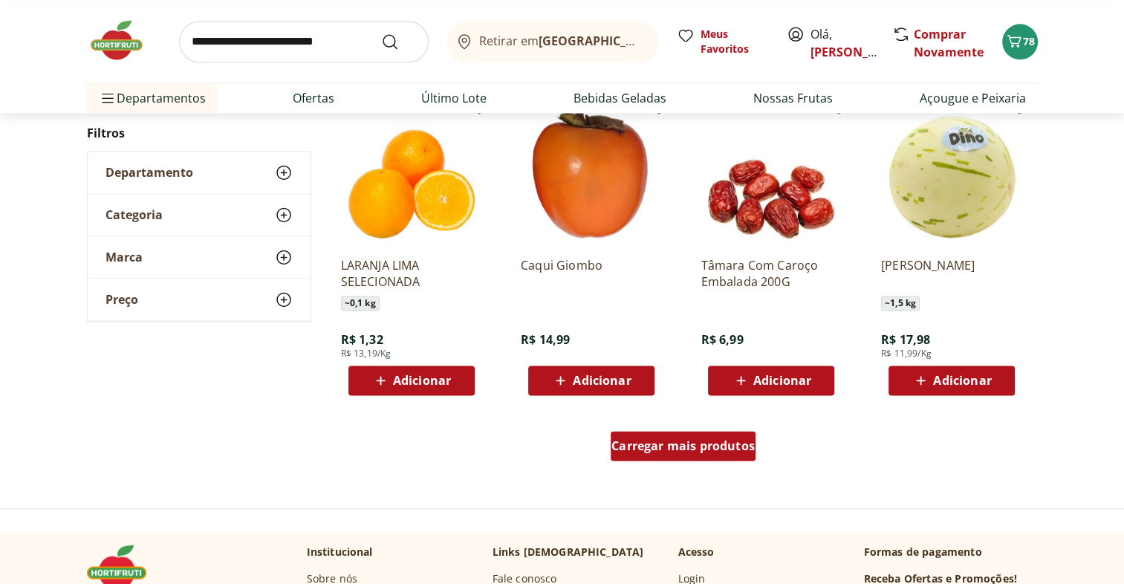
click at [748, 441] on span "Carregar mais produtos" at bounding box center [683, 446] width 143 height 12
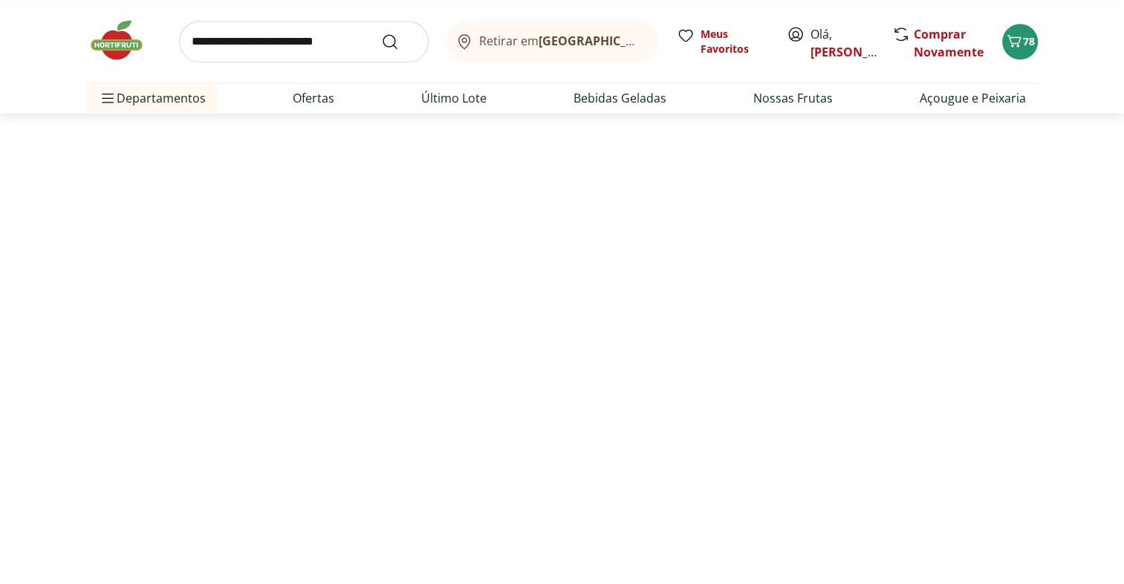
scroll to position [367, 0]
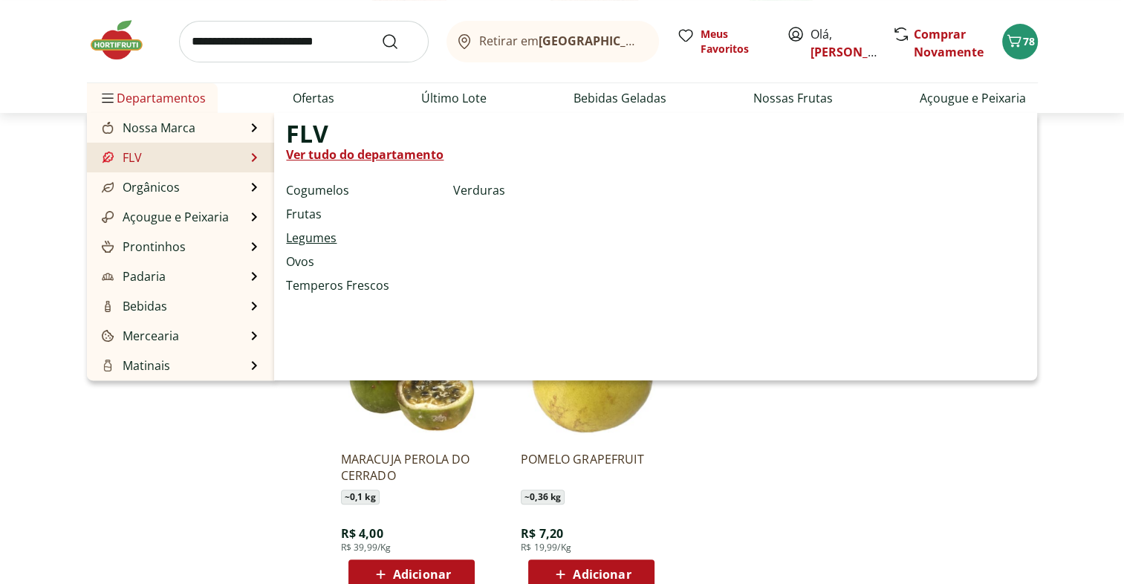
click at [321, 239] on link "Legumes" at bounding box center [311, 238] width 51 height 18
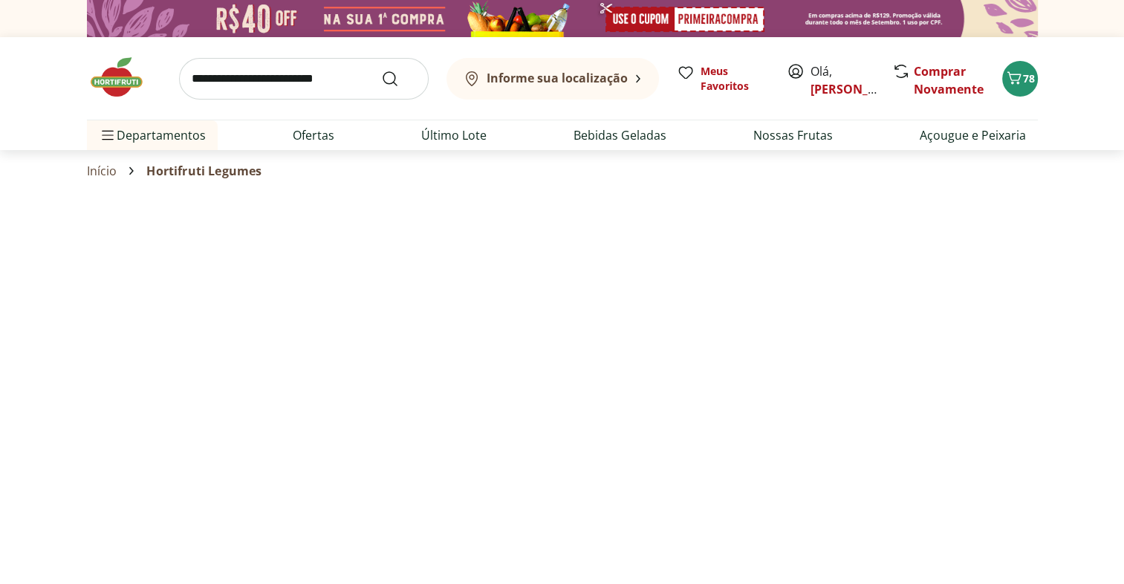
select select "**********"
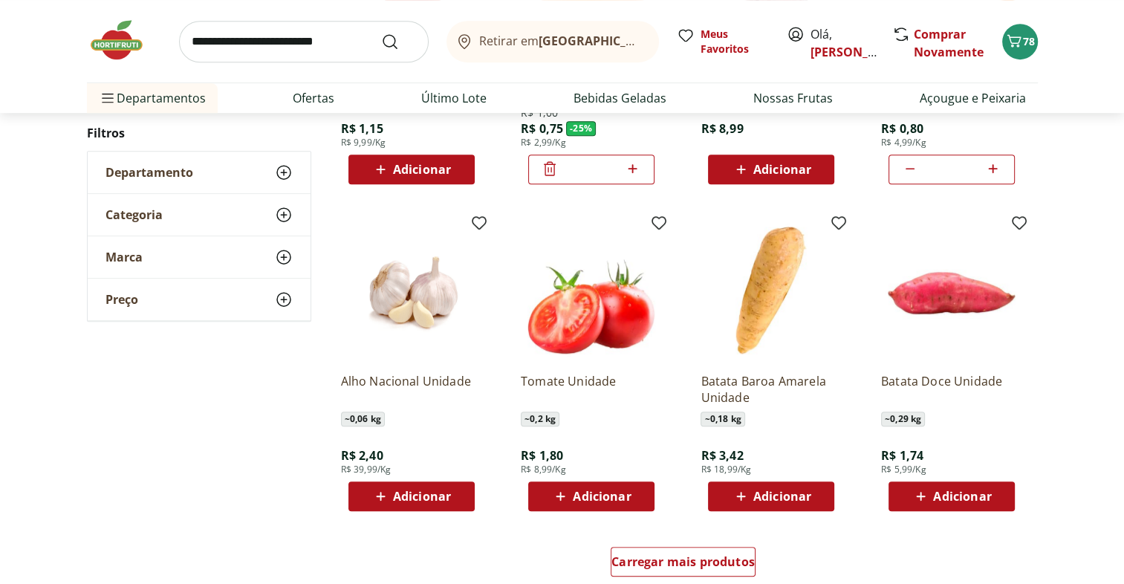
scroll to position [694, 0]
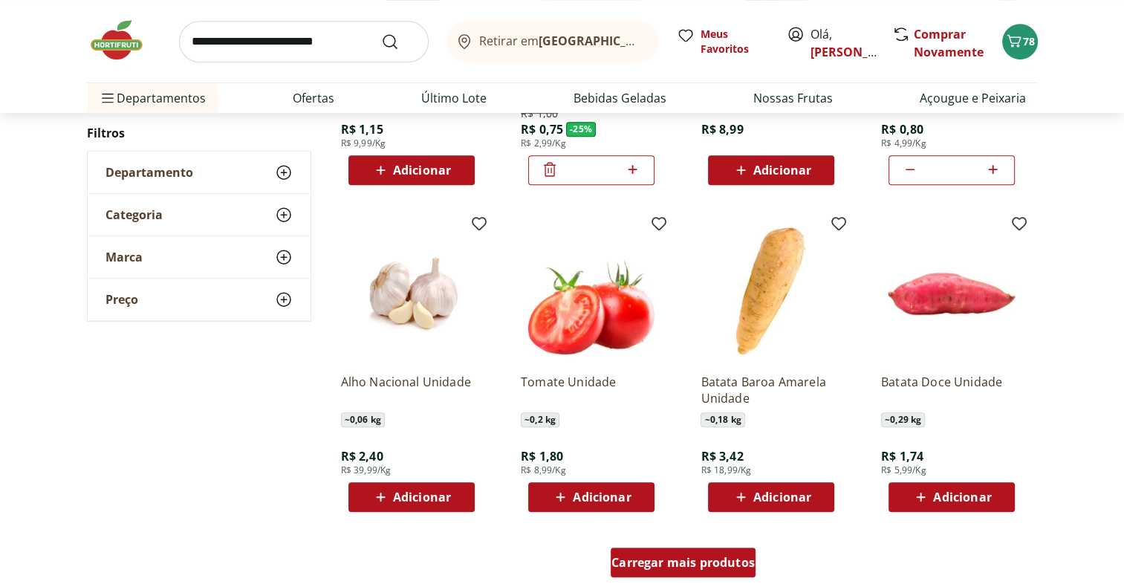
click at [734, 557] on span "Carregar mais produtos" at bounding box center [683, 563] width 143 height 12
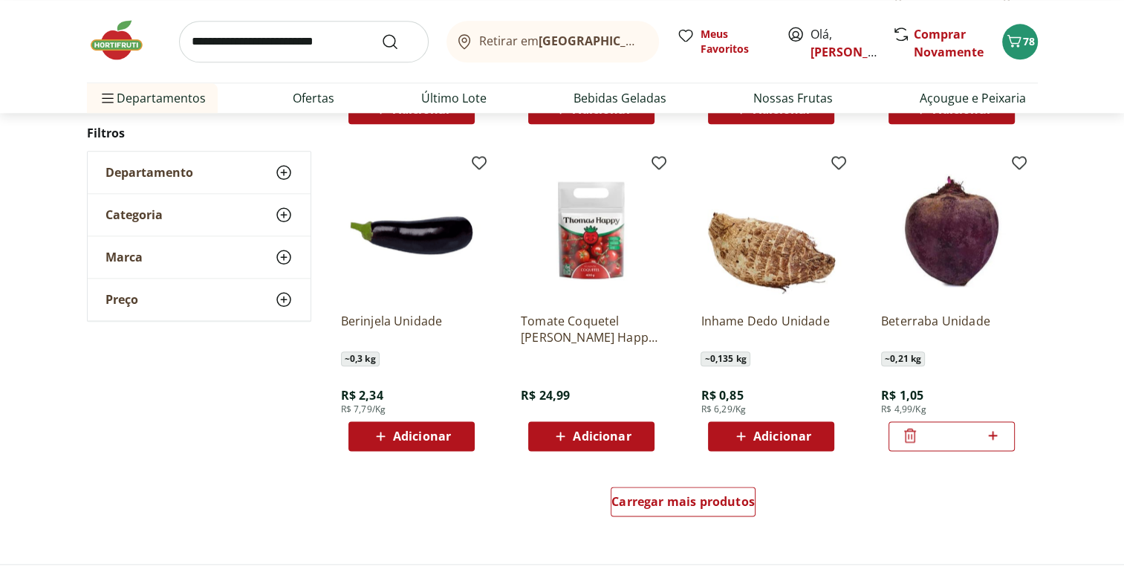
scroll to position [1763, 0]
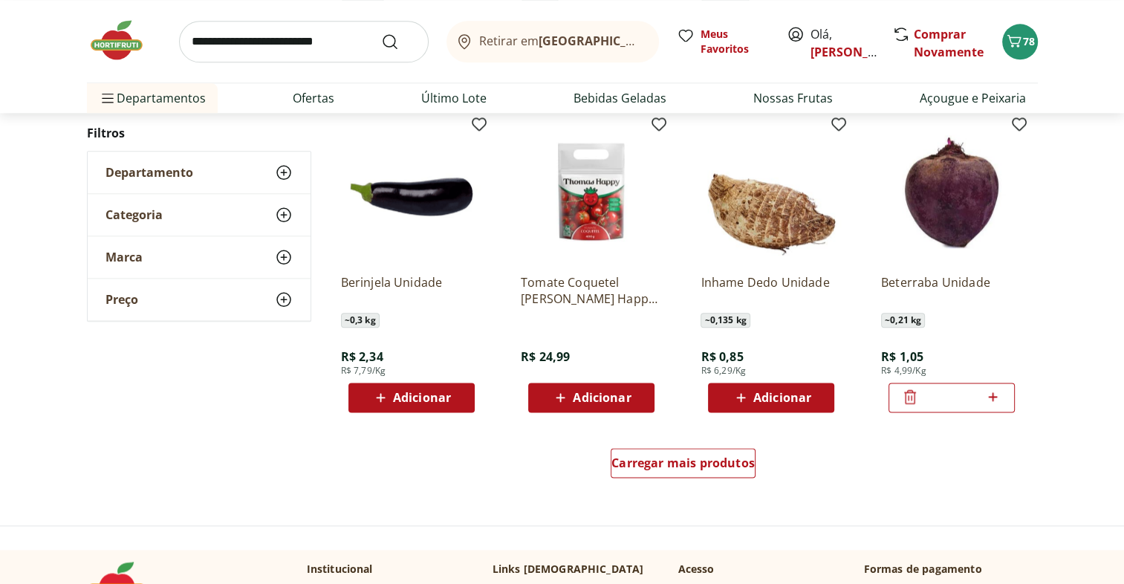
click at [823, 398] on button "Adicionar" at bounding box center [771, 398] width 126 height 30
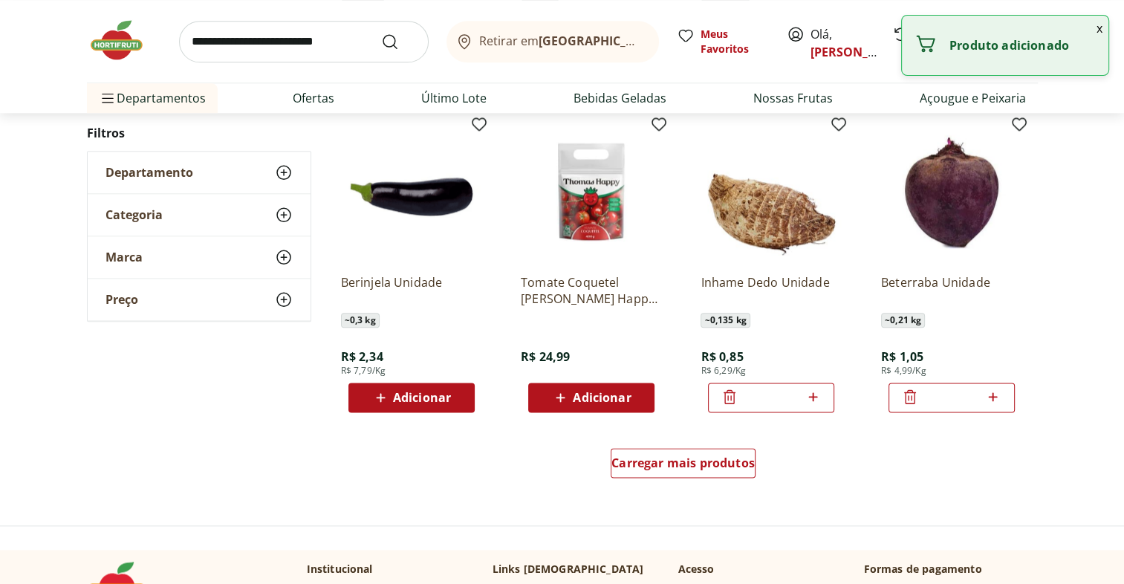
click at [812, 395] on icon at bounding box center [812, 396] width 9 height 9
type input "*"
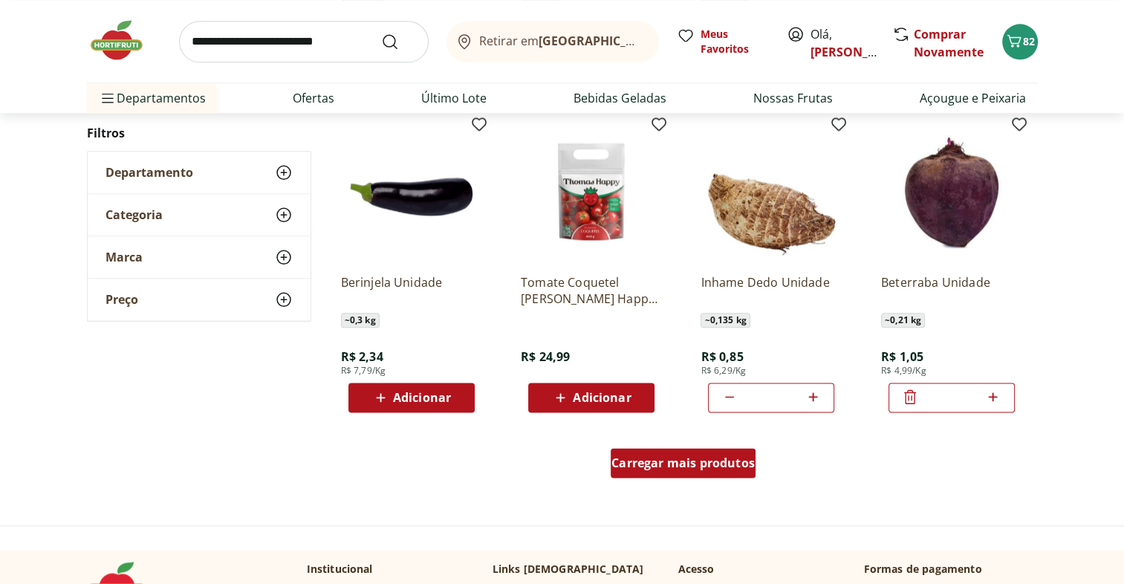
click at [718, 474] on div "Carregar mais produtos" at bounding box center [683, 463] width 145 height 30
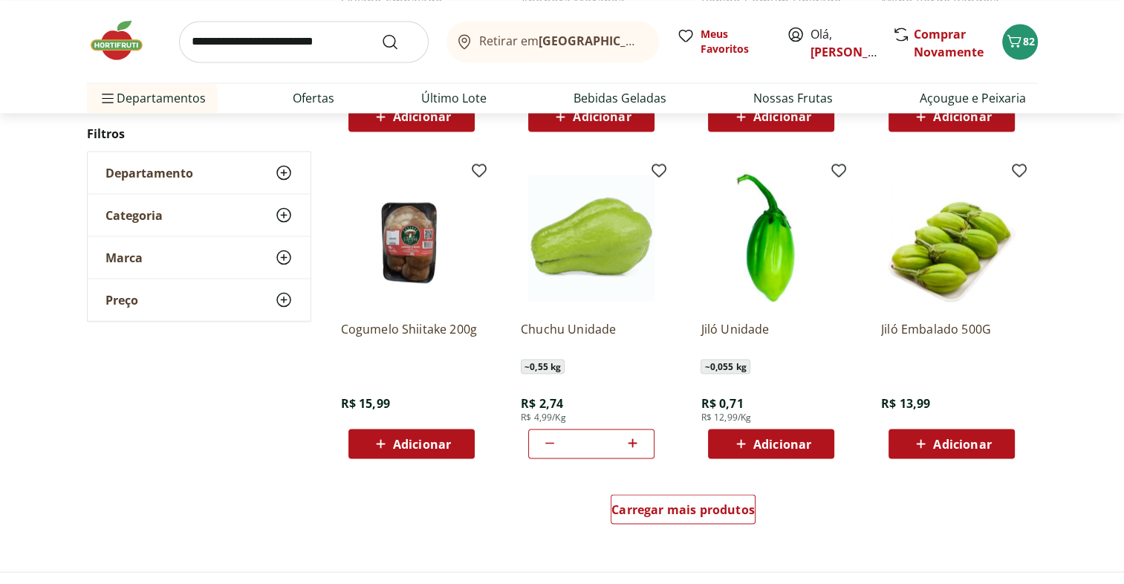
scroll to position [2690, 0]
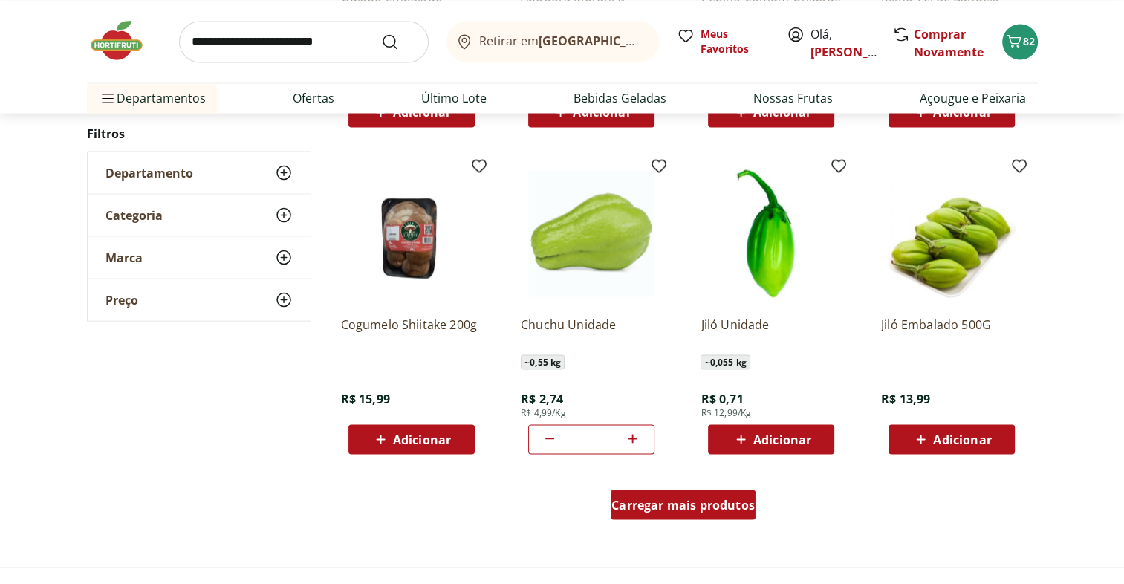
click at [732, 508] on span "Carregar mais produtos" at bounding box center [683, 505] width 143 height 12
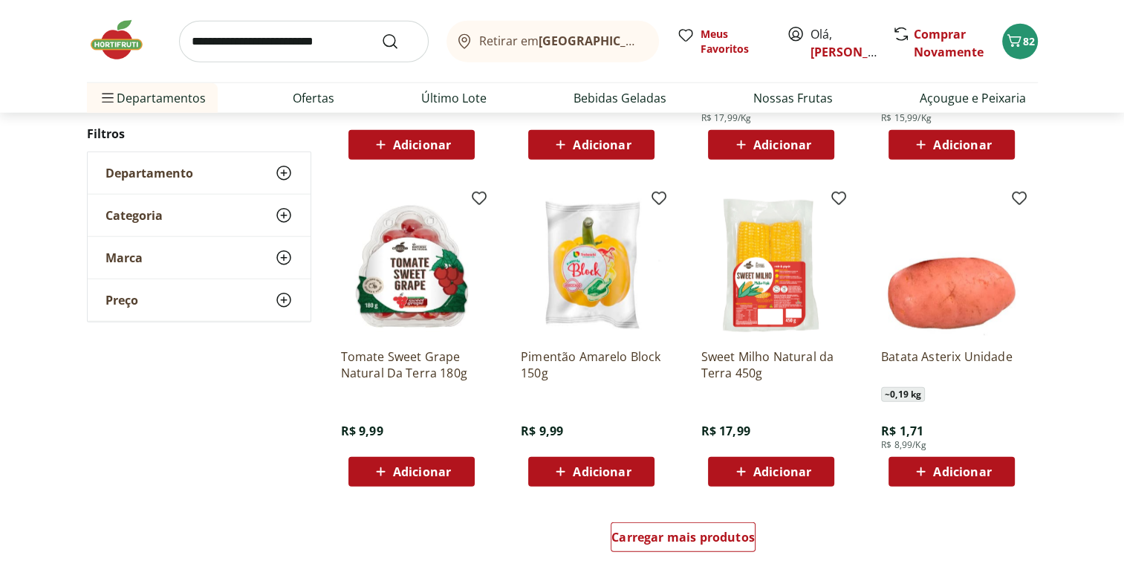
scroll to position [3626, 0]
click at [723, 540] on span "Carregar mais produtos" at bounding box center [683, 537] width 143 height 12
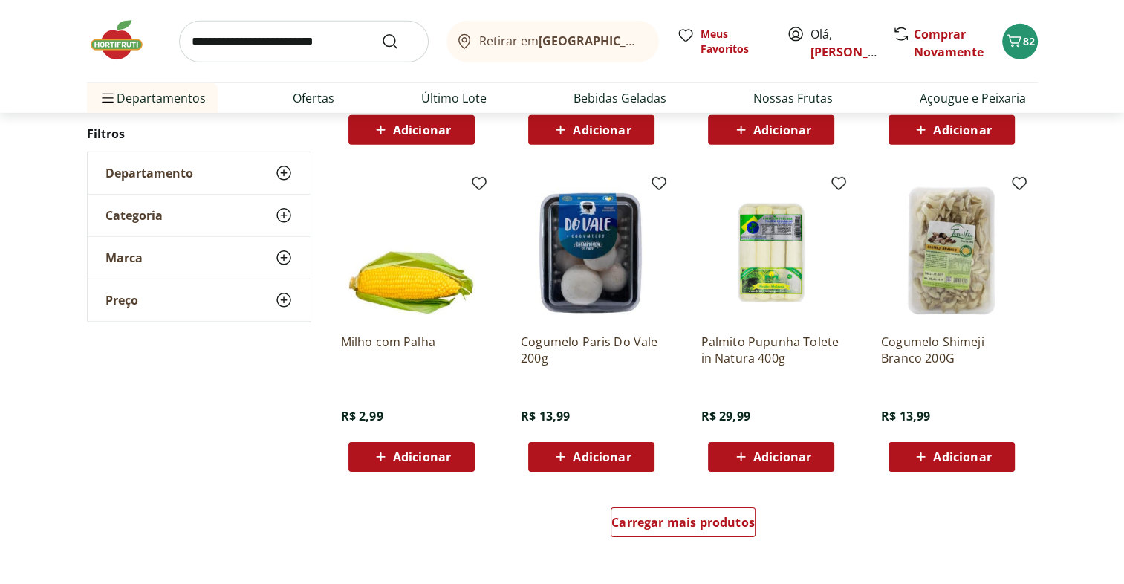
scroll to position [4610, 0]
click at [731, 525] on span "Carregar mais produtos" at bounding box center [683, 522] width 143 height 12
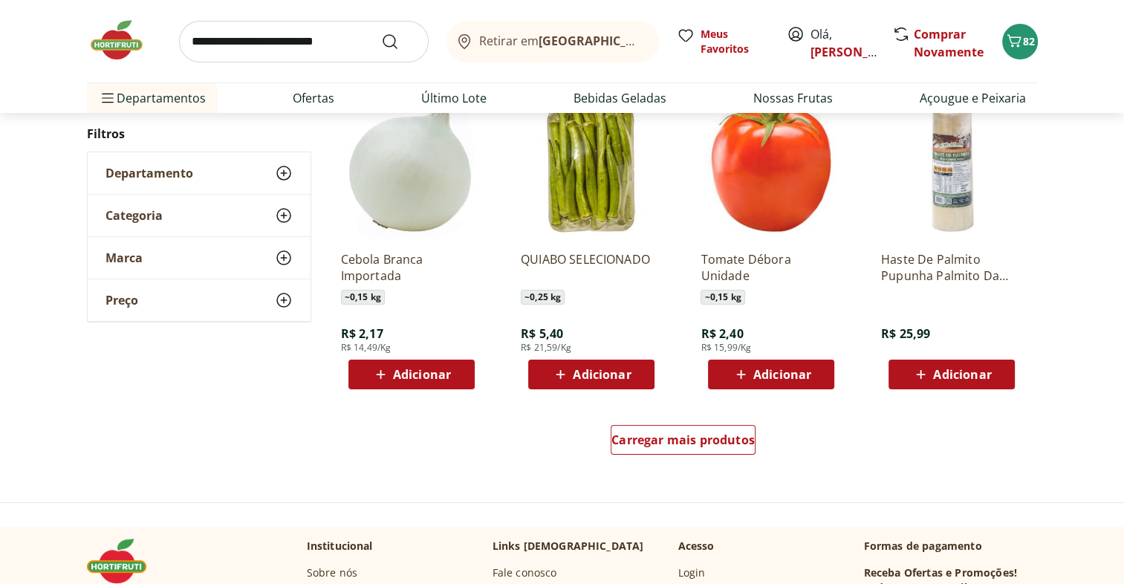
scroll to position [5661, 0]
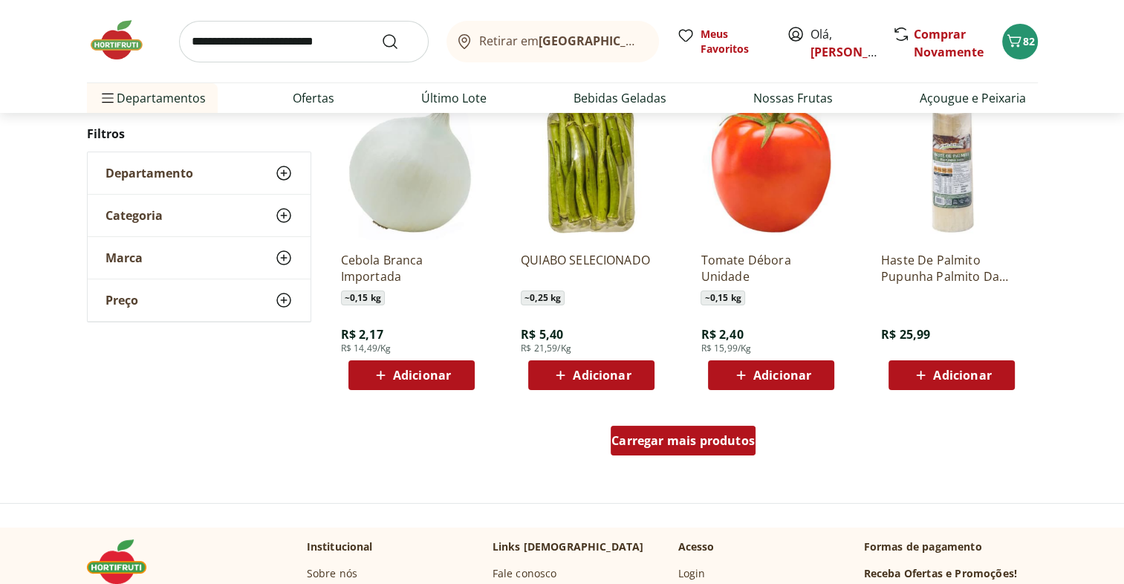
click at [722, 441] on span "Carregar mais produtos" at bounding box center [683, 441] width 143 height 12
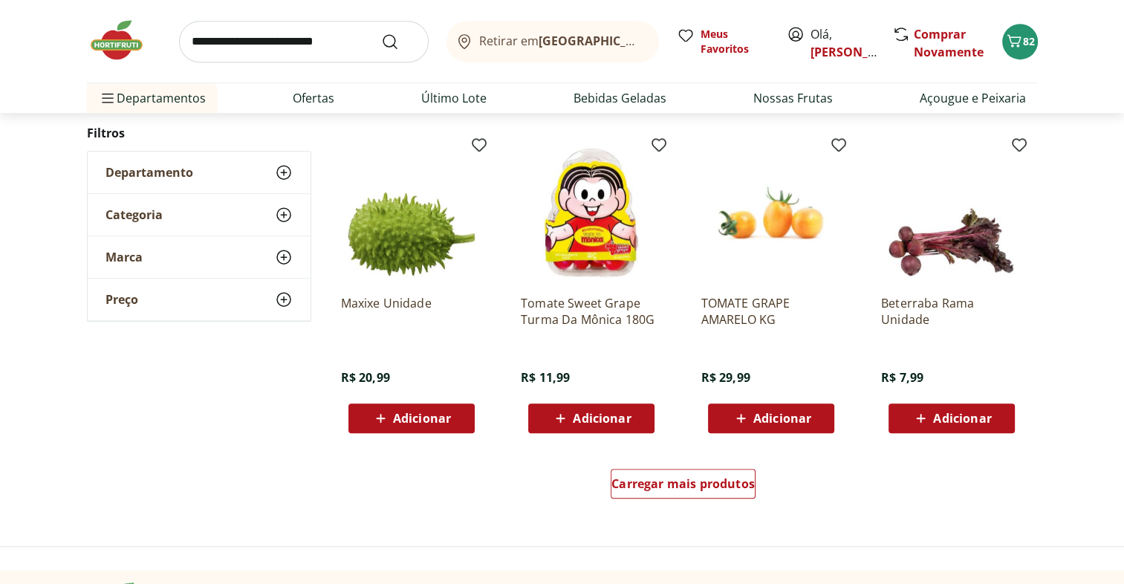
scroll to position [6601, 0]
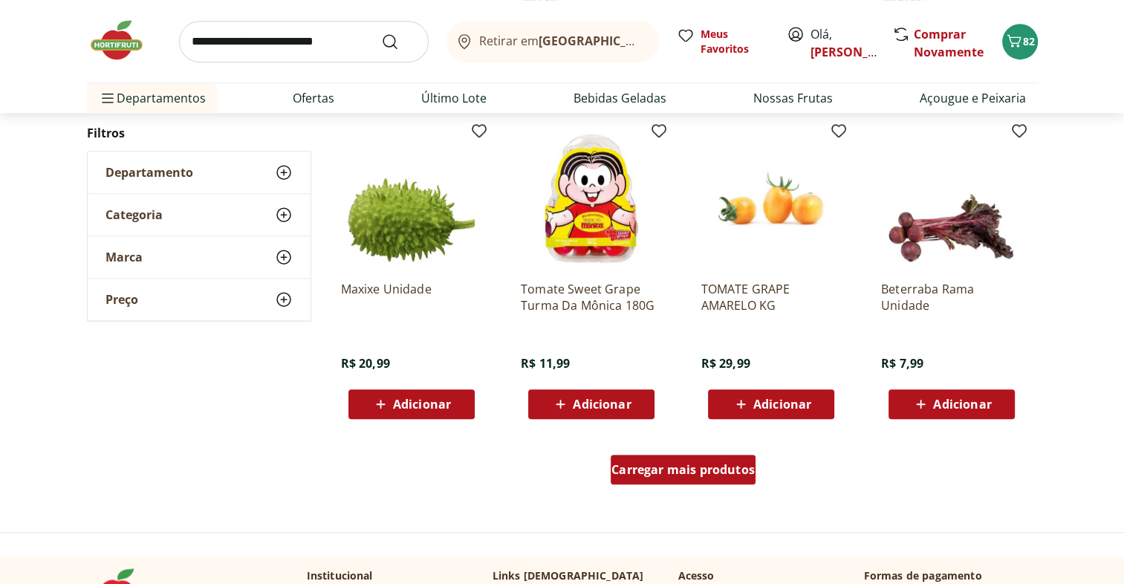
click at [749, 468] on span "Carregar mais produtos" at bounding box center [683, 470] width 143 height 12
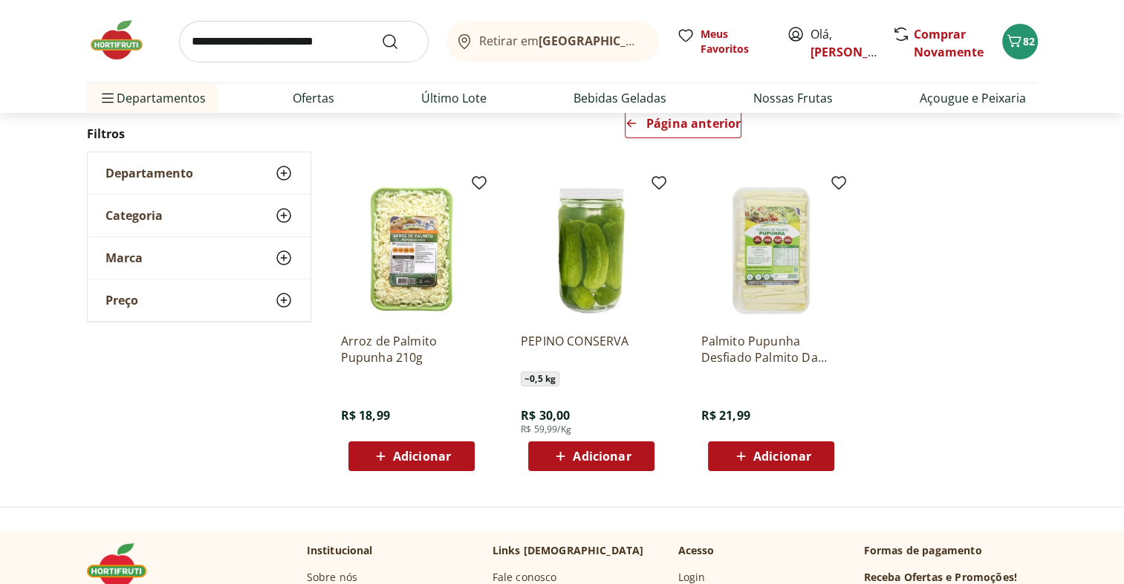
scroll to position [158, 0]
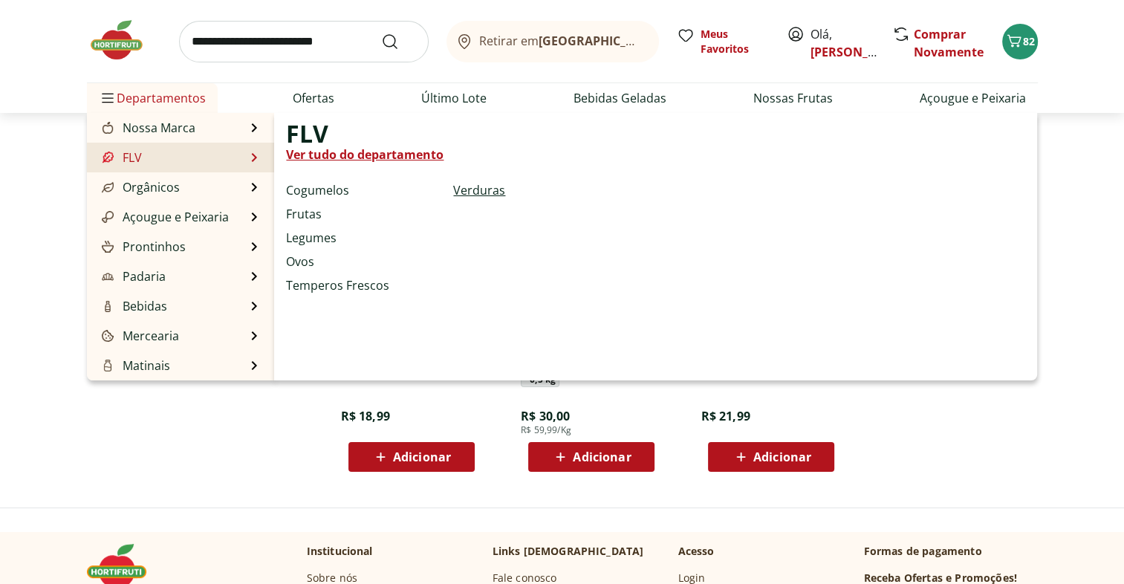
click at [474, 192] on link "Verduras" at bounding box center [479, 190] width 52 height 18
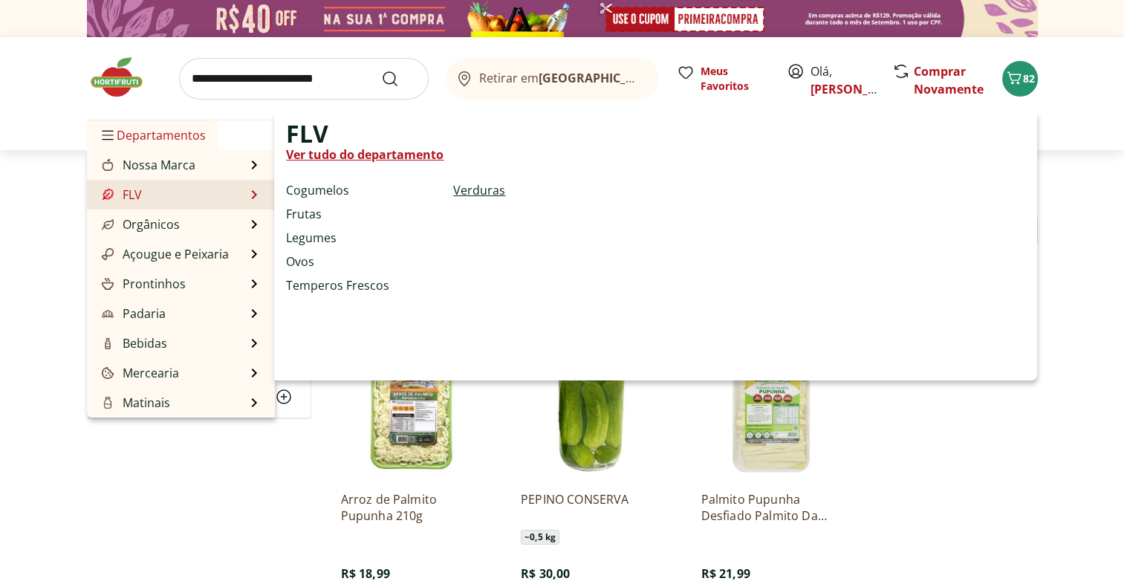
select select "**********"
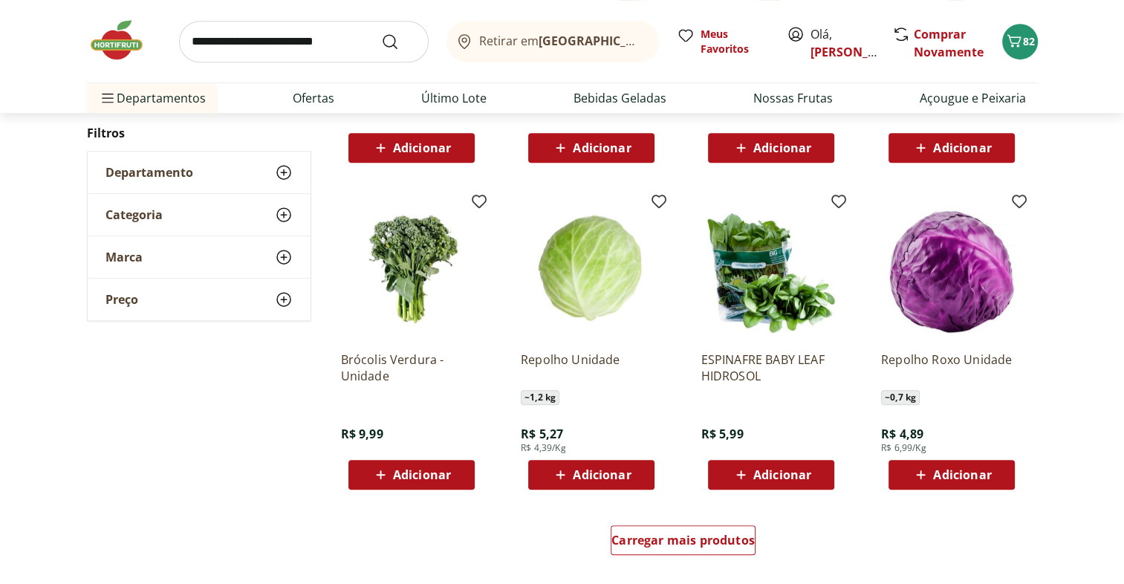
scroll to position [722, 0]
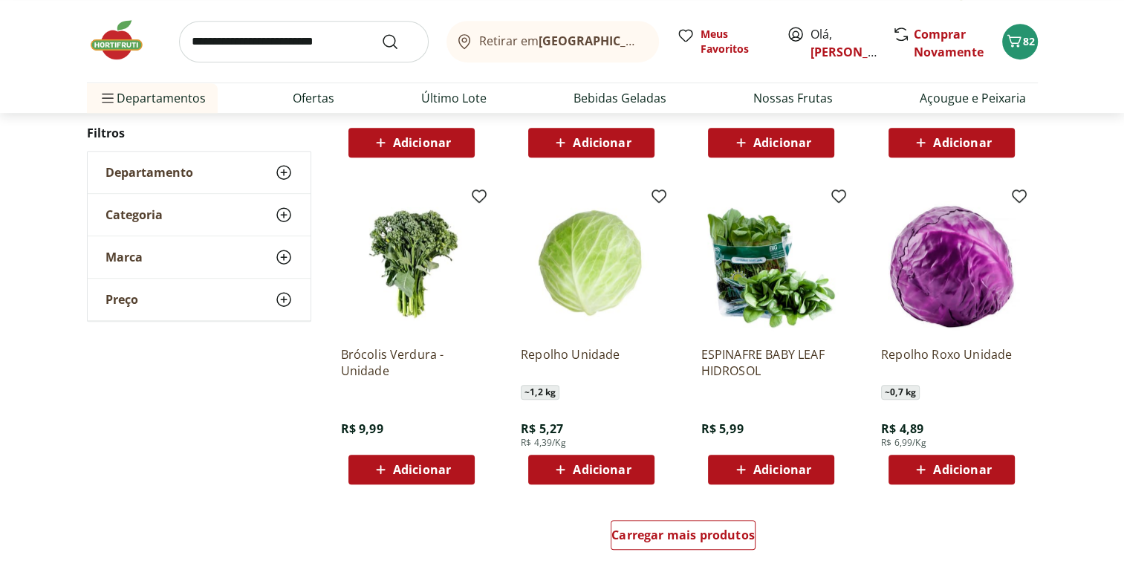
click at [632, 462] on div "Adicionar" at bounding box center [591, 469] width 103 height 27
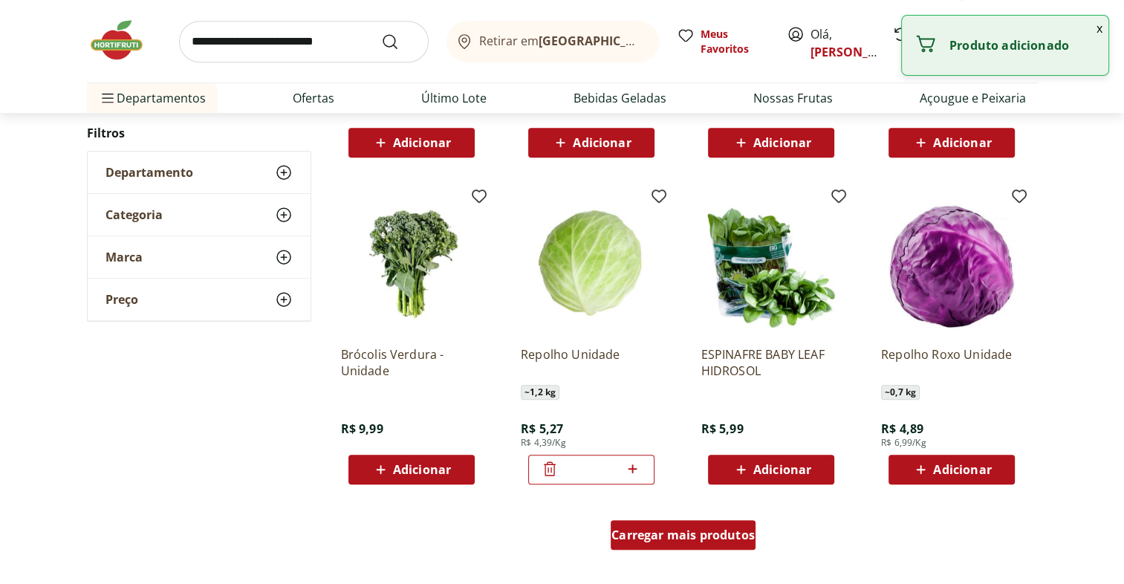
click at [724, 534] on span "Carregar mais produtos" at bounding box center [683, 535] width 143 height 12
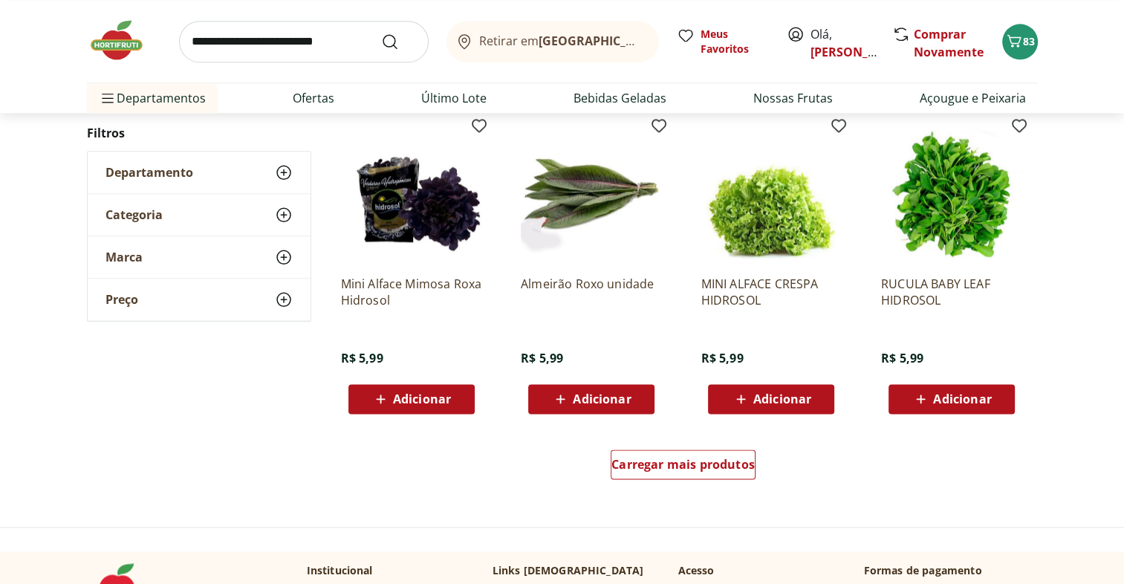
scroll to position [1760, 0]
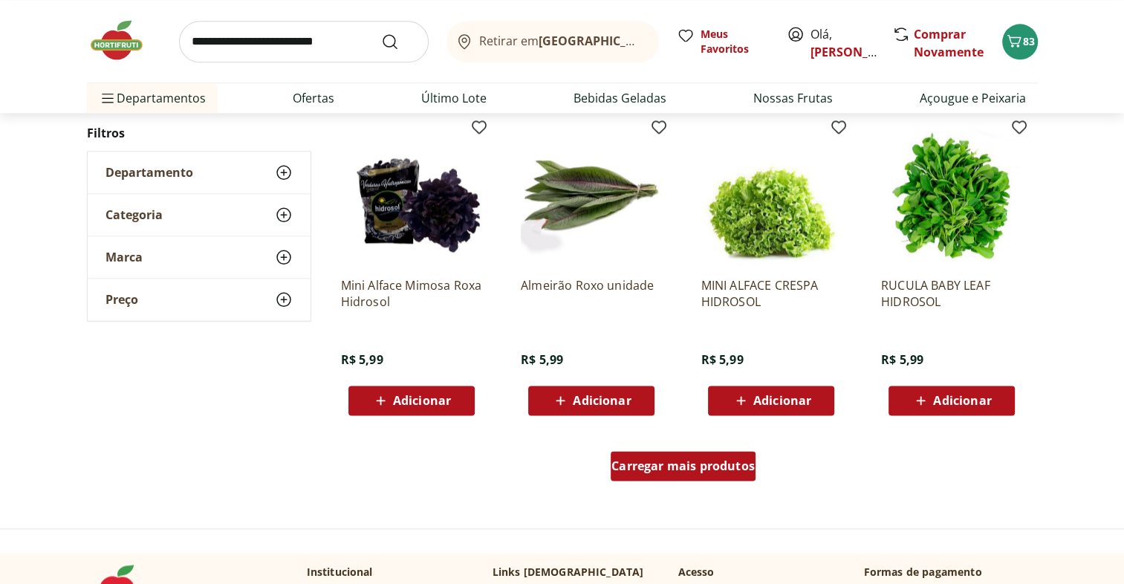
click at [732, 460] on span "Carregar mais produtos" at bounding box center [683, 466] width 143 height 12
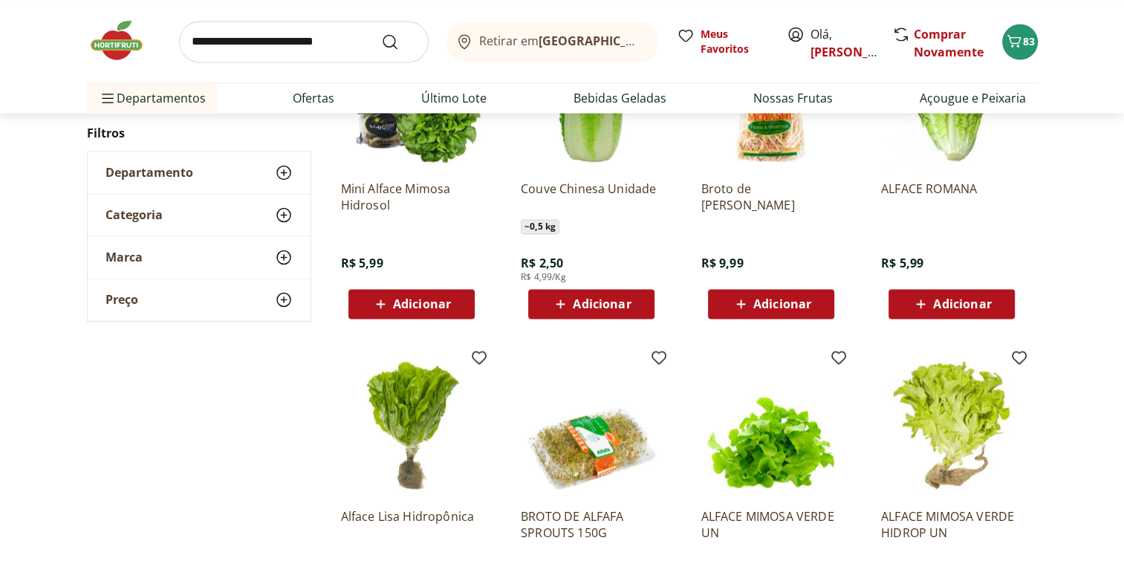
scroll to position [2708, 0]
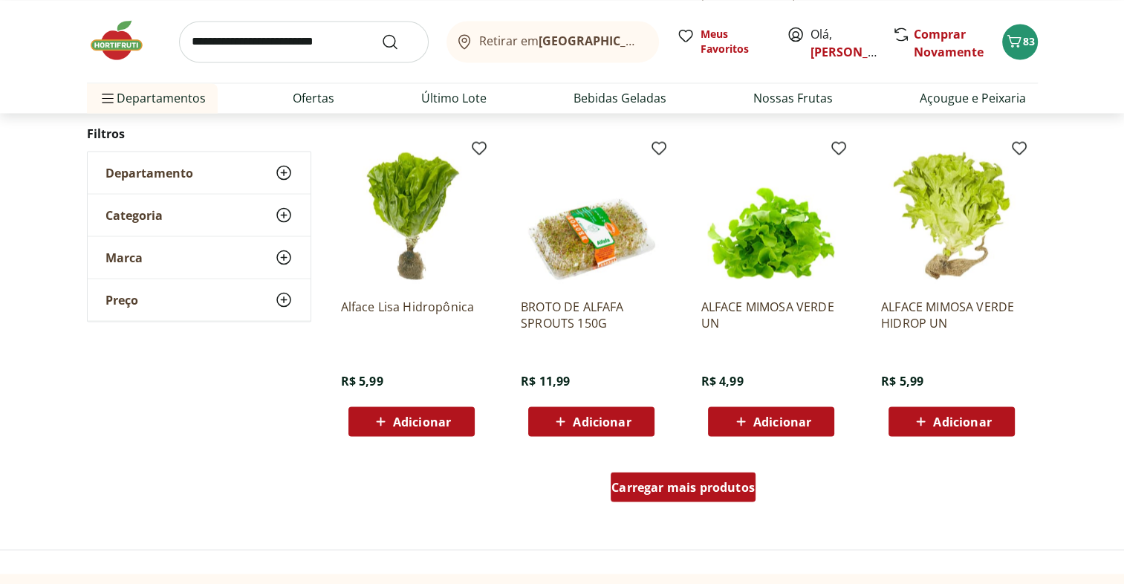
click at [713, 490] on span "Carregar mais produtos" at bounding box center [683, 487] width 143 height 12
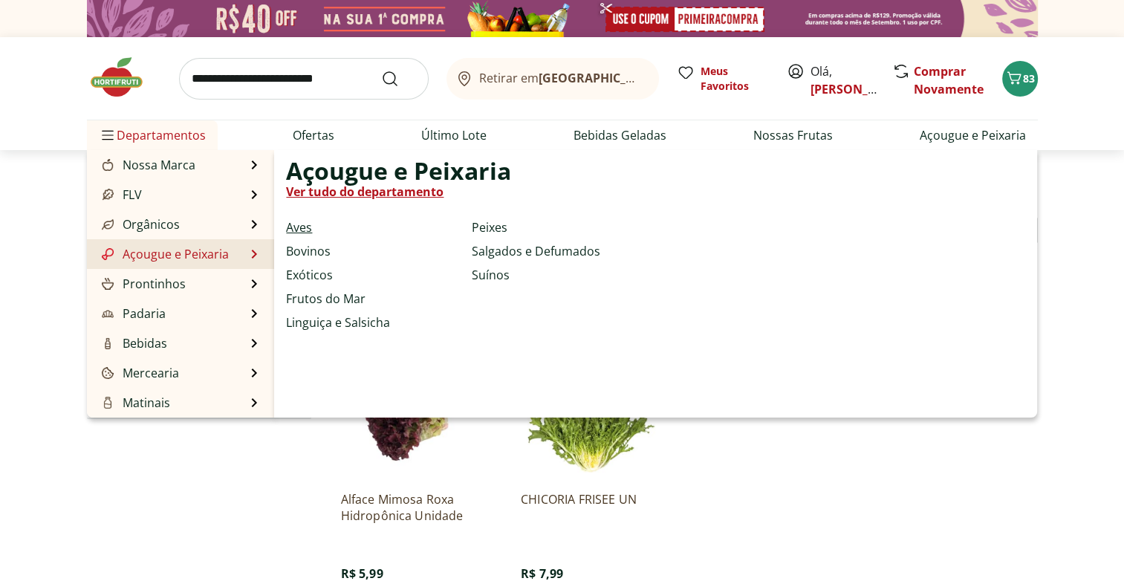
click at [299, 227] on link "Aves" at bounding box center [299, 227] width 26 height 18
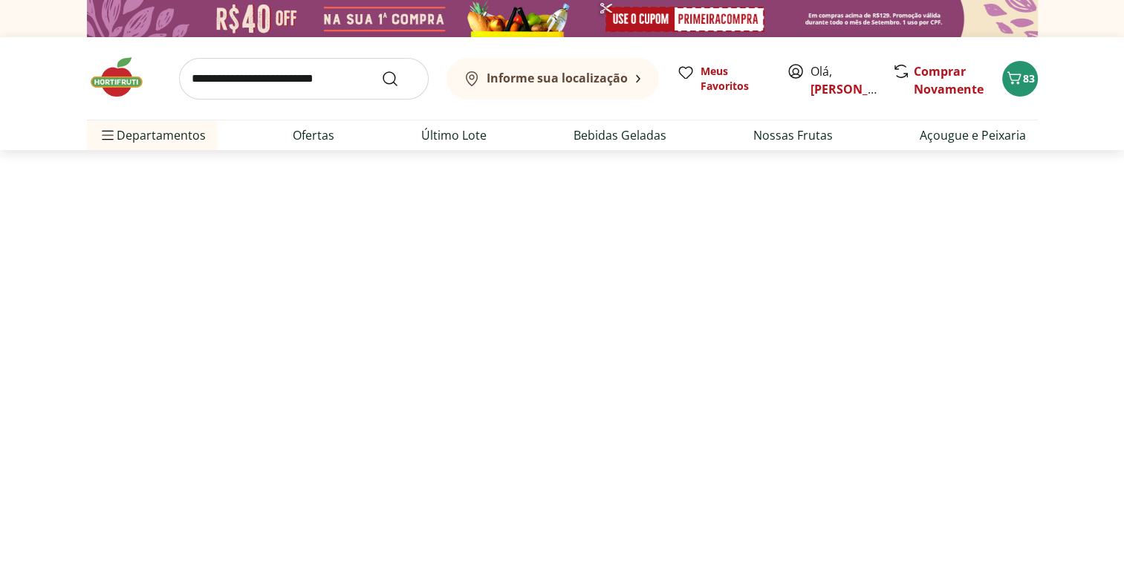
select select "**********"
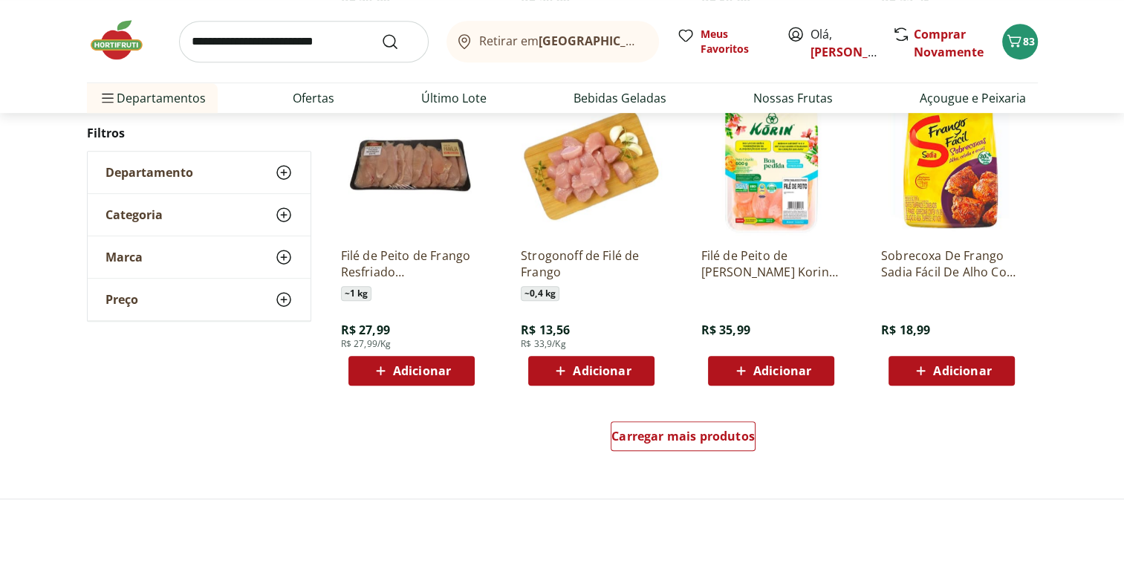
scroll to position [819, 0]
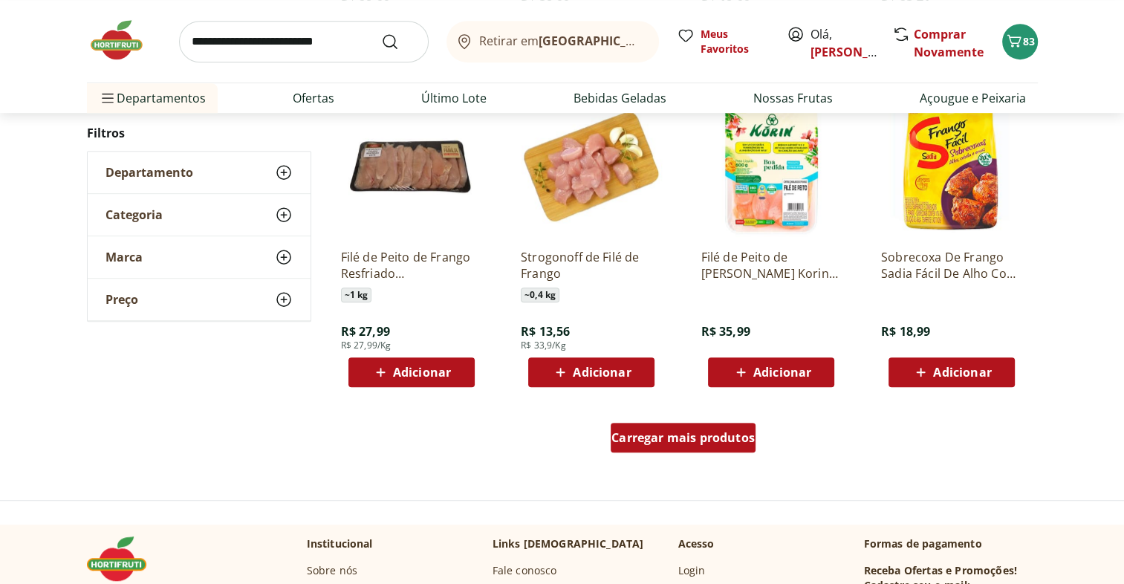
click at [730, 442] on span "Carregar mais produtos" at bounding box center [683, 438] width 143 height 12
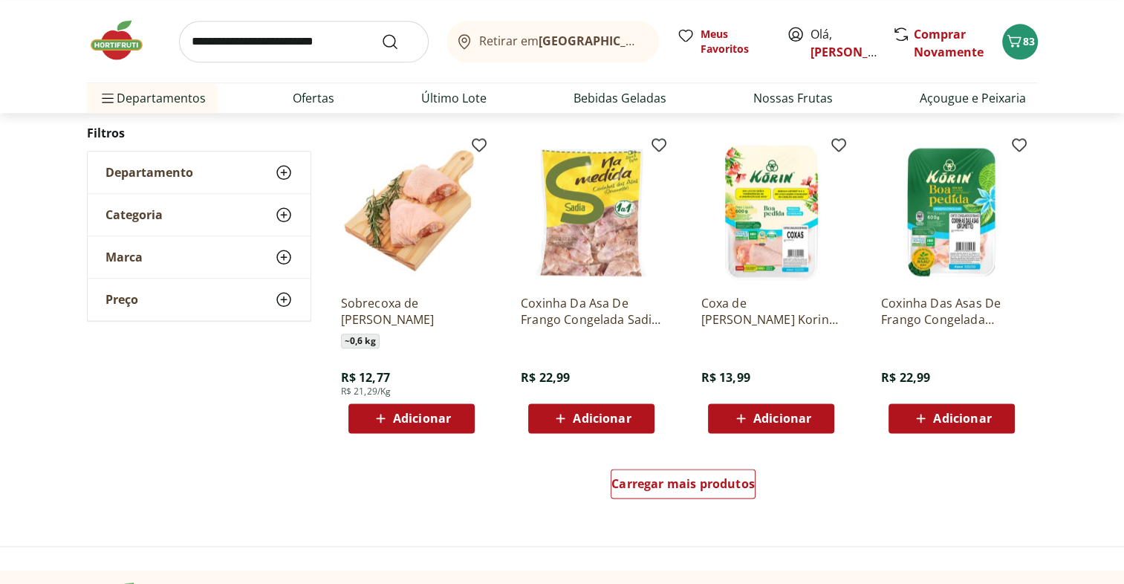
scroll to position [1743, 0]
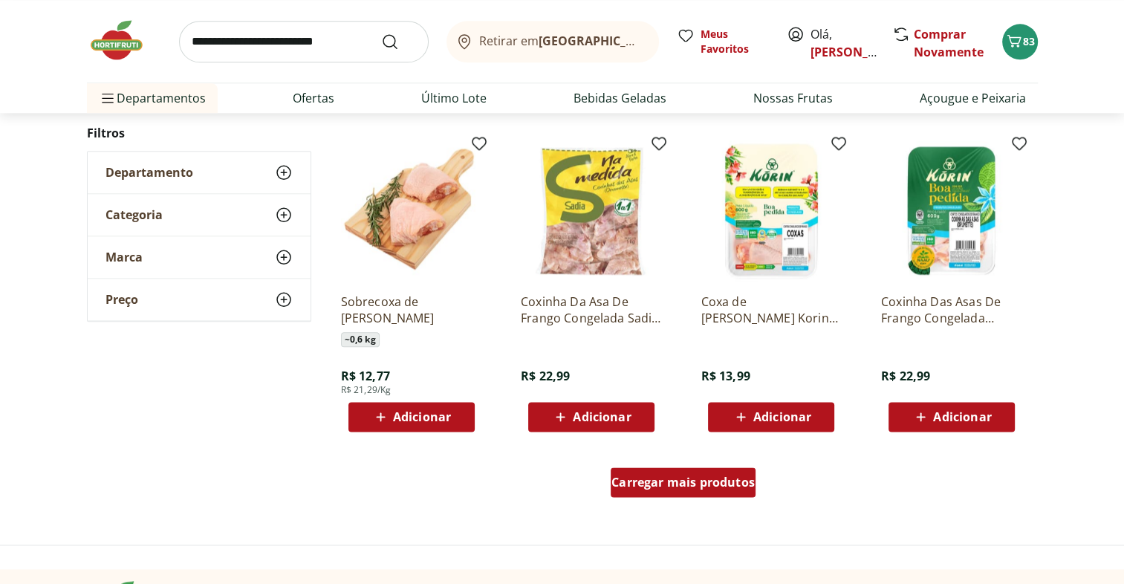
click at [703, 477] on span "Carregar mais produtos" at bounding box center [683, 482] width 143 height 12
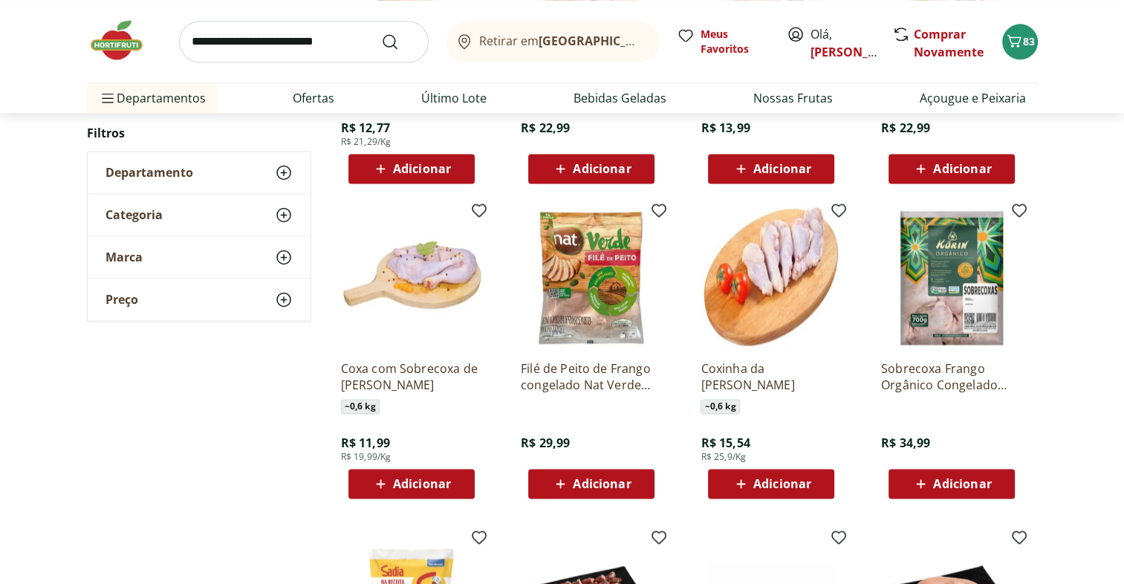
scroll to position [1990, 0]
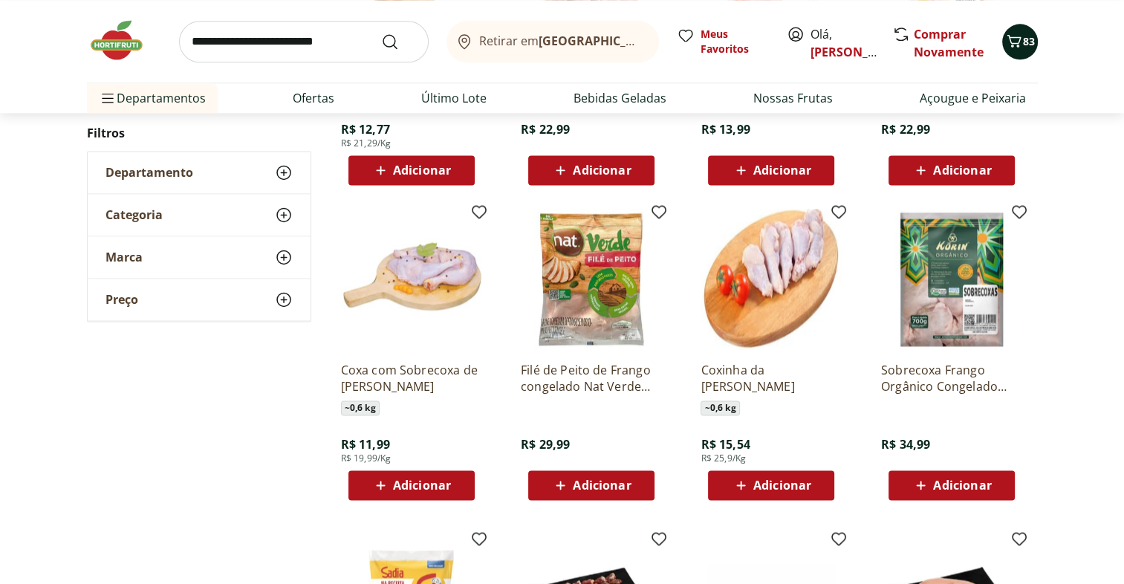
click at [1018, 32] on icon "Carrinho" at bounding box center [1014, 41] width 18 height 18
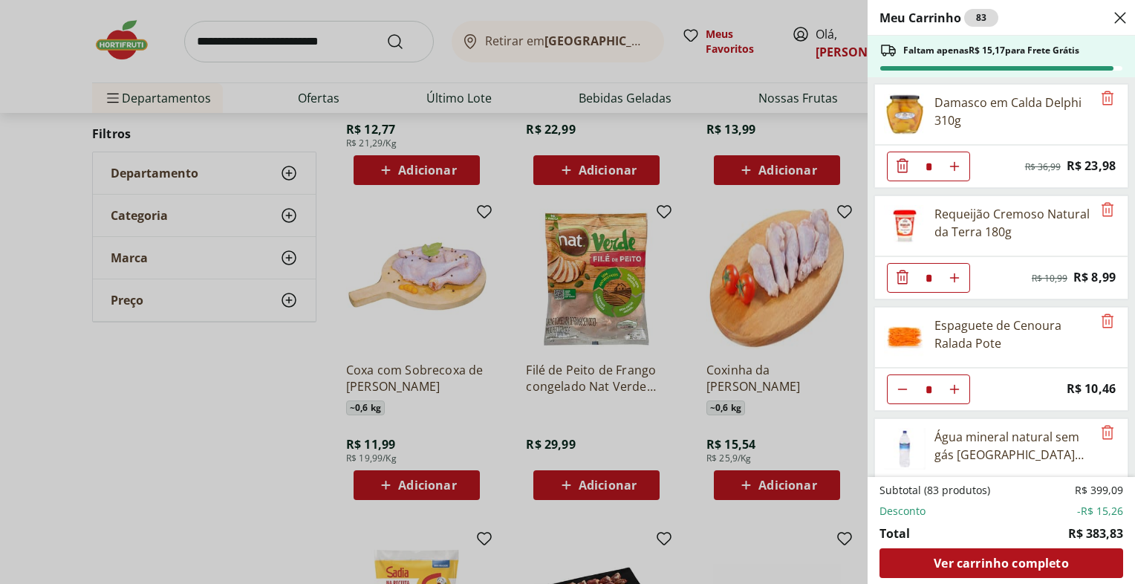
click at [178, 487] on div "Meu Carrinho 83 Faltam apenas R$ 15,17 para Frete Grátis Damasco em Calda Delph…" at bounding box center [567, 292] width 1135 height 584
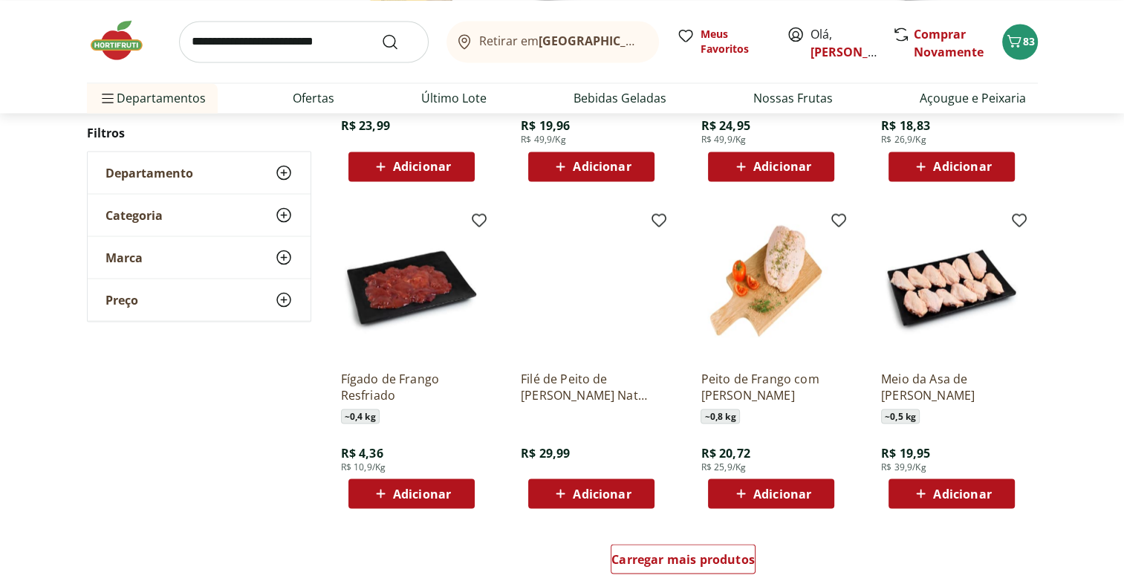
scroll to position [2713, 0]
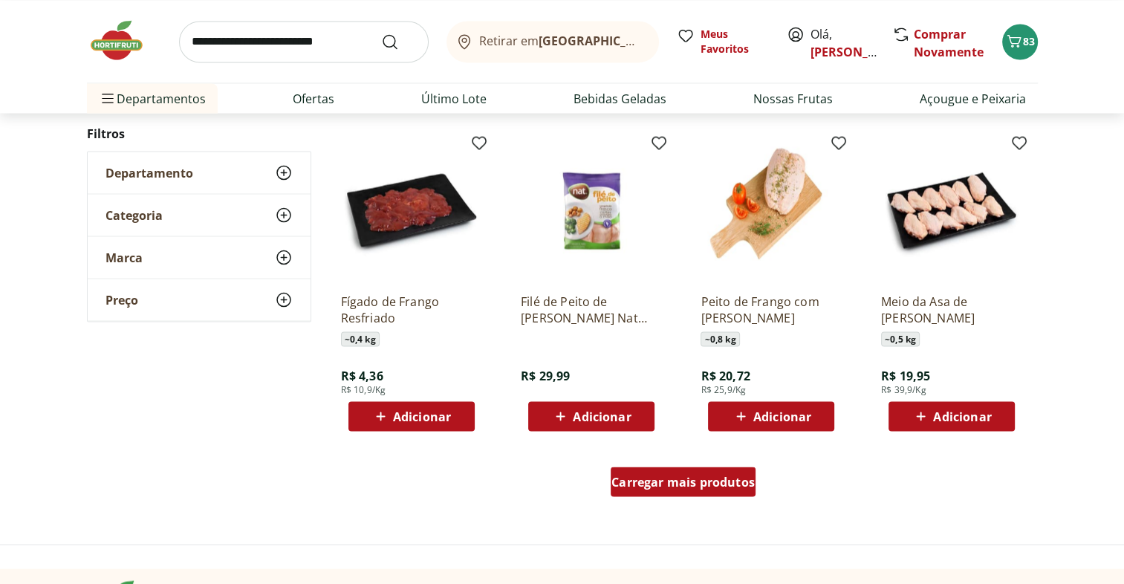
click at [719, 476] on span "Carregar mais produtos" at bounding box center [683, 482] width 143 height 12
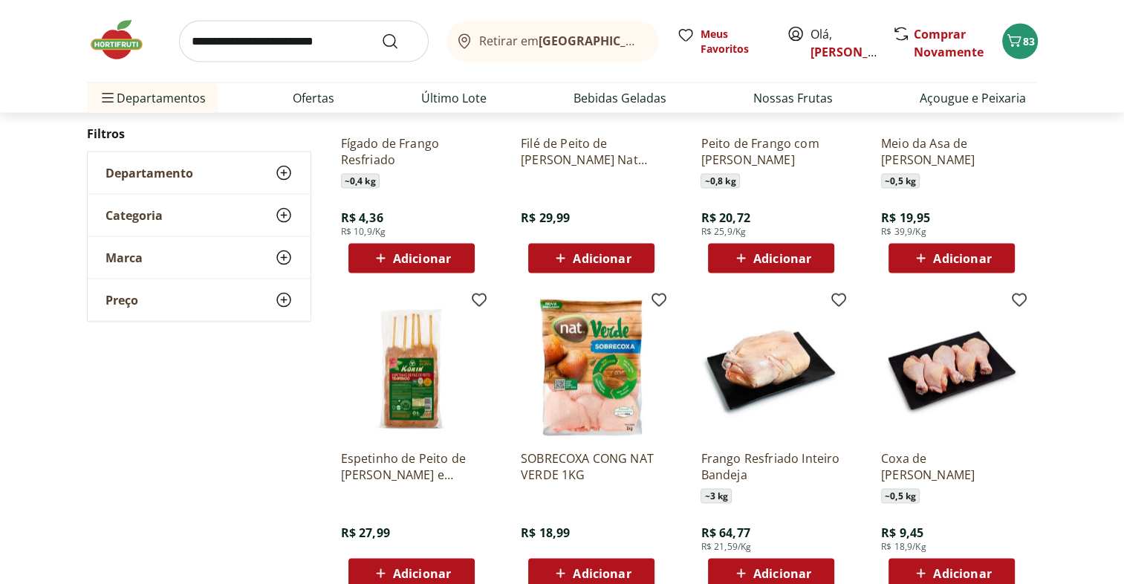
scroll to position [2871, 0]
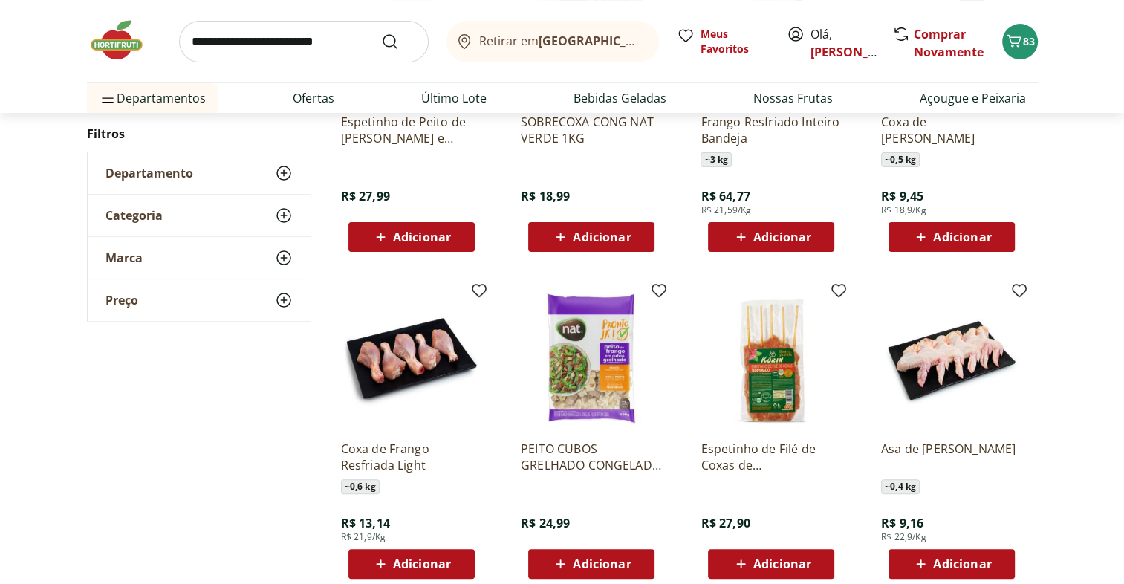
scroll to position [318, 0]
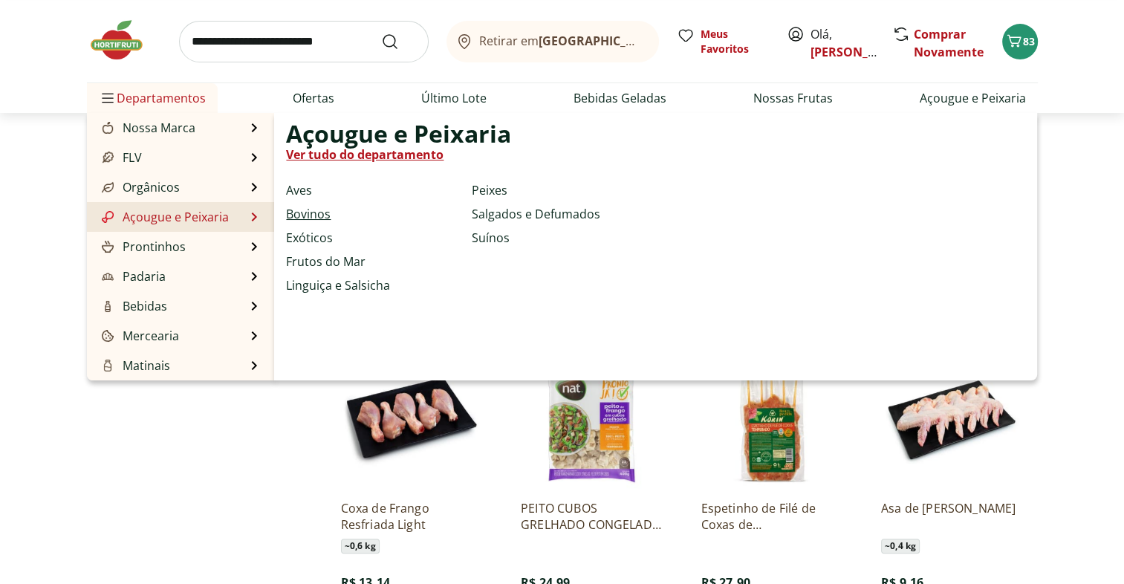
click at [317, 214] on link "Bovinos" at bounding box center [308, 214] width 45 height 18
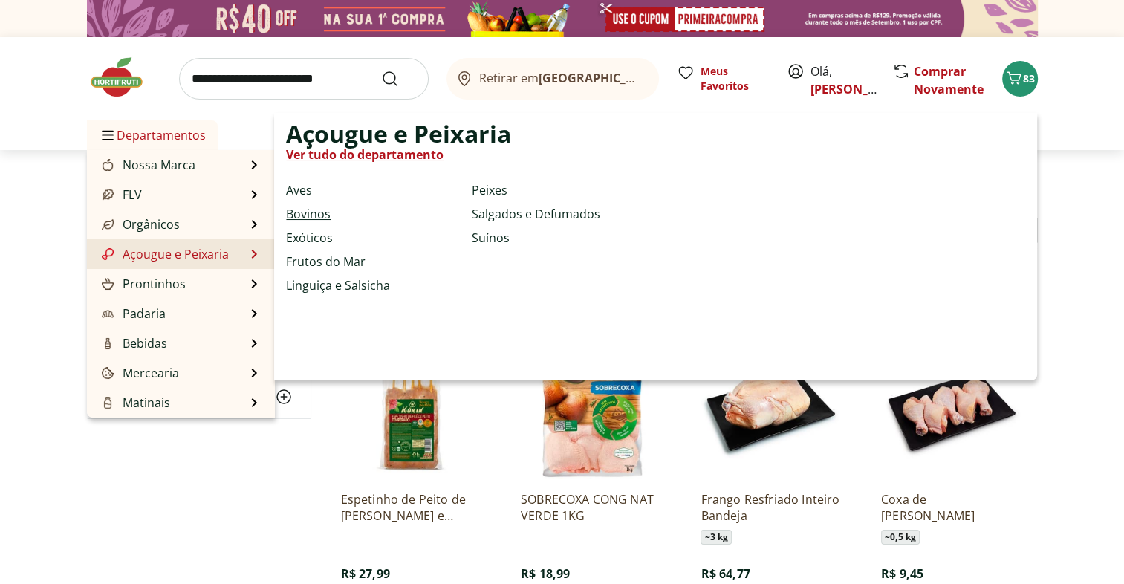
select select "**********"
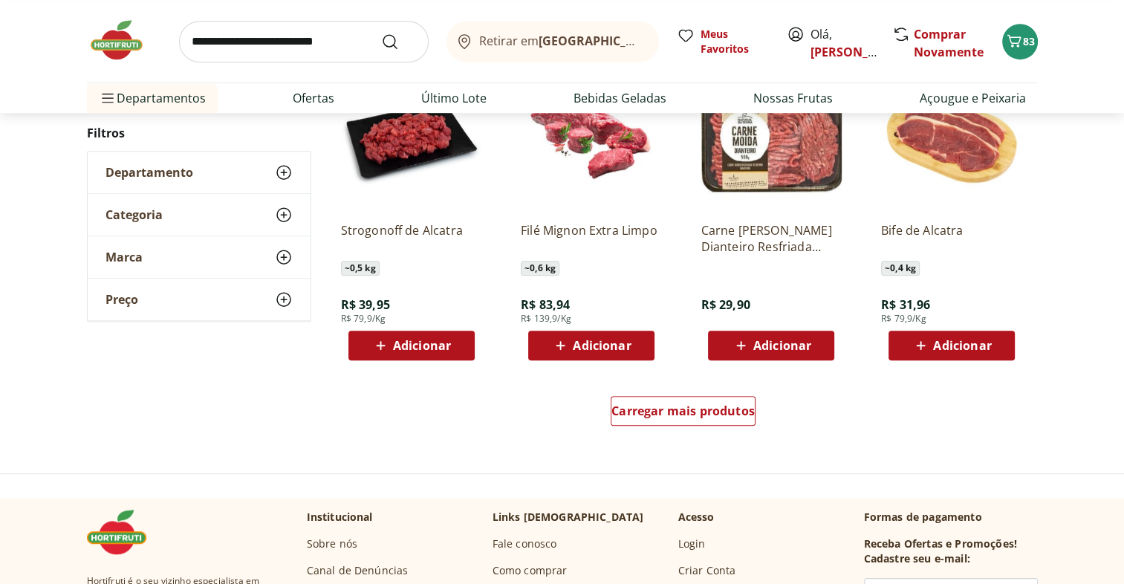
scroll to position [846, 0]
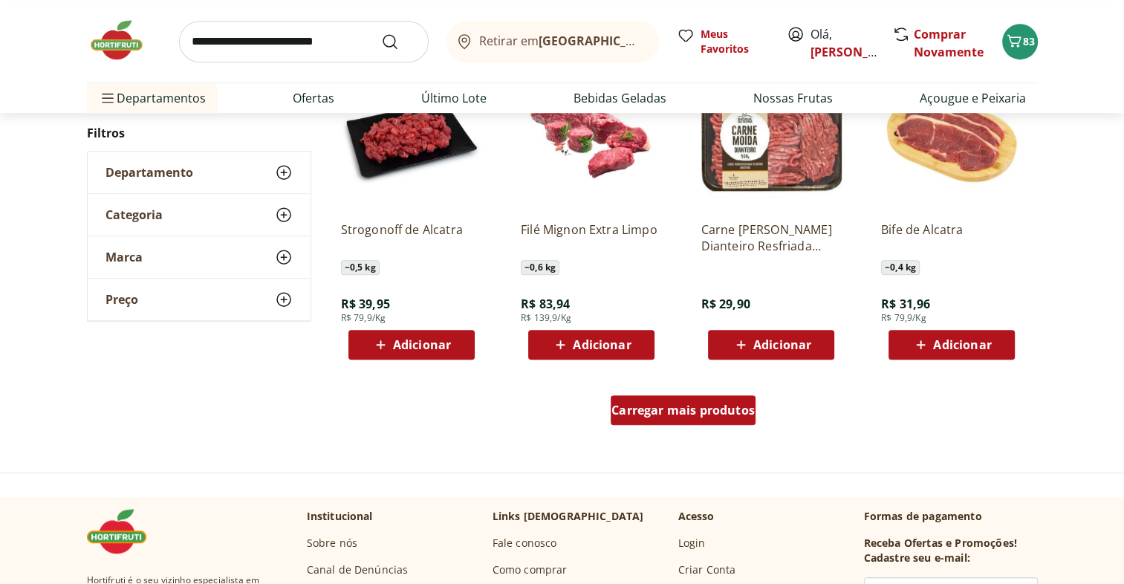
click at [749, 413] on span "Carregar mais produtos" at bounding box center [683, 410] width 143 height 12
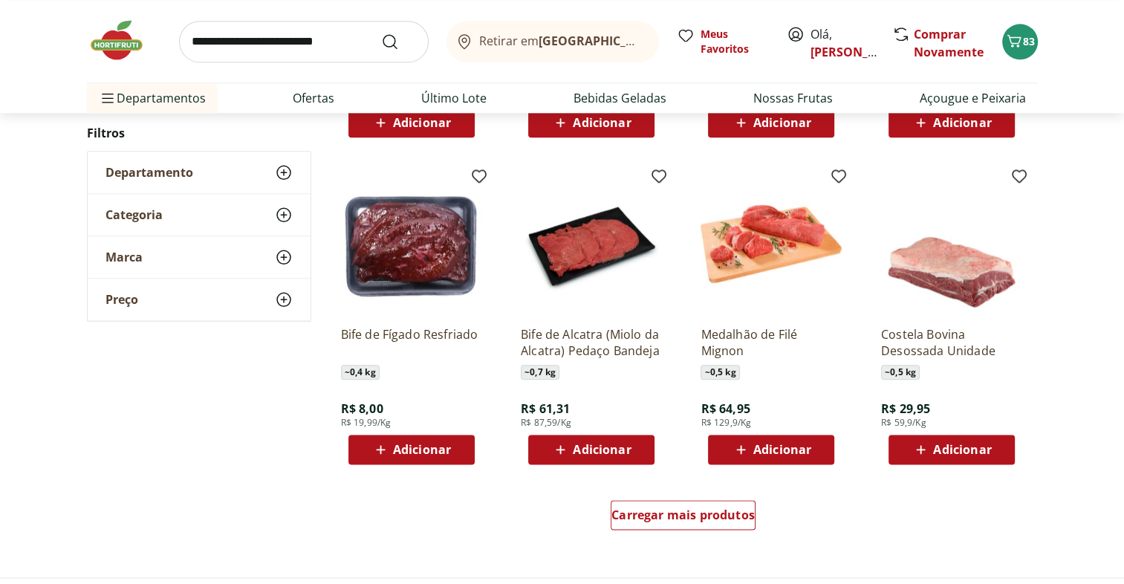
scroll to position [1717, 0]
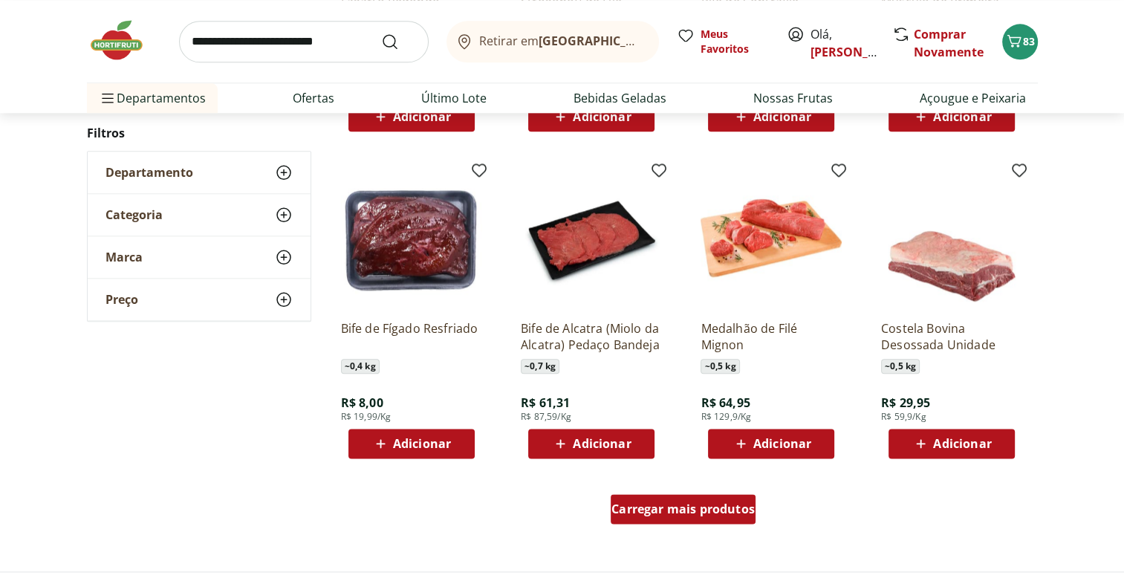
click at [699, 513] on span "Carregar mais produtos" at bounding box center [683, 509] width 143 height 12
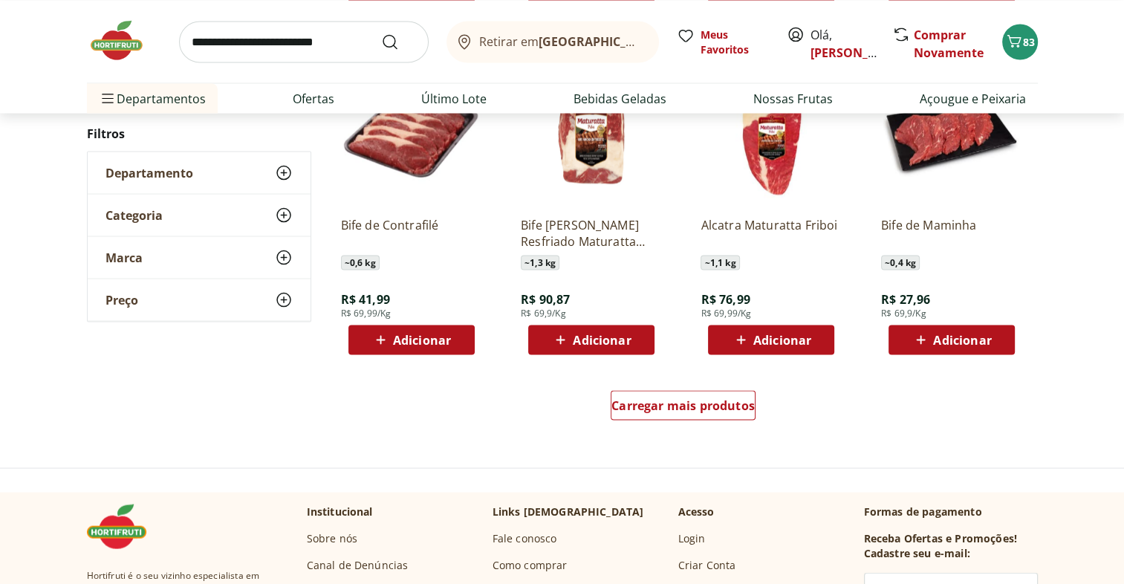
scroll to position [2789, 0]
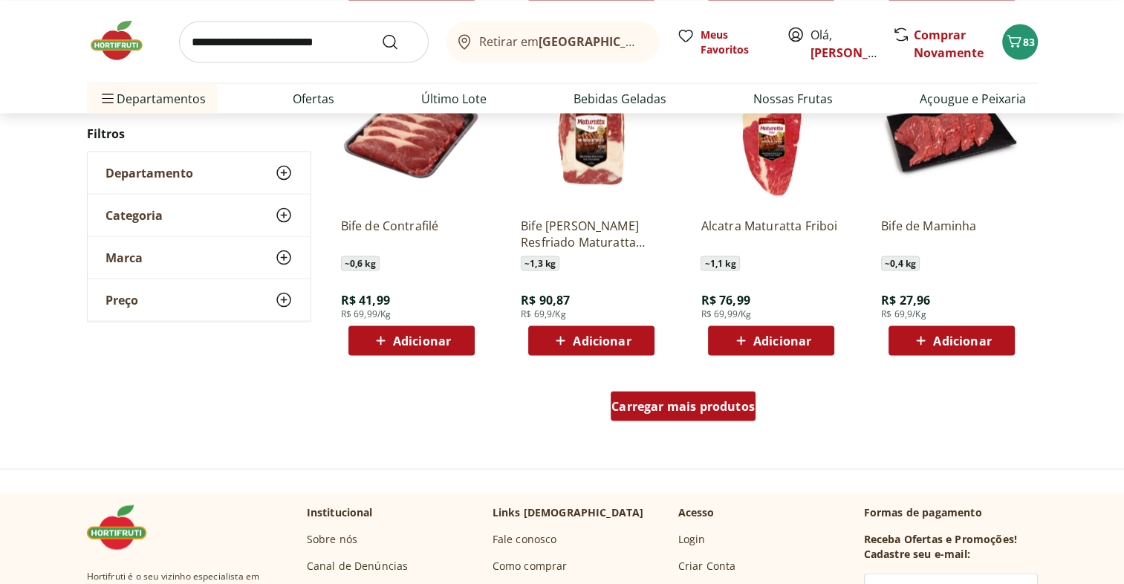
click at [719, 404] on span "Carregar mais produtos" at bounding box center [683, 406] width 143 height 12
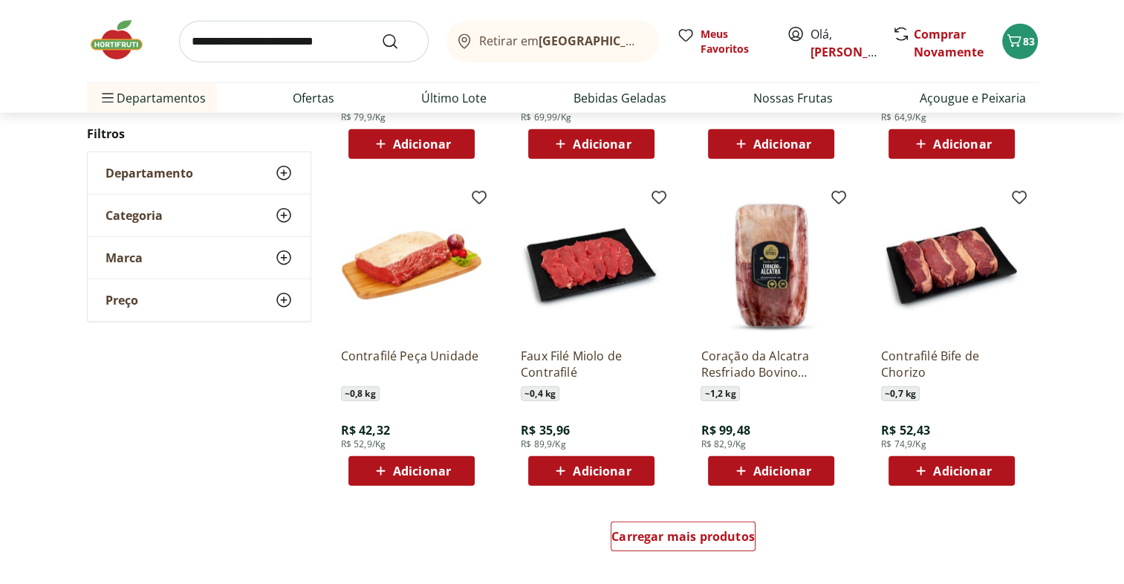
scroll to position [3629, 0]
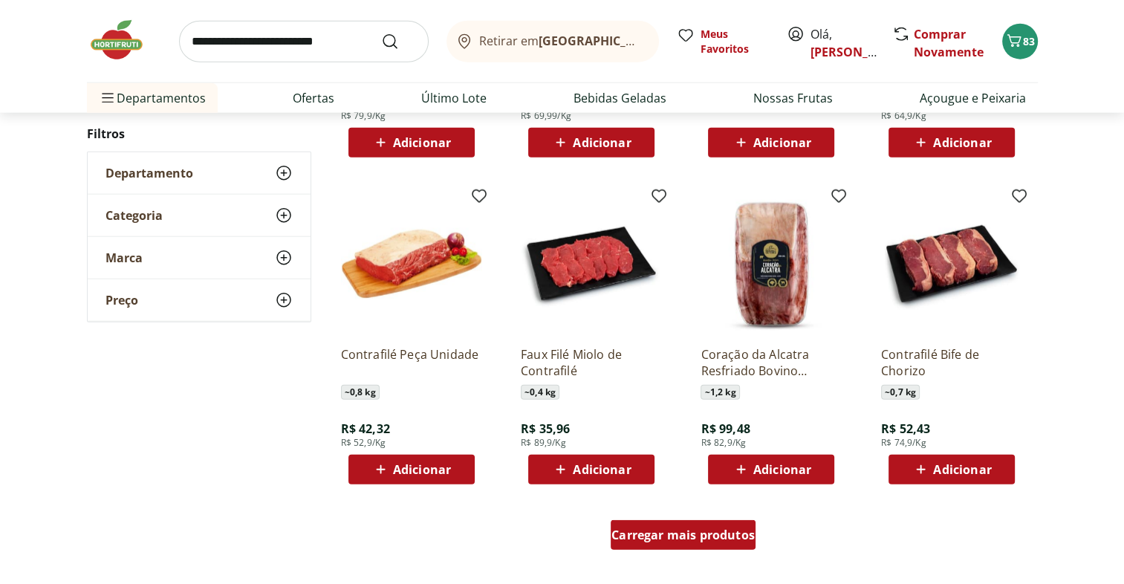
click at [743, 534] on span "Carregar mais produtos" at bounding box center [683, 535] width 143 height 12
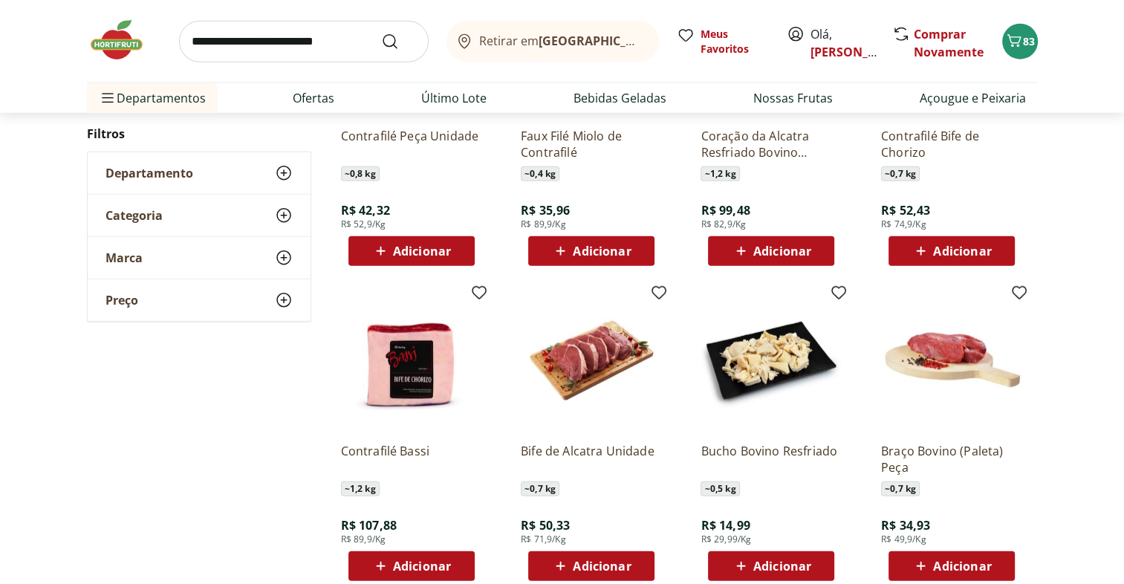
scroll to position [3866, 0]
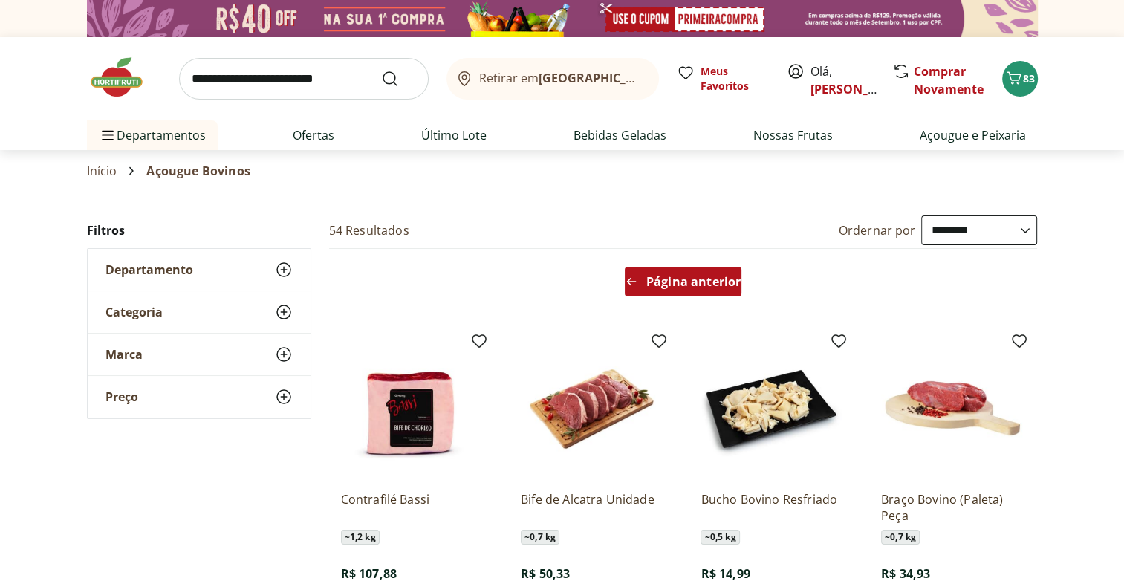
click at [696, 284] on span "Página anterior" at bounding box center [693, 282] width 94 height 12
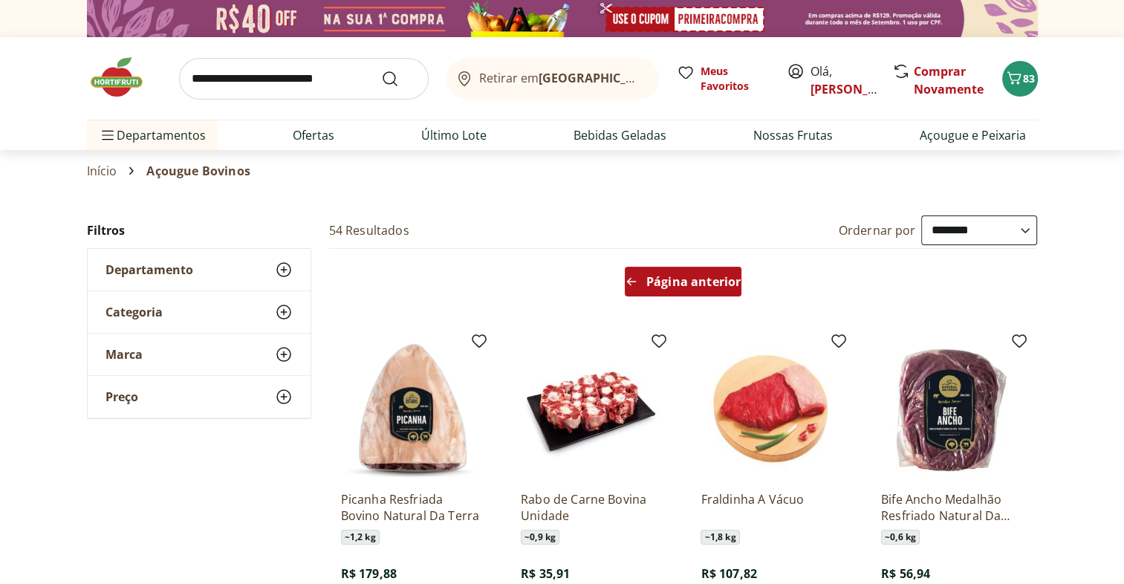
click at [708, 286] on span "Página anterior" at bounding box center [693, 282] width 94 height 12
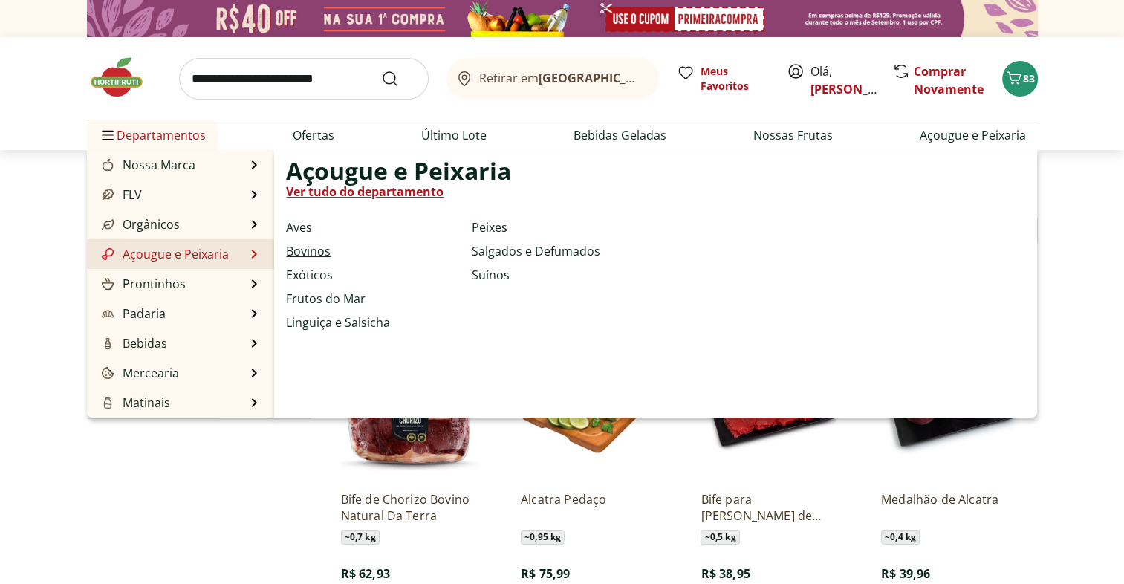
click at [321, 251] on link "Bovinos" at bounding box center [308, 251] width 45 height 18
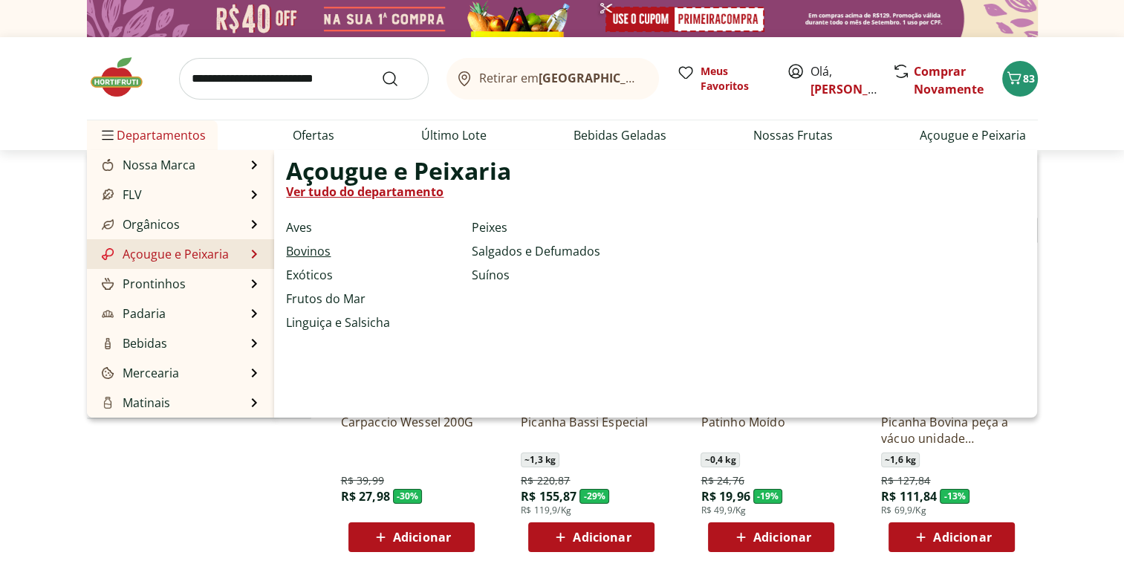
click at [304, 249] on link "Bovinos" at bounding box center [308, 251] width 45 height 18
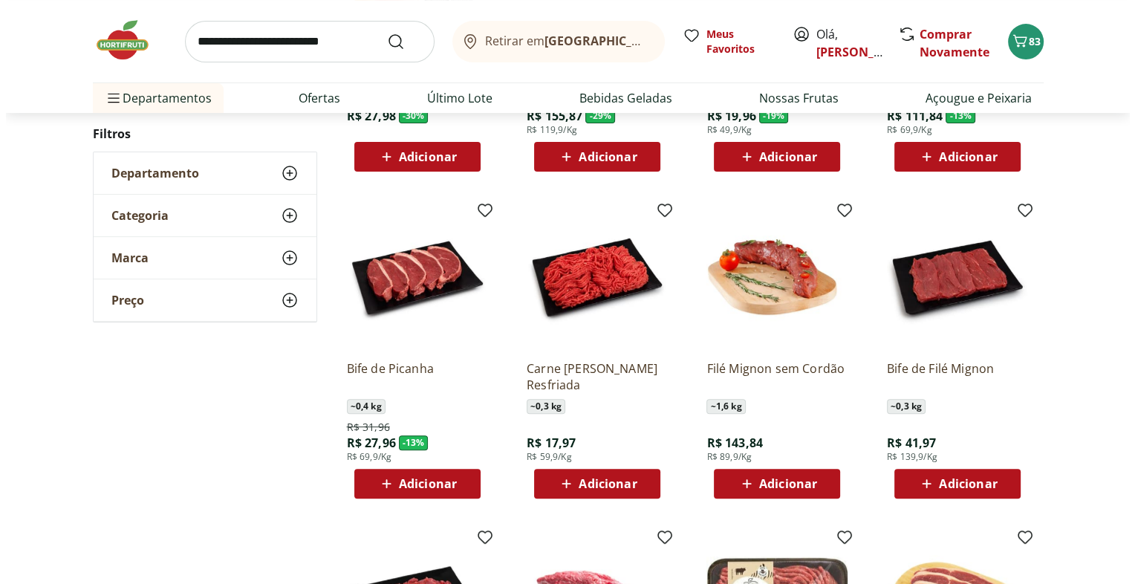
scroll to position [380, 0]
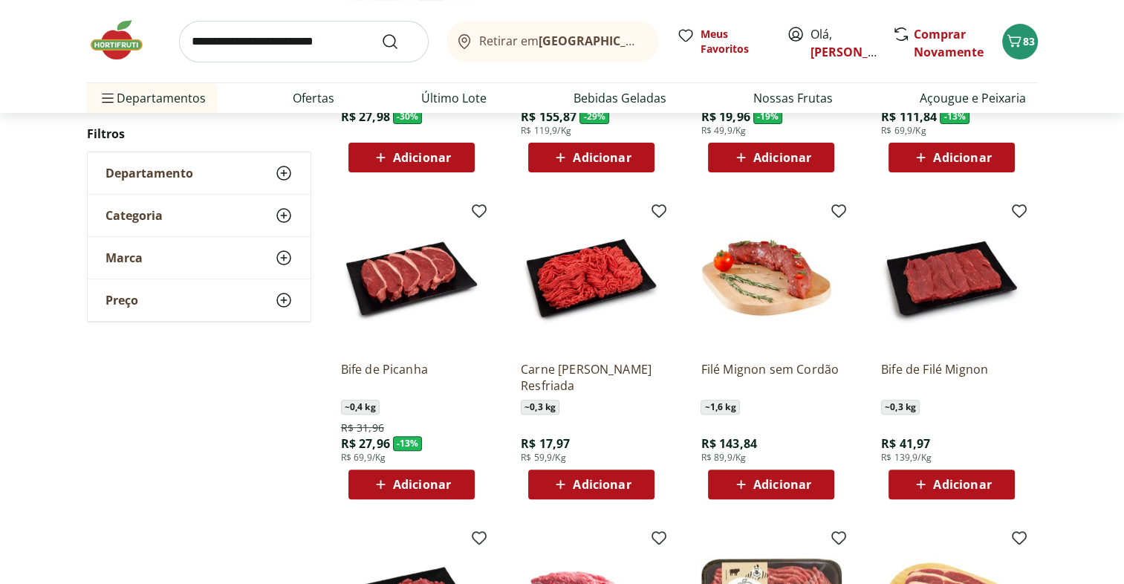
click at [793, 488] on span "Adicionar" at bounding box center [782, 485] width 58 height 12
click at [1025, 45] on span "93" at bounding box center [1029, 41] width 12 height 14
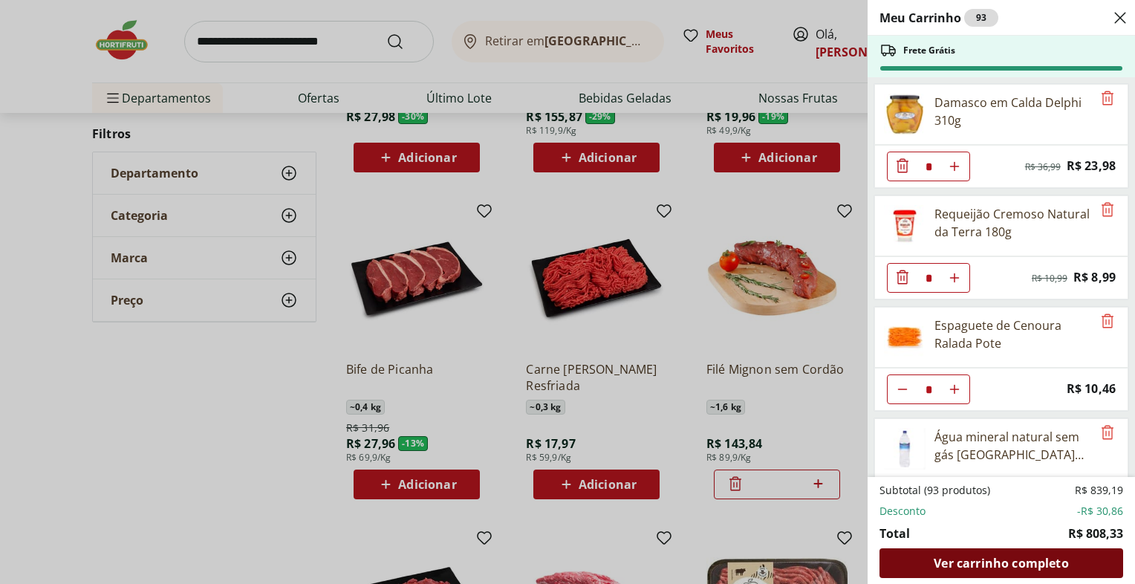
click at [1018, 563] on span "Ver carrinho completo" at bounding box center [1001, 563] width 134 height 12
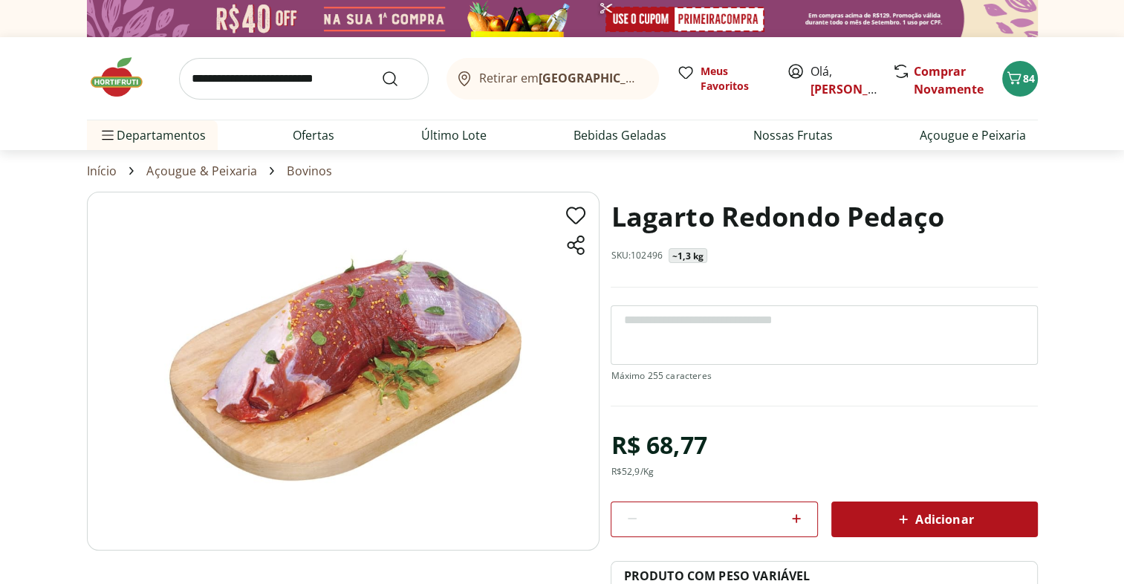
click at [954, 519] on span "Adicionar" at bounding box center [934, 520] width 79 height 18
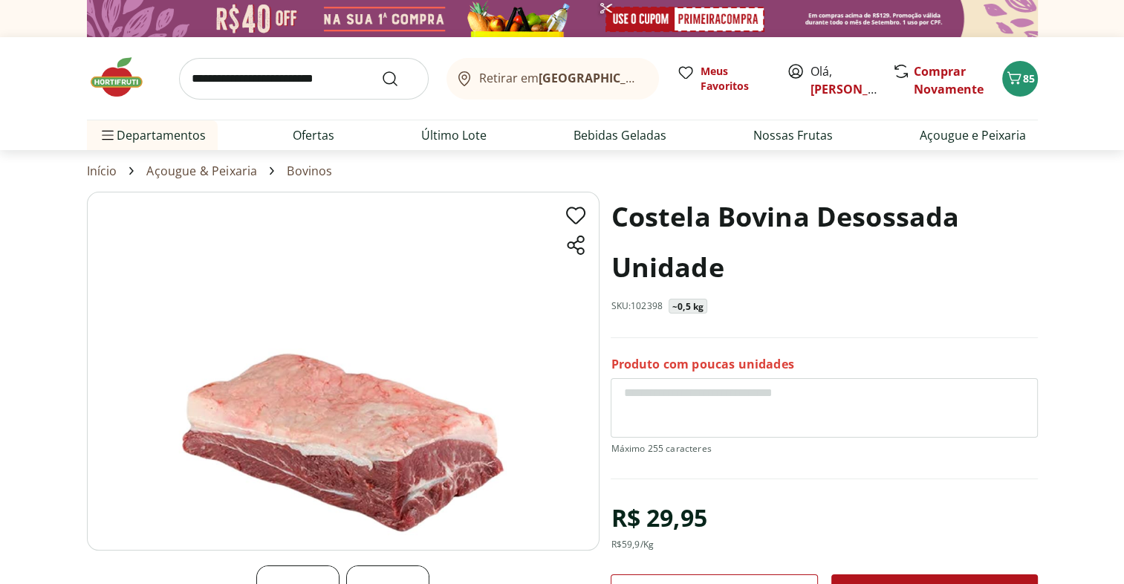
scroll to position [117, 0]
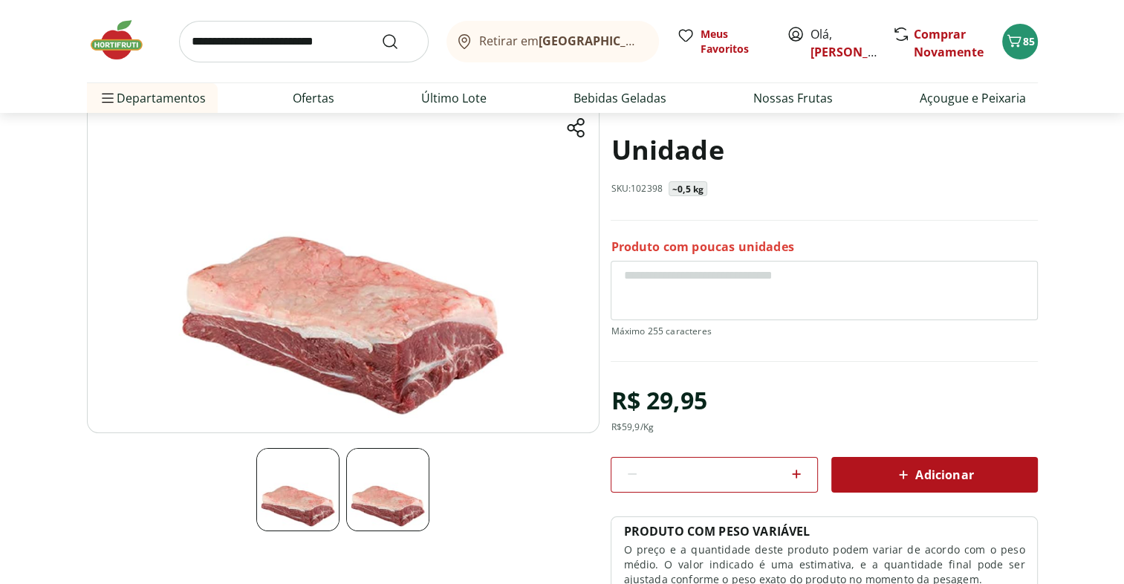
click at [795, 474] on icon at bounding box center [797, 474] width 18 height 18
type input "*"
click at [934, 475] on span "Adicionar" at bounding box center [934, 475] width 79 height 18
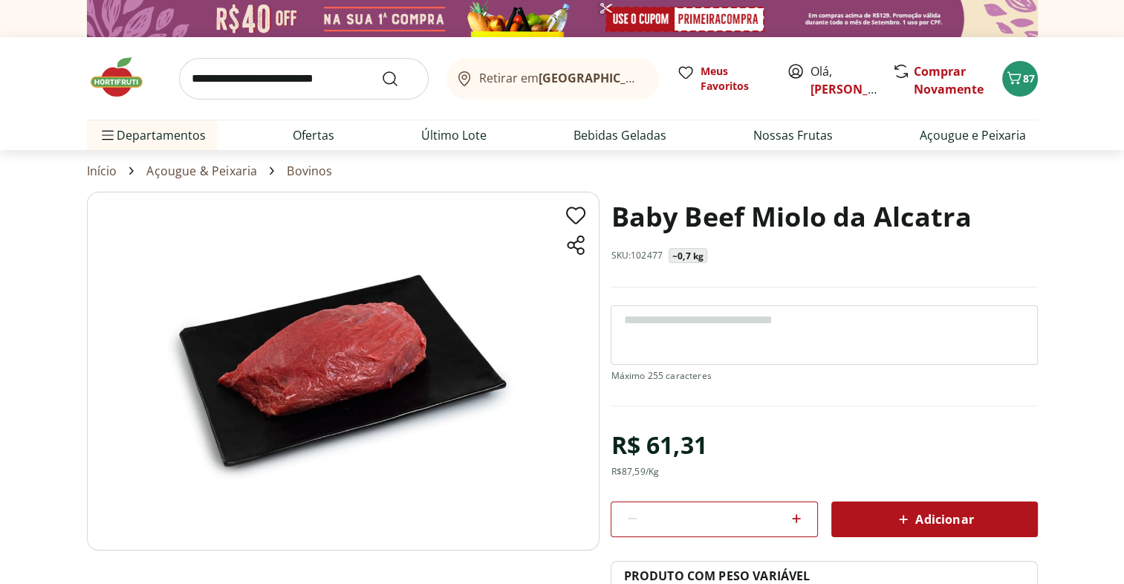
click at [948, 522] on span "Adicionar" at bounding box center [934, 520] width 79 height 18
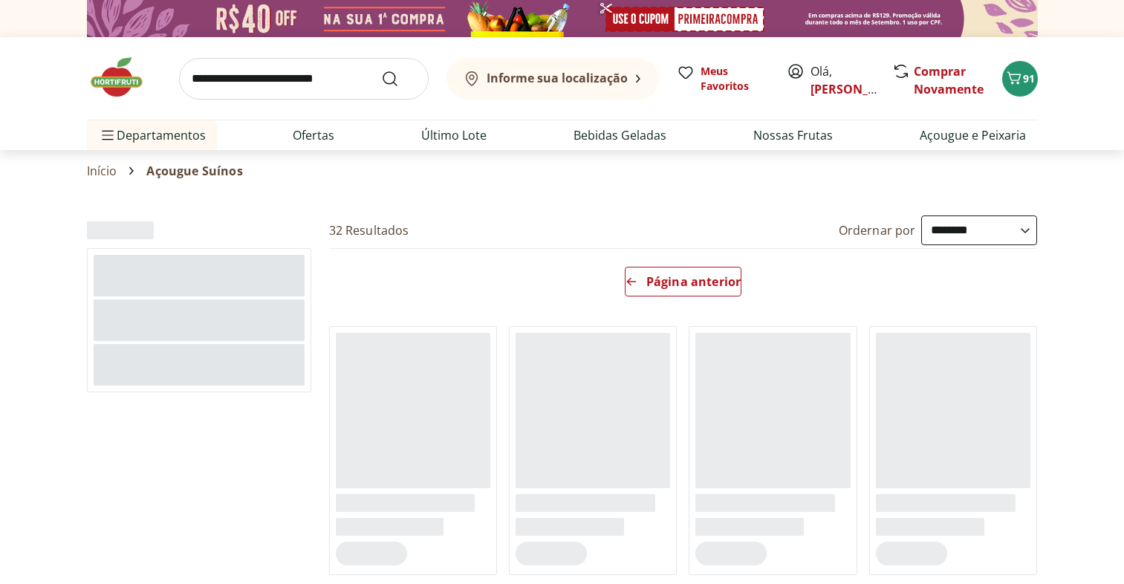
select select "**********"
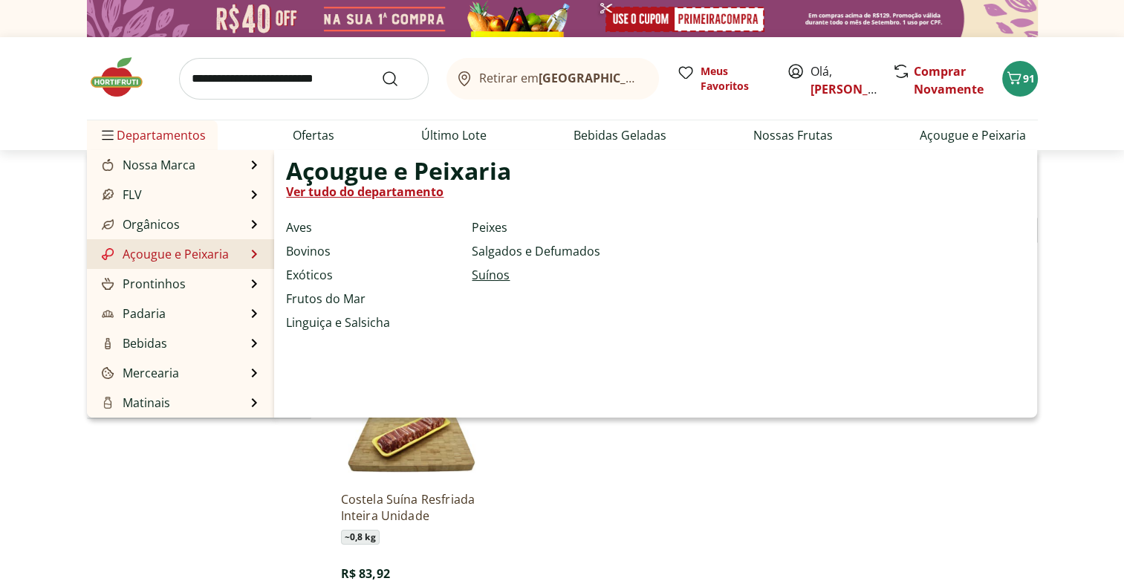
click at [491, 273] on link "Suínos" at bounding box center [491, 275] width 38 height 18
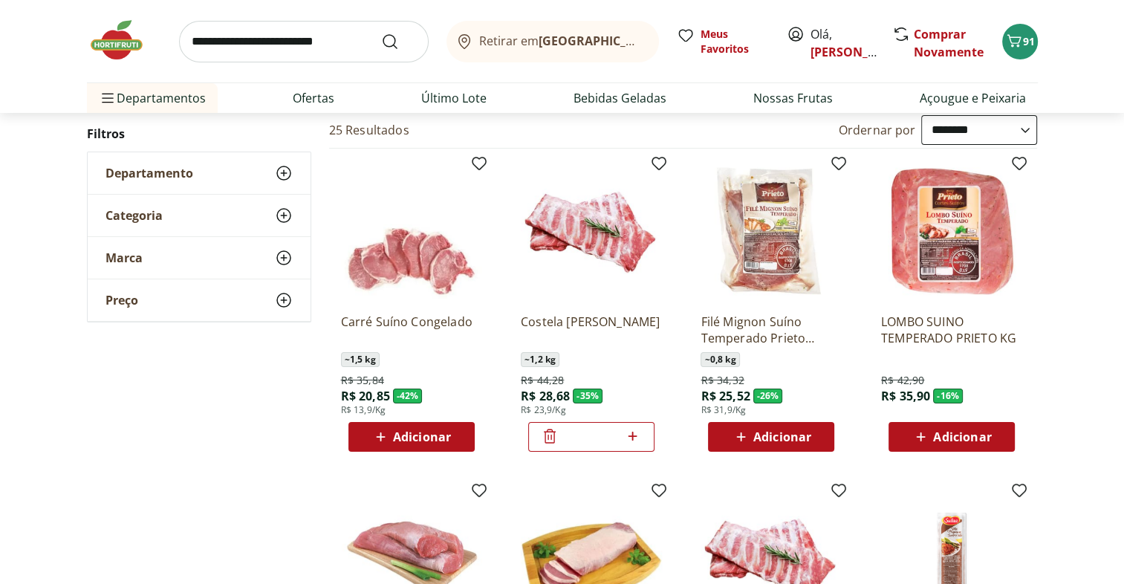
scroll to position [97, 0]
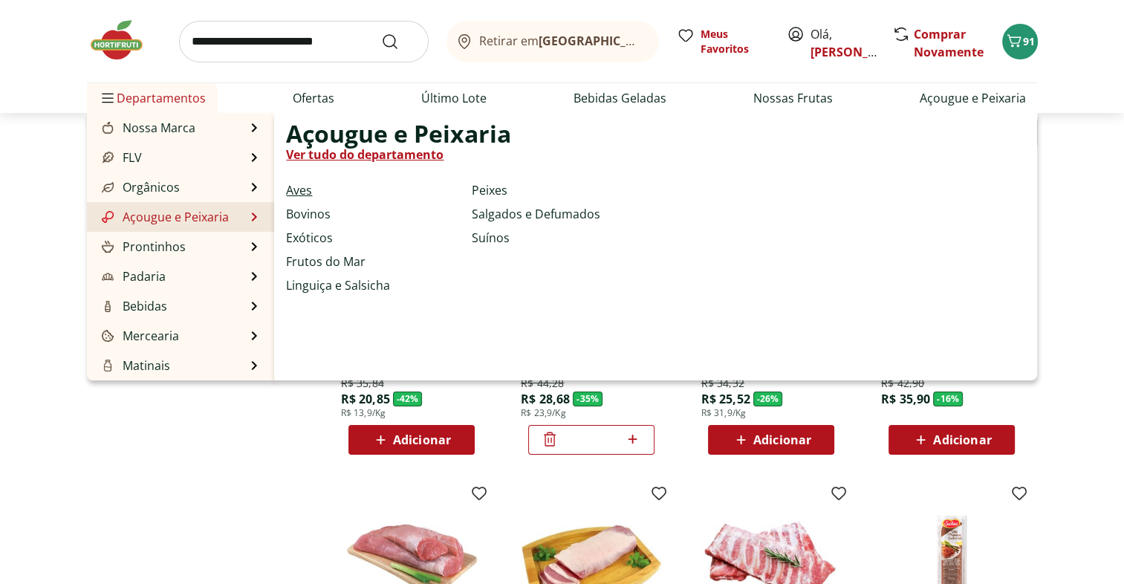
click at [299, 186] on link "Aves" at bounding box center [299, 190] width 26 height 18
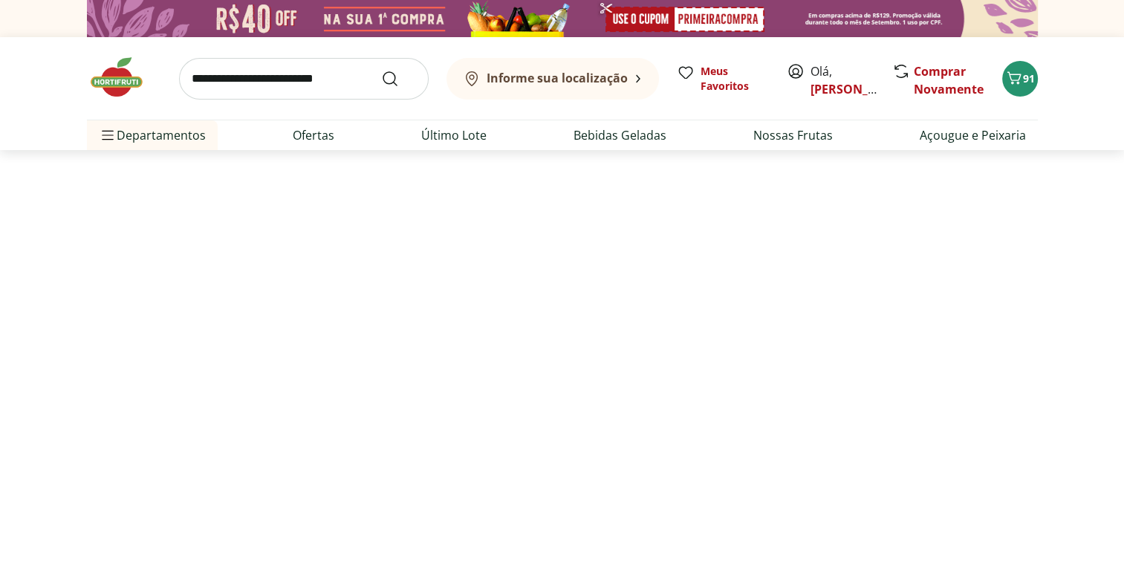
select select "**********"
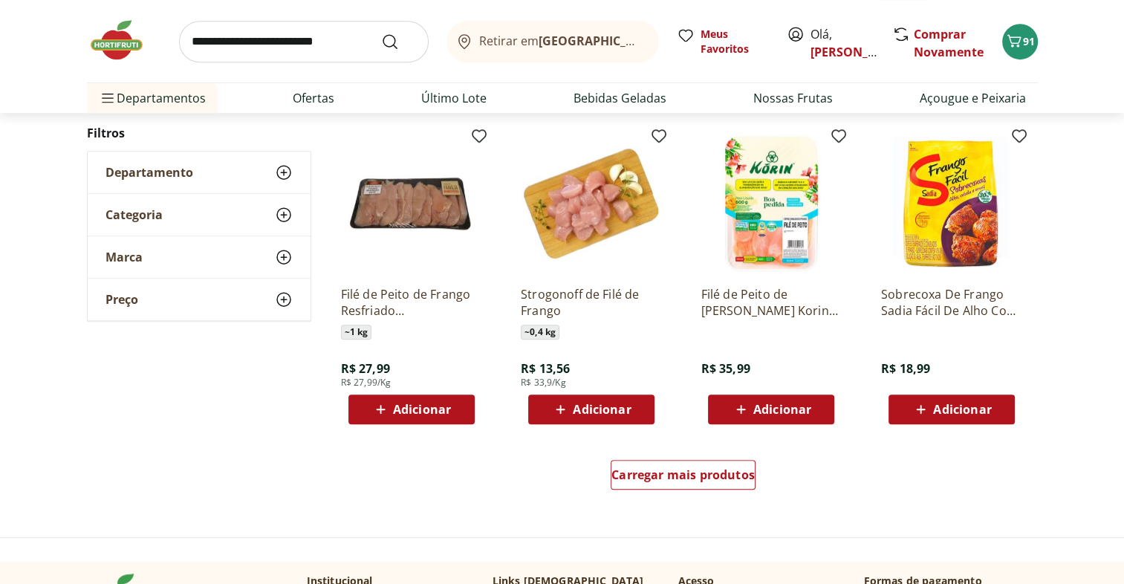
scroll to position [782, 0]
click at [693, 469] on span "Carregar mais produtos" at bounding box center [683, 475] width 143 height 12
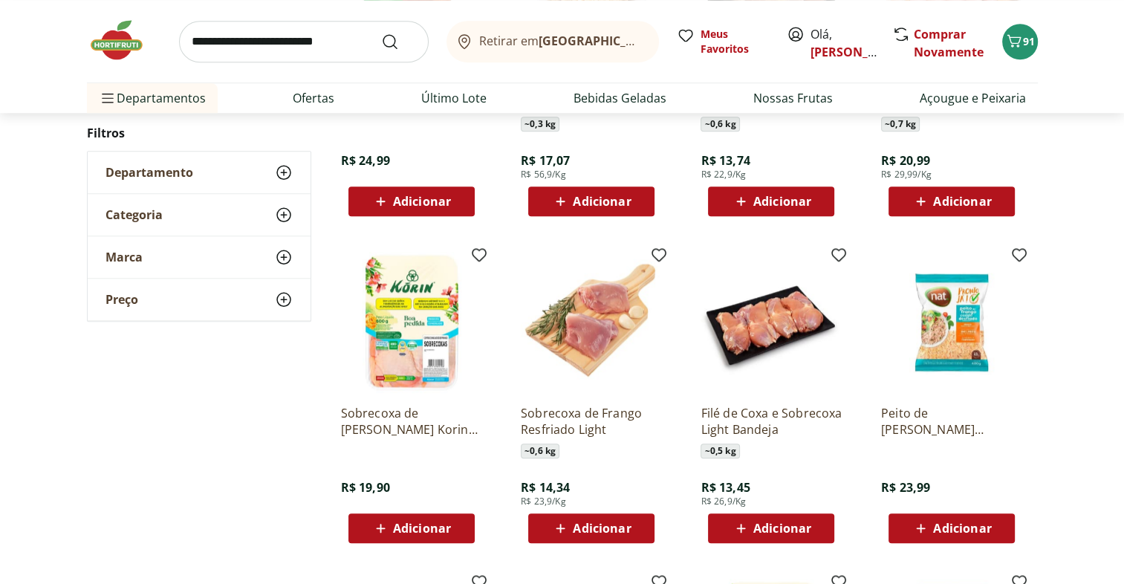
scroll to position [1305, 0]
click at [452, 534] on div "Adicionar" at bounding box center [411, 528] width 103 height 27
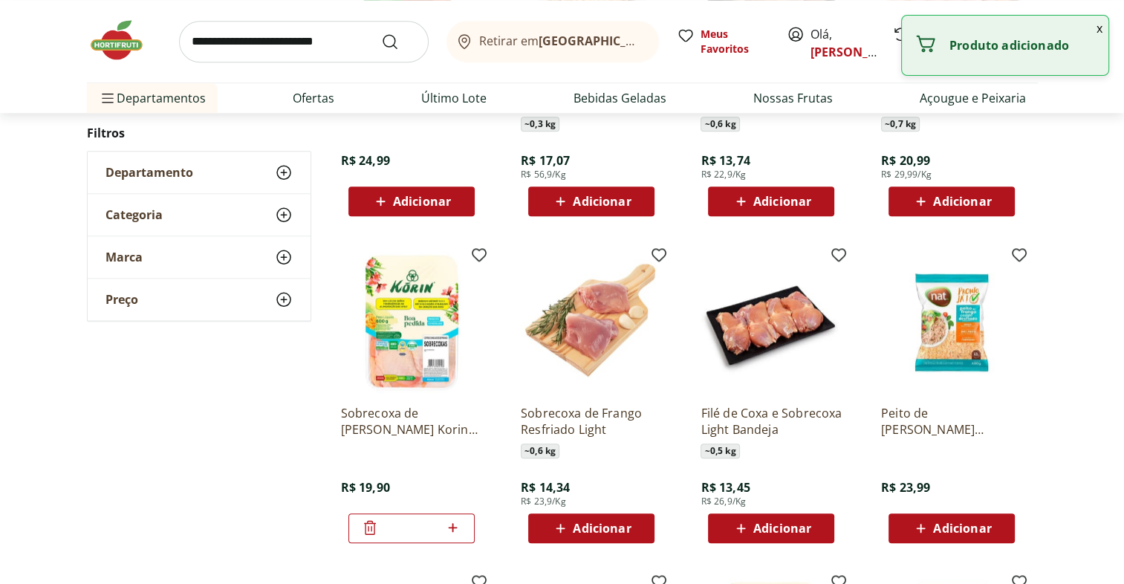
click at [452, 534] on icon at bounding box center [453, 528] width 19 height 18
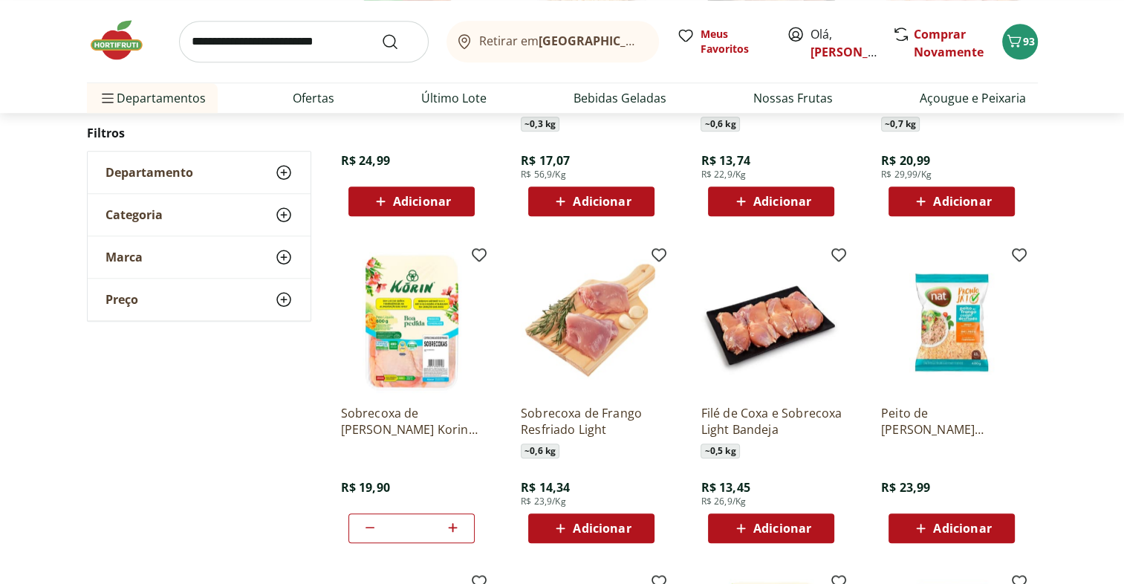
click at [364, 523] on icon at bounding box center [370, 528] width 18 height 18
type input "*"
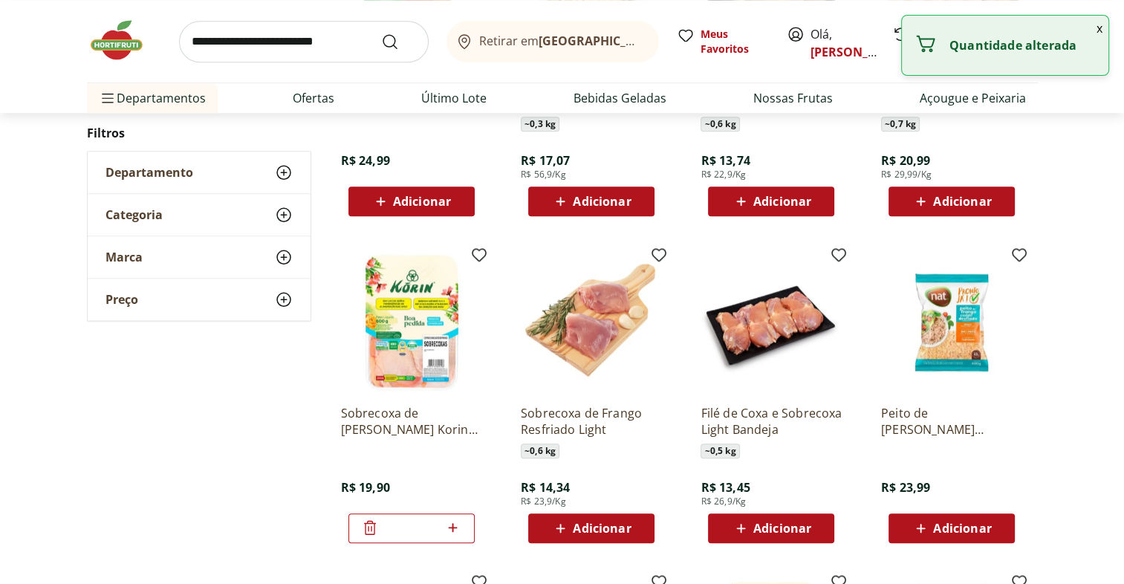
click at [364, 523] on icon at bounding box center [370, 528] width 12 height 14
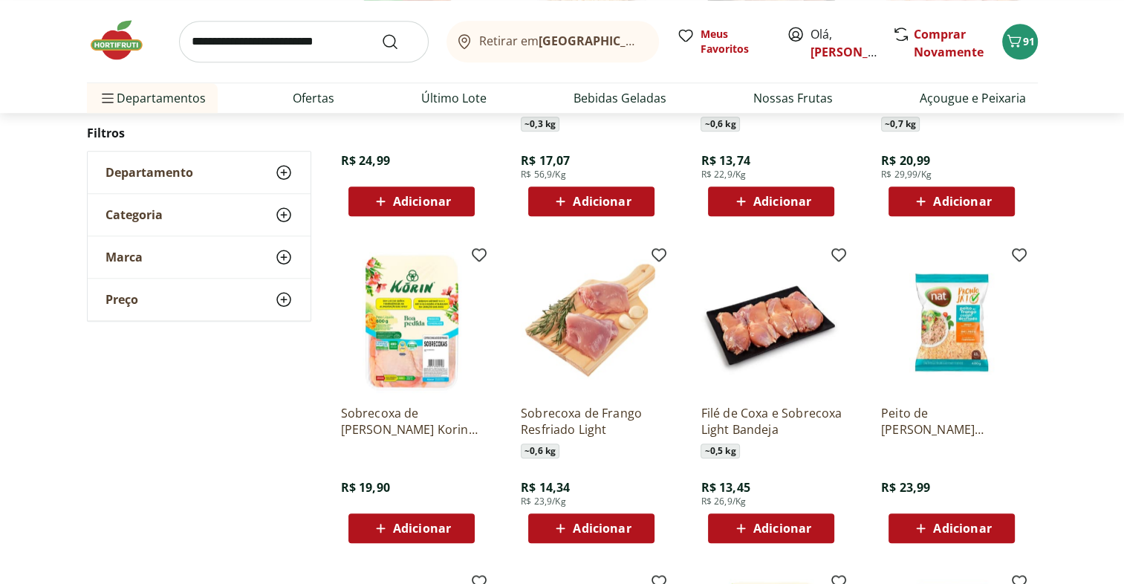
click at [467, 525] on button "Adicionar" at bounding box center [412, 528] width 126 height 30
click at [449, 528] on icon at bounding box center [453, 528] width 19 height 18
type input "*"
click at [1025, 40] on span "93" at bounding box center [1029, 41] width 12 height 14
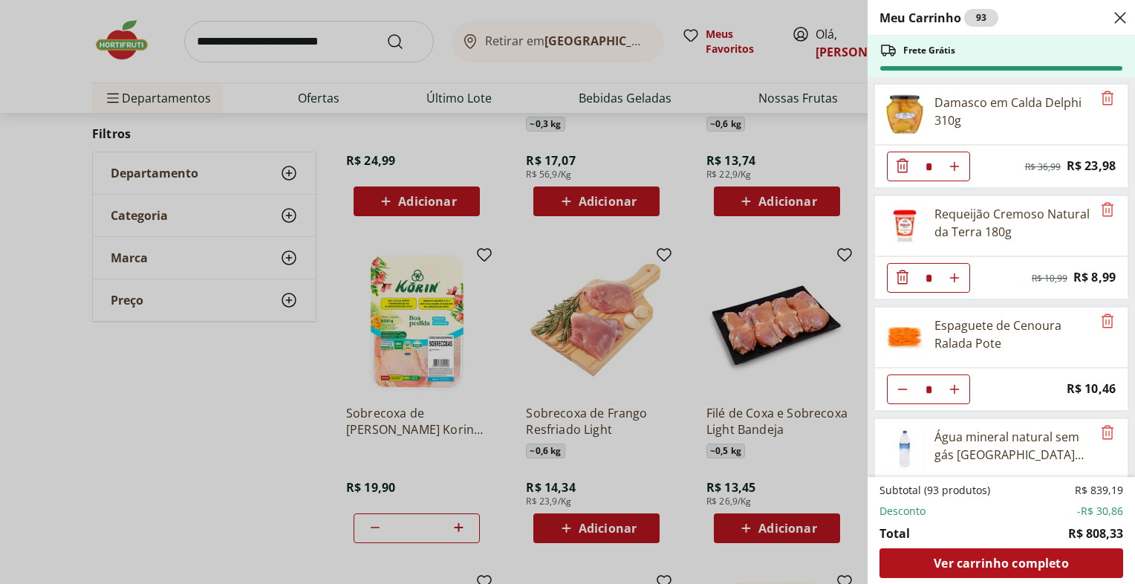
click at [1055, 177] on div "* Original price: R$ 36,99 Price: R$ 23,98" at bounding box center [1002, 166] width 254 height 43
click at [228, 424] on div "Meu Carrinho 93 Frete Grátis Damasco em Calda Delphi 310g * Original price: R$ …" at bounding box center [567, 292] width 1135 height 584
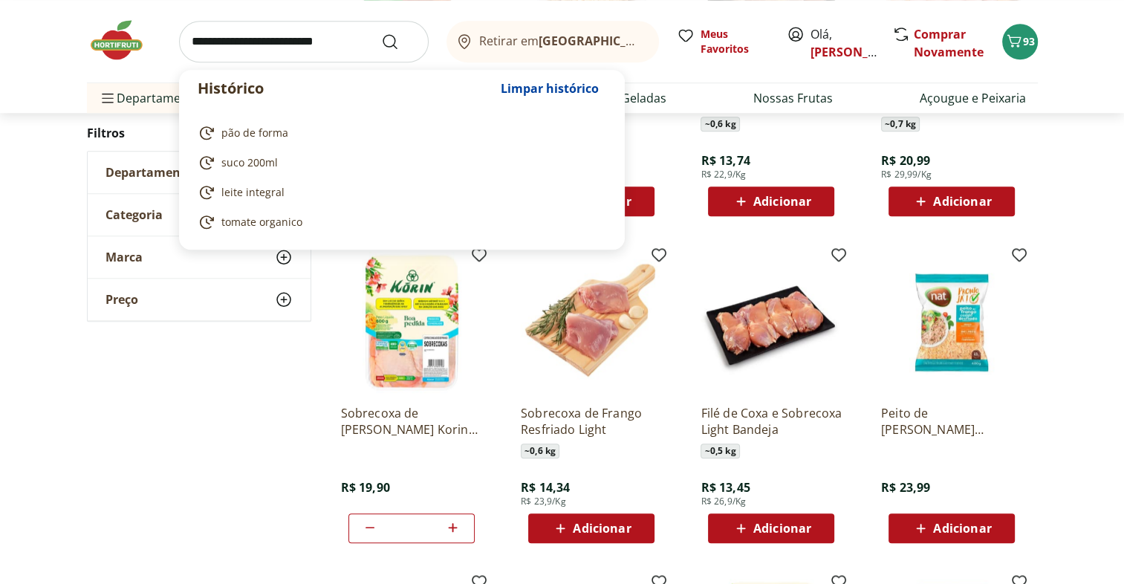
click at [259, 47] on input "search" at bounding box center [304, 42] width 250 height 42
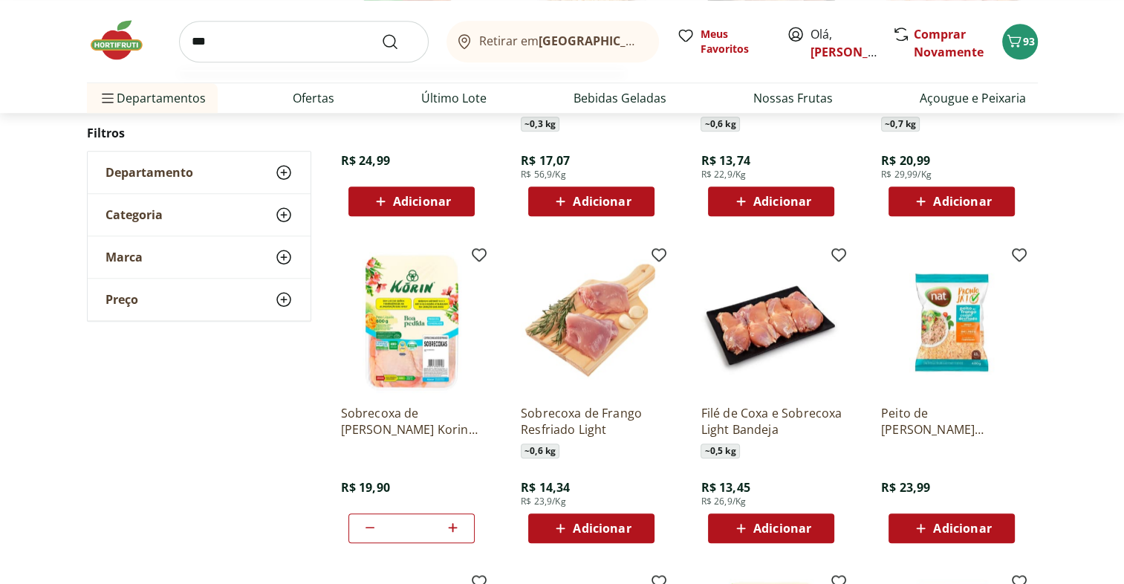
type input "***"
click at [381, 33] on button "Submit Search" at bounding box center [399, 42] width 36 height 18
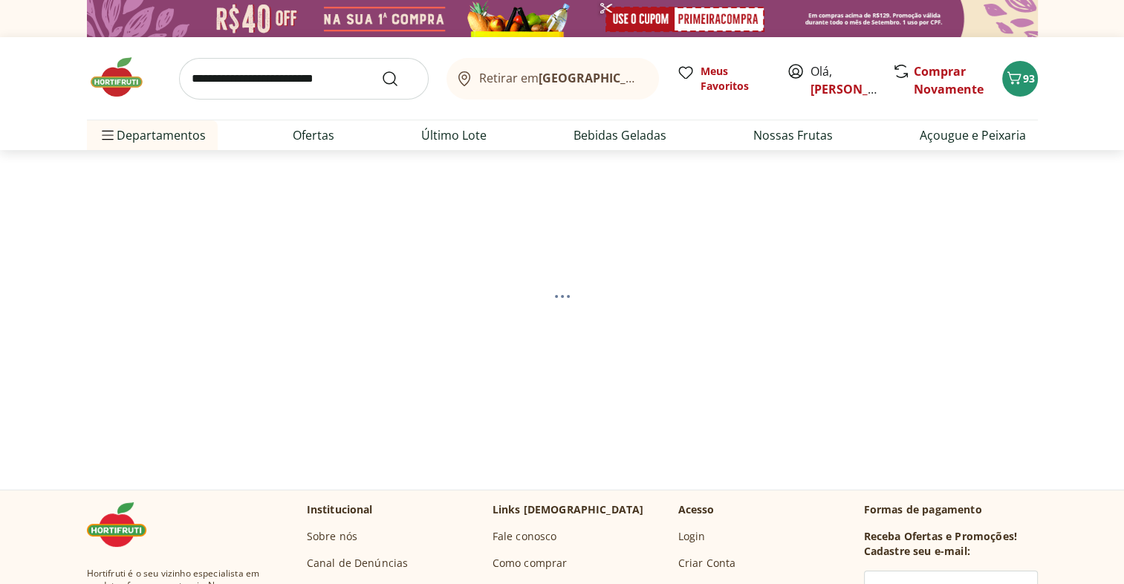
select select "**********"
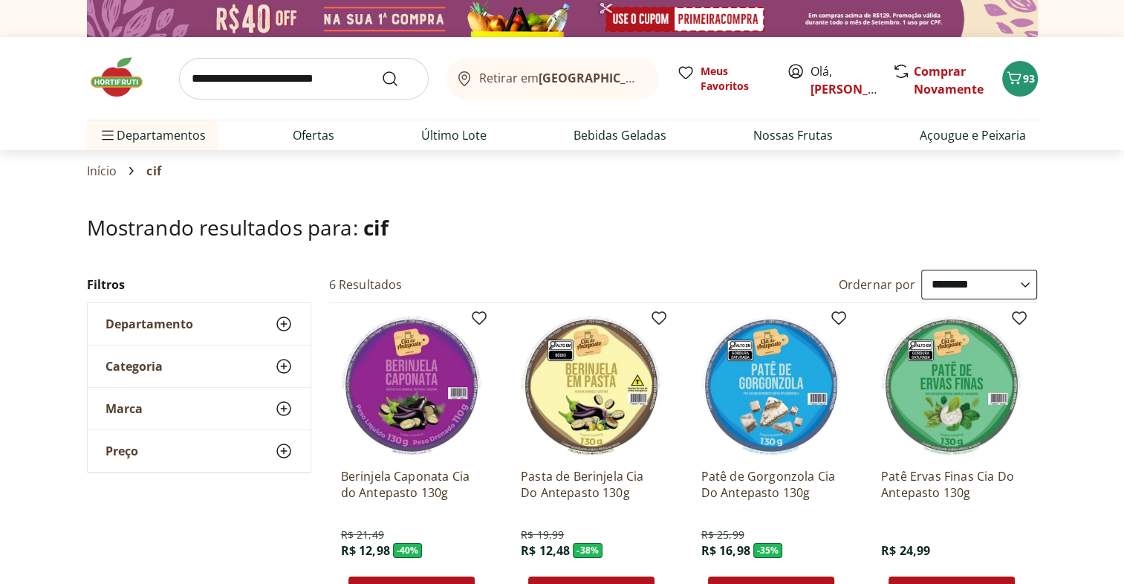
click at [121, 76] on img at bounding box center [124, 77] width 74 height 45
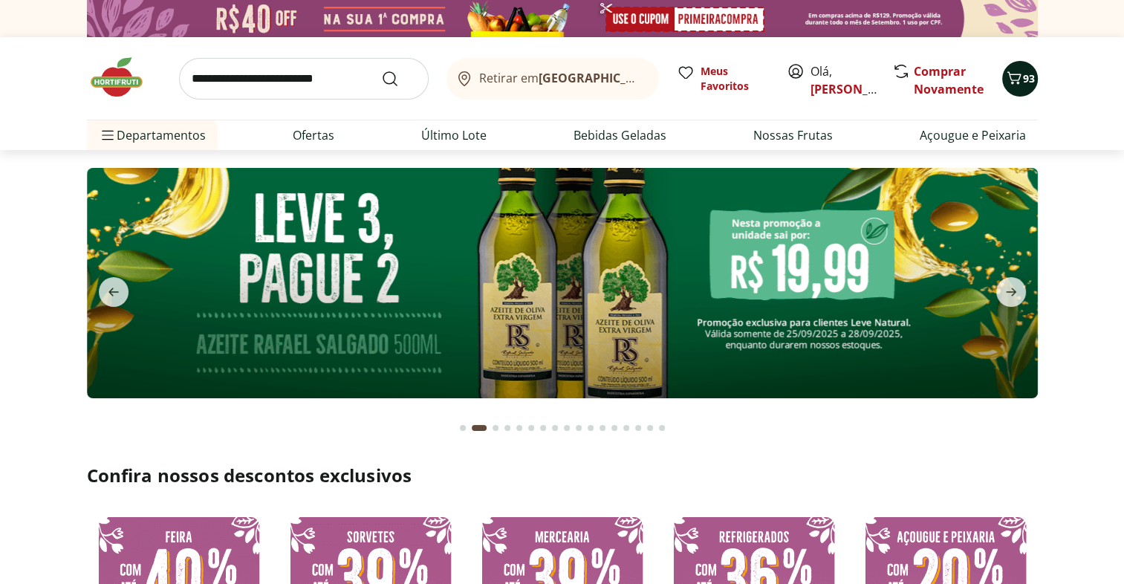
click at [1014, 79] on icon "Carrinho" at bounding box center [1014, 78] width 18 height 18
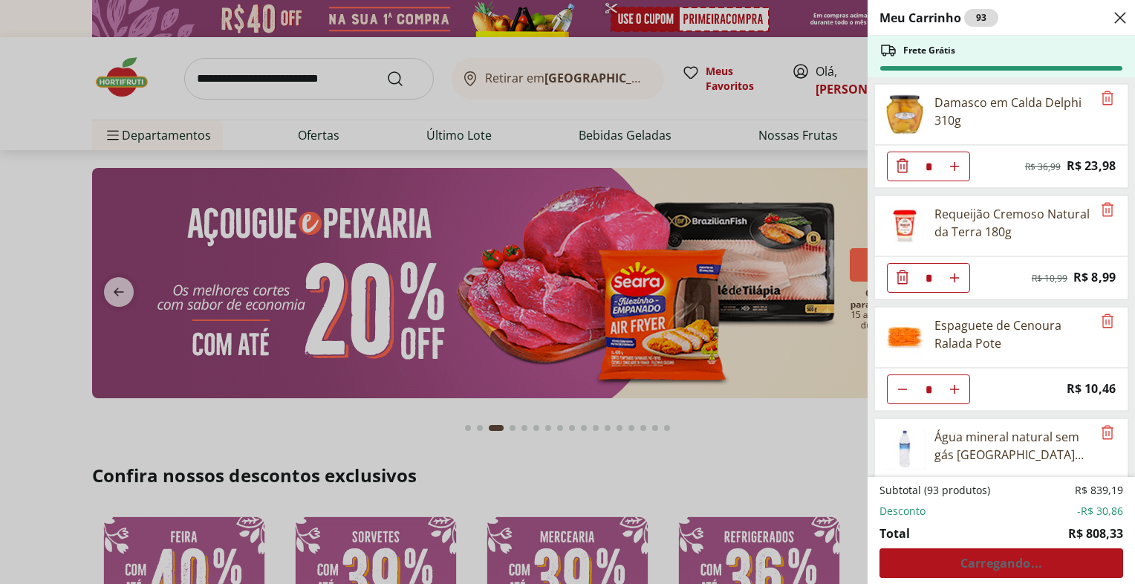
click at [41, 180] on div "Meu Carrinho 93 Frete Grátis Damasco em Calda Delphi 310g * Original price: R$ …" at bounding box center [567, 292] width 1135 height 584
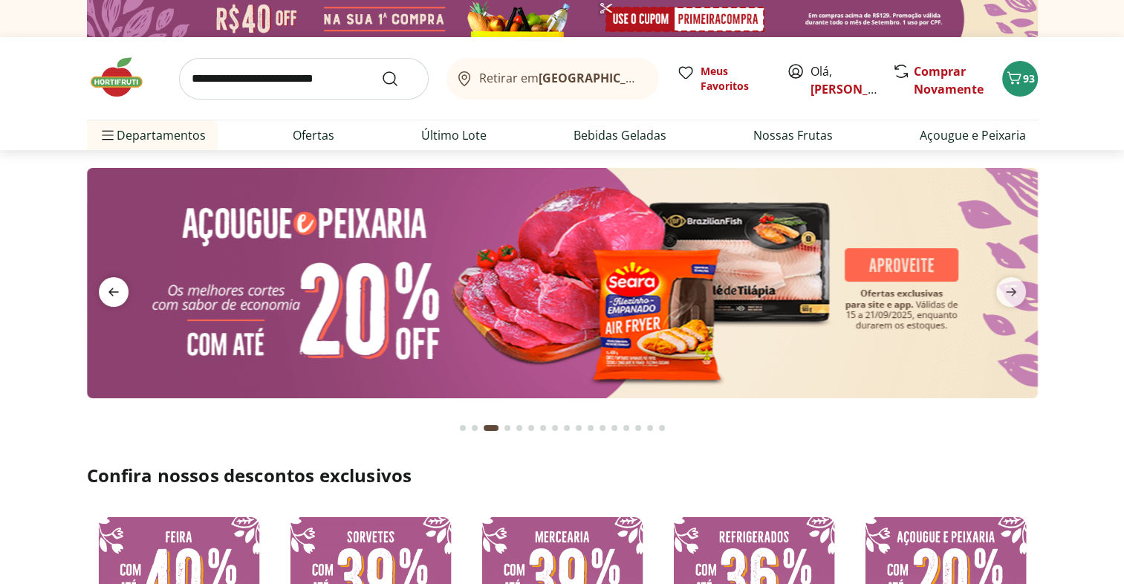
click at [119, 292] on icon "previous" at bounding box center [114, 292] width 18 height 18
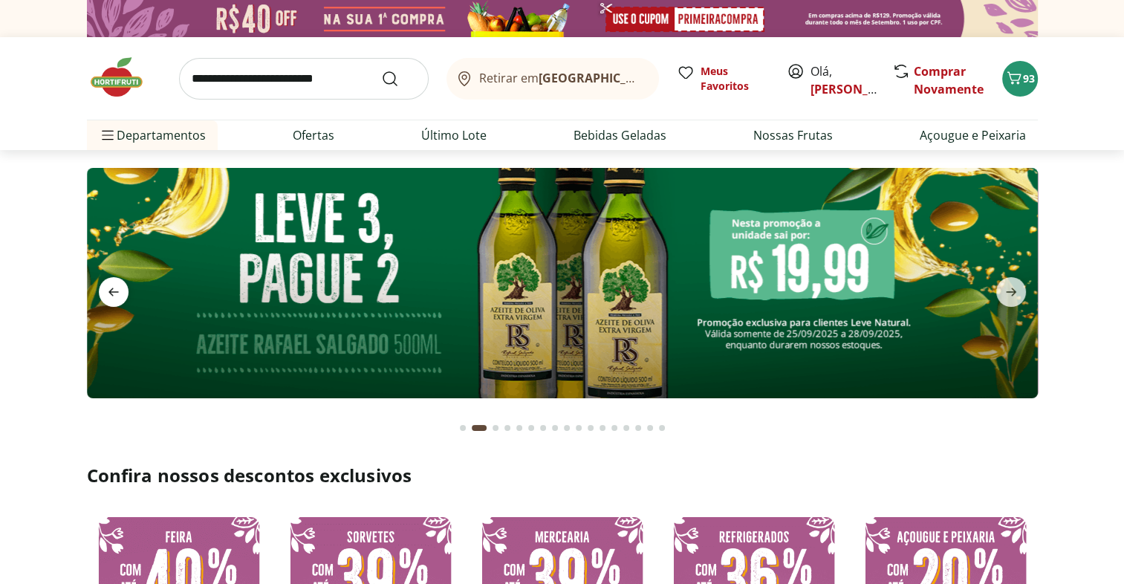
click at [119, 292] on icon "previous" at bounding box center [114, 292] width 18 height 18
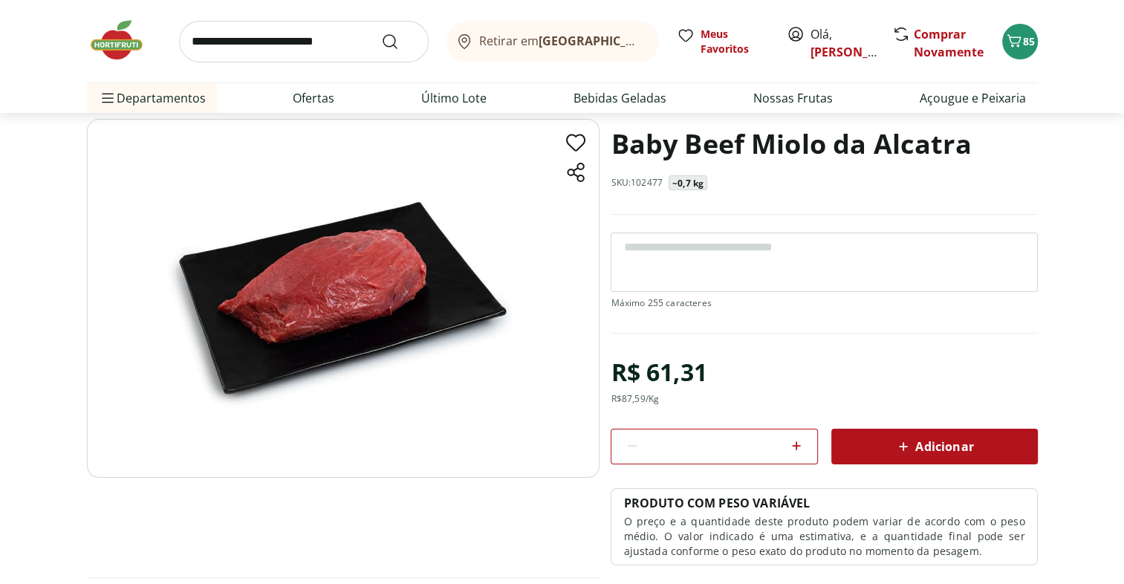
scroll to position [74, 0]
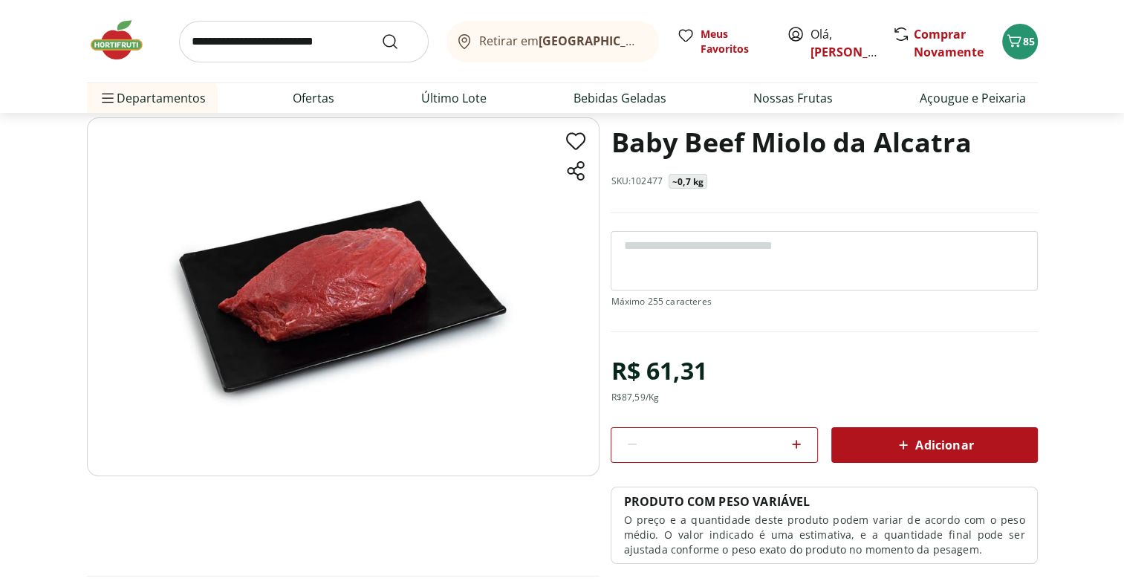
click at [968, 432] on div "Adicionar" at bounding box center [934, 445] width 183 height 27
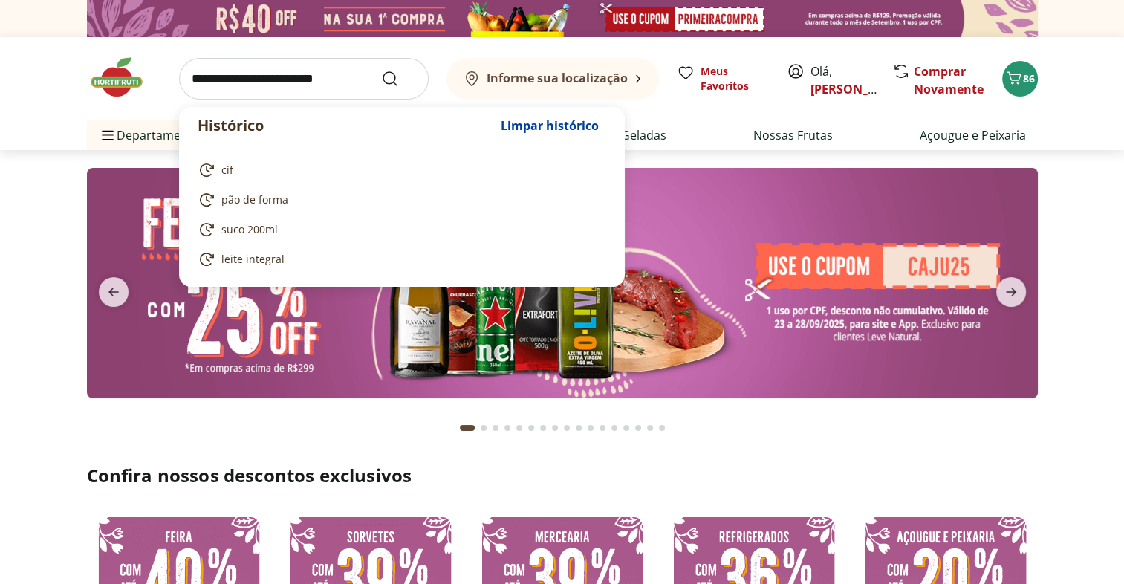
click at [282, 80] on input "search" at bounding box center [304, 79] width 250 height 42
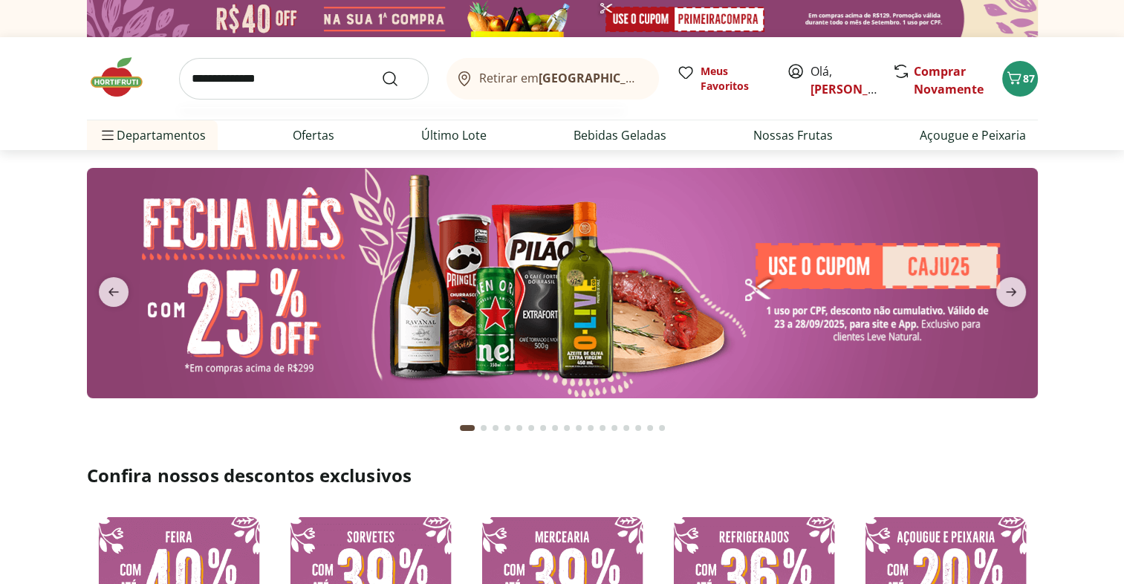
type input "**********"
click at [381, 70] on button "Submit Search" at bounding box center [399, 79] width 36 height 18
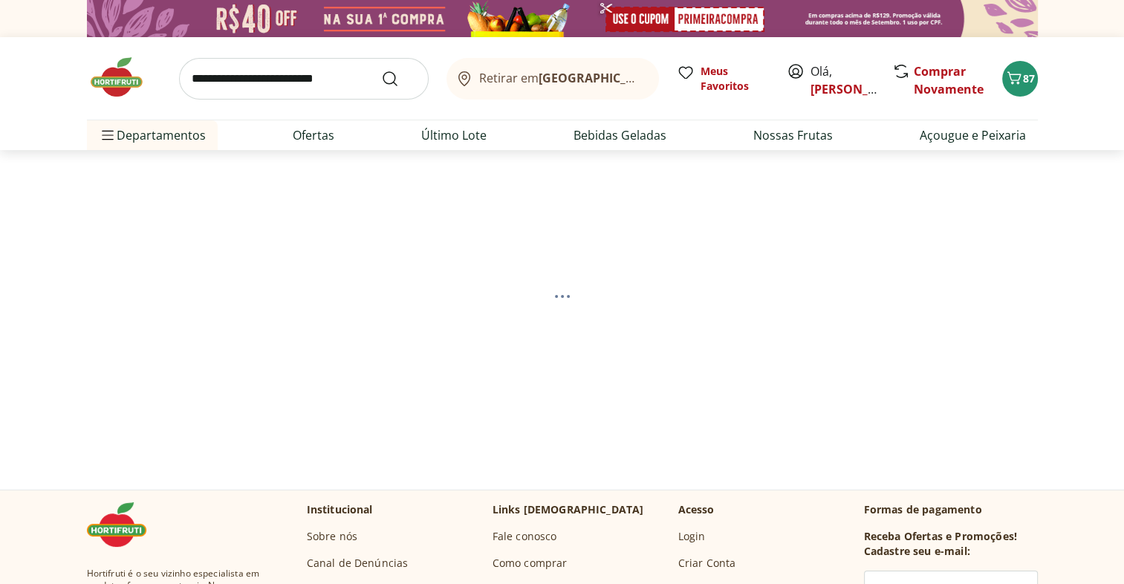
select select "**********"
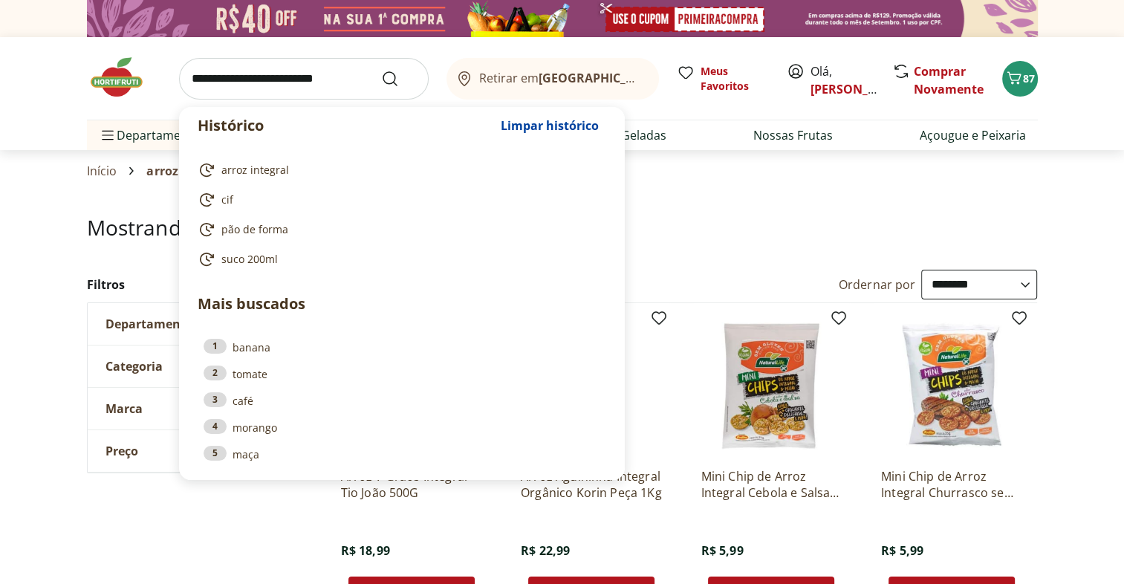
click at [253, 72] on input "search" at bounding box center [304, 79] width 250 height 42
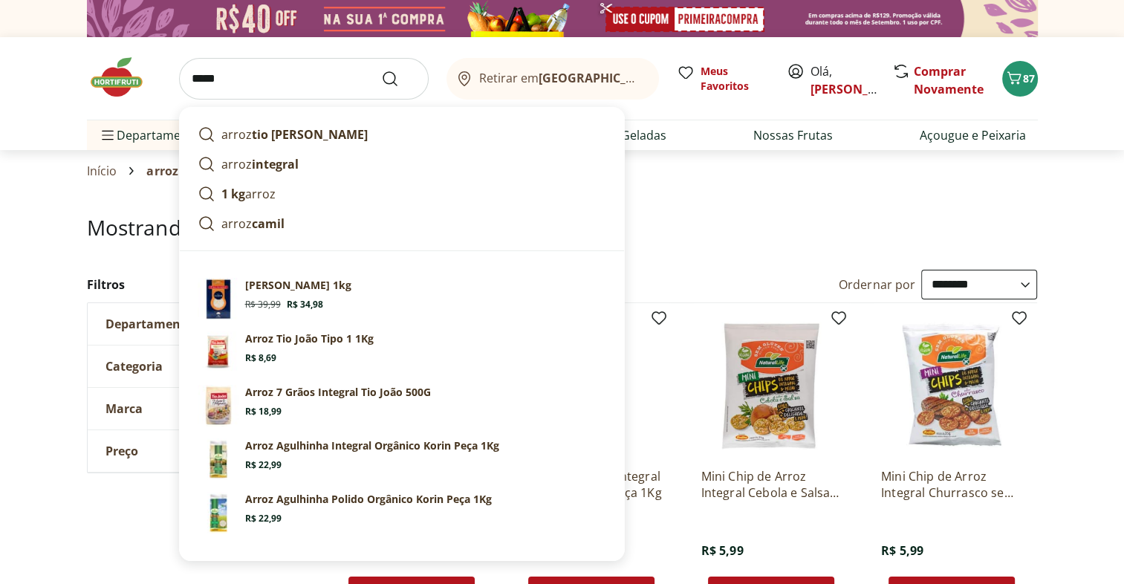
type input "*****"
click at [381, 70] on button "Submit Search" at bounding box center [399, 79] width 36 height 18
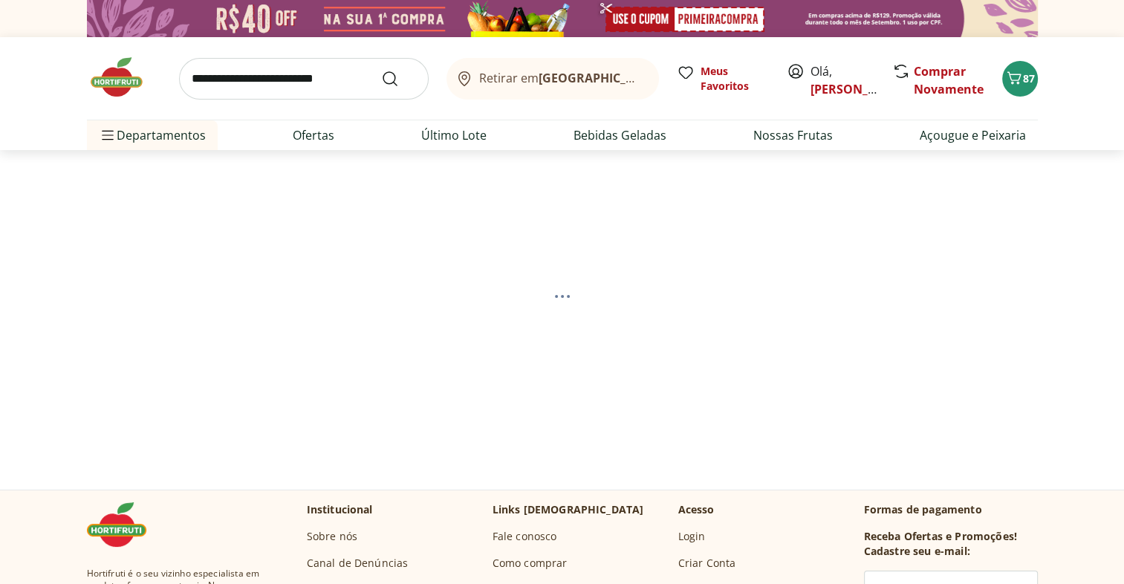
select select "**********"
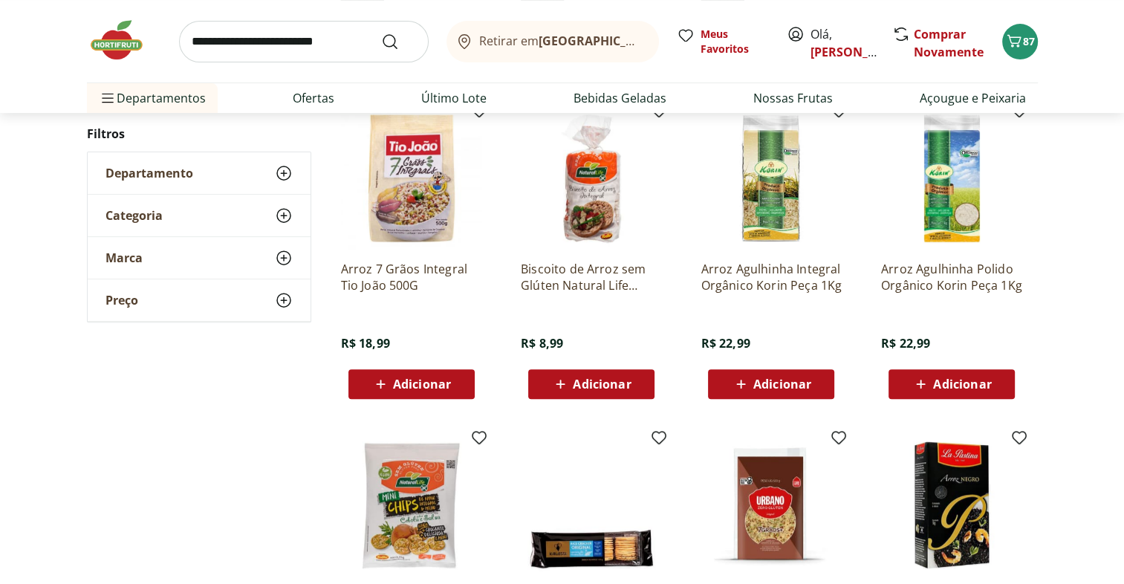
scroll to position [529, 0]
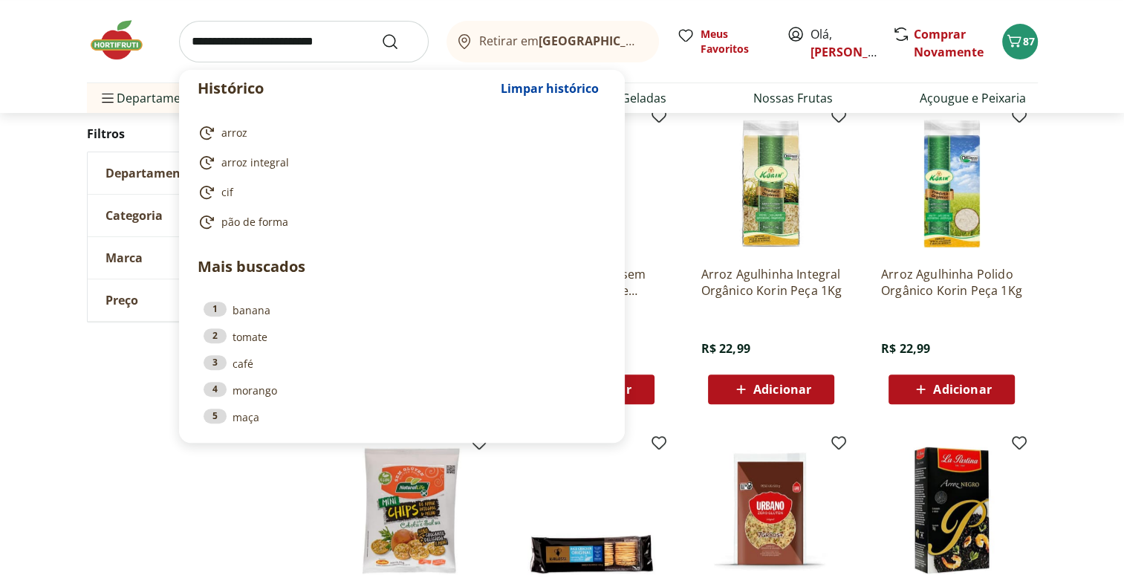
click at [328, 45] on input "search" at bounding box center [304, 42] width 250 height 42
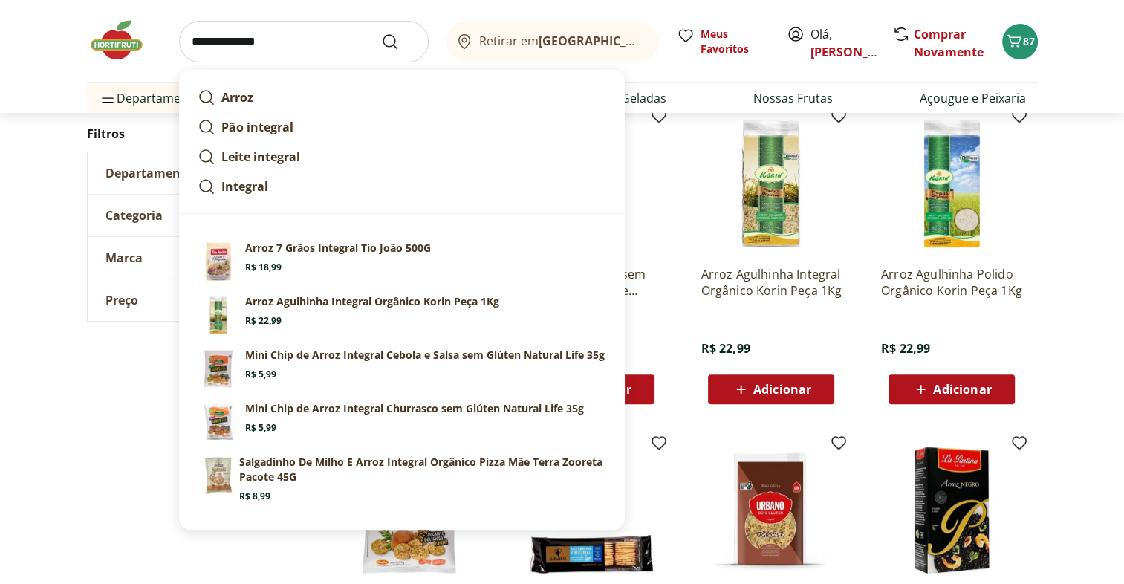
type input "**********"
click at [381, 33] on button "Submit Search" at bounding box center [399, 42] width 36 height 18
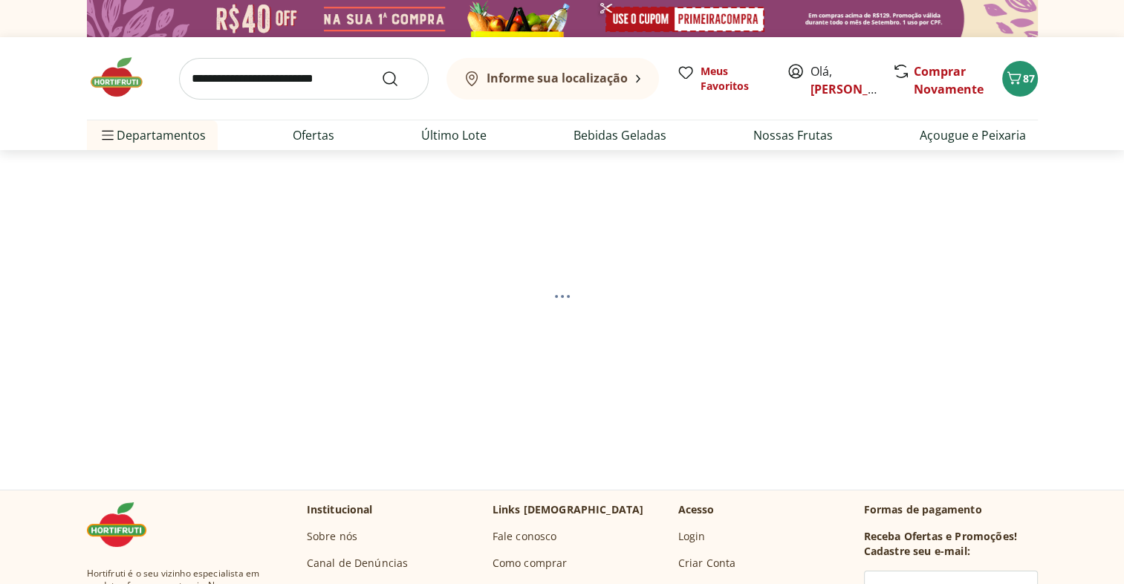
select select "**********"
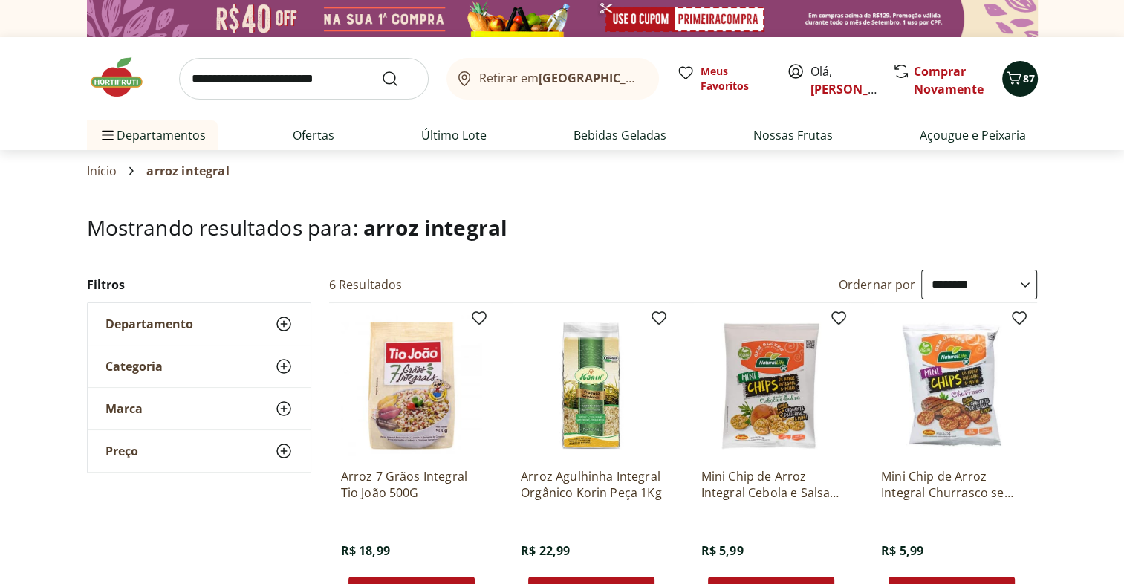
click at [1017, 85] on icon "Carrinho" at bounding box center [1014, 78] width 18 height 18
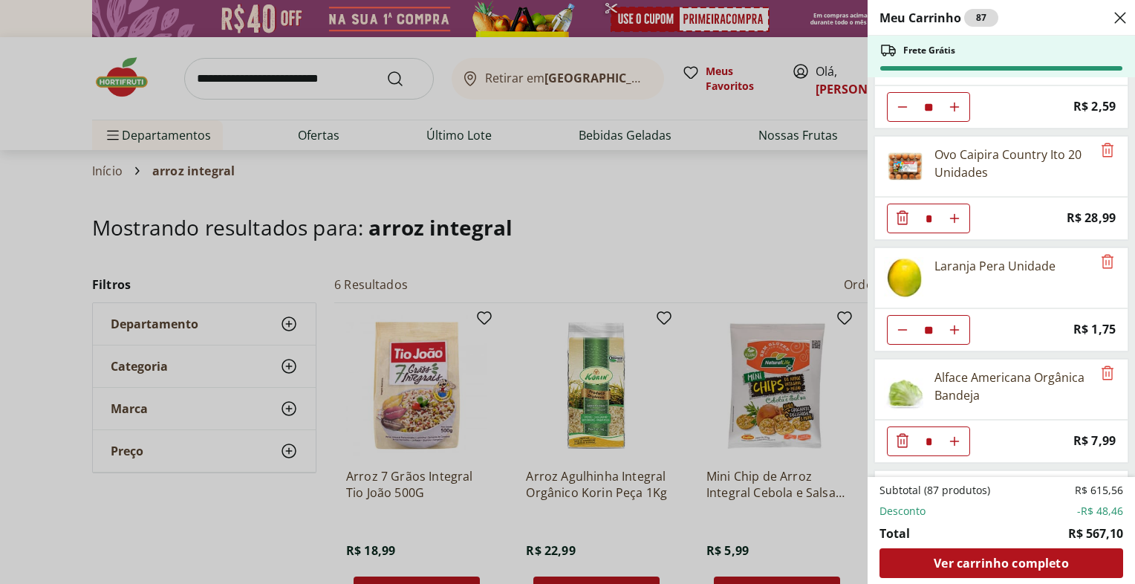
scroll to position [392, 0]
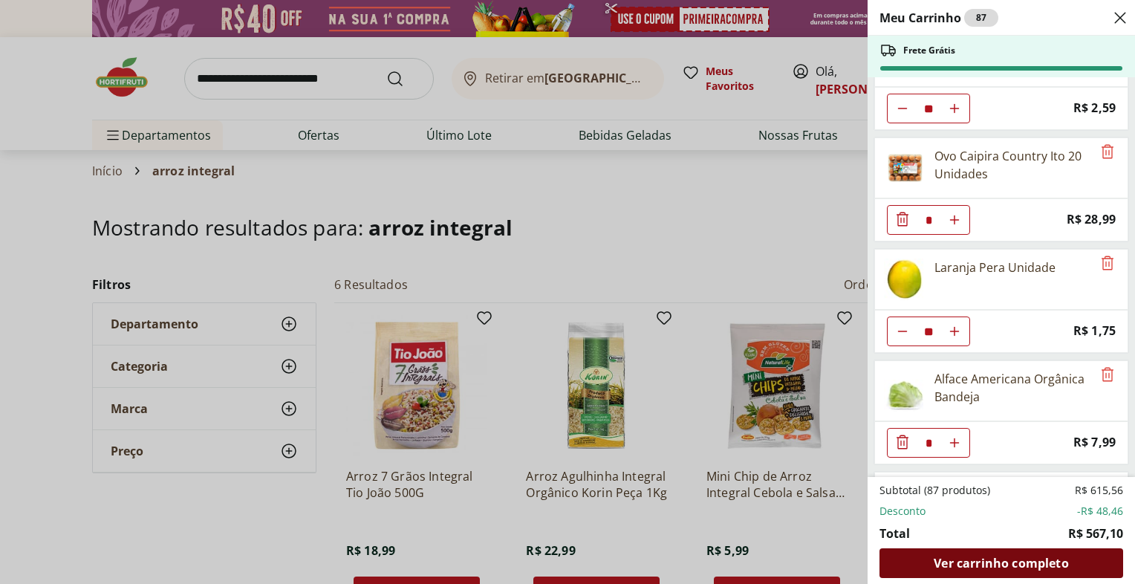
click at [1013, 563] on span "Ver carrinho completo" at bounding box center [1001, 563] width 134 height 12
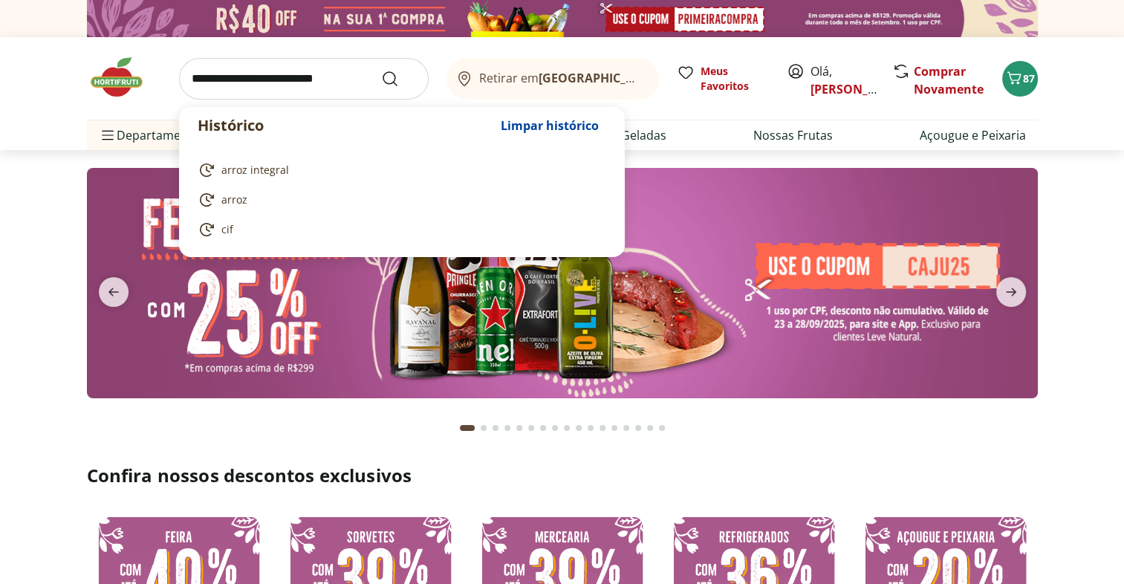
click at [297, 85] on input "search" at bounding box center [304, 79] width 250 height 42
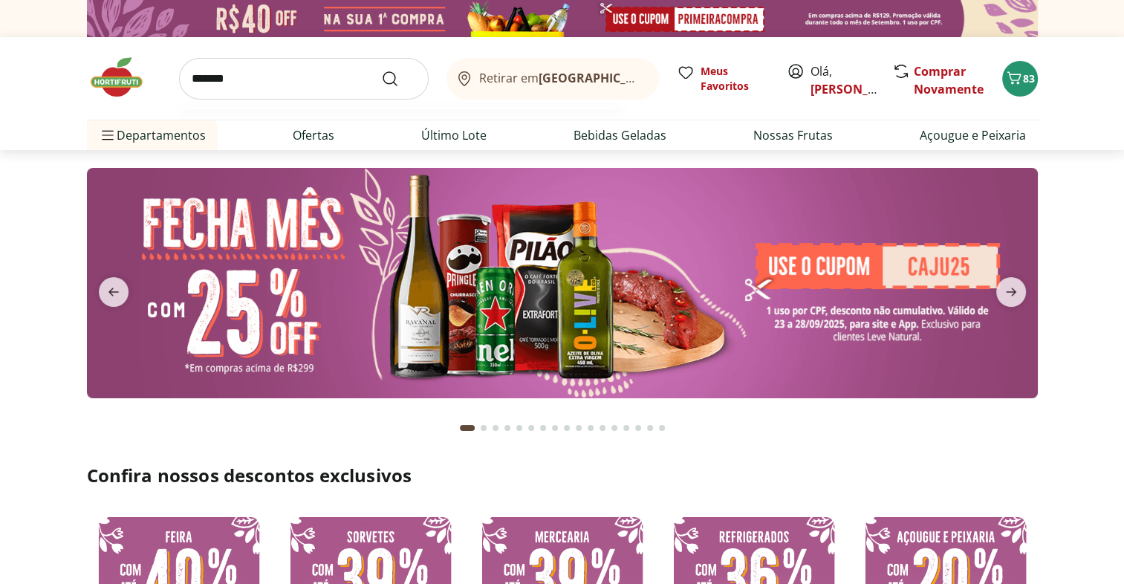
type input "*******"
click at [381, 70] on button "Submit Search" at bounding box center [399, 79] width 36 height 18
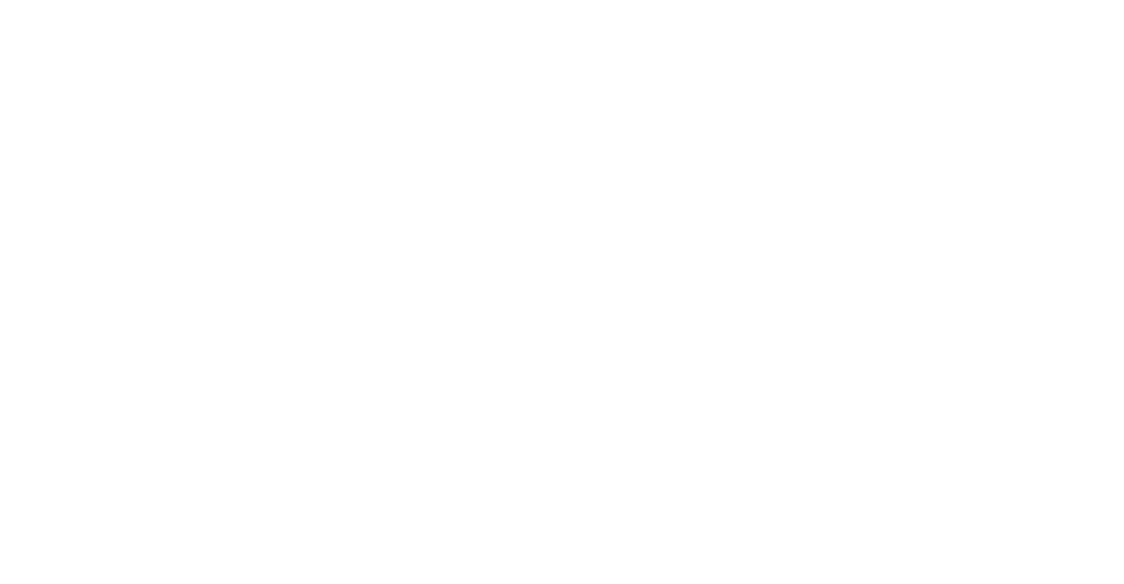
select select "**********"
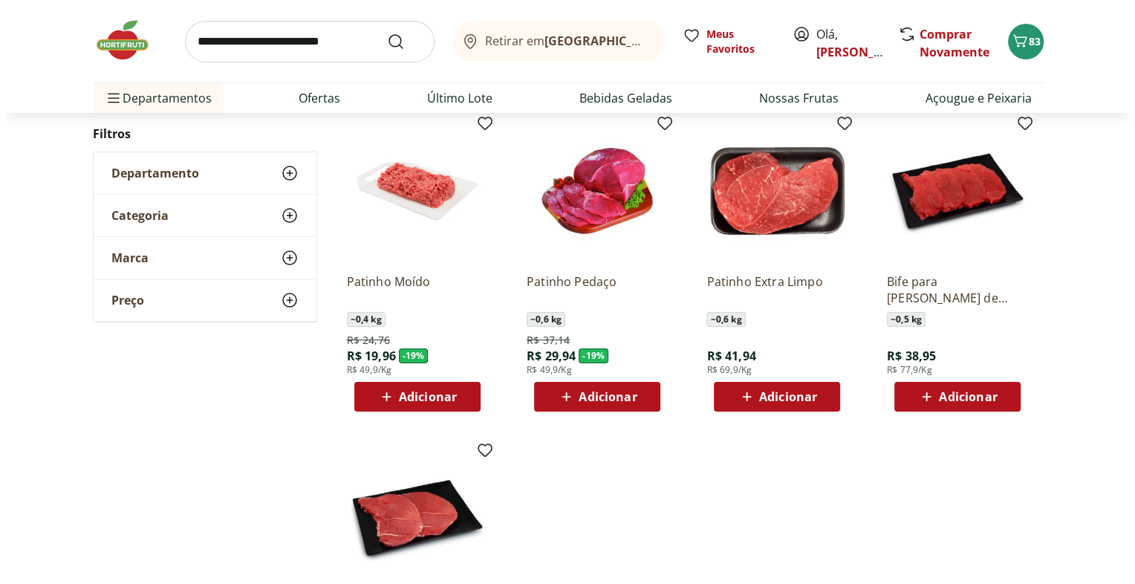
scroll to position [192, 0]
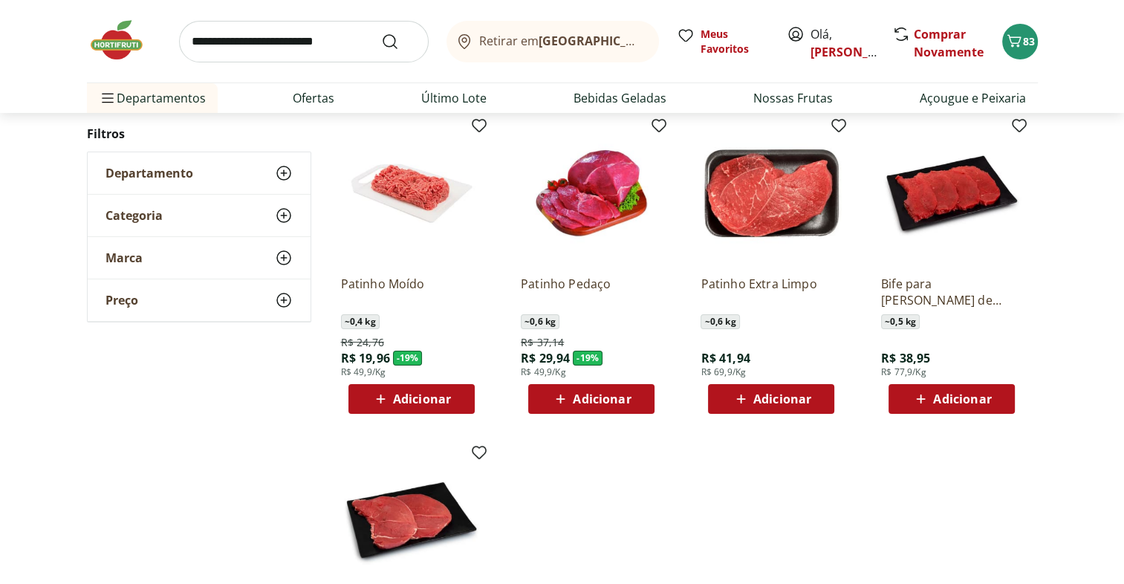
click at [634, 397] on div "Adicionar" at bounding box center [591, 399] width 103 height 27
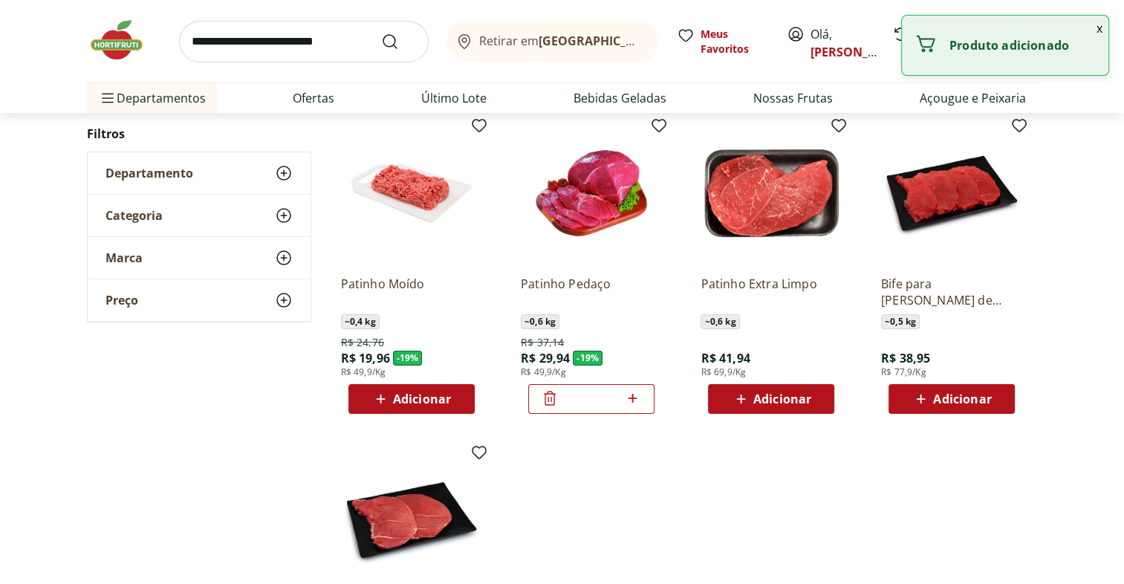
click at [632, 393] on icon at bounding box center [632, 398] width 19 height 18
type input "*"
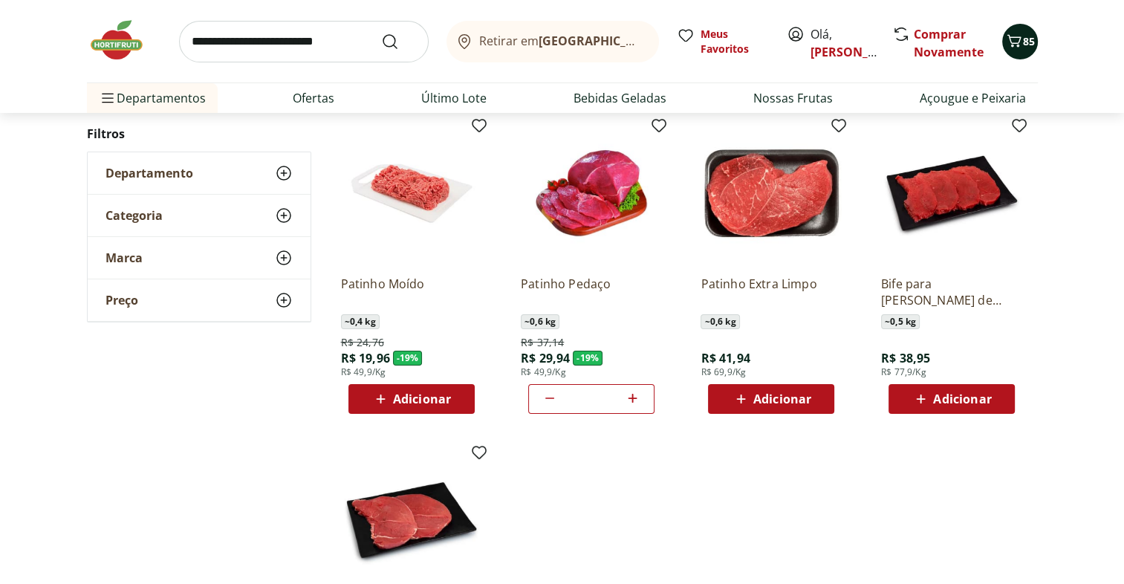
click at [1019, 40] on icon "Carrinho" at bounding box center [1014, 40] width 14 height 13
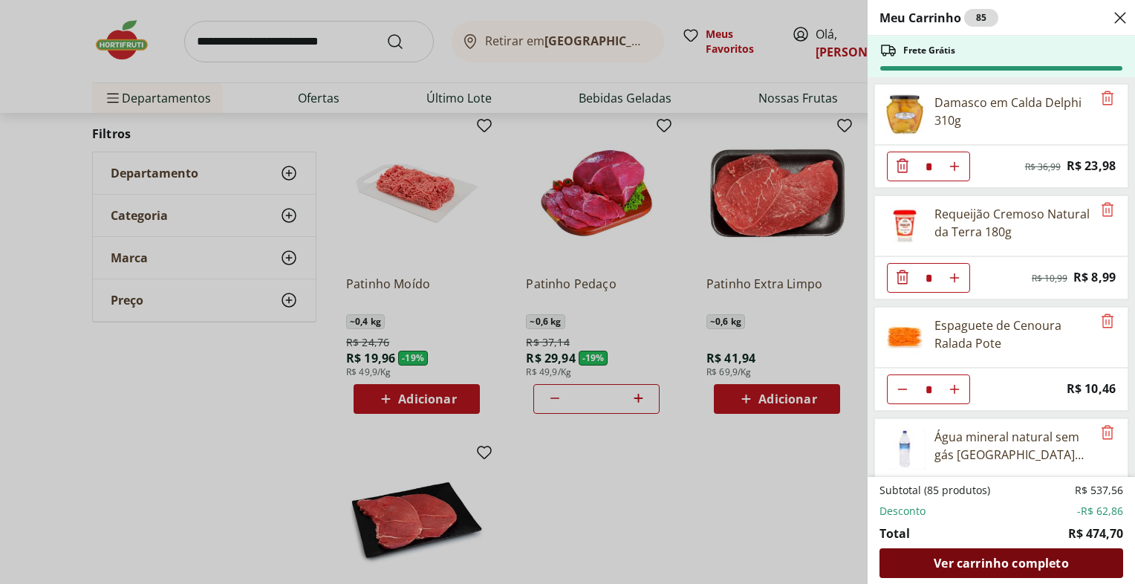
click at [1041, 562] on span "Ver carrinho completo" at bounding box center [1001, 563] width 134 height 12
